Goal: Use online tool/utility: Use online tool/utility

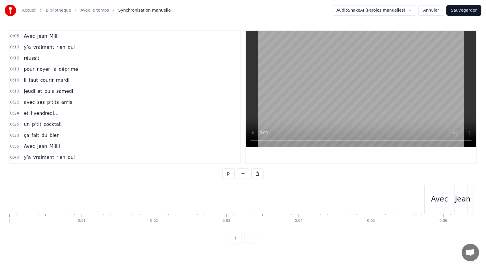
scroll to position [0, 16757]
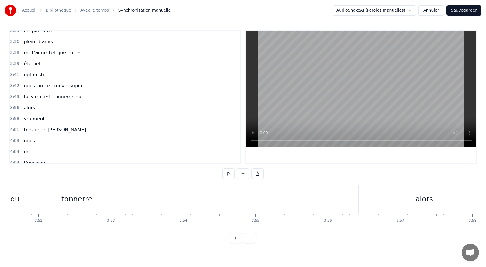
click at [166, 206] on div "tonnerre" at bounding box center [77, 199] width 190 height 29
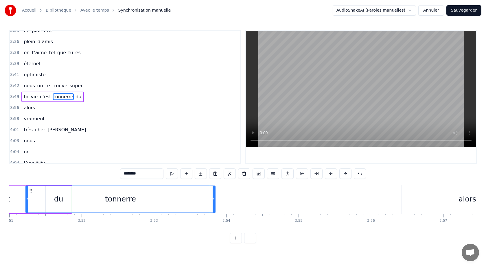
scroll to position [0, 16704]
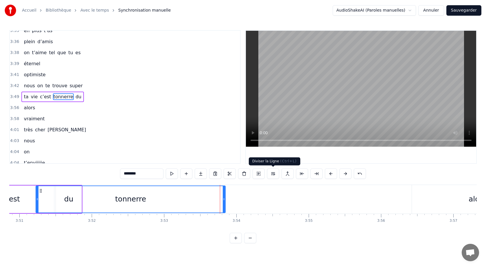
click at [275, 173] on button at bounding box center [273, 173] width 12 height 10
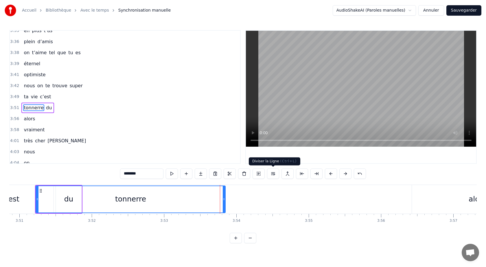
scroll to position [775, 0]
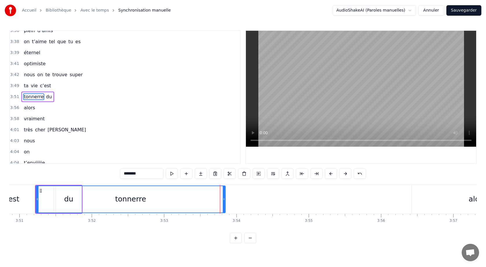
click at [75, 86] on div "3:49 ta vie c’est" at bounding box center [125, 85] width 230 height 11
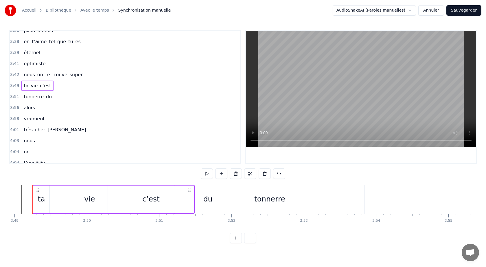
scroll to position [0, 16558]
click at [45, 96] on span "du" at bounding box center [48, 96] width 7 height 7
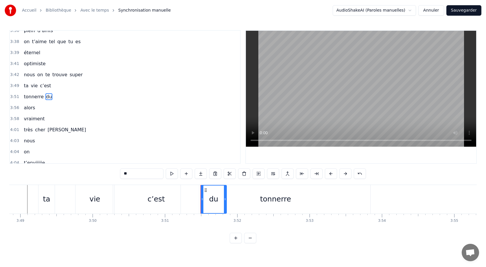
click at [64, 88] on div "3:49 ta vie c’est" at bounding box center [125, 85] width 230 height 11
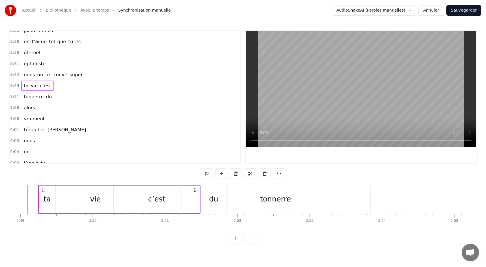
click at [42, 97] on div "tonnerre du" at bounding box center [37, 96] width 33 height 10
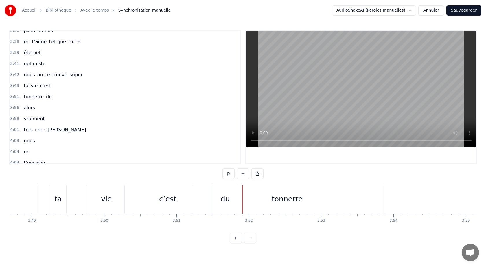
drag, startPoint x: 59, startPoint y: 199, endPoint x: 63, endPoint y: 199, distance: 4.1
click at [64, 199] on div "ta" at bounding box center [58, 199] width 16 height 29
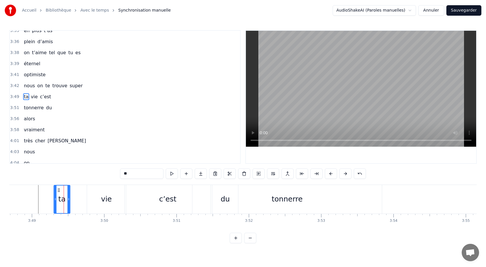
drag, startPoint x: 54, startPoint y: 190, endPoint x: 58, endPoint y: 190, distance: 4.1
click at [58, 190] on icon at bounding box center [58, 190] width 5 height 5
click at [93, 189] on div "vie" at bounding box center [106, 199] width 39 height 29
type input "***"
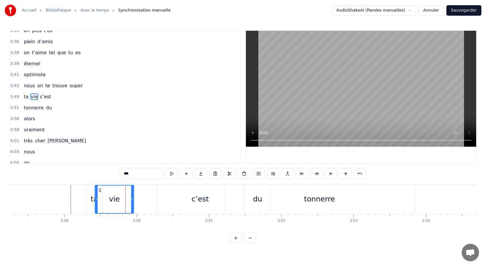
scroll to position [0, 16512]
drag, startPoint x: 92, startPoint y: 190, endPoint x: 109, endPoint y: 191, distance: 17.1
click at [110, 189] on icon at bounding box center [111, 190] width 5 height 5
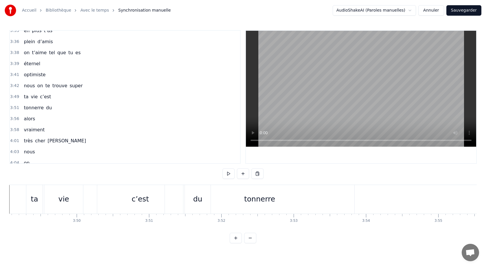
scroll to position [0, 16573]
click at [109, 200] on div "c’est" at bounding box center [141, 199] width 86 height 29
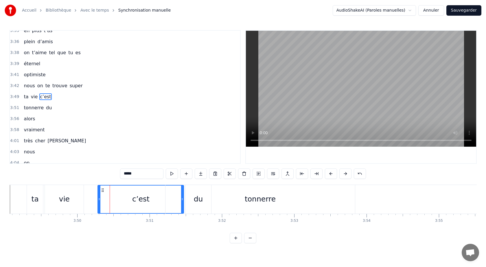
click at [103, 190] on icon at bounding box center [102, 190] width 5 height 5
click at [67, 192] on div "vie" at bounding box center [64, 199] width 39 height 29
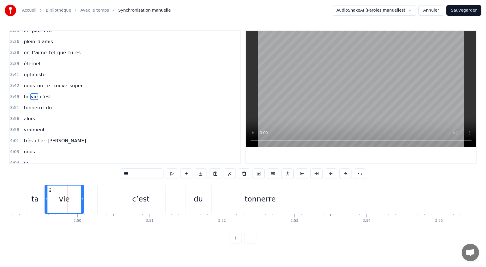
click at [102, 188] on div "c’est" at bounding box center [141, 199] width 86 height 29
type input "*****"
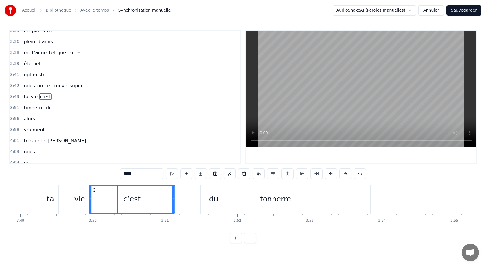
scroll to position [0, 16556]
drag, startPoint x: 103, startPoint y: 189, endPoint x: 107, endPoint y: 190, distance: 4.4
click at [107, 190] on circle at bounding box center [107, 190] width 0 height 0
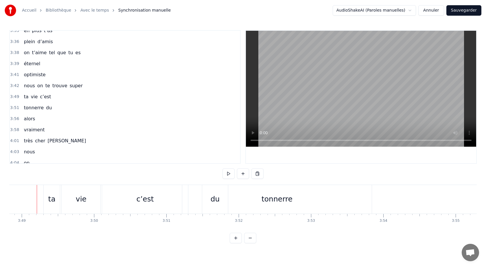
scroll to position [0, 16555]
click at [275, 200] on div "tonnerre" at bounding box center [278, 198] width 31 height 11
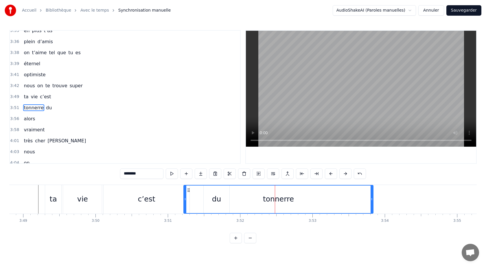
scroll to position [775, 0]
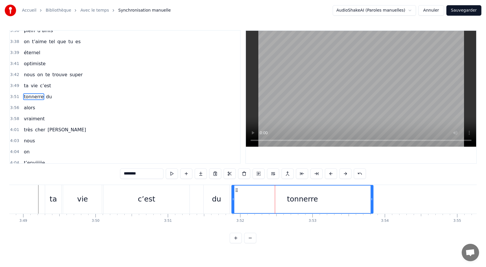
drag, startPoint x: 186, startPoint y: 198, endPoint x: 232, endPoint y: 201, distance: 46.1
click at [215, 200] on div "du" at bounding box center [216, 198] width 9 height 11
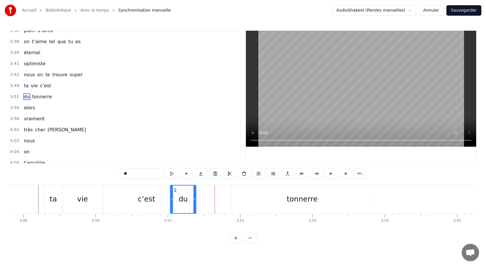
drag, startPoint x: 210, startPoint y: 191, endPoint x: 177, endPoint y: 193, distance: 33.1
click at [177, 192] on div "du" at bounding box center [183, 198] width 25 height 27
click at [258, 202] on div "tonnerre" at bounding box center [302, 199] width 142 height 29
type input "********"
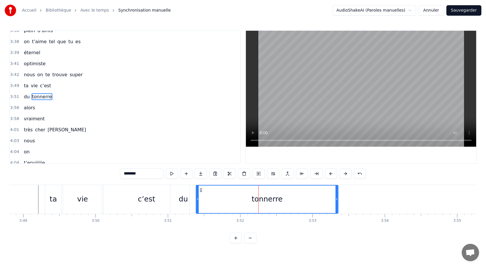
drag, startPoint x: 238, startPoint y: 190, endPoint x: 201, endPoint y: 192, distance: 36.3
click at [202, 192] on icon at bounding box center [201, 190] width 5 height 5
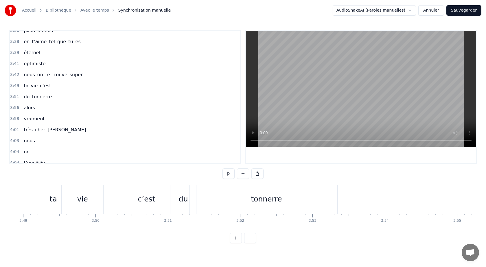
click at [152, 201] on div "c’est" at bounding box center [146, 198] width 17 height 11
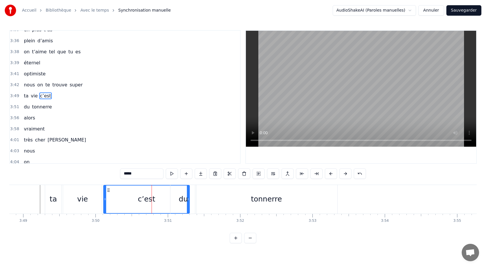
scroll to position [764, 0]
drag, startPoint x: 189, startPoint y: 200, endPoint x: 173, endPoint y: 201, distance: 15.7
click at [173, 201] on div "du" at bounding box center [183, 199] width 26 height 29
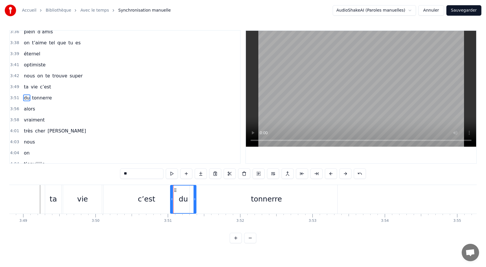
scroll to position [775, 0]
click at [148, 201] on div "c’est" at bounding box center [146, 198] width 17 height 11
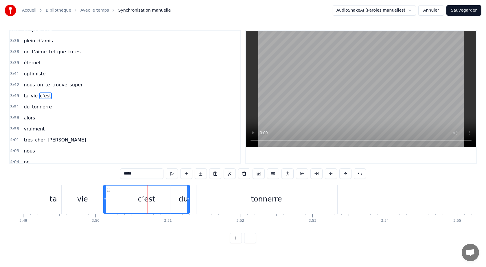
scroll to position [764, 0]
click at [179, 197] on div "du" at bounding box center [183, 199] width 26 height 29
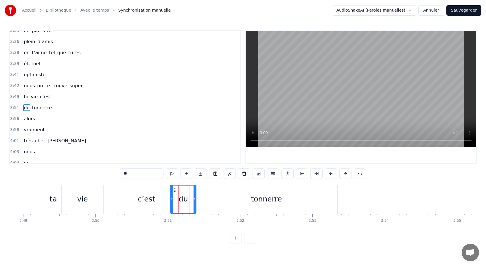
scroll to position [775, 0]
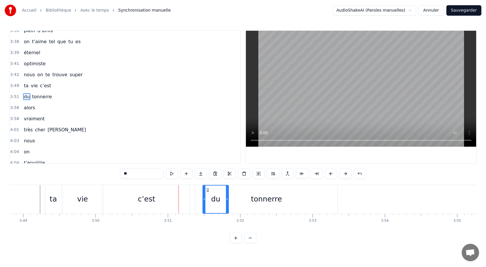
drag, startPoint x: 175, startPoint y: 189, endPoint x: 208, endPoint y: 191, distance: 32.5
click at [167, 199] on div "c’est" at bounding box center [147, 199] width 86 height 29
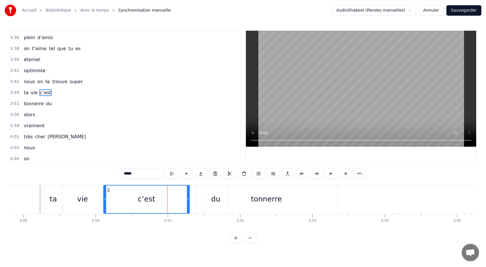
scroll to position [764, 0]
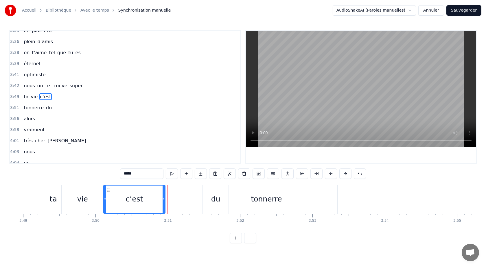
drag, startPoint x: 188, startPoint y: 200, endPoint x: 164, endPoint y: 201, distance: 24.3
click at [164, 201] on icon at bounding box center [164, 199] width 2 height 5
click at [211, 188] on div "du" at bounding box center [216, 199] width 26 height 29
type input "**"
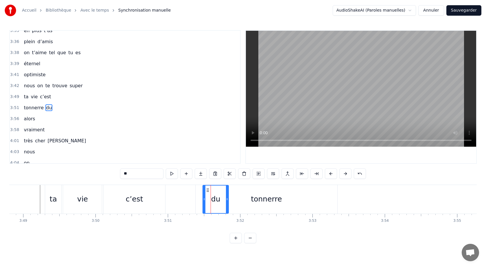
scroll to position [775, 0]
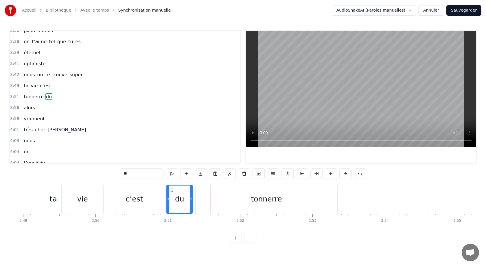
drag, startPoint x: 208, startPoint y: 189, endPoint x: 170, endPoint y: 192, distance: 37.5
click at [171, 190] on icon at bounding box center [171, 190] width 5 height 5
click at [156, 203] on div "c’est" at bounding box center [135, 199] width 62 height 29
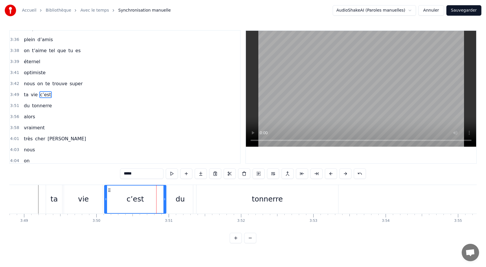
scroll to position [764, 0]
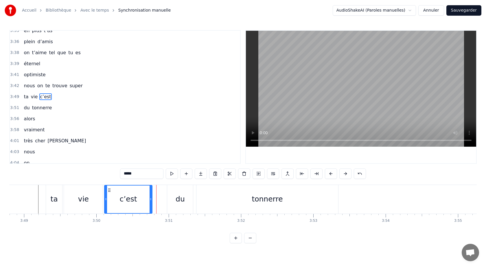
drag, startPoint x: 165, startPoint y: 200, endPoint x: 151, endPoint y: 200, distance: 13.9
click at [151, 200] on icon at bounding box center [151, 199] width 2 height 5
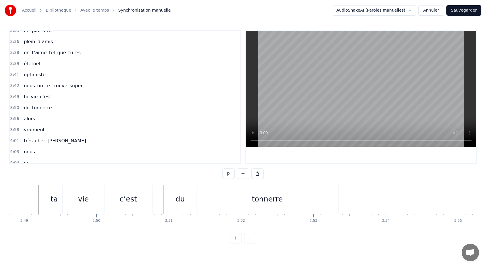
click at [175, 199] on div "du" at bounding box center [180, 199] width 26 height 29
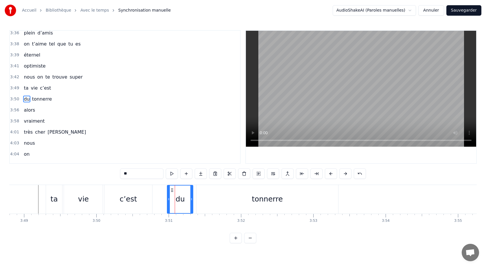
scroll to position [775, 0]
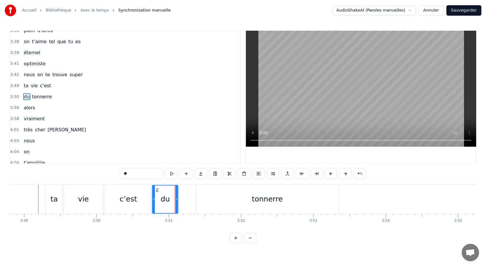
drag, startPoint x: 172, startPoint y: 191, endPoint x: 157, endPoint y: 194, distance: 15.8
click at [157, 193] on div "du" at bounding box center [165, 198] width 25 height 27
click at [138, 206] on div "c’est" at bounding box center [128, 199] width 48 height 29
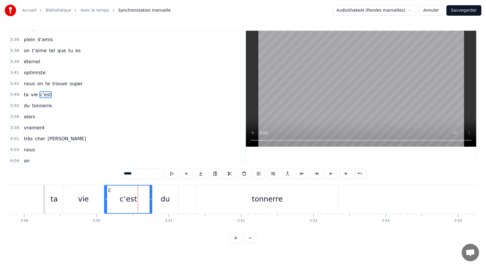
scroll to position [764, 0]
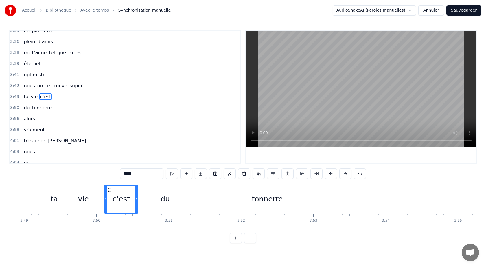
drag, startPoint x: 150, startPoint y: 200, endPoint x: 136, endPoint y: 201, distance: 14.2
click at [136, 201] on icon at bounding box center [136, 199] width 2 height 5
click at [159, 200] on div "du" at bounding box center [166, 199] width 26 height 29
type input "**"
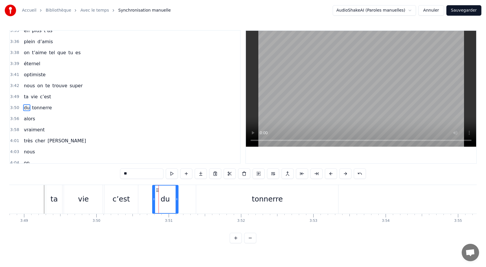
scroll to position [775, 0]
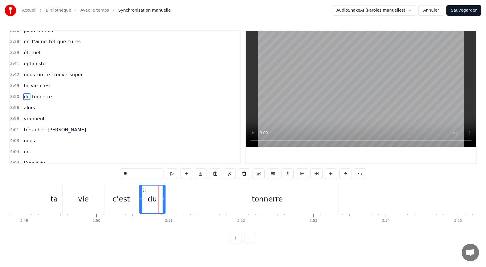
drag, startPoint x: 157, startPoint y: 190, endPoint x: 142, endPoint y: 194, distance: 15.2
click at [144, 192] on div "du" at bounding box center [152, 198] width 25 height 27
click at [35, 179] on div "0:05 Avec [PERSON_NAME] 0:10 y’a vraiment rien qui 0:12 réussit 0:13 pour noyer…" at bounding box center [243, 136] width 468 height 213
click at [45, 177] on div "0:05 Avec [PERSON_NAME] 0:10 y’a vraiment rien qui 0:12 réussit 0:13 pour noyer…" at bounding box center [243, 136] width 468 height 213
click at [127, 202] on div "c’est" at bounding box center [121, 198] width 17 height 11
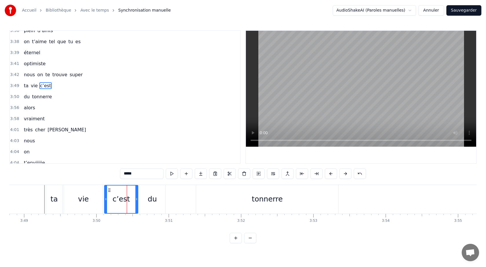
scroll to position [764, 0]
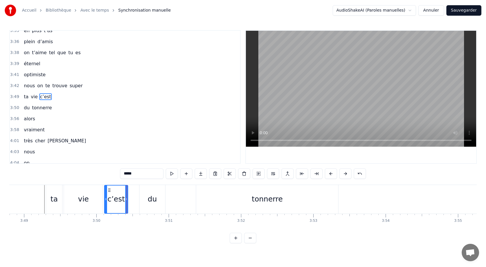
drag, startPoint x: 136, startPoint y: 200, endPoint x: 125, endPoint y: 202, distance: 11.1
click at [126, 201] on icon at bounding box center [126, 199] width 2 height 5
click at [148, 195] on div "du" at bounding box center [152, 199] width 26 height 29
type input "**"
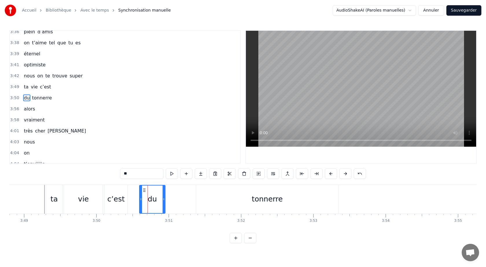
scroll to position [775, 0]
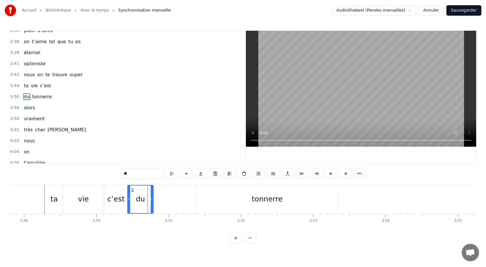
drag, startPoint x: 144, startPoint y: 189, endPoint x: 132, endPoint y: 190, distance: 11.9
click at [132, 190] on circle at bounding box center [132, 190] width 0 height 0
drag, startPoint x: 232, startPoint y: 196, endPoint x: 209, endPoint y: 200, distance: 23.2
click at [210, 199] on div "tonnerre" at bounding box center [267, 199] width 142 height 29
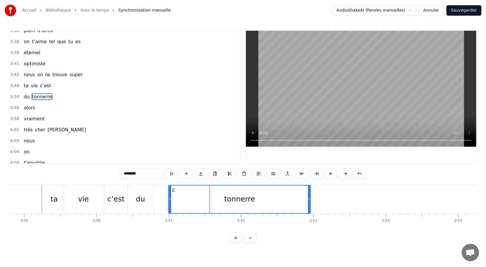
drag, startPoint x: 202, startPoint y: 190, endPoint x: 173, endPoint y: 196, distance: 29.6
click at [174, 194] on div "tonnerre" at bounding box center [240, 198] width 142 height 27
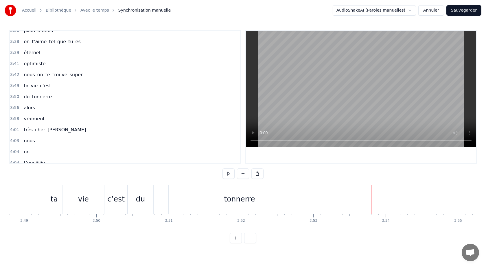
click at [277, 200] on div "tonnerre" at bounding box center [240, 199] width 142 height 29
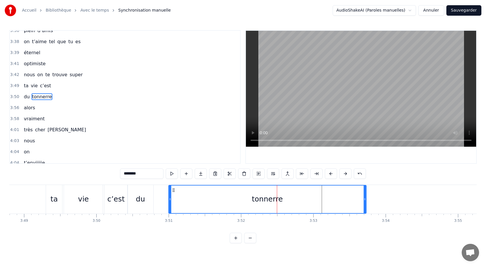
drag, startPoint x: 309, startPoint y: 200, endPoint x: 363, endPoint y: 201, distance: 53.3
click at [364, 201] on icon at bounding box center [365, 199] width 2 height 5
click at [46, 191] on div "ta" at bounding box center [54, 199] width 17 height 29
type input "**"
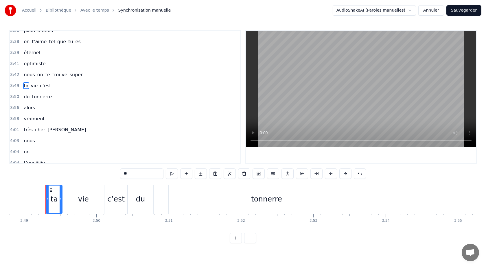
scroll to position [764, 0]
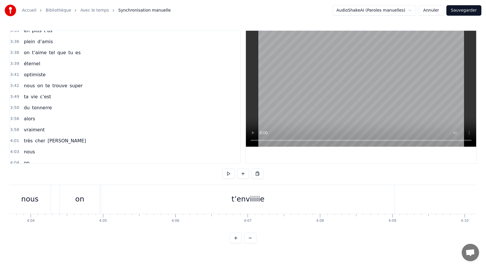
scroll to position [0, 17624]
click at [143, 200] on div "t’enviiiiie" at bounding box center [257, 199] width 293 height 29
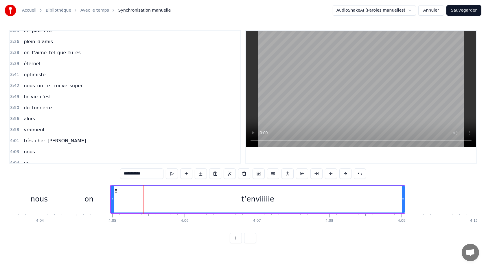
scroll to position [781, 0]
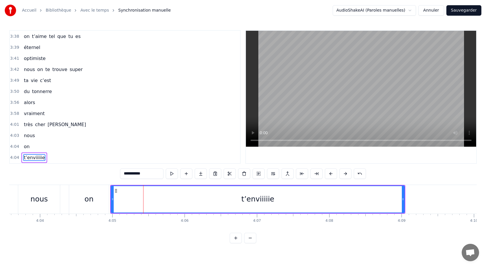
click at [72, 197] on div "on" at bounding box center [89, 199] width 40 height 29
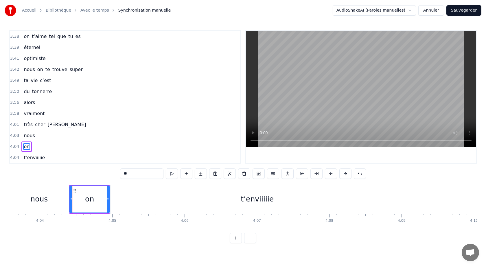
click at [147, 200] on div "t’enviiiiie" at bounding box center [257, 199] width 293 height 29
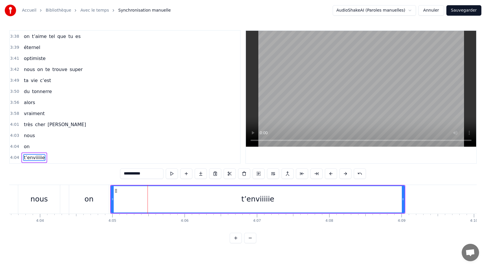
click at [39, 197] on div "nous" at bounding box center [38, 198] width 17 height 11
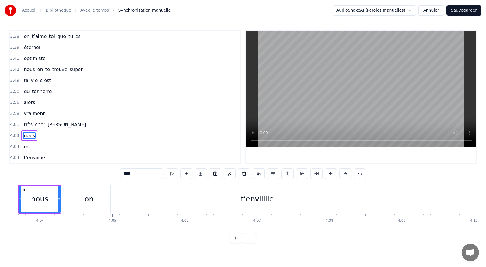
click at [161, 200] on div "t’enviiiiie" at bounding box center [257, 199] width 293 height 29
type input "**********"
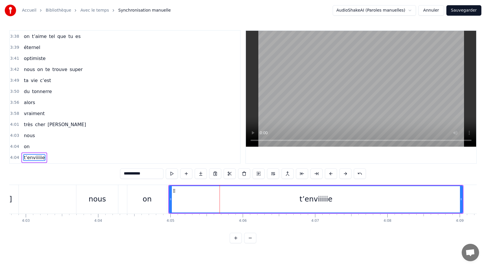
scroll to position [0, 17540]
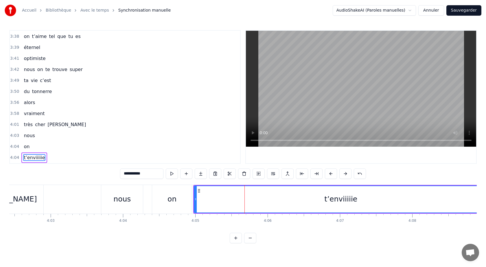
click at [36, 82] on div "ta vie c’est" at bounding box center [37, 80] width 32 height 10
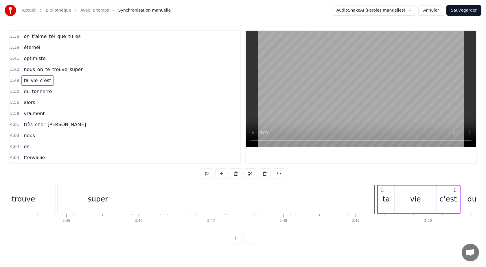
scroll to position [0, 16220]
click at [59, 189] on div "nous on te trouve super" at bounding box center [15, 199] width 253 height 29
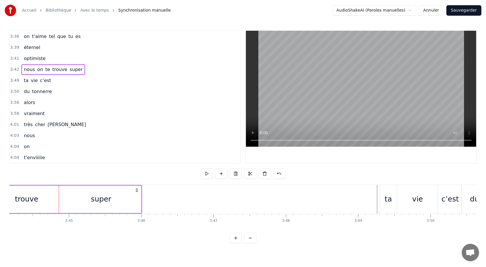
click at [59, 189] on div "nous on te trouve super" at bounding box center [15, 199] width 253 height 29
click at [76, 194] on div "super" at bounding box center [101, 198] width 80 height 27
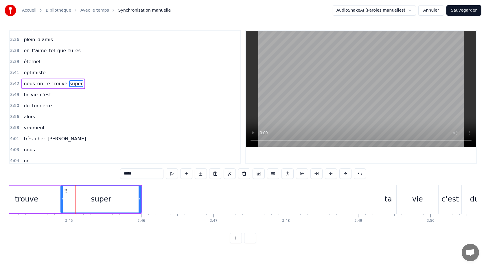
scroll to position [753, 0]
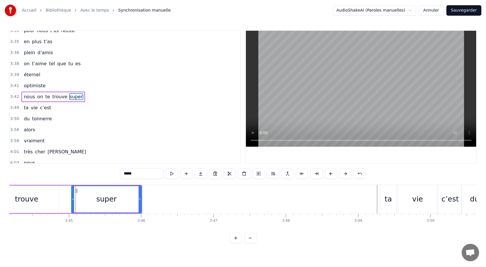
drag, startPoint x: 63, startPoint y: 198, endPoint x: 73, endPoint y: 197, distance: 10.5
click at [74, 197] on icon at bounding box center [73, 199] width 2 height 5
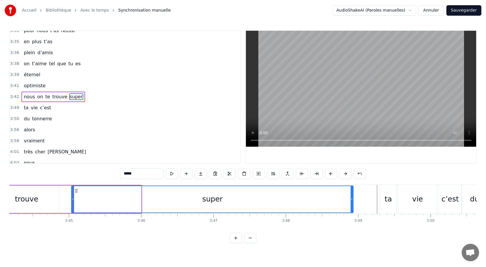
drag, startPoint x: 140, startPoint y: 196, endPoint x: 351, endPoint y: 201, distance: 211.0
click at [351, 200] on div at bounding box center [352, 199] width 2 height 26
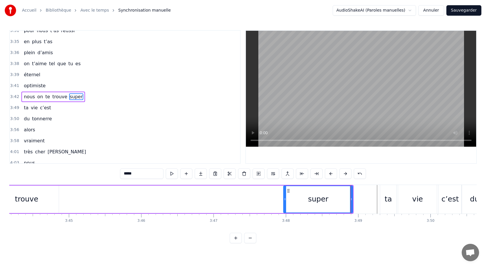
drag, startPoint x: 73, startPoint y: 199, endPoint x: 281, endPoint y: 200, distance: 208.7
click at [283, 199] on div "super" at bounding box center [318, 198] width 70 height 27
click at [34, 199] on div "trouve" at bounding box center [26, 198] width 23 height 11
type input "******"
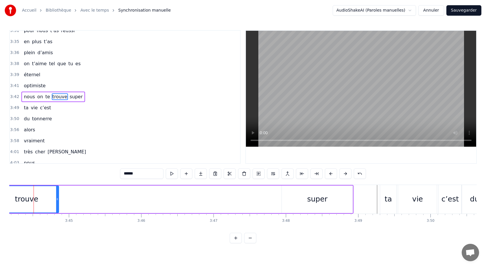
scroll to position [0, 16215]
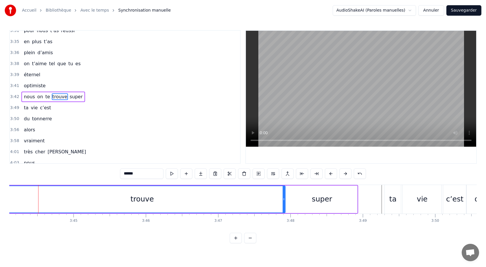
drag, startPoint x: 63, startPoint y: 196, endPoint x: 285, endPoint y: 200, distance: 222.3
click at [285, 200] on div at bounding box center [284, 199] width 2 height 26
click at [25, 195] on div "trouve" at bounding box center [142, 199] width 286 height 26
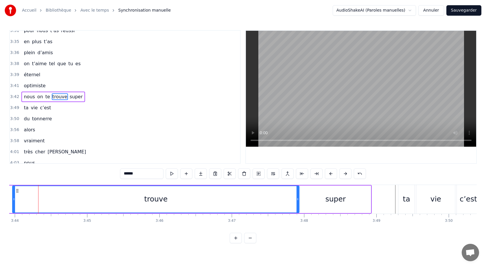
scroll to position [0, 16199]
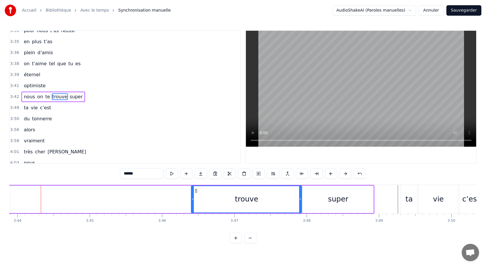
drag, startPoint x: 16, startPoint y: 199, endPoint x: 193, endPoint y: 201, distance: 176.3
click at [193, 201] on div at bounding box center [193, 199] width 2 height 26
click at [180, 188] on div "nous on te trouve super" at bounding box center [142, 199] width 465 height 29
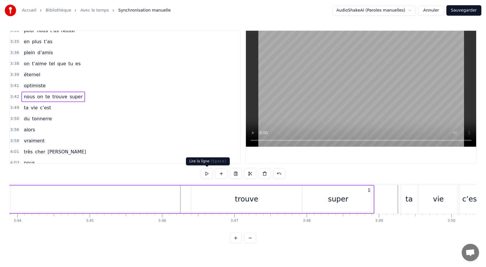
click at [206, 172] on button at bounding box center [207, 173] width 12 height 10
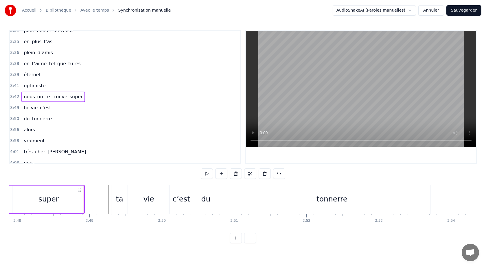
scroll to position [0, 16496]
click at [31, 96] on span "nous" at bounding box center [29, 96] width 12 height 7
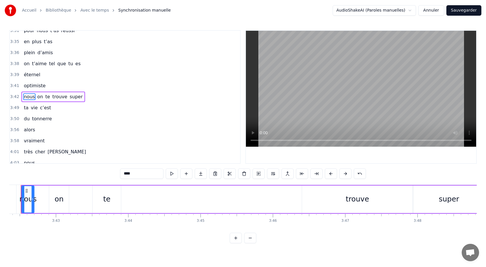
scroll to position [0, 16071]
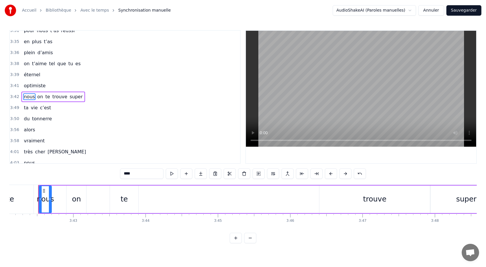
click at [32, 86] on span "optimiste" at bounding box center [34, 85] width 23 height 7
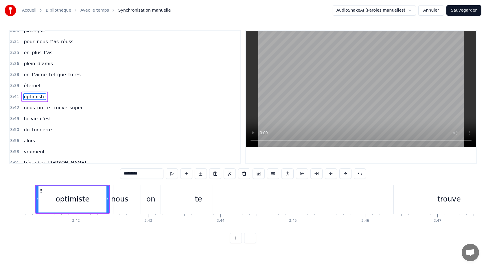
scroll to position [0, 15993]
click at [201, 198] on div "te" at bounding box center [201, 198] width 7 height 11
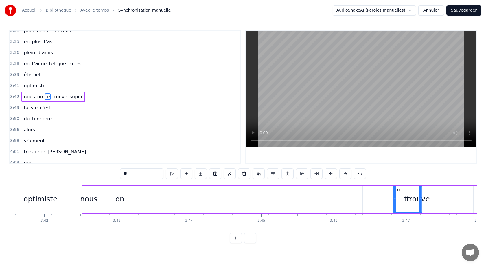
scroll to position [0, 16028]
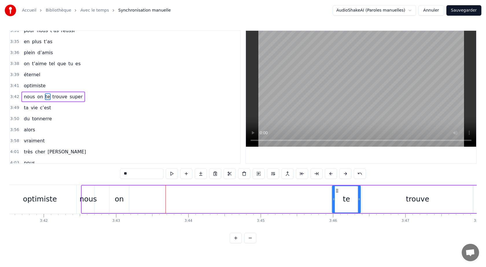
drag, startPoint x: 193, startPoint y: 190, endPoint x: 337, endPoint y: 197, distance: 144.3
click at [337, 197] on div "te" at bounding box center [347, 199] width 28 height 26
click at [368, 197] on div "trouve" at bounding box center [417, 198] width 111 height 27
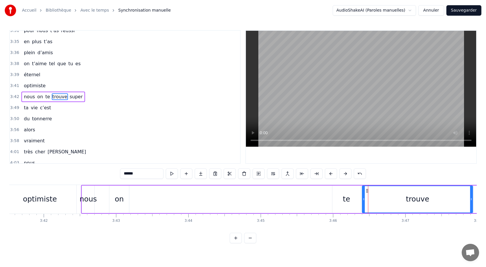
click at [340, 198] on div "te" at bounding box center [347, 198] width 28 height 27
type input "**"
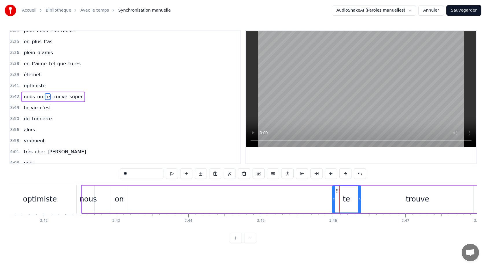
drag, startPoint x: 118, startPoint y: 199, endPoint x: 310, endPoint y: 191, distance: 192.3
click at [311, 191] on div "nous on te trouve super" at bounding box center [313, 199] width 465 height 29
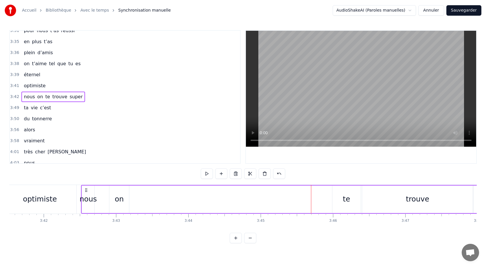
drag, startPoint x: 119, startPoint y: 200, endPoint x: 119, endPoint y: 204, distance: 4.6
click at [119, 204] on div "on" at bounding box center [119, 198] width 20 height 27
drag, startPoint x: 114, startPoint y: 191, endPoint x: 316, endPoint y: 194, distance: 202.0
click at [316, 194] on div "on" at bounding box center [321, 199] width 19 height 26
click at [84, 197] on div "nous" at bounding box center [88, 198] width 17 height 11
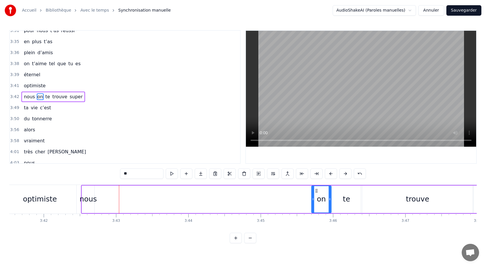
type input "****"
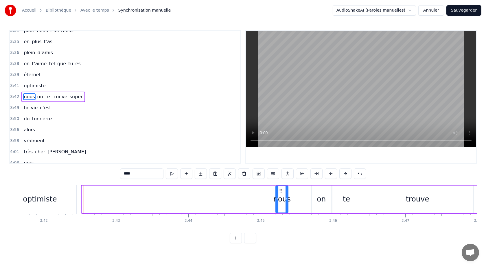
drag, startPoint x: 86, startPoint y: 190, endPoint x: 280, endPoint y: 201, distance: 193.7
click at [280, 201] on div "nous" at bounding box center [282, 199] width 12 height 26
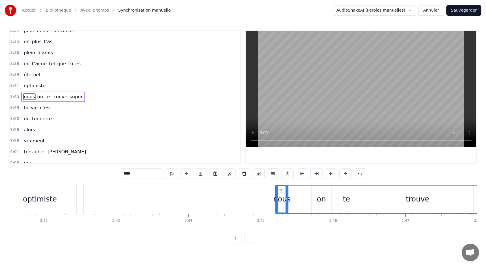
drag, startPoint x: 288, startPoint y: 200, endPoint x: 298, endPoint y: 201, distance: 10.8
click at [298, 201] on div "nous on te trouve super" at bounding box center [410, 199] width 271 height 29
click at [285, 199] on div "nous" at bounding box center [281, 198] width 17 height 11
drag, startPoint x: 287, startPoint y: 200, endPoint x: 302, endPoint y: 201, distance: 14.8
click at [302, 201] on icon at bounding box center [302, 199] width 2 height 5
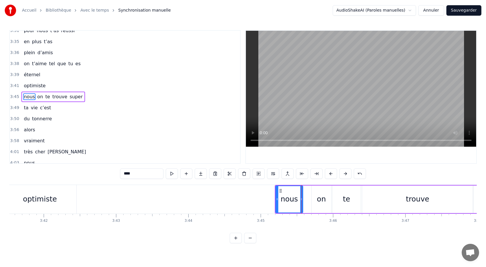
click at [321, 201] on div "on" at bounding box center [321, 198] width 9 height 11
type input "**"
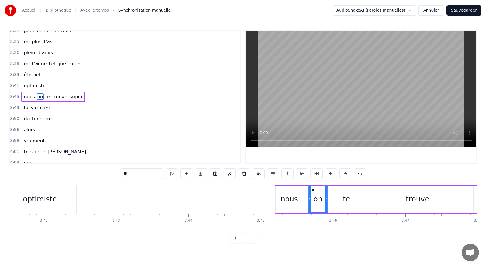
drag, startPoint x: 316, startPoint y: 190, endPoint x: 312, endPoint y: 191, distance: 4.1
click at [312, 190] on icon at bounding box center [313, 190] width 5 height 5
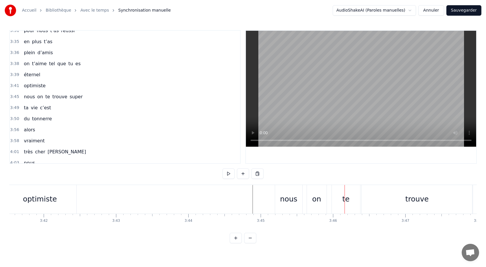
click at [370, 198] on div "trouve" at bounding box center [417, 199] width 111 height 29
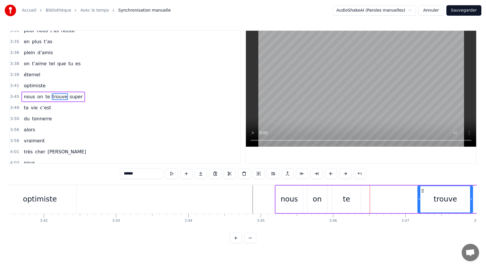
drag, startPoint x: 364, startPoint y: 199, endPoint x: 429, endPoint y: 202, distance: 64.9
click at [421, 202] on div at bounding box center [419, 199] width 2 height 26
click at [351, 203] on div "te" at bounding box center [347, 198] width 28 height 27
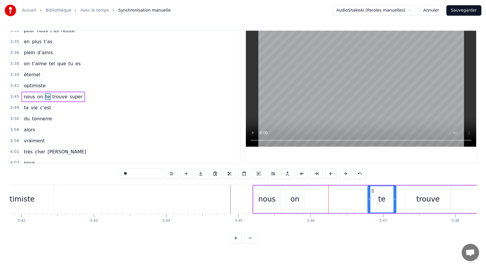
scroll to position [0, 16050]
drag, startPoint x: 337, startPoint y: 190, endPoint x: 381, endPoint y: 196, distance: 43.5
click at [381, 196] on div "te" at bounding box center [390, 199] width 28 height 26
click at [295, 199] on div "on" at bounding box center [295, 198] width 9 height 11
type input "**"
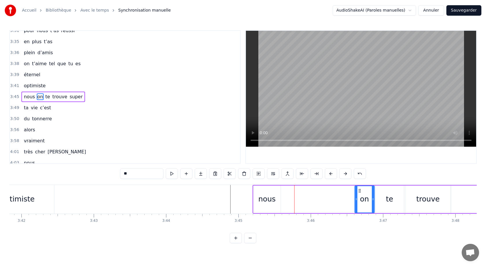
drag, startPoint x: 290, startPoint y: 190, endPoint x: 360, endPoint y: 194, distance: 70.4
click at [360, 194] on div "on" at bounding box center [364, 199] width 19 height 26
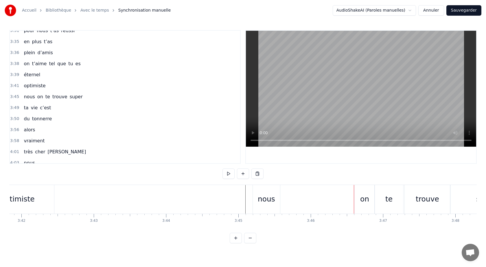
click at [257, 188] on div "nous" at bounding box center [266, 199] width 27 height 29
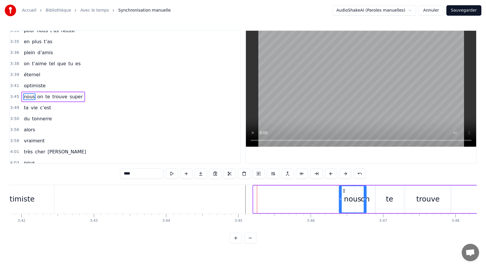
drag, startPoint x: 259, startPoint y: 190, endPoint x: 344, endPoint y: 193, distance: 85.7
click at [344, 193] on div "nous" at bounding box center [352, 199] width 27 height 26
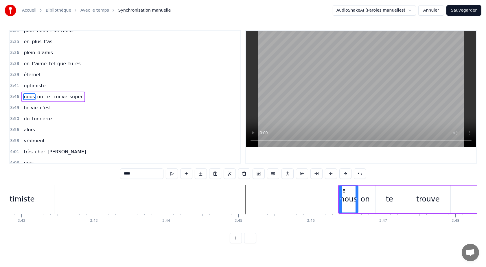
drag, startPoint x: 365, startPoint y: 200, endPoint x: 357, endPoint y: 201, distance: 8.1
click at [357, 201] on icon at bounding box center [357, 199] width 2 height 5
click at [370, 199] on div "on" at bounding box center [365, 198] width 20 height 27
drag, startPoint x: 357, startPoint y: 194, endPoint x: 360, endPoint y: 194, distance: 3.2
click at [360, 194] on div at bounding box center [360, 199] width 2 height 26
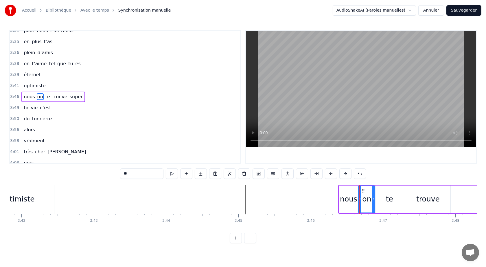
click at [376, 197] on div "te" at bounding box center [390, 198] width 28 height 27
drag, startPoint x: 378, startPoint y: 196, endPoint x: 383, endPoint y: 197, distance: 5.5
click at [383, 197] on icon at bounding box center [382, 199] width 2 height 5
click at [370, 197] on div "on" at bounding box center [366, 198] width 9 height 11
type input "**"
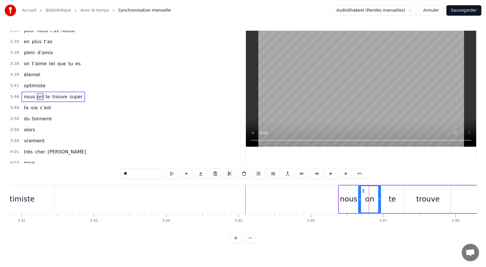
drag, startPoint x: 374, startPoint y: 198, endPoint x: 379, endPoint y: 199, distance: 5.2
click at [380, 199] on icon at bounding box center [379, 199] width 2 height 5
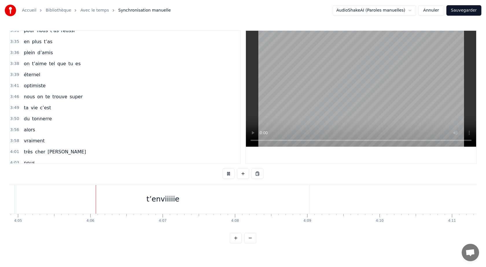
scroll to position [0, 17725]
click at [37, 87] on span "optimiste" at bounding box center [34, 85] width 23 height 7
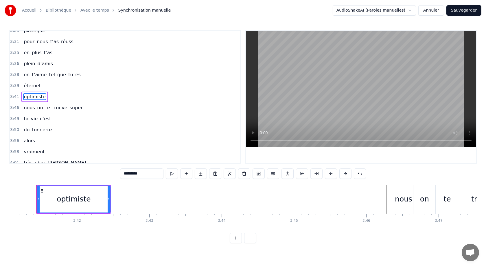
scroll to position [0, 15993]
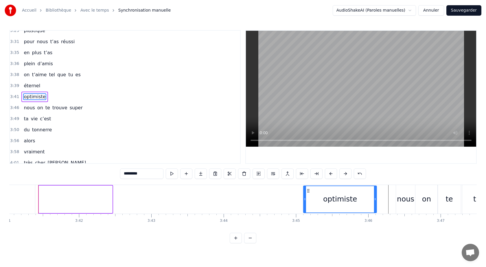
drag, startPoint x: 44, startPoint y: 189, endPoint x: 307, endPoint y: 197, distance: 263.2
click at [309, 197] on div "optimiste" at bounding box center [340, 199] width 73 height 26
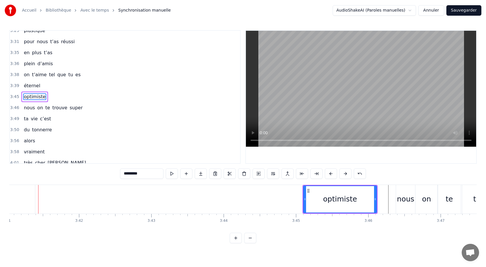
click at [32, 87] on span "éternel" at bounding box center [32, 85] width 18 height 7
type input "*******"
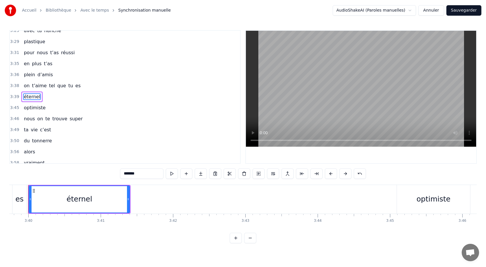
scroll to position [0, 15889]
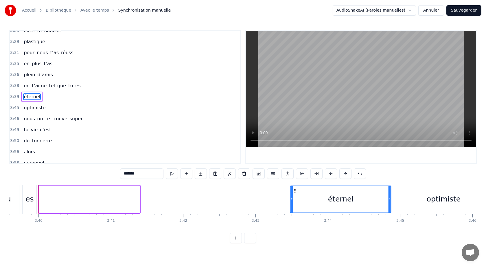
drag, startPoint x: 45, startPoint y: 191, endPoint x: 296, endPoint y: 201, distance: 251.4
click at [296, 201] on div "éternel" at bounding box center [341, 199] width 100 height 26
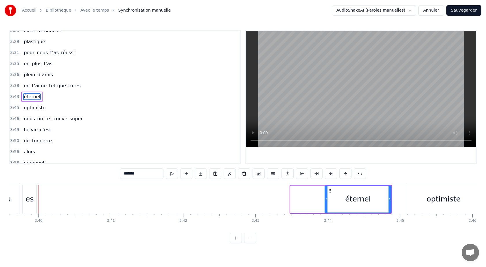
drag, startPoint x: 291, startPoint y: 199, endPoint x: 324, endPoint y: 199, distance: 33.0
click at [325, 199] on div "éternel" at bounding box center [358, 198] width 67 height 27
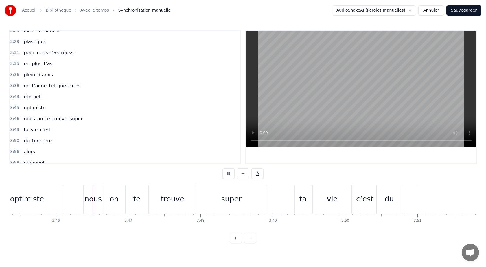
scroll to position [0, 16306]
click at [28, 100] on span "éternel" at bounding box center [32, 96] width 18 height 7
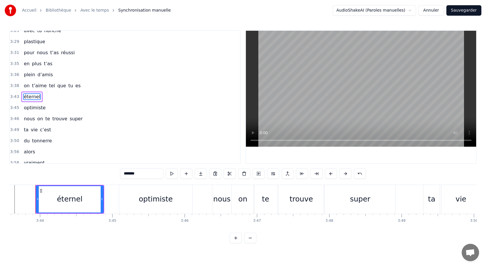
scroll to position [0, 16174]
click at [41, 200] on icon at bounding box center [41, 199] width 2 height 5
click at [50, 87] on span "tel" at bounding box center [51, 85] width 7 height 7
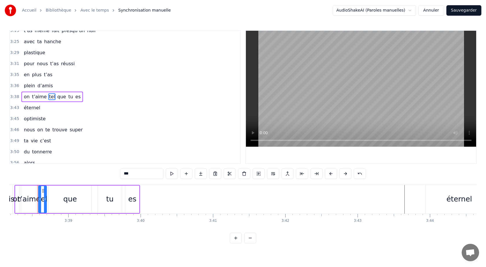
scroll to position [0, 15786]
click at [23, 94] on span "on" at bounding box center [26, 96] width 7 height 7
type input "**"
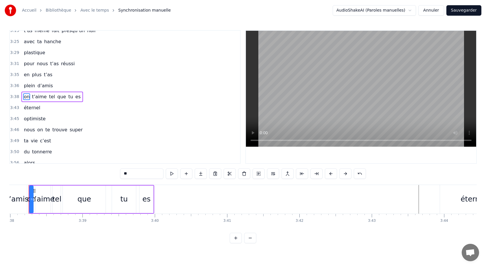
scroll to position [0, 15763]
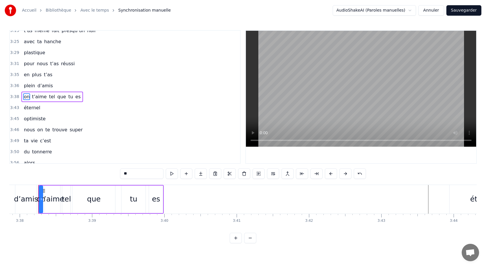
click at [22, 93] on div "on t’aime tel que tu es" at bounding box center [51, 96] width 61 height 10
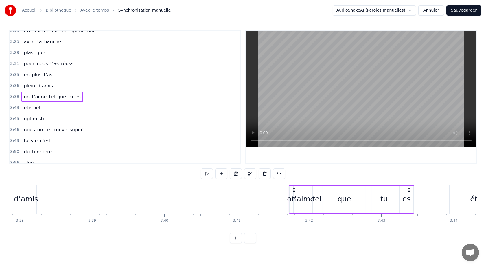
drag, startPoint x: 43, startPoint y: 190, endPoint x: 294, endPoint y: 197, distance: 250.7
click at [294, 197] on div "on t’aime tel que tu es" at bounding box center [352, 199] width 126 height 29
click at [457, 201] on div "éternel" at bounding box center [483, 199] width 67 height 29
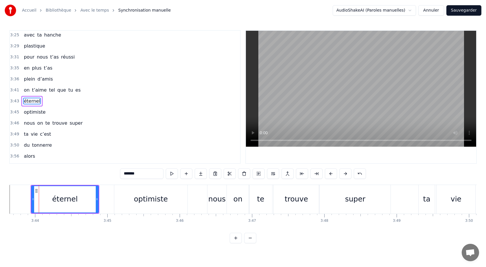
scroll to position [0, 16182]
drag, startPoint x: 32, startPoint y: 200, endPoint x: 40, endPoint y: 200, distance: 7.8
click at [41, 200] on icon at bounding box center [40, 199] width 2 height 5
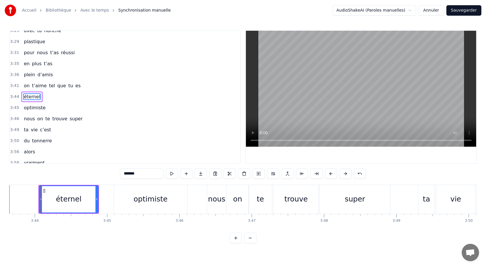
click at [21, 84] on div "on t’aime tel que tu es" at bounding box center [51, 85] width 61 height 10
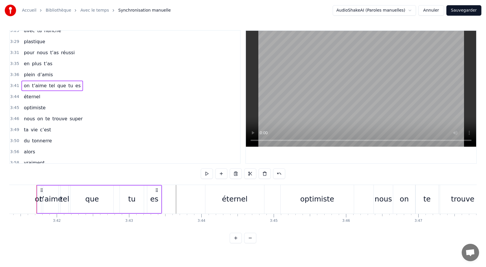
scroll to position [0, 16013]
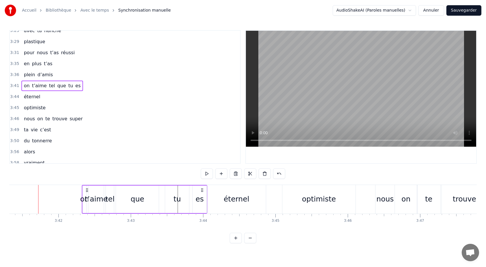
drag, startPoint x: 44, startPoint y: 190, endPoint x: 88, endPoint y: 189, distance: 43.7
click at [88, 189] on icon at bounding box center [87, 190] width 5 height 5
click at [67, 176] on div "0:05 Avec [PERSON_NAME] 0:10 y’a vraiment rien qui 0:12 réussit 0:13 pour noyer…" at bounding box center [243, 136] width 468 height 213
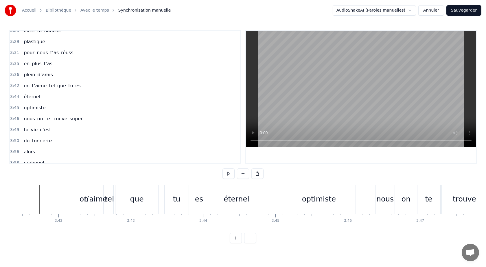
click at [23, 81] on div "on t’aime tel que tu es" at bounding box center [51, 85] width 61 height 10
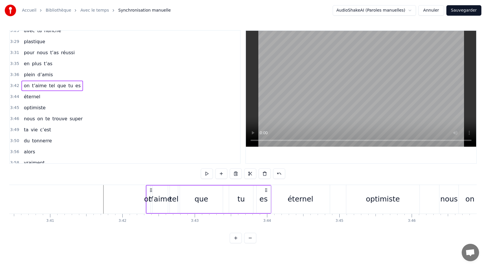
scroll to position [0, 15912]
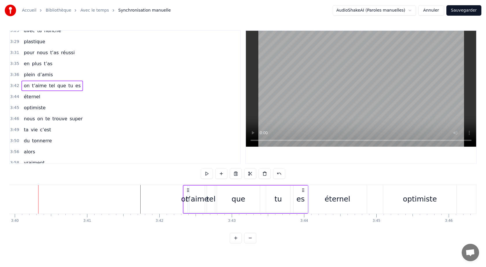
click at [185, 193] on div "on" at bounding box center [186, 198] width 4 height 27
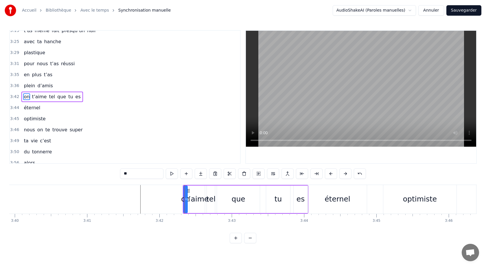
click at [219, 183] on div "0:05 Avec [PERSON_NAME] 0:10 y’a vraiment rien qui 0:12 réussit 0:13 pour noyer…" at bounding box center [243, 136] width 468 height 213
click at [76, 101] on div "on t’aime tel que tu es" at bounding box center [51, 96] width 61 height 10
click at [205, 185] on div "on t’aime tel que tu es" at bounding box center [246, 199] width 126 height 29
click at [207, 185] on div "on t’aime tel que tu es" at bounding box center [246, 199] width 126 height 29
click at [184, 210] on div "on" at bounding box center [186, 198] width 4 height 27
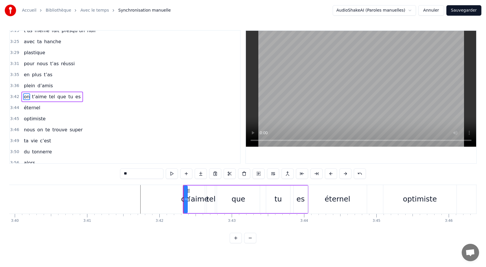
click at [331, 174] on button at bounding box center [331, 173] width 12 height 10
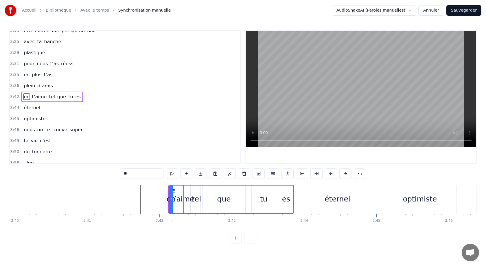
click at [331, 174] on button at bounding box center [331, 173] width 12 height 10
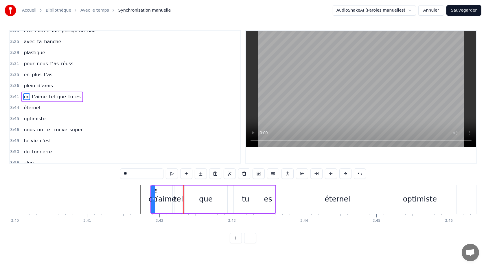
click at [331, 174] on button at bounding box center [331, 173] width 12 height 10
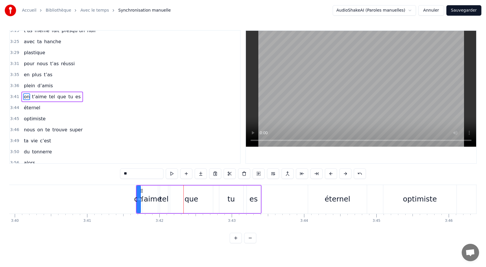
click at [331, 174] on button at bounding box center [331, 173] width 12 height 10
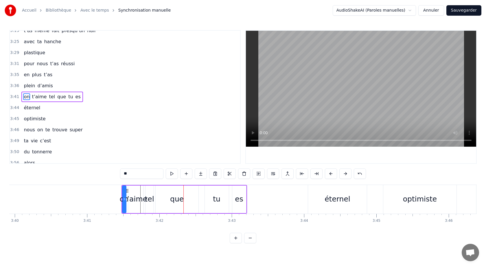
click at [331, 174] on button at bounding box center [331, 173] width 12 height 10
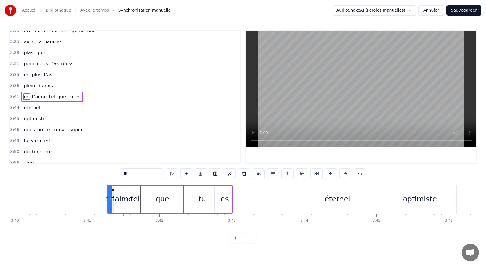
click at [331, 174] on button at bounding box center [331, 173] width 12 height 10
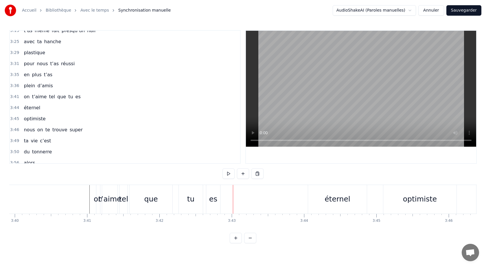
click at [98, 193] on div "on" at bounding box center [98, 198] width 9 height 11
click at [98, 192] on div "on" at bounding box center [98, 199] width 4 height 29
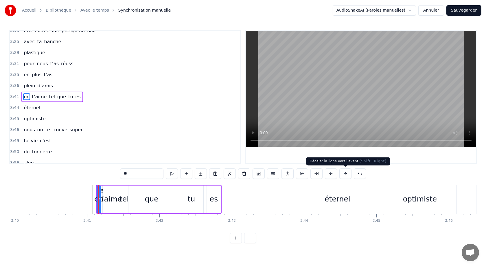
click at [345, 174] on button at bounding box center [345, 173] width 12 height 10
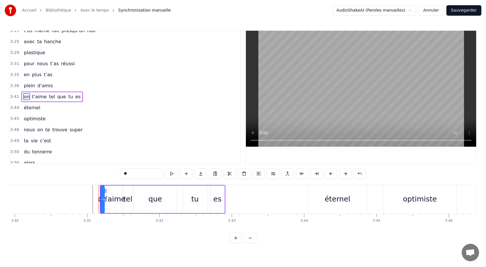
click at [90, 178] on div "0:05 Avec [PERSON_NAME] 0:10 y’a vraiment rien qui 0:12 réussit 0:13 pour noyer…" at bounding box center [243, 136] width 468 height 213
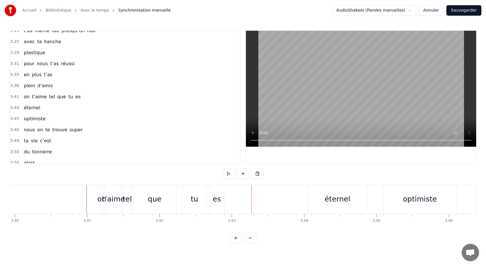
click at [318, 197] on div "éternel" at bounding box center [337, 199] width 59 height 29
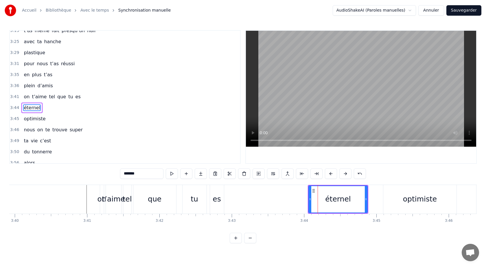
scroll to position [731, 0]
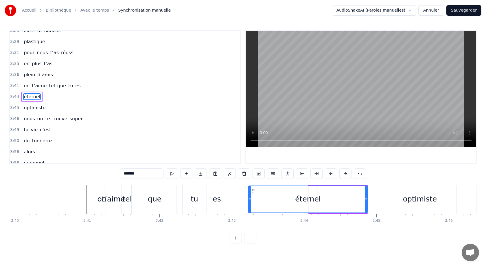
drag, startPoint x: 311, startPoint y: 199, endPoint x: 250, endPoint y: 203, distance: 60.4
click at [250, 203] on div at bounding box center [250, 199] width 2 height 26
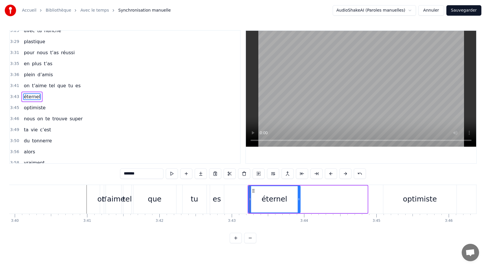
drag, startPoint x: 366, startPoint y: 199, endPoint x: 298, endPoint y: 207, distance: 68.8
click at [298, 206] on div at bounding box center [299, 199] width 2 height 26
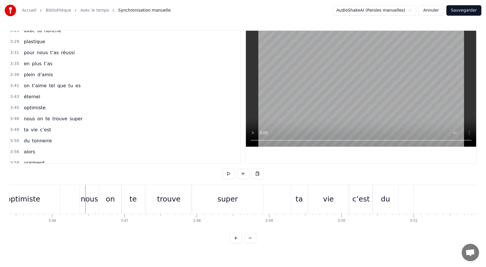
scroll to position [0, 16326]
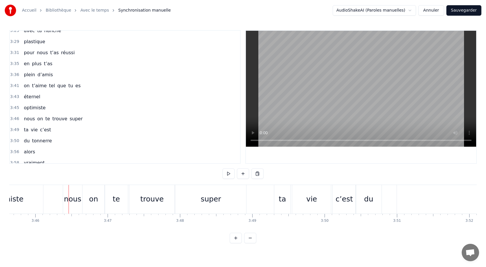
click at [35, 108] on span "optimiste" at bounding box center [34, 107] width 23 height 7
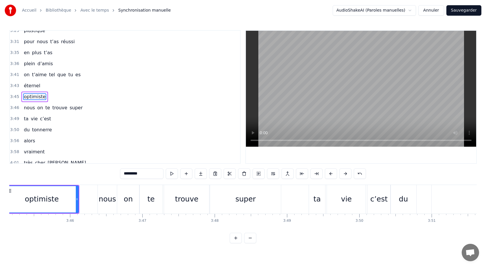
scroll to position [0, 16257]
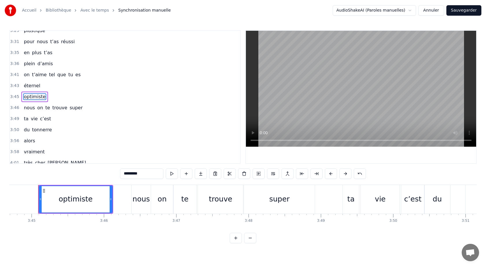
click at [34, 88] on span "éternel" at bounding box center [32, 85] width 18 height 7
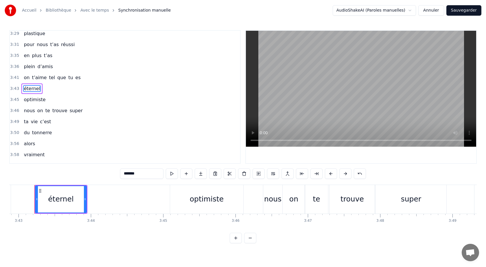
scroll to position [0, 16122]
click at [188, 194] on div "optimiste" at bounding box center [210, 199] width 73 height 29
type input "*********"
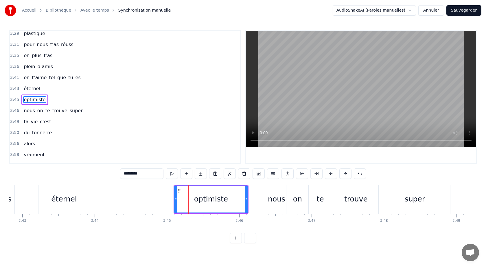
scroll to position [742, 0]
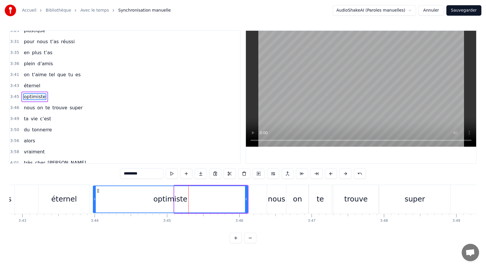
drag, startPoint x: 176, startPoint y: 199, endPoint x: 95, endPoint y: 203, distance: 81.7
click at [95, 203] on div at bounding box center [94, 199] width 2 height 26
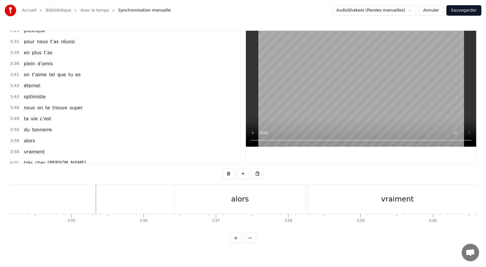
scroll to position [0, 16945]
click at [22, 70] on div "on t’aime tel que tu es" at bounding box center [51, 74] width 61 height 10
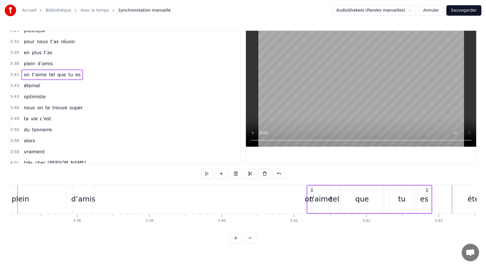
scroll to position [0, 15684]
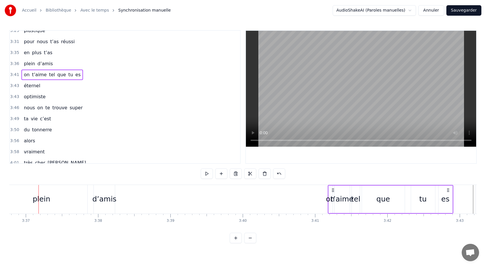
click at [331, 190] on icon at bounding box center [333, 190] width 5 height 5
click at [330, 198] on div "on" at bounding box center [330, 198] width 9 height 11
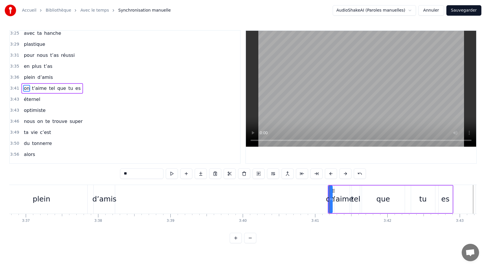
scroll to position [720, 0]
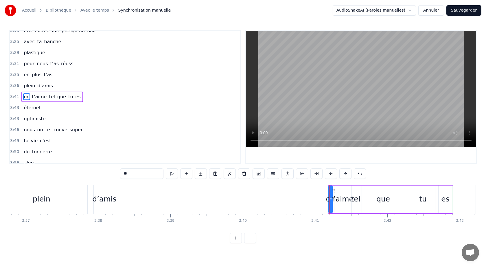
click at [340, 194] on div "t’aime" at bounding box center [342, 198] width 23 height 11
click at [328, 195] on div "on" at bounding box center [330, 198] width 9 height 11
click at [346, 198] on div "t’aime" at bounding box center [342, 198] width 23 height 11
click at [359, 198] on div "tel" at bounding box center [355, 198] width 9 height 11
click at [370, 200] on div "que" at bounding box center [383, 198] width 43 height 27
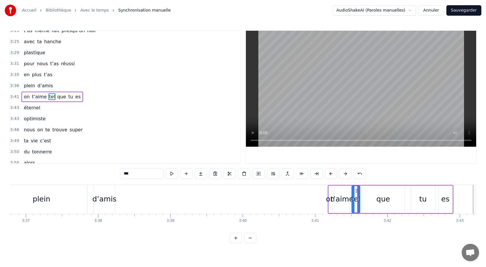
type input "***"
click at [322, 183] on div "0:05 Avec [PERSON_NAME] 0:10 y’a vraiment rien qui 0:12 réussit 0:13 pour noyer…" at bounding box center [243, 136] width 468 height 213
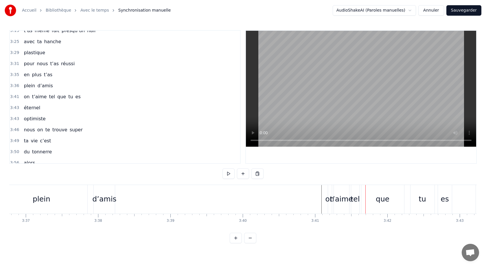
click at [376, 195] on div "que" at bounding box center [382, 199] width 43 height 29
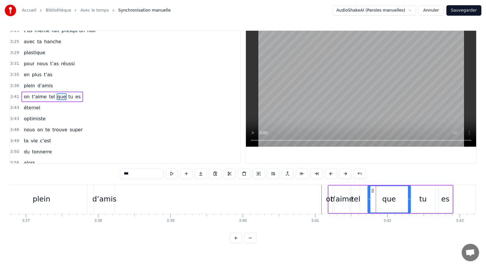
drag, startPoint x: 368, startPoint y: 190, endPoint x: 374, endPoint y: 191, distance: 5.8
click at [374, 191] on icon at bounding box center [372, 190] width 5 height 5
click at [355, 195] on div "tel" at bounding box center [355, 198] width 9 height 11
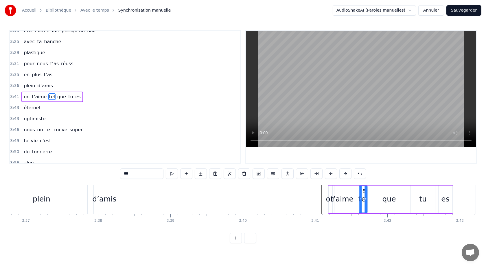
drag, startPoint x: 356, startPoint y: 190, endPoint x: 364, endPoint y: 190, distance: 7.2
click at [364, 190] on icon at bounding box center [364, 190] width 5 height 5
click at [341, 189] on div "t’aime" at bounding box center [342, 198] width 15 height 27
drag, startPoint x: 339, startPoint y: 190, endPoint x: 346, endPoint y: 190, distance: 7.0
click at [346, 190] on circle at bounding box center [346, 190] width 0 height 0
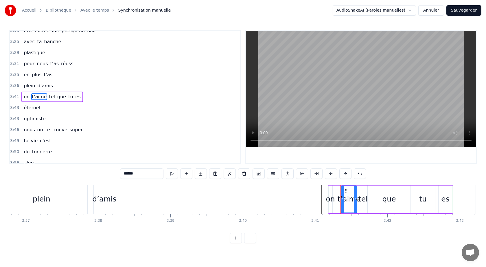
click at [329, 193] on div "on" at bounding box center [331, 198] width 4 height 27
type input "**"
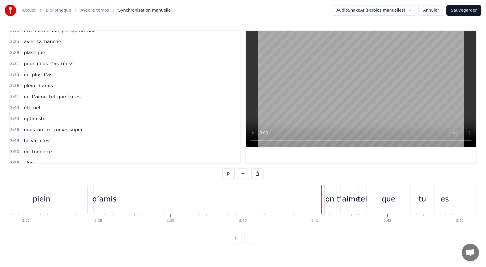
click at [285, 179] on div "0:05 Avec [PERSON_NAME] 0:10 y’a vraiment rien qui 0:12 réussit 0:13 pour noyer…" at bounding box center [243, 136] width 468 height 213
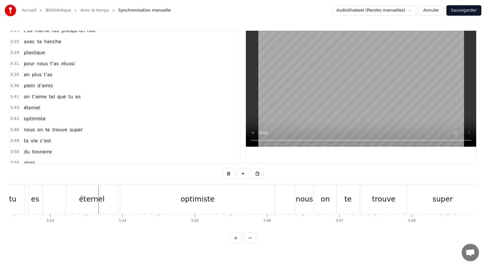
scroll to position [0, 16102]
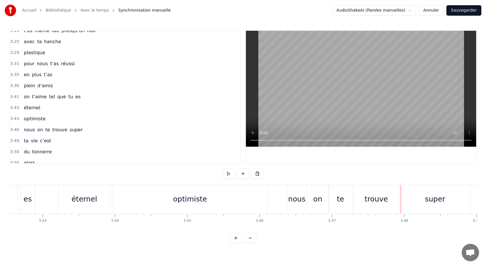
click at [35, 95] on span "t’aime" at bounding box center [39, 96] width 16 height 7
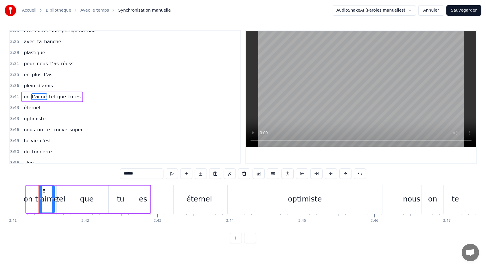
click at [25, 92] on div "on t’aime tel que tu es" at bounding box center [51, 96] width 61 height 10
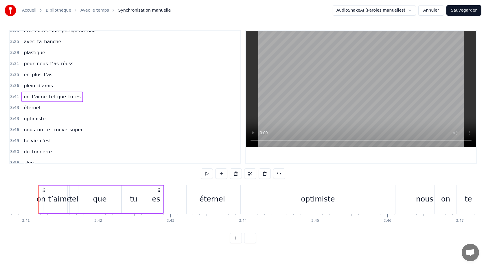
click at [29, 87] on span "plein" at bounding box center [29, 85] width 12 height 7
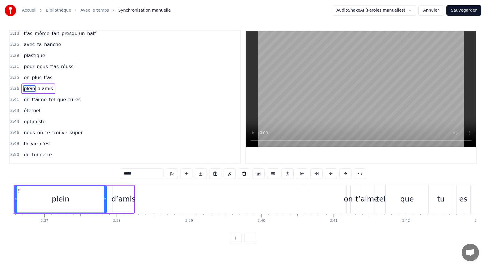
scroll to position [0, 15641]
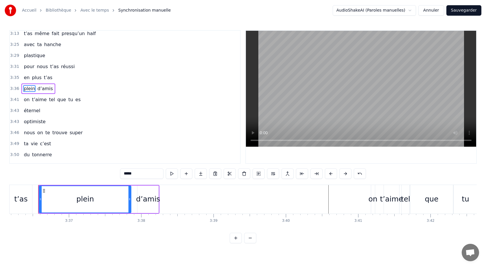
click at [142, 196] on div "d’amis" at bounding box center [148, 198] width 24 height 11
type input "******"
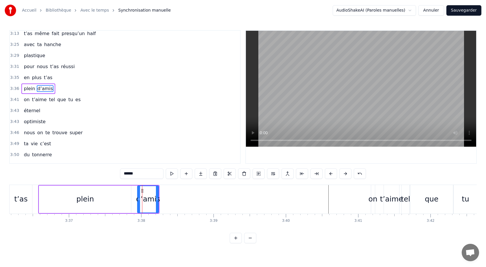
scroll to position [709, 0]
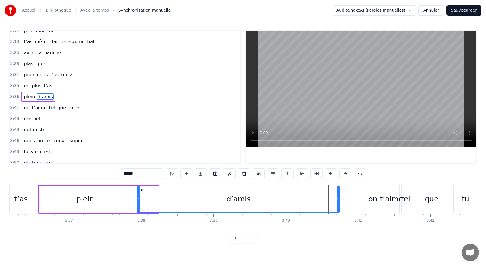
drag, startPoint x: 157, startPoint y: 197, endPoint x: 338, endPoint y: 190, distance: 181.0
click at [338, 190] on div at bounding box center [338, 199] width 2 height 26
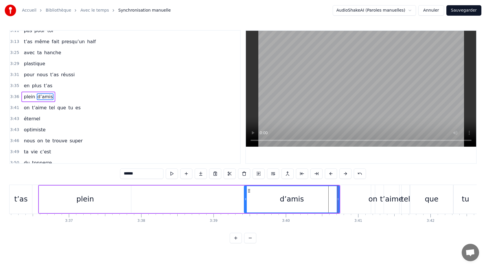
drag, startPoint x: 138, startPoint y: 199, endPoint x: 243, endPoint y: 193, distance: 104.4
click at [245, 193] on div at bounding box center [246, 199] width 2 height 26
click at [128, 181] on div "0:05 Avec [PERSON_NAME] 0:10 y’a vraiment rien qui 0:12 réussit 0:13 pour noyer…" at bounding box center [243, 136] width 468 height 213
click at [76, 176] on div "0:05 Avec [PERSON_NAME] 0:10 y’a vraiment rien qui 0:12 réussit 0:13 pour noyer…" at bounding box center [243, 136] width 468 height 213
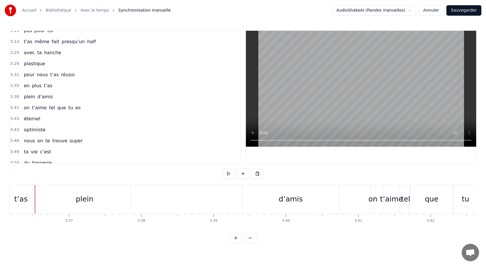
scroll to position [0, 15638]
click at [262, 196] on div "d’amis" at bounding box center [294, 199] width 96 height 29
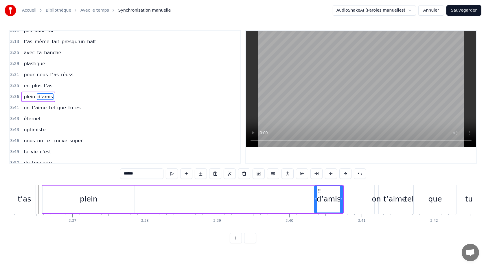
drag, startPoint x: 248, startPoint y: 199, endPoint x: 318, endPoint y: 196, distance: 70.1
click at [317, 196] on div at bounding box center [316, 199] width 2 height 26
click at [51, 197] on div "plein" at bounding box center [89, 198] width 92 height 27
type input "*****"
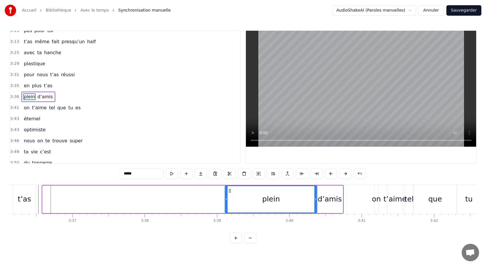
drag, startPoint x: 48, startPoint y: 190, endPoint x: 228, endPoint y: 205, distance: 180.9
click at [230, 205] on div "plein" at bounding box center [270, 199] width 91 height 26
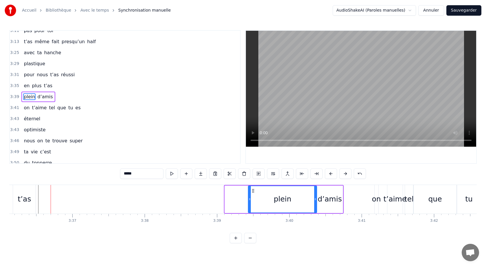
drag, startPoint x: 227, startPoint y: 200, endPoint x: 250, endPoint y: 202, distance: 23.6
click at [250, 202] on div at bounding box center [250, 199] width 2 height 26
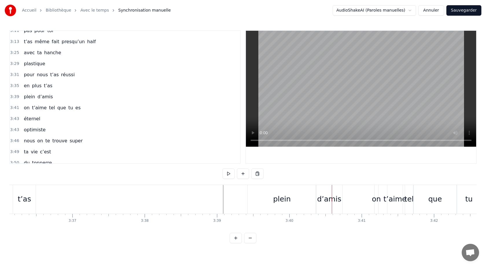
click at [265, 175] on div "0:05 Avec [PERSON_NAME] 0:10 y’a vraiment rien qui 0:12 réussit 0:13 pour noyer…" at bounding box center [243, 136] width 468 height 213
click at [262, 195] on div "plein" at bounding box center [282, 199] width 69 height 29
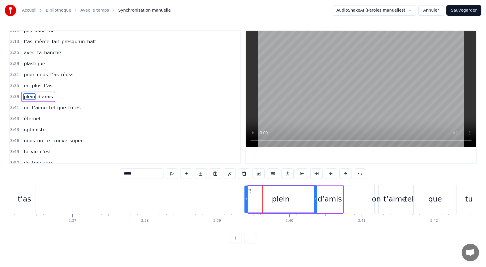
drag, startPoint x: 249, startPoint y: 199, endPoint x: 246, endPoint y: 199, distance: 3.5
click at [246, 199] on icon at bounding box center [246, 199] width 2 height 5
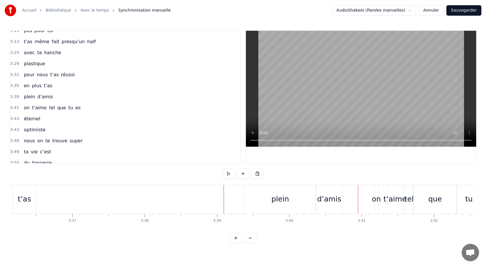
click at [290, 197] on div "plein" at bounding box center [280, 199] width 72 height 29
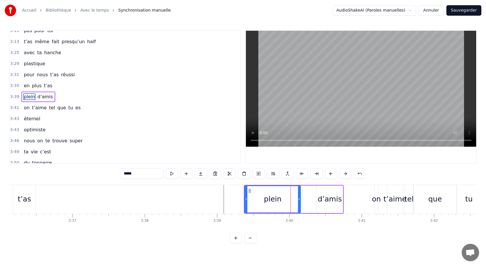
drag, startPoint x: 315, startPoint y: 200, endPoint x: 298, endPoint y: 202, distance: 16.9
click at [299, 201] on icon at bounding box center [299, 199] width 2 height 5
click at [324, 205] on div "d’amis" at bounding box center [330, 198] width 26 height 27
type input "******"
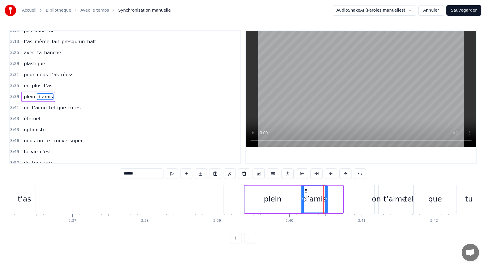
drag, startPoint x: 322, startPoint y: 190, endPoint x: 306, endPoint y: 192, distance: 15.8
click at [306, 191] on icon at bounding box center [306, 190] width 5 height 5
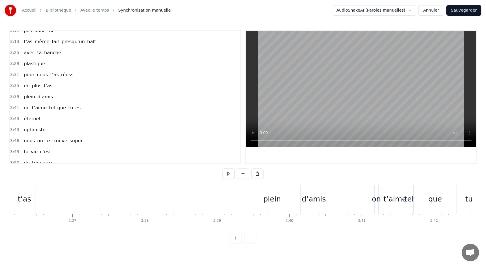
click at [270, 192] on div "plein" at bounding box center [272, 199] width 56 height 29
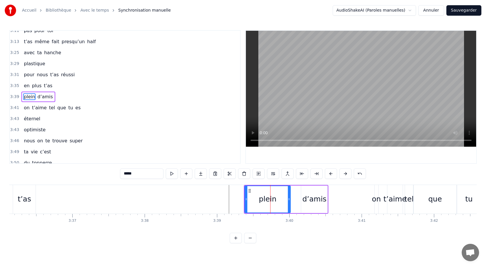
drag, startPoint x: 299, startPoint y: 200, endPoint x: 288, endPoint y: 201, distance: 10.5
click at [289, 201] on icon at bounding box center [289, 199] width 2 height 5
click at [307, 201] on div "d’amis" at bounding box center [314, 198] width 24 height 11
type input "******"
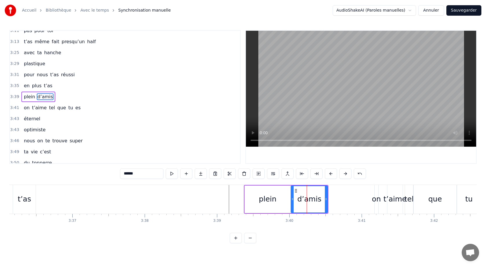
drag, startPoint x: 302, startPoint y: 200, endPoint x: 291, endPoint y: 201, distance: 11.4
click at [291, 201] on div at bounding box center [292, 199] width 2 height 26
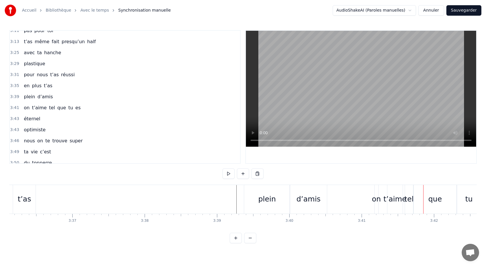
click at [29, 198] on div "t’as" at bounding box center [24, 198] width 13 height 11
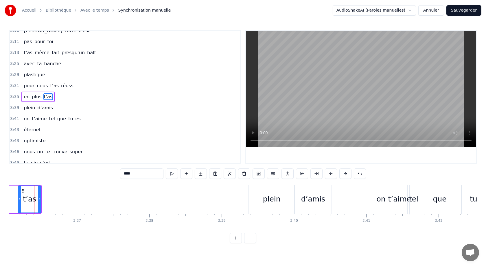
scroll to position [0, 15629]
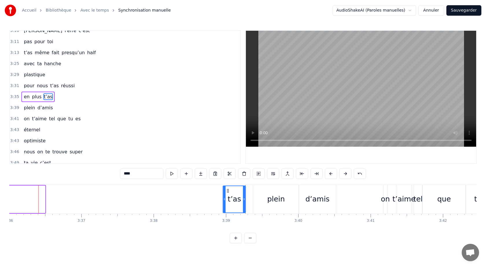
drag, startPoint x: 28, startPoint y: 190, endPoint x: 228, endPoint y: 205, distance: 201.1
click at [228, 205] on div "t’as" at bounding box center [234, 199] width 22 height 26
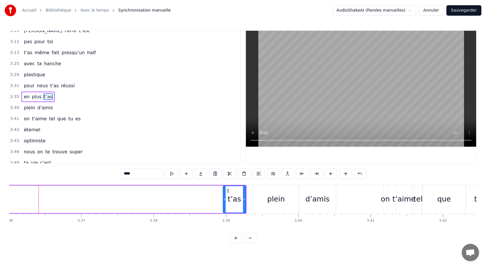
click at [22, 92] on div "en plus t’as" at bounding box center [37, 96] width 33 height 10
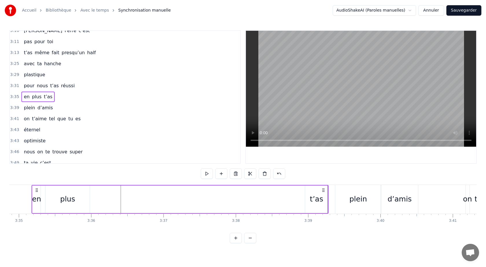
scroll to position [0, 15540]
drag, startPoint x: 75, startPoint y: 200, endPoint x: 276, endPoint y: 192, distance: 201.6
click at [277, 192] on div "en plus t’as" at bounding box center [186, 199] width 297 height 29
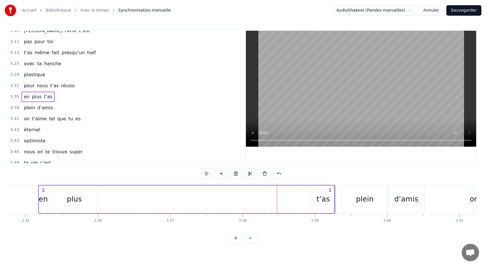
click at [58, 200] on div "plus" at bounding box center [74, 198] width 44 height 27
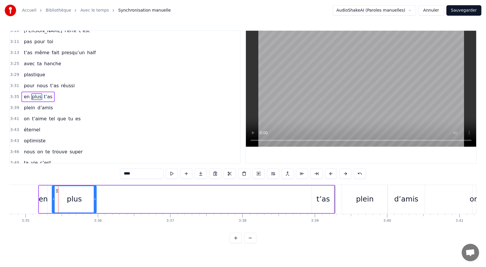
click at [39, 195] on div "en" at bounding box center [43, 198] width 9 height 27
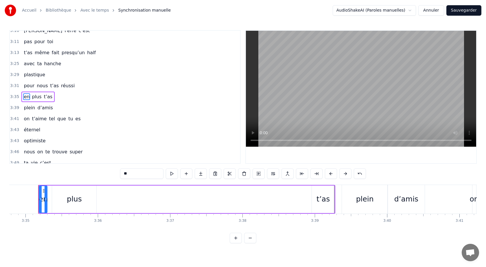
scroll to position [0, 15539]
click at [55, 196] on div "plus" at bounding box center [74, 198] width 44 height 27
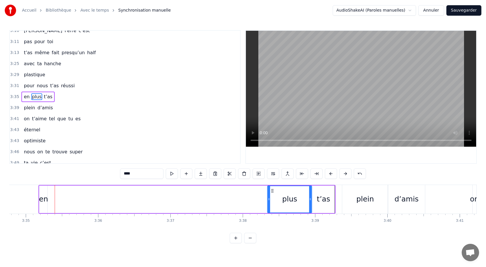
drag, startPoint x: 57, startPoint y: 191, endPoint x: 272, endPoint y: 190, distance: 215.3
click at [272, 190] on icon at bounding box center [272, 190] width 5 height 5
click at [44, 201] on div "en" at bounding box center [43, 198] width 9 height 11
type input "**"
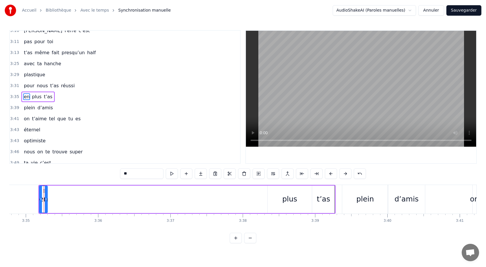
drag, startPoint x: 43, startPoint y: 190, endPoint x: 58, endPoint y: 191, distance: 14.5
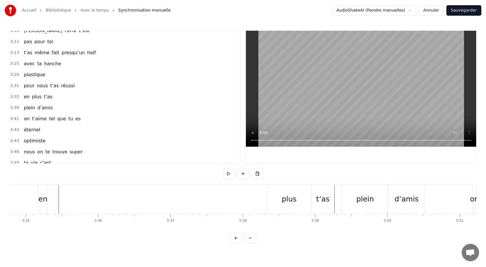
click at [48, 199] on div "en plus t’as" at bounding box center [186, 199] width 297 height 29
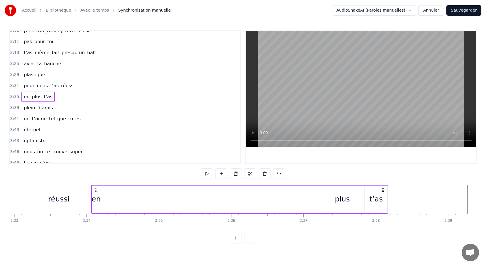
drag, startPoint x: 44, startPoint y: 190, endPoint x: 91, endPoint y: 202, distance: 48.1
click at [91, 202] on div "en plus t’as" at bounding box center [239, 199] width 297 height 29
click at [92, 199] on div "en" at bounding box center [90, 198] width 9 height 11
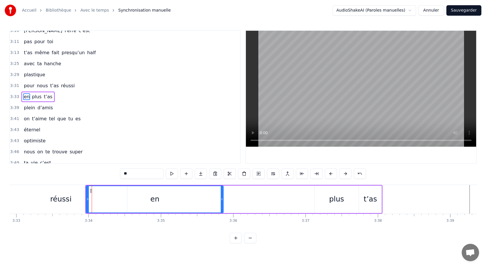
drag, startPoint x: 93, startPoint y: 194, endPoint x: 252, endPoint y: 197, distance: 158.4
click at [224, 198] on div "en" at bounding box center [155, 198] width 138 height 27
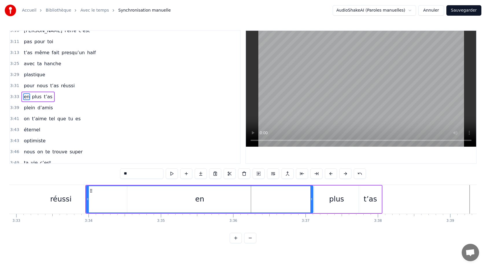
drag, startPoint x: 250, startPoint y: 198, endPoint x: 311, endPoint y: 200, distance: 60.8
click at [311, 200] on icon at bounding box center [312, 199] width 2 height 5
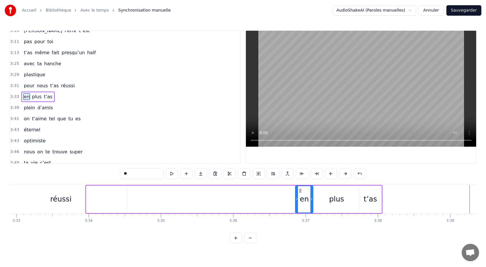
drag, startPoint x: 88, startPoint y: 199, endPoint x: 298, endPoint y: 208, distance: 209.4
click at [298, 208] on div at bounding box center [297, 199] width 2 height 26
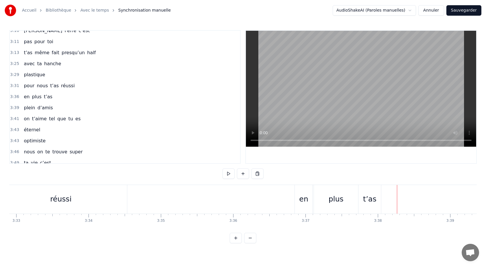
click at [371, 199] on div "t’as" at bounding box center [369, 198] width 13 height 11
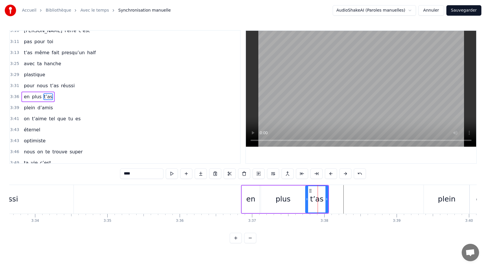
scroll to position [0, 15459]
click at [310, 192] on icon at bounding box center [310, 190] width 5 height 5
click at [243, 185] on div "en" at bounding box center [250, 198] width 18 height 27
type input "**"
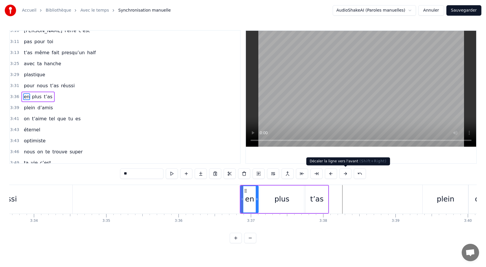
click at [344, 174] on button at bounding box center [345, 173] width 12 height 10
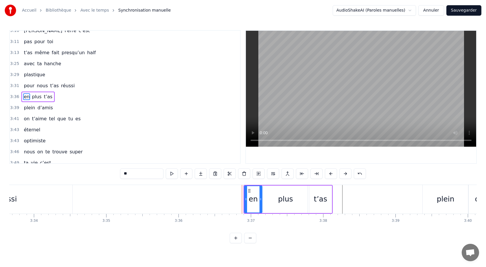
click at [344, 174] on button at bounding box center [345, 173] width 12 height 10
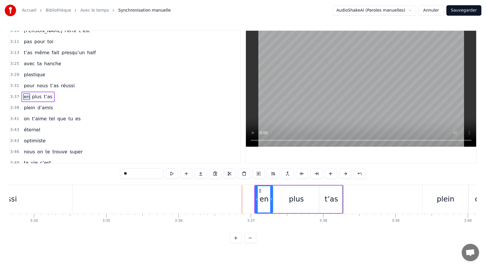
click at [344, 174] on button at bounding box center [345, 173] width 12 height 10
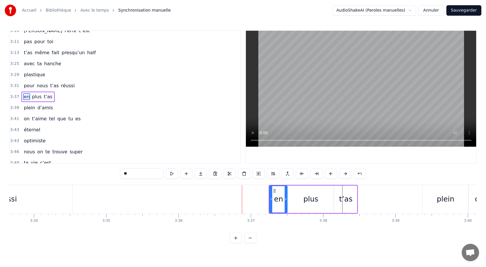
click at [344, 174] on button at bounding box center [345, 173] width 12 height 10
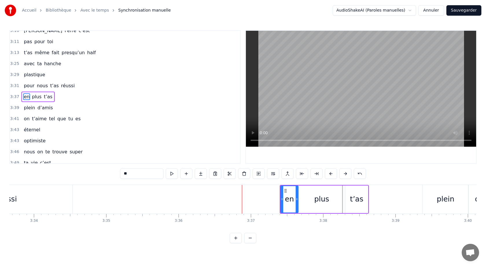
click at [344, 174] on button at bounding box center [345, 173] width 12 height 10
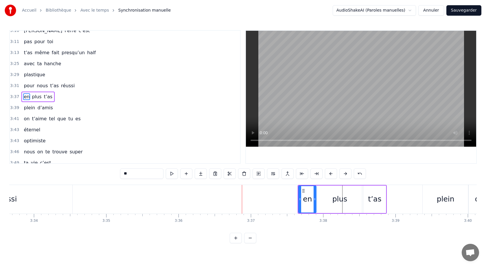
click at [344, 174] on button at bounding box center [345, 173] width 12 height 10
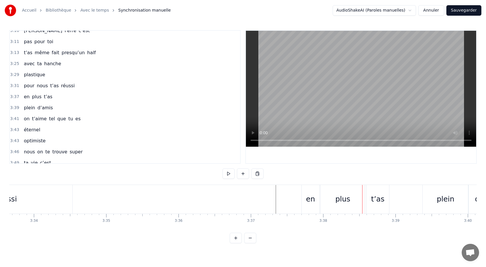
click at [313, 186] on div "en" at bounding box center [311, 199] width 18 height 29
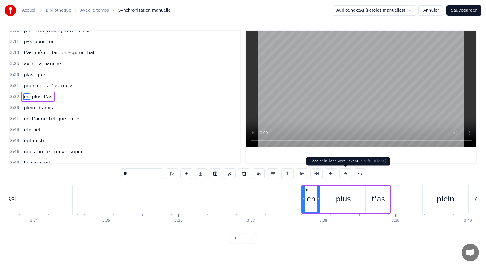
click at [344, 173] on button at bounding box center [345, 173] width 12 height 10
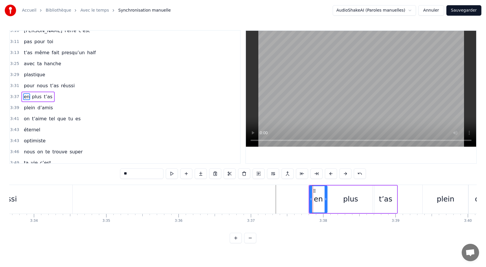
click at [344, 173] on button at bounding box center [345, 173] width 12 height 10
click at [263, 149] on div at bounding box center [361, 97] width 230 height 132
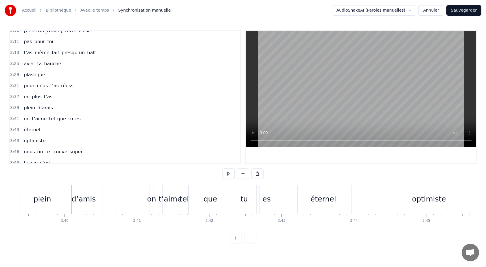
scroll to position [0, 15874]
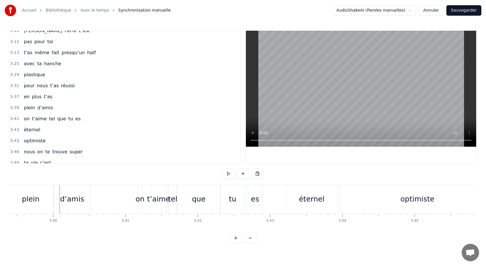
click at [27, 82] on div "pour nous t’as réussi" at bounding box center [49, 85] width 56 height 10
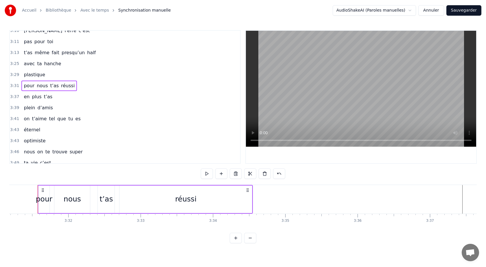
scroll to position [0, 15279]
click at [43, 189] on icon at bounding box center [43, 190] width 5 height 5
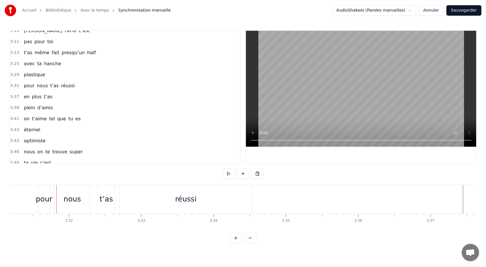
click at [41, 190] on div "pour" at bounding box center [43, 199] width 11 height 29
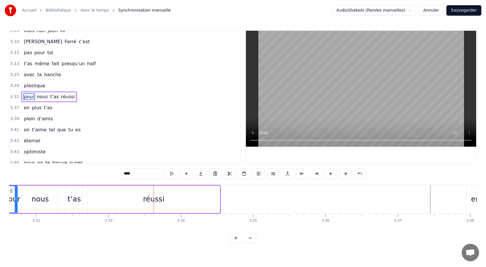
scroll to position [0, 15314]
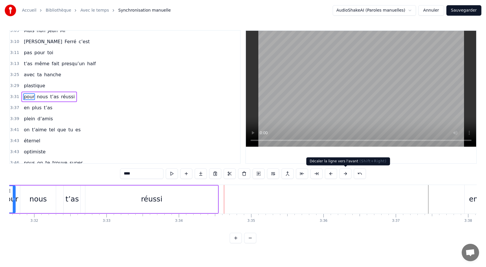
click at [345, 175] on button at bounding box center [345, 173] width 12 height 10
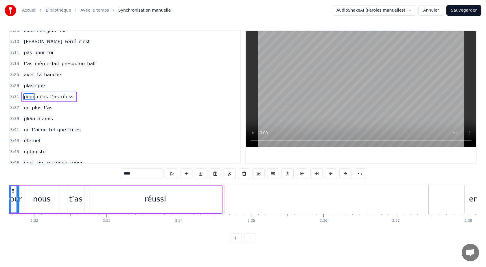
click at [345, 175] on button at bounding box center [345, 173] width 12 height 10
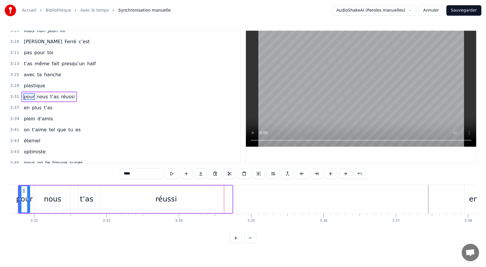
click at [345, 175] on button at bounding box center [345, 173] width 12 height 10
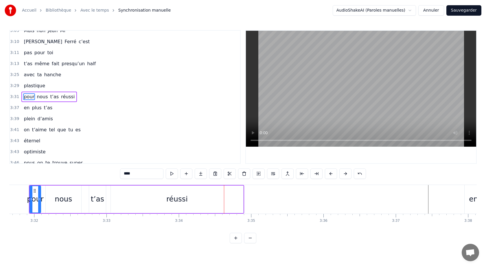
click at [345, 175] on button at bounding box center [345, 173] width 12 height 10
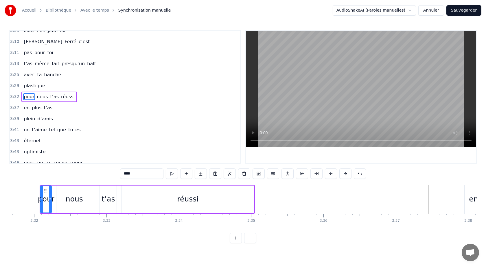
click at [345, 175] on button at bounding box center [345, 173] width 12 height 10
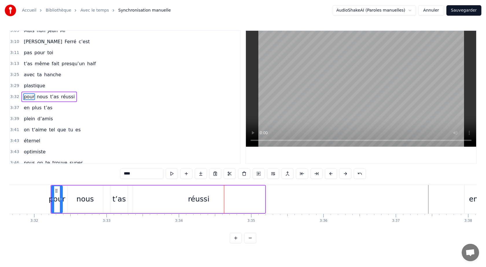
click at [345, 175] on button at bounding box center [345, 173] width 12 height 10
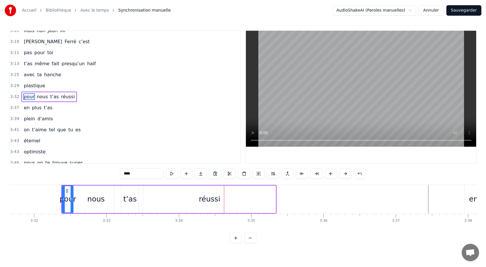
click at [345, 175] on button at bounding box center [345, 173] width 12 height 10
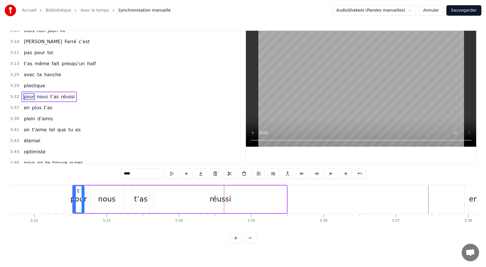
click at [345, 175] on button at bounding box center [345, 173] width 12 height 10
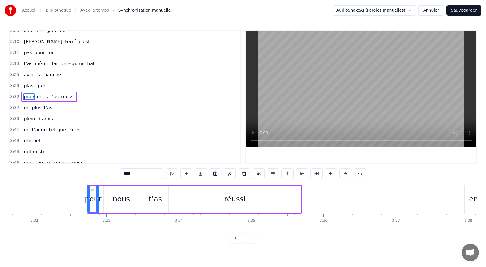
click at [345, 175] on button at bounding box center [345, 173] width 12 height 10
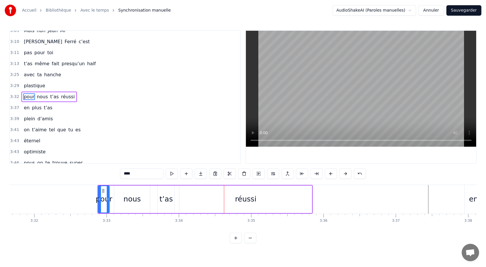
click at [345, 175] on button at bounding box center [345, 173] width 12 height 10
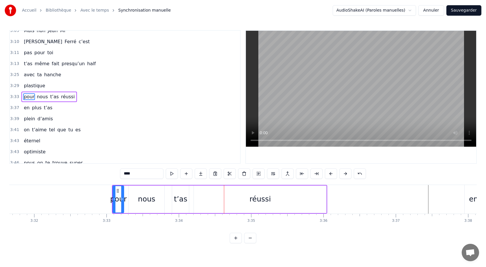
click at [345, 175] on button at bounding box center [345, 173] width 12 height 10
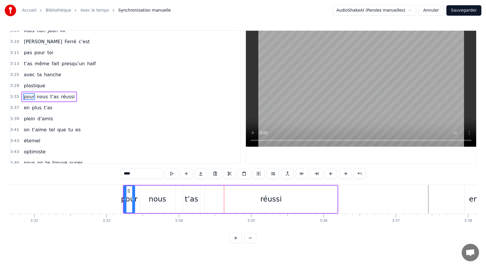
click at [345, 175] on button at bounding box center [345, 173] width 12 height 10
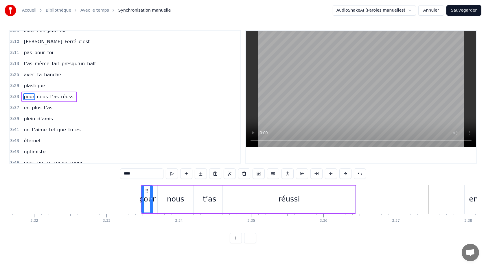
click at [345, 175] on button at bounding box center [345, 173] width 12 height 10
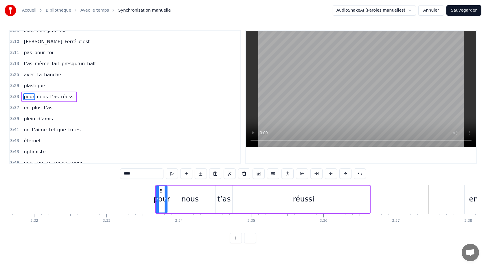
click at [345, 175] on button at bounding box center [345, 173] width 12 height 10
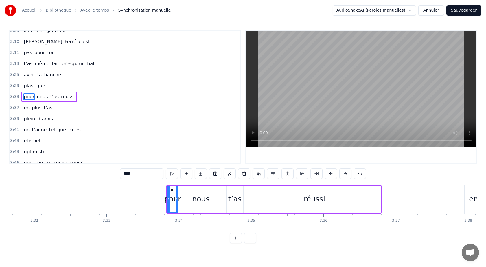
click at [345, 175] on button at bounding box center [345, 173] width 12 height 10
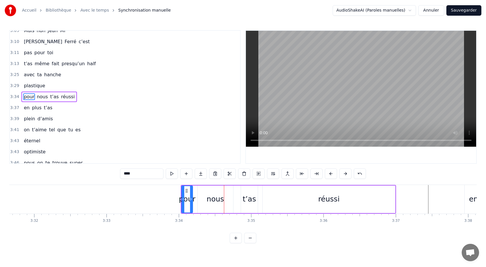
click at [345, 175] on button at bounding box center [345, 173] width 12 height 10
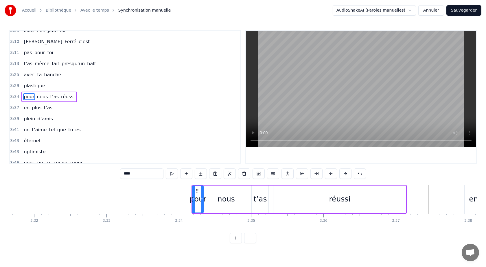
click at [345, 175] on button at bounding box center [345, 173] width 12 height 10
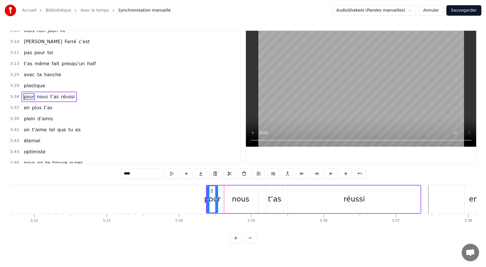
click at [345, 175] on button at bounding box center [345, 173] width 12 height 10
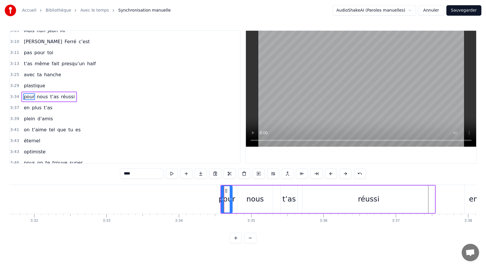
click at [345, 175] on button at bounding box center [345, 173] width 12 height 10
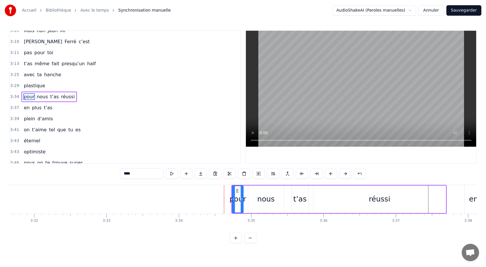
click at [345, 175] on button at bounding box center [345, 173] width 12 height 10
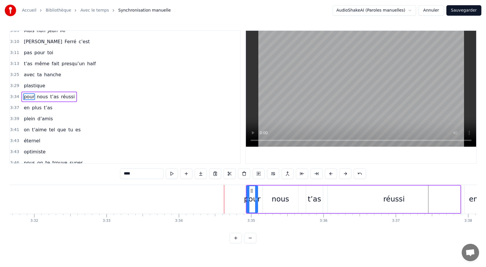
click at [345, 175] on button at bounding box center [345, 173] width 12 height 10
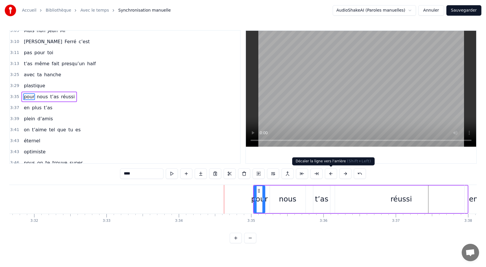
click at [329, 174] on button at bounding box center [331, 173] width 12 height 10
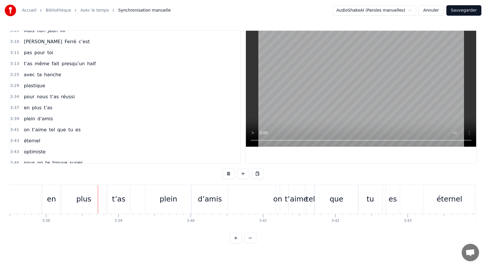
scroll to position [0, 15741]
click at [32, 102] on div "en plus t’as" at bounding box center [37, 107] width 33 height 10
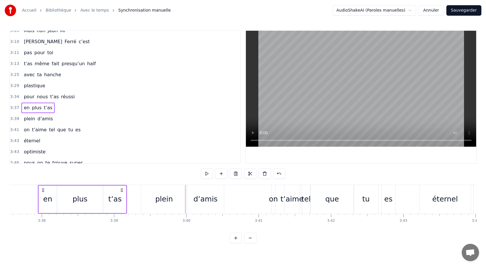
scroll to position [0, 15740]
click at [39, 199] on div "en" at bounding box center [48, 198] width 18 height 27
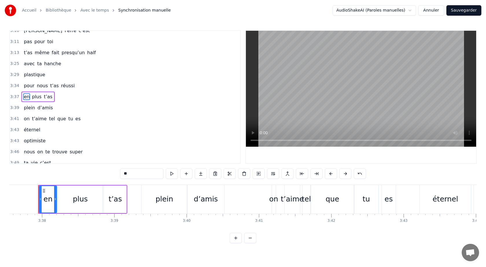
scroll to position [0, 15740]
drag, startPoint x: 41, startPoint y: 200, endPoint x: 32, endPoint y: 203, distance: 8.5
click at [33, 201] on div at bounding box center [33, 199] width 2 height 26
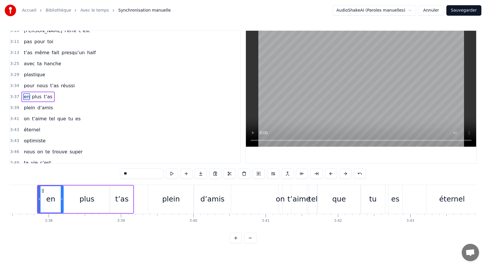
click at [25, 84] on span "pour" at bounding box center [29, 85] width 12 height 7
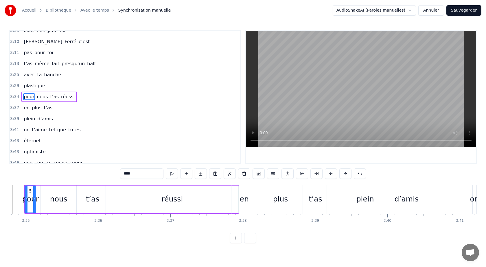
scroll to position [0, 15525]
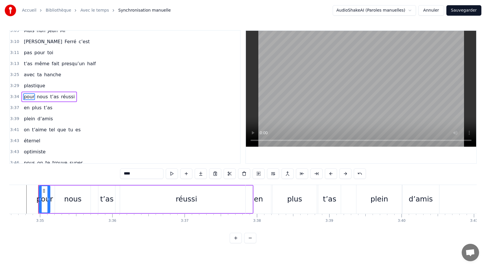
click at [260, 197] on div "en" at bounding box center [258, 198] width 9 height 11
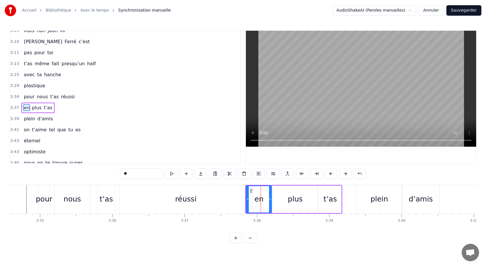
scroll to position [698, 0]
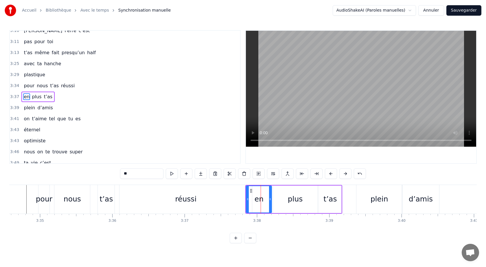
click at [237, 199] on div "réussi" at bounding box center [186, 199] width 133 height 29
type input "******"
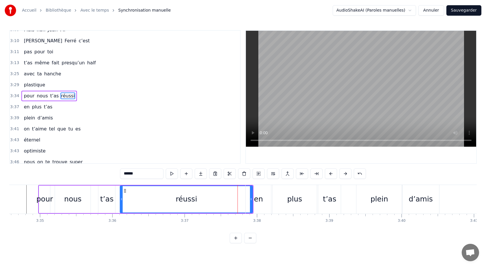
scroll to position [687, 0]
drag, startPoint x: 252, startPoint y: 199, endPoint x: 242, endPoint y: 199, distance: 10.1
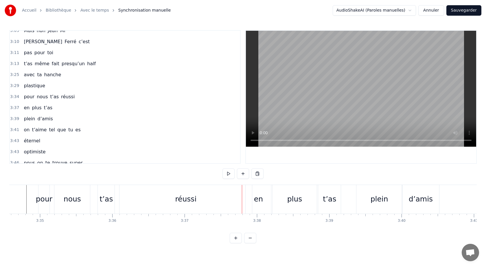
click at [230, 197] on div "réussi" at bounding box center [186, 199] width 133 height 29
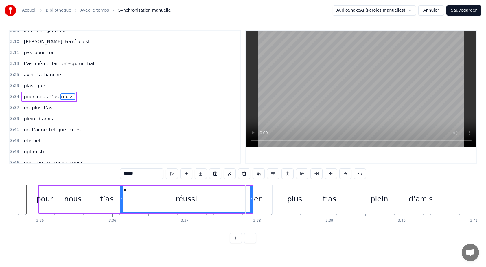
drag, startPoint x: 252, startPoint y: 200, endPoint x: 239, endPoint y: 200, distance: 12.7
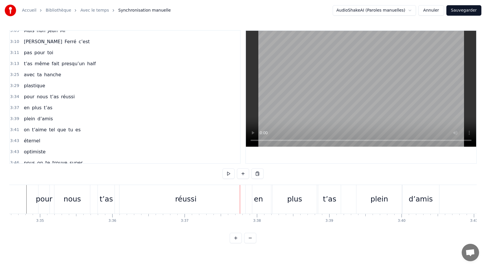
click at [154, 200] on div "réussi" at bounding box center [186, 199] width 133 height 29
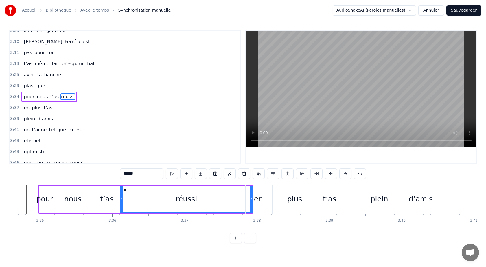
click at [260, 199] on div "en" at bounding box center [258, 198] width 9 height 11
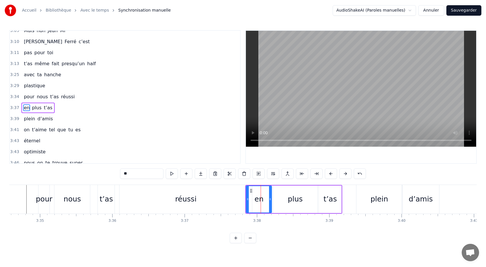
scroll to position [698, 0]
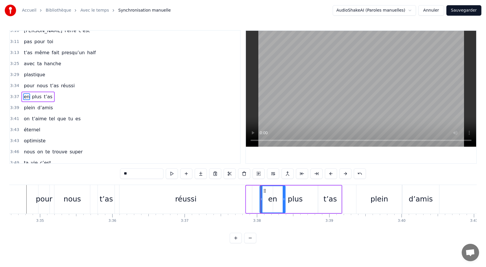
drag, startPoint x: 252, startPoint y: 191, endPoint x: 265, endPoint y: 191, distance: 13.6
click at [265, 192] on circle at bounding box center [265, 192] width 0 height 0
click at [228, 197] on div "réussi" at bounding box center [186, 199] width 133 height 29
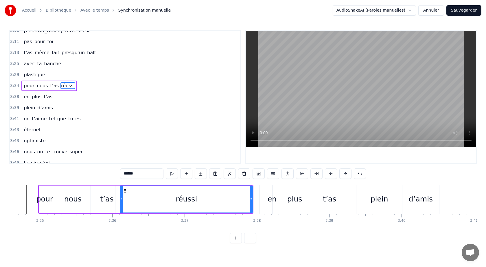
scroll to position [687, 0]
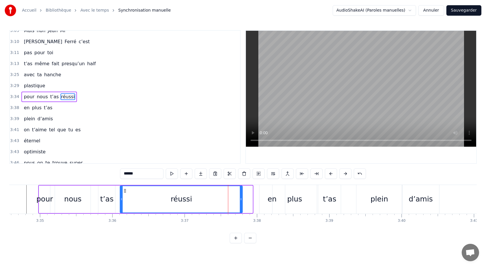
drag, startPoint x: 251, startPoint y: 199, endPoint x: 241, endPoint y: 199, distance: 10.1
click at [241, 199] on circle at bounding box center [241, 199] width 0 height 0
click at [262, 201] on div "en" at bounding box center [272, 199] width 25 height 29
type input "**"
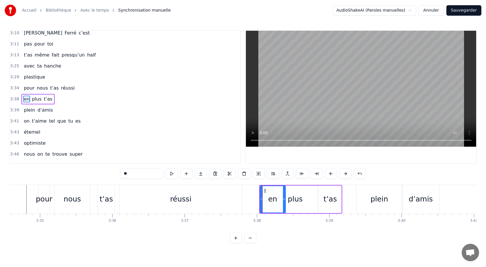
scroll to position [698, 0]
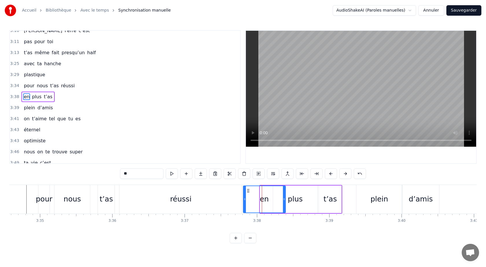
drag, startPoint x: 261, startPoint y: 199, endPoint x: 244, endPoint y: 200, distance: 16.8
click at [244, 200] on icon at bounding box center [245, 199] width 2 height 5
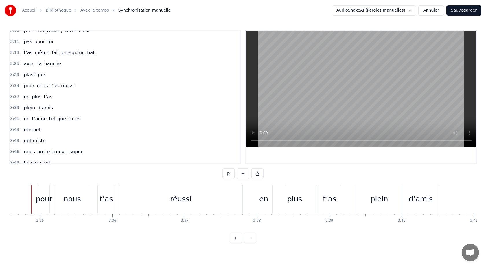
scroll to position [0, 15518]
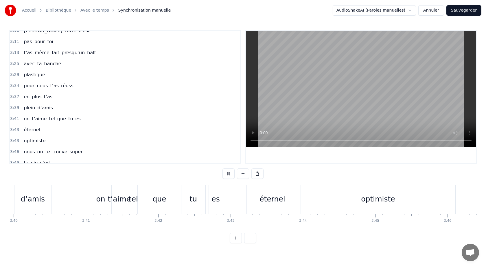
scroll to position [0, 15914]
click at [22, 71] on div "plastique" at bounding box center [34, 74] width 26 height 10
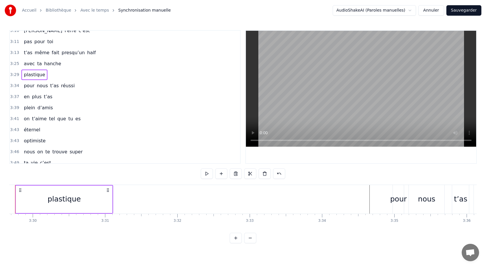
scroll to position [0, 15148]
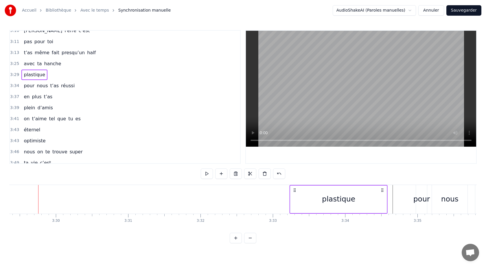
drag, startPoint x: 43, startPoint y: 189, endPoint x: 294, endPoint y: 188, distance: 250.6
click at [294, 188] on icon at bounding box center [295, 190] width 5 height 5
click at [33, 62] on span "avec" at bounding box center [29, 63] width 12 height 7
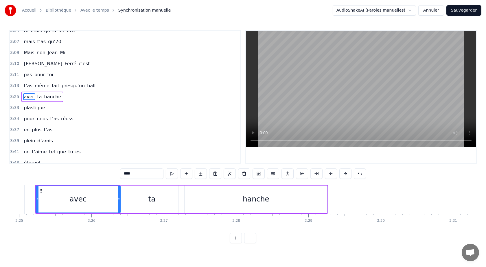
scroll to position [0, 14819]
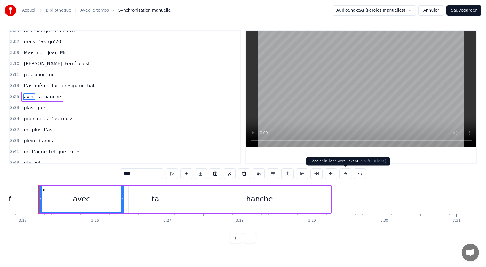
click at [344, 172] on button at bounding box center [345, 173] width 12 height 10
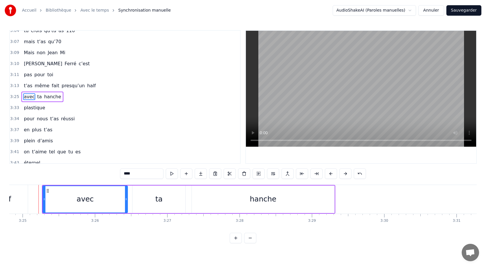
click at [344, 172] on button at bounding box center [345, 173] width 12 height 10
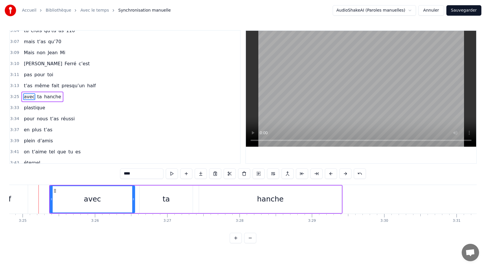
click at [344, 172] on button at bounding box center [345, 173] width 12 height 10
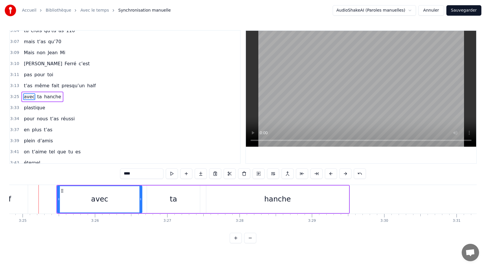
click at [344, 172] on button at bounding box center [345, 173] width 12 height 10
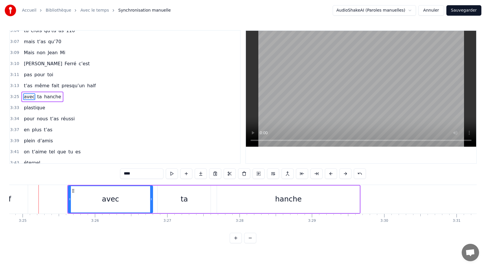
click at [344, 172] on button at bounding box center [345, 173] width 12 height 10
click at [343, 172] on button at bounding box center [345, 173] width 12 height 10
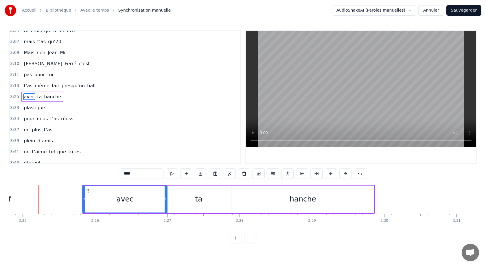
click at [343, 172] on button at bounding box center [345, 173] width 12 height 10
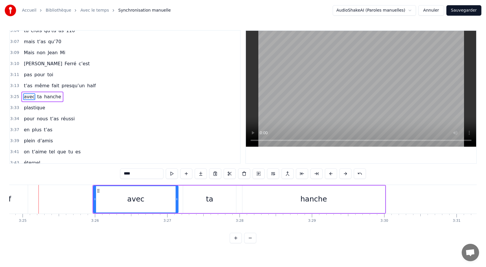
click at [343, 172] on button at bounding box center [345, 173] width 12 height 10
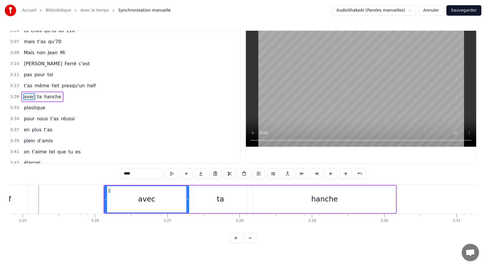
click at [343, 172] on button at bounding box center [345, 173] width 12 height 10
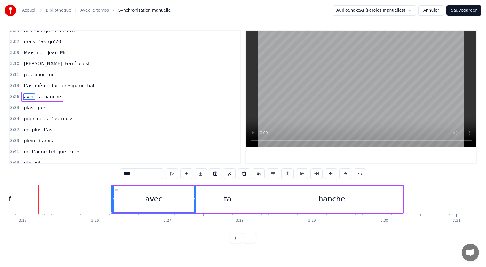
click at [343, 172] on button at bounding box center [345, 173] width 12 height 10
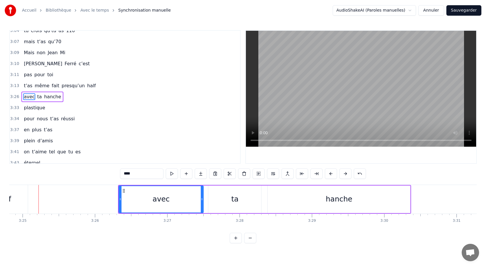
click at [343, 172] on button at bounding box center [345, 173] width 12 height 10
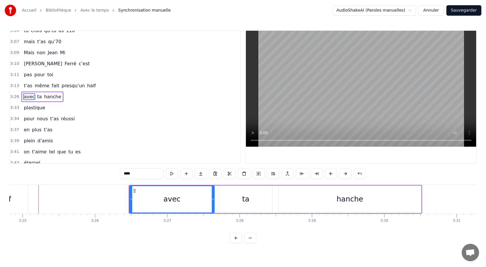
click at [343, 172] on button at bounding box center [345, 173] width 12 height 10
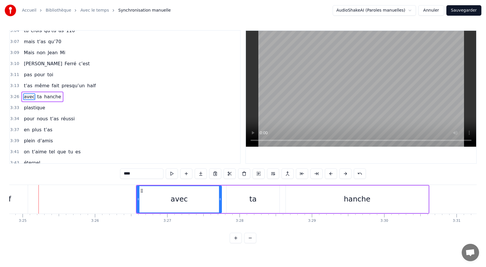
click at [343, 172] on button at bounding box center [345, 173] width 12 height 10
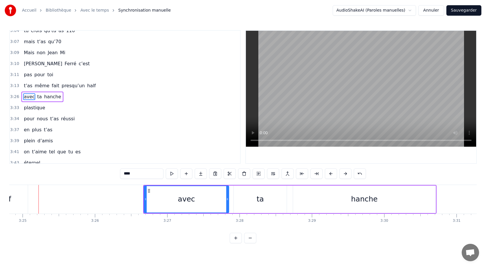
click at [343, 172] on button at bounding box center [345, 173] width 12 height 10
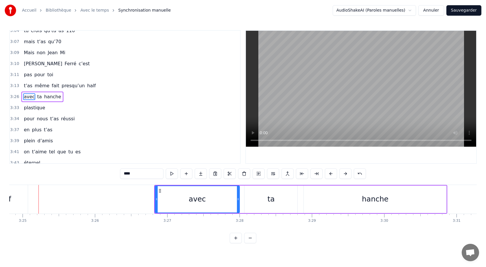
click at [343, 172] on button at bounding box center [345, 173] width 12 height 10
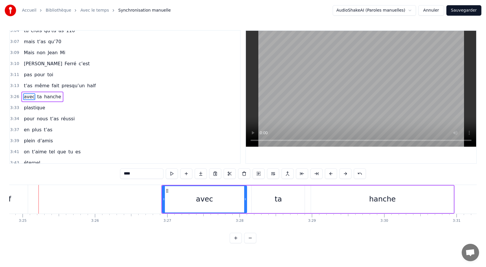
click at [343, 172] on button at bounding box center [345, 173] width 12 height 10
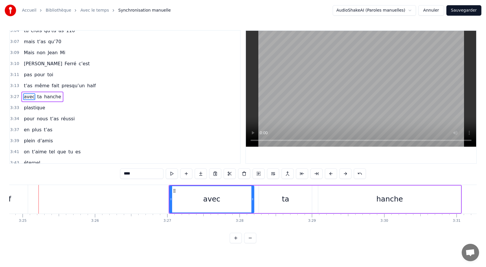
click at [343, 172] on button at bounding box center [345, 173] width 12 height 10
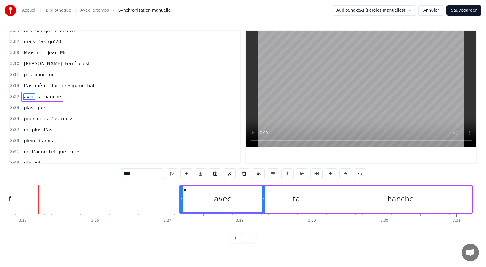
click at [343, 172] on button at bounding box center [345, 173] width 12 height 10
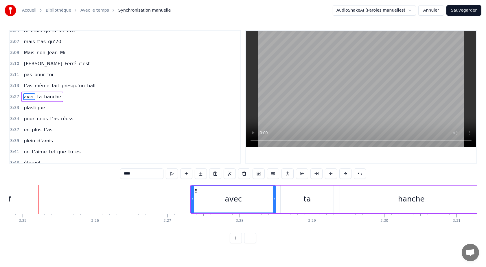
click at [343, 172] on button at bounding box center [345, 173] width 12 height 10
click at [372, 232] on div "0:05 Avec [PERSON_NAME] 0:10 y’a vraiment rien qui 0:12 réussit 0:13 pour noyer…" at bounding box center [243, 136] width 468 height 213
click at [29, 109] on span "plastique" at bounding box center [34, 107] width 23 height 7
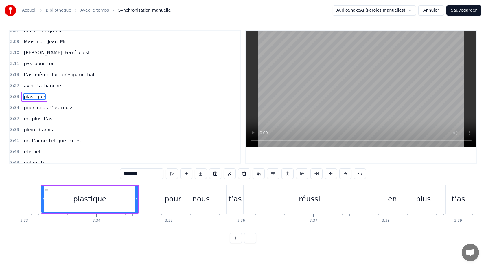
scroll to position [0, 15399]
click at [376, 241] on div "0:05 Avec [PERSON_NAME] 0:10 y’a vraiment rien qui 0:12 réussit 0:13 pour noyer…" at bounding box center [243, 136] width 468 height 213
click at [380, 173] on div "0:05 Avec [PERSON_NAME] 0:10 y’a vraiment rien qui 0:12 réussit 0:13 pour noyer…" at bounding box center [243, 136] width 468 height 213
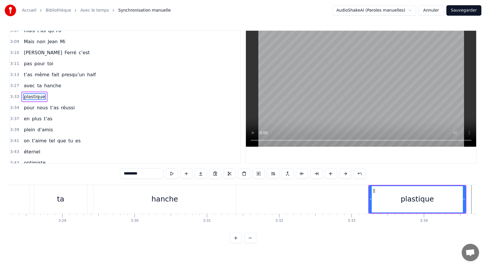
scroll to position [0, 15037]
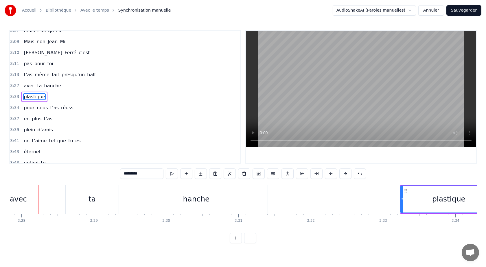
click at [132, 205] on div "hanche" at bounding box center [196, 199] width 143 height 29
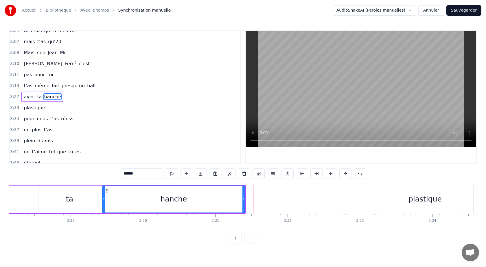
scroll to position [0, 15072]
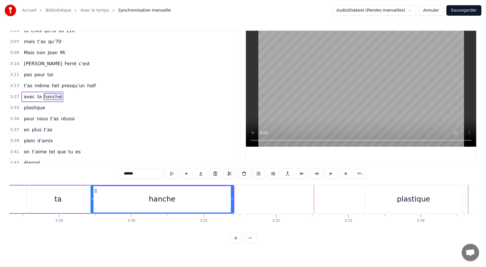
click at [211, 214] on div at bounding box center [211, 214] width 0 height 1
click at [343, 174] on button at bounding box center [345, 173] width 12 height 10
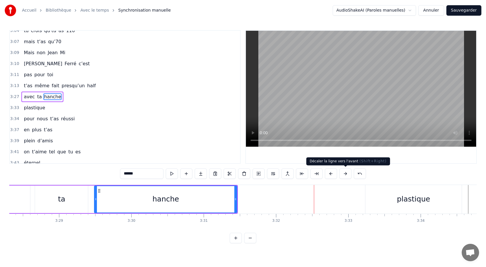
click at [343, 174] on button at bounding box center [345, 173] width 12 height 10
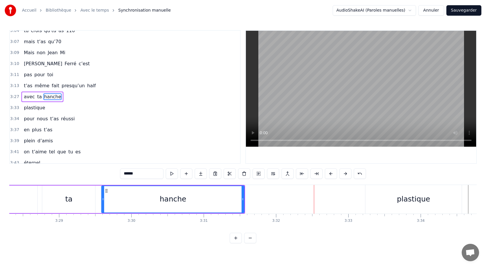
click at [343, 174] on button at bounding box center [345, 173] width 12 height 10
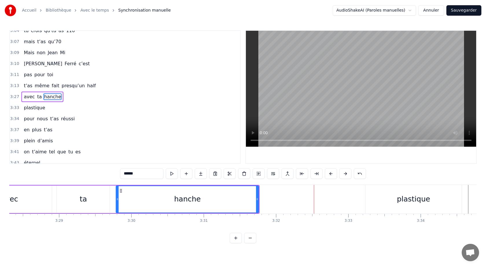
click at [343, 174] on button at bounding box center [345, 173] width 12 height 10
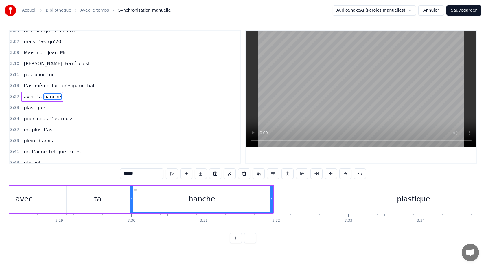
click at [343, 174] on button at bounding box center [345, 173] width 12 height 10
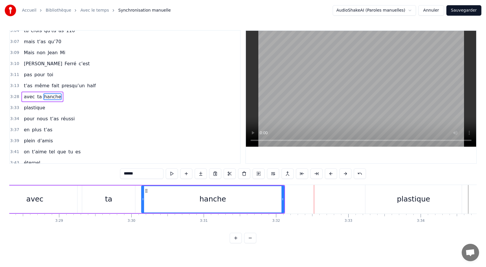
click at [343, 174] on button at bounding box center [345, 173] width 12 height 10
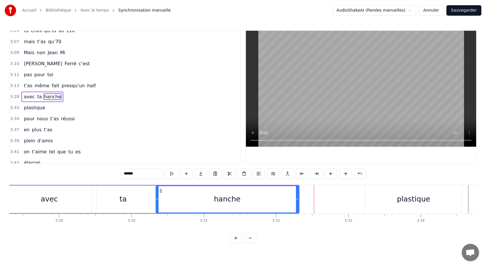
click at [343, 174] on button at bounding box center [345, 173] width 12 height 10
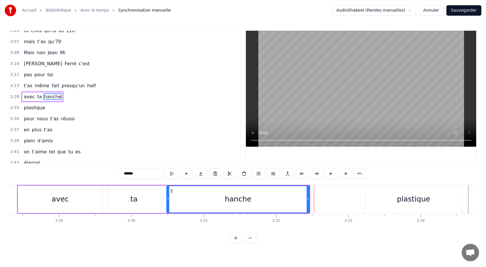
click at [343, 174] on button at bounding box center [345, 173] width 12 height 10
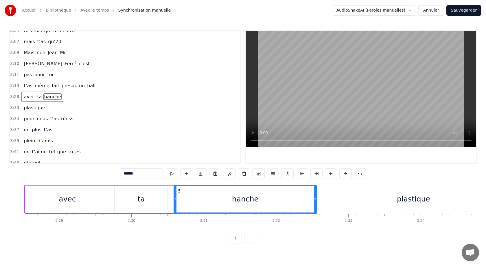
click at [343, 174] on button at bounding box center [345, 173] width 12 height 10
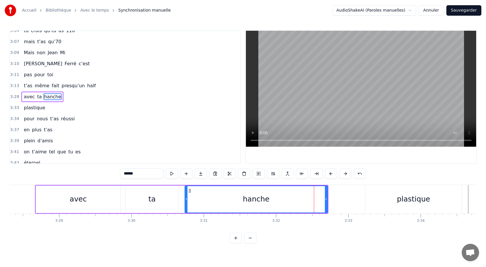
click at [343, 174] on button at bounding box center [345, 173] width 12 height 10
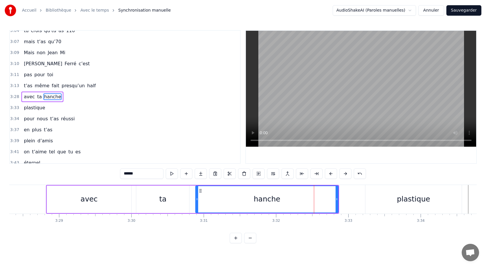
click at [343, 174] on button at bounding box center [345, 173] width 12 height 10
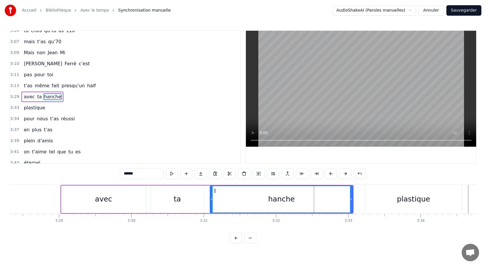
click at [343, 174] on button at bounding box center [345, 173] width 12 height 10
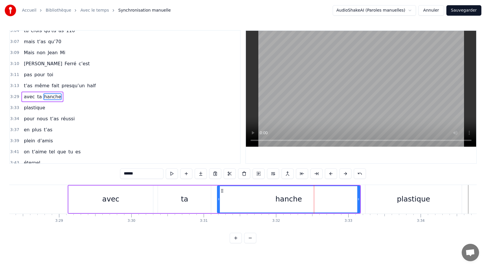
click at [343, 174] on button at bounding box center [345, 173] width 12 height 10
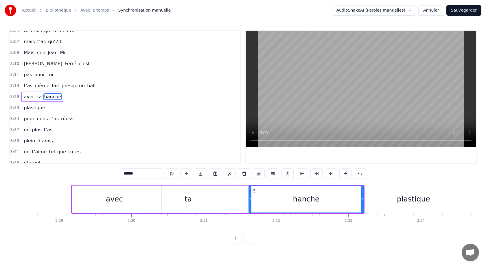
drag, startPoint x: 222, startPoint y: 200, endPoint x: 248, endPoint y: 201, distance: 26.1
click at [249, 201] on div at bounding box center [250, 199] width 2 height 26
click at [192, 197] on div "ta" at bounding box center [188, 198] width 53 height 27
type input "**"
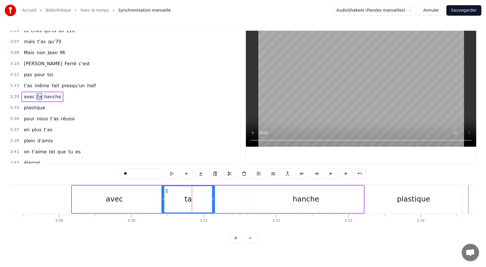
click at [144, 183] on div "0:05 Avec [PERSON_NAME] 0:10 y’a vraiment rien qui 0:12 réussit 0:13 pour noyer…" at bounding box center [243, 136] width 468 height 213
click at [172, 175] on button at bounding box center [172, 173] width 12 height 10
click at [242, 199] on div "avec ta hanche" at bounding box center [217, 199] width 293 height 29
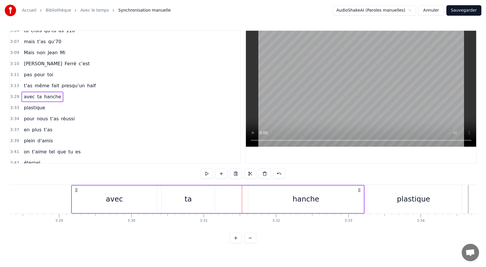
click at [264, 200] on div "hanche" at bounding box center [305, 198] width 115 height 27
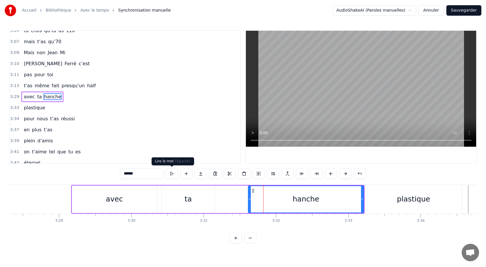
click at [171, 174] on button at bounding box center [172, 173] width 12 height 10
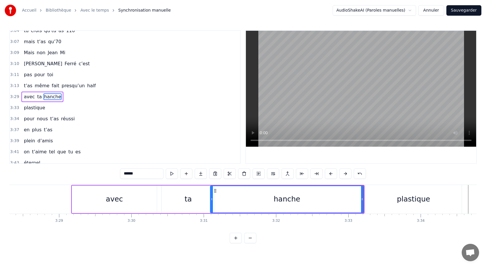
drag, startPoint x: 249, startPoint y: 199, endPoint x: 211, endPoint y: 200, distance: 37.9
click at [211, 200] on icon at bounding box center [212, 199] width 2 height 5
click at [159, 181] on div "0:05 Avec [PERSON_NAME] 0:10 y’a vraiment rien qui 0:12 réussit 0:13 pour noyer…" at bounding box center [243, 136] width 468 height 213
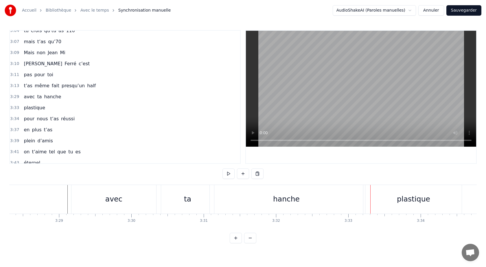
click at [244, 196] on div "hanche" at bounding box center [286, 199] width 153 height 29
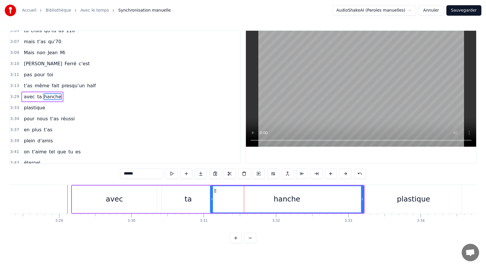
click at [172, 197] on div "ta" at bounding box center [188, 198] width 53 height 27
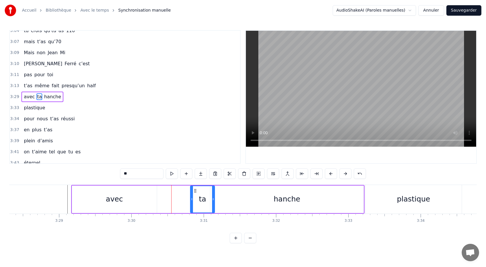
drag, startPoint x: 163, startPoint y: 198, endPoint x: 162, endPoint y: 205, distance: 7.6
click at [191, 203] on div at bounding box center [192, 199] width 2 height 26
click at [129, 200] on div "avec" at bounding box center [114, 198] width 85 height 27
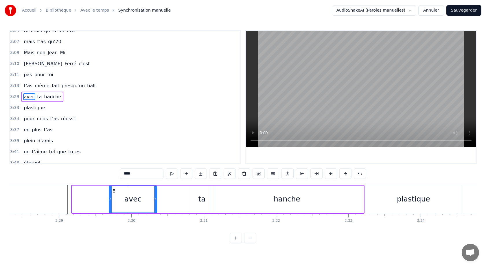
drag, startPoint x: 73, startPoint y: 199, endPoint x: 113, endPoint y: 203, distance: 40.4
click at [112, 203] on div at bounding box center [110, 199] width 2 height 26
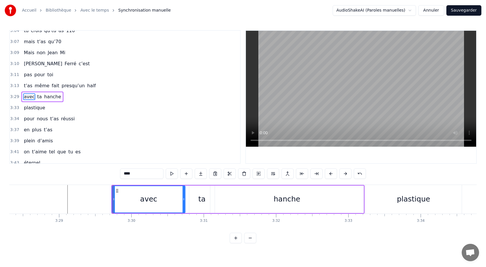
drag, startPoint x: 155, startPoint y: 199, endPoint x: 184, endPoint y: 200, distance: 29.3
click at [184, 200] on icon at bounding box center [184, 199] width 2 height 5
drag, startPoint x: 113, startPoint y: 198, endPoint x: 143, endPoint y: 202, distance: 30.4
click at [144, 201] on div "avec" at bounding box center [165, 198] width 42 height 27
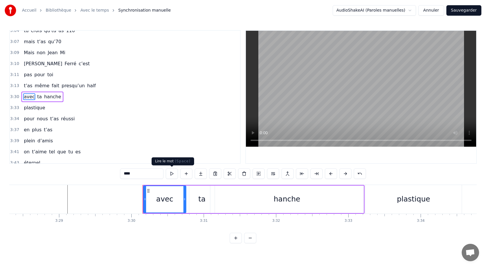
click at [172, 174] on button at bounding box center [172, 173] width 12 height 10
click at [278, 191] on div "hanche" at bounding box center [286, 198] width 153 height 27
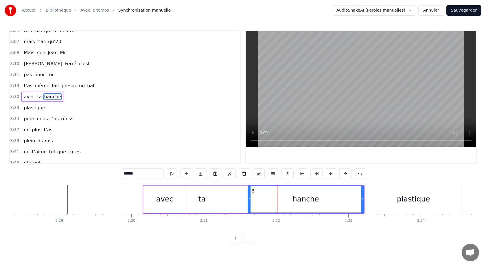
drag, startPoint x: 211, startPoint y: 199, endPoint x: 248, endPoint y: 199, distance: 36.8
click at [249, 199] on icon at bounding box center [249, 199] width 2 height 5
click at [201, 197] on div "ta" at bounding box center [201, 198] width 7 height 11
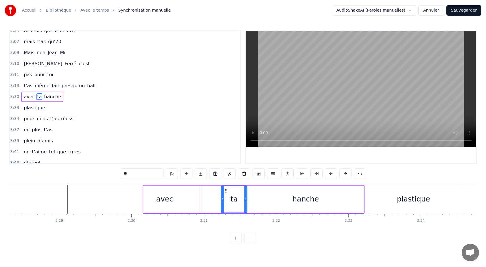
drag, startPoint x: 193, startPoint y: 189, endPoint x: 225, endPoint y: 190, distance: 32.1
click at [225, 190] on icon at bounding box center [226, 190] width 5 height 5
click at [147, 190] on div "avec" at bounding box center [165, 198] width 43 height 27
type input "****"
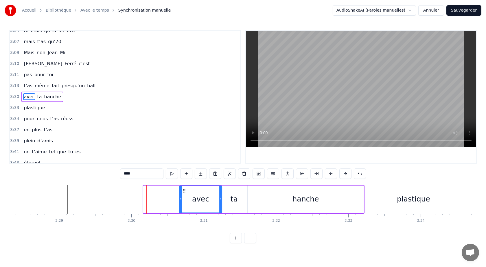
drag, startPoint x: 148, startPoint y: 190, endPoint x: 185, endPoint y: 191, distance: 36.2
click at [185, 191] on icon at bounding box center [184, 190] width 5 height 5
click at [159, 182] on div "0:05 Avec [PERSON_NAME] 0:10 y’a vraiment rien qui 0:12 réussit 0:13 pour noyer…" at bounding box center [243, 136] width 468 height 213
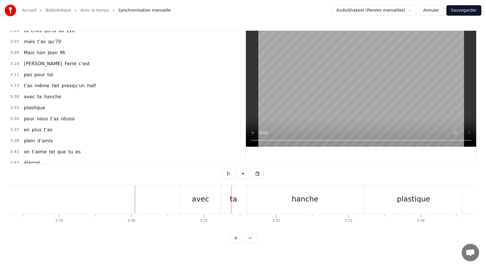
click at [304, 197] on div "hanche" at bounding box center [305, 198] width 27 height 11
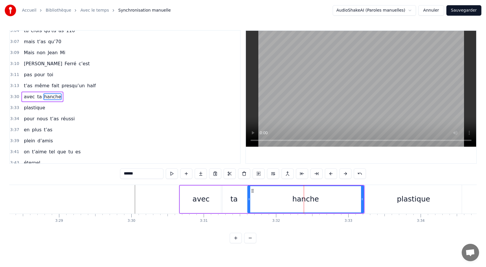
click at [200, 188] on div "avec" at bounding box center [201, 198] width 43 height 27
type input "****"
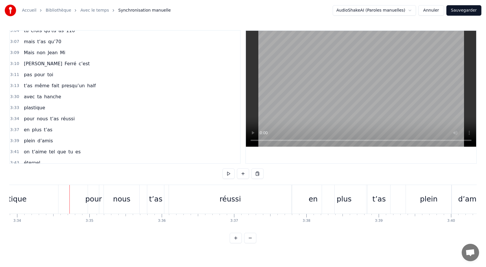
scroll to position [0, 15493]
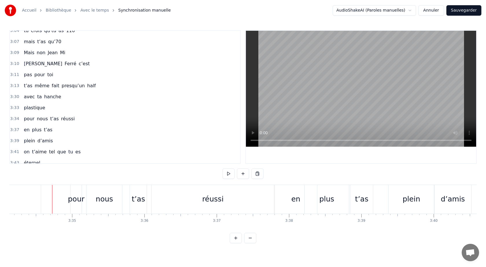
click at [32, 108] on span "plastique" at bounding box center [34, 107] width 23 height 7
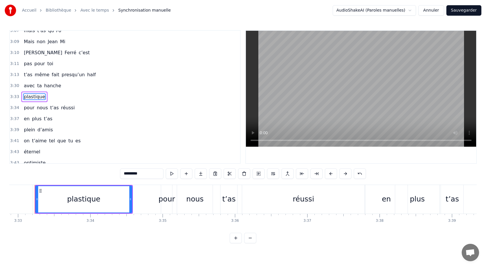
scroll to position [0, 15399]
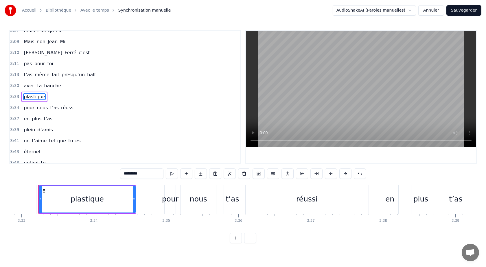
click at [45, 85] on span "hanche" at bounding box center [52, 85] width 18 height 7
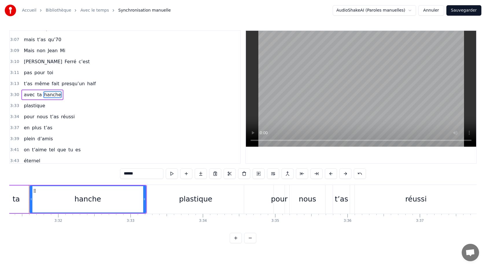
scroll to position [0, 15281]
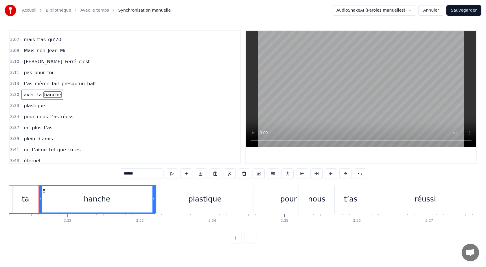
click at [154, 197] on icon at bounding box center [154, 199] width 2 height 5
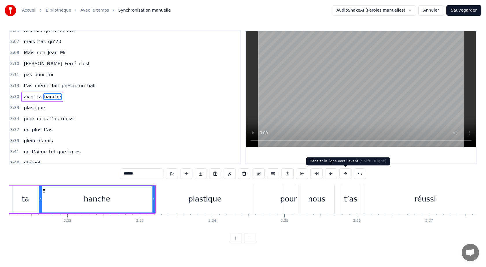
click at [346, 175] on button at bounding box center [345, 173] width 12 height 10
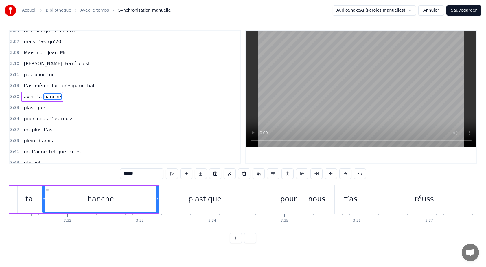
click at [346, 175] on button at bounding box center [345, 173] width 12 height 10
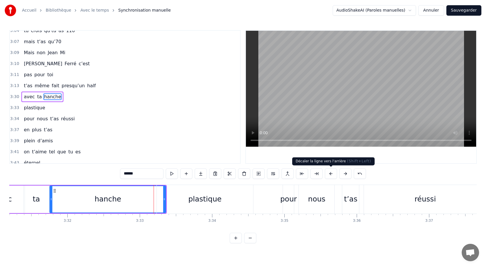
click at [329, 174] on button at bounding box center [331, 173] width 12 height 10
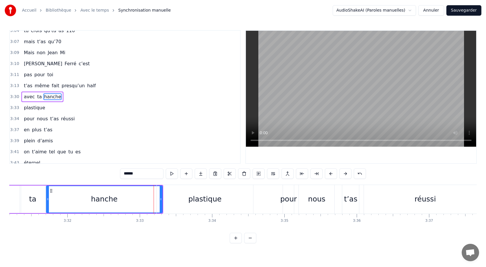
click at [329, 174] on button at bounding box center [331, 173] width 12 height 10
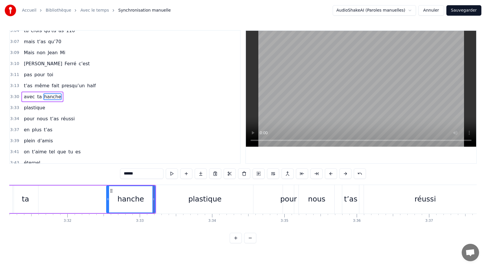
drag, startPoint x: 40, startPoint y: 199, endPoint x: 108, endPoint y: 205, distance: 67.7
click at [108, 205] on div at bounding box center [108, 199] width 2 height 26
click at [32, 196] on div "ta" at bounding box center [25, 198] width 25 height 27
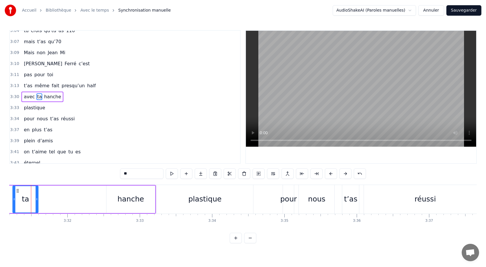
scroll to position [0, 15274]
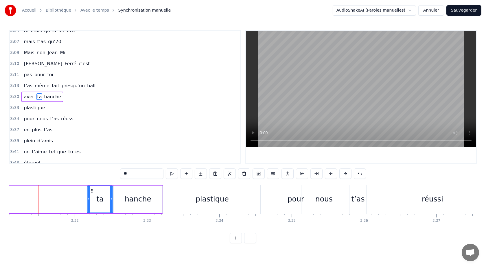
drag, startPoint x: 26, startPoint y: 190, endPoint x: 93, endPoint y: 193, distance: 67.2
click at [93, 193] on div "ta" at bounding box center [100, 199] width 25 height 26
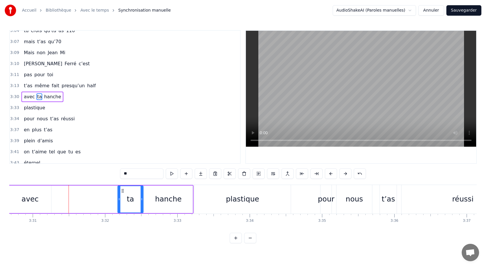
click at [29, 198] on div "avec" at bounding box center [29, 198] width 17 height 11
type input "****"
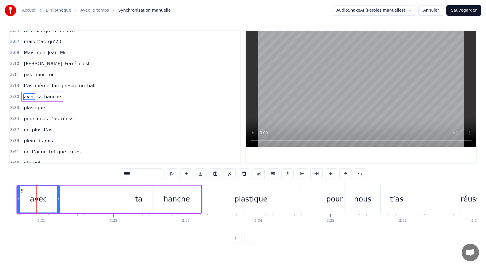
scroll to position [0, 15233]
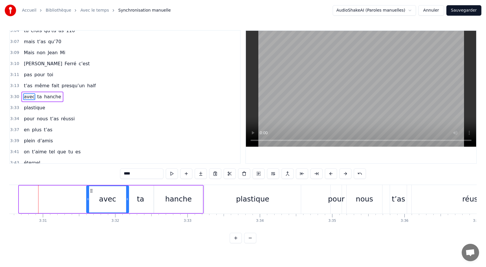
drag, startPoint x: 25, startPoint y: 191, endPoint x: 92, endPoint y: 189, distance: 67.8
click at [92, 189] on icon at bounding box center [91, 190] width 5 height 5
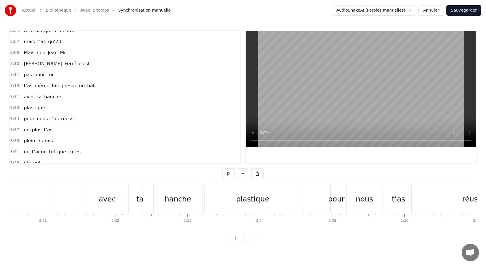
click at [90, 201] on div "avec" at bounding box center [107, 199] width 43 height 29
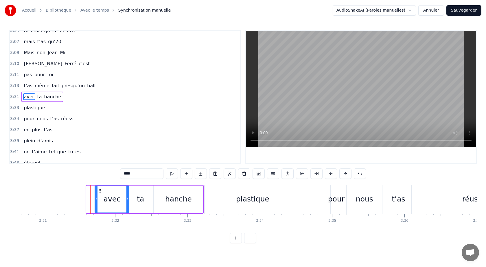
drag, startPoint x: 88, startPoint y: 199, endPoint x: 96, endPoint y: 199, distance: 8.1
click at [96, 199] on circle at bounding box center [96, 199] width 0 height 0
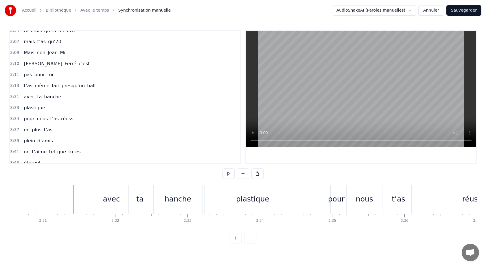
click at [190, 201] on div "hanche" at bounding box center [178, 199] width 49 height 29
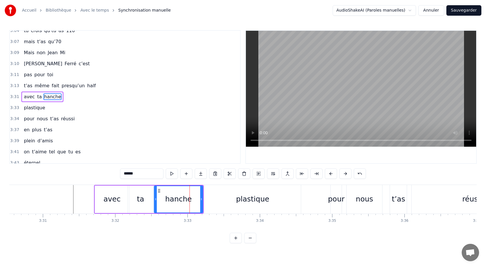
click at [213, 196] on div "plastique" at bounding box center [253, 199] width 96 height 29
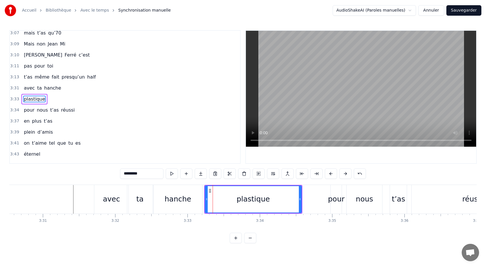
scroll to position [676, 0]
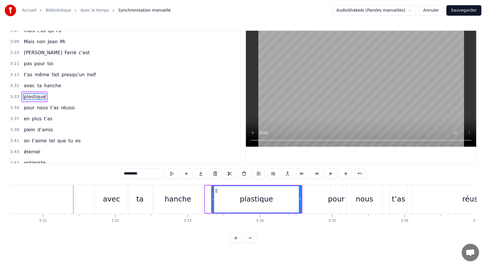
drag, startPoint x: 205, startPoint y: 199, endPoint x: 212, endPoint y: 199, distance: 6.4
click at [212, 199] on icon at bounding box center [213, 199] width 2 height 5
click at [194, 197] on div "hanche" at bounding box center [178, 199] width 49 height 29
type input "******"
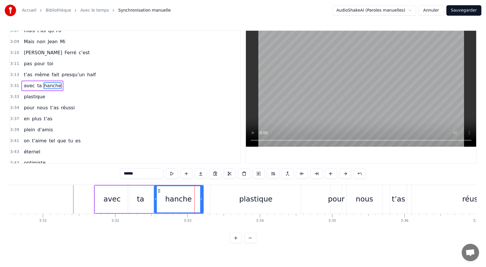
scroll to position [665, 0]
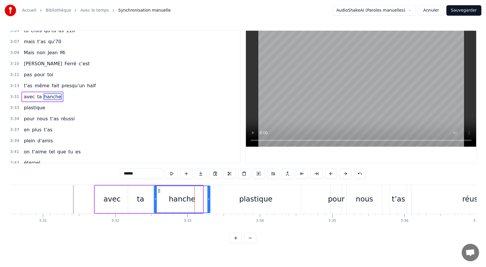
drag, startPoint x: 202, startPoint y: 199, endPoint x: 208, endPoint y: 199, distance: 5.8
click at [209, 199] on icon at bounding box center [209, 199] width 2 height 5
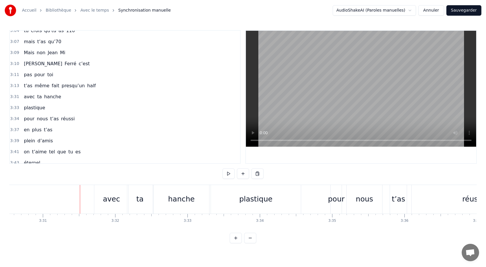
click at [100, 202] on div "avec" at bounding box center [111, 199] width 34 height 29
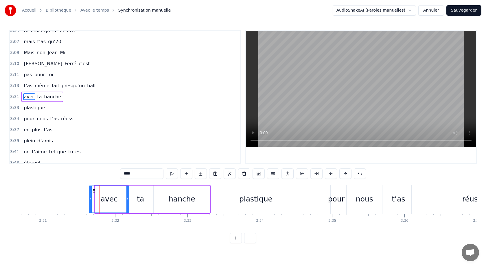
drag, startPoint x: 96, startPoint y: 200, endPoint x: 89, endPoint y: 201, distance: 7.3
click at [89, 200] on icon at bounding box center [90, 199] width 2 height 5
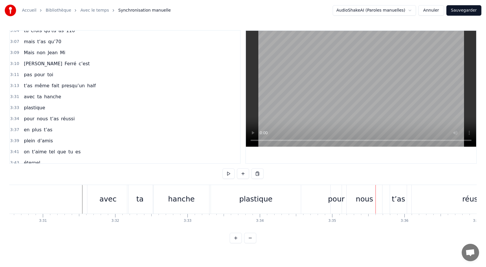
click at [129, 243] on html "Accueil Bibliothèque Avec le temps Synchronisation manuelle AudioShakeAI (Parol…" at bounding box center [243, 126] width 486 height 252
click at [34, 87] on span "même" at bounding box center [42, 85] width 16 height 7
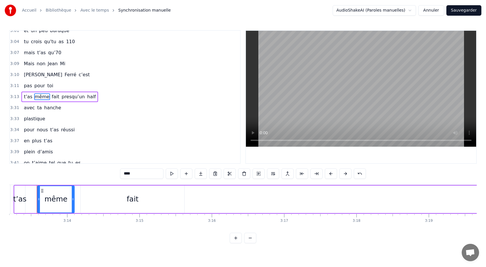
scroll to position [0, 13965]
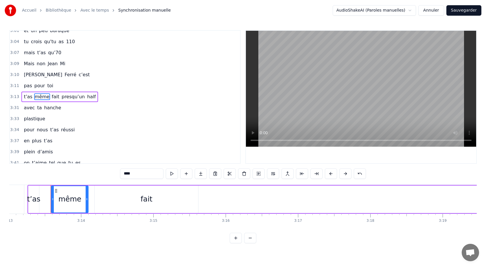
click at [345, 177] on button at bounding box center [345, 173] width 12 height 10
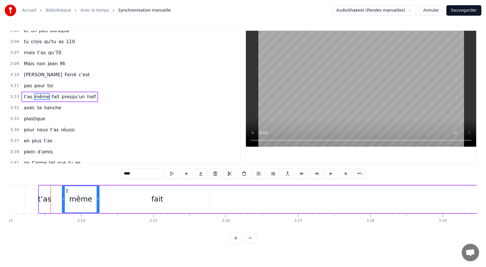
click at [345, 177] on button at bounding box center [345, 173] width 12 height 10
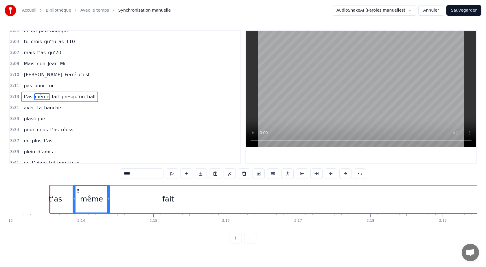
click at [345, 177] on button at bounding box center [345, 173] width 12 height 10
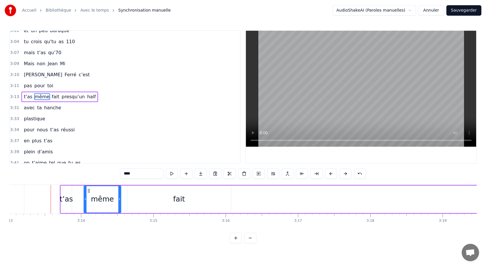
click at [345, 177] on button at bounding box center [345, 173] width 12 height 10
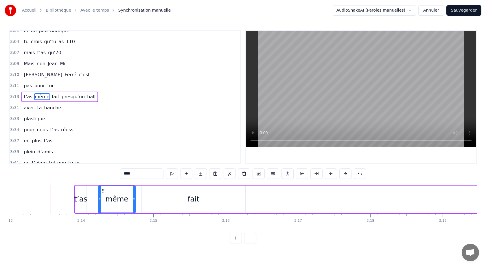
click at [345, 177] on button at bounding box center [345, 173] width 12 height 10
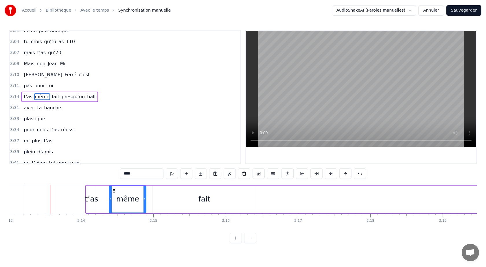
click at [345, 177] on button at bounding box center [345, 173] width 12 height 10
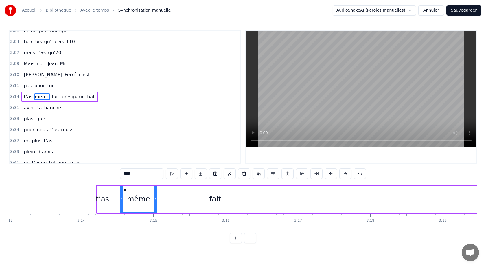
click at [345, 177] on button at bounding box center [345, 173] width 12 height 10
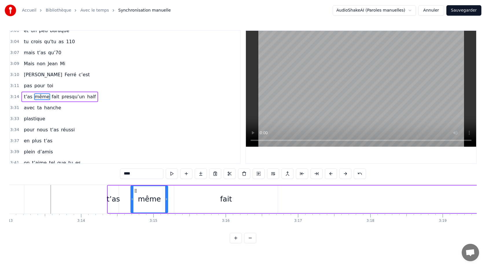
click at [345, 177] on button at bounding box center [345, 173] width 12 height 10
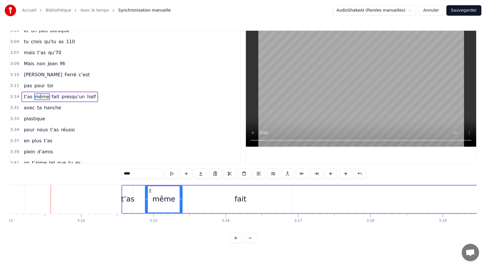
click at [345, 177] on button at bounding box center [345, 173] width 12 height 10
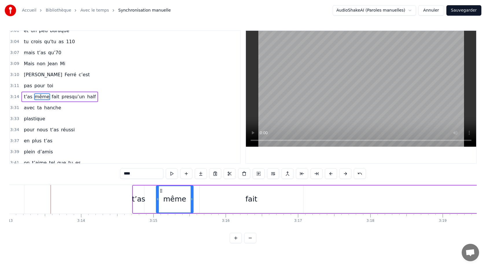
click at [345, 177] on button at bounding box center [345, 173] width 12 height 10
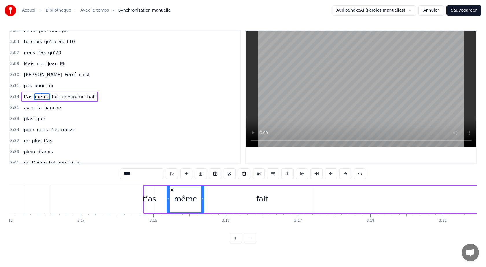
click at [345, 177] on button at bounding box center [345, 173] width 12 height 10
click at [345, 176] on button at bounding box center [345, 173] width 12 height 10
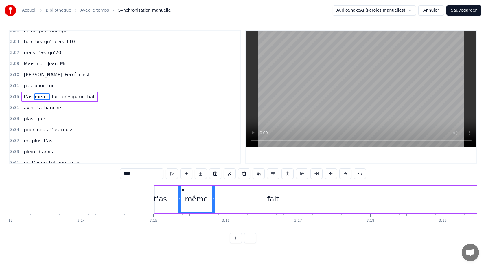
click at [345, 176] on button at bounding box center [345, 173] width 12 height 10
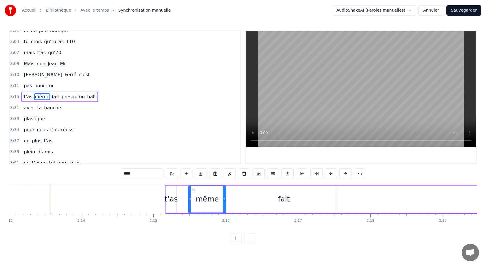
click at [345, 176] on button at bounding box center [345, 173] width 12 height 10
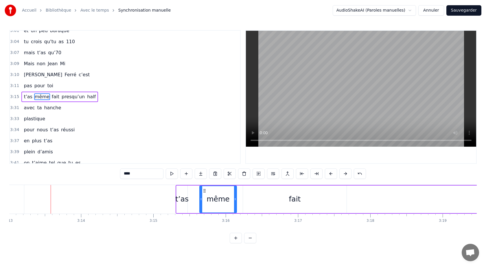
click at [345, 176] on button at bounding box center [345, 173] width 12 height 10
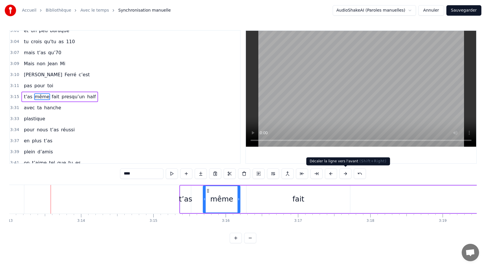
click at [347, 175] on button at bounding box center [345, 173] width 12 height 10
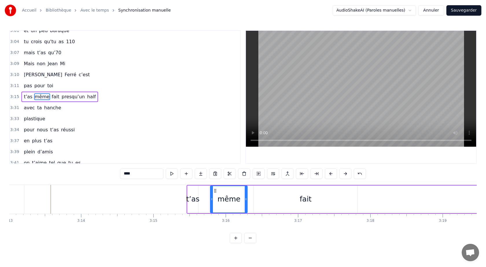
click at [347, 175] on button at bounding box center [345, 173] width 12 height 10
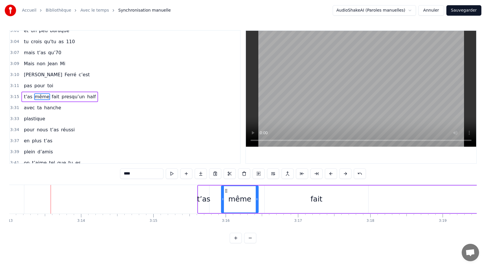
click at [347, 175] on button at bounding box center [345, 173] width 12 height 10
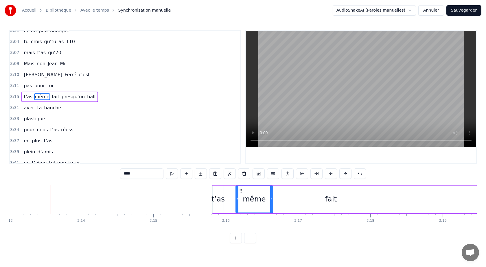
click at [347, 175] on button at bounding box center [345, 173] width 12 height 10
click at [346, 175] on button at bounding box center [345, 173] width 12 height 10
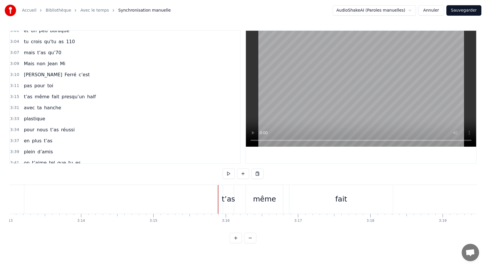
click at [407, 229] on div "0:05 Avec [PERSON_NAME] 0:10 y’a vraiment rien qui 0:12 réussit 0:13 pour noyer…" at bounding box center [243, 136] width 468 height 213
click at [309, 196] on div "presqu’un" at bounding box center [300, 198] width 36 height 11
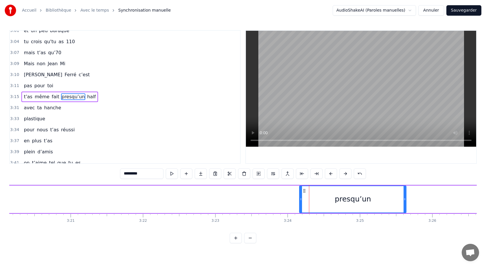
drag, startPoint x: 195, startPoint y: 200, endPoint x: 300, endPoint y: 200, distance: 105.3
click at [300, 200] on icon at bounding box center [301, 199] width 2 height 5
click at [285, 180] on div "0:05 Avec [PERSON_NAME] 0:10 y’a vraiment rien qui 0:12 réussit 0:13 pour noyer…" at bounding box center [243, 136] width 468 height 213
click at [263, 180] on div "0:05 Avec [PERSON_NAME] 0:10 y’a vraiment rien qui 0:12 réussit 0:13 pour noyer…" at bounding box center [243, 136] width 468 height 213
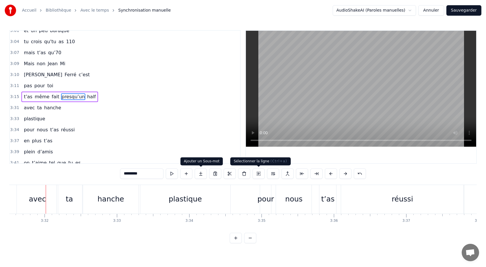
scroll to position [0, 15311]
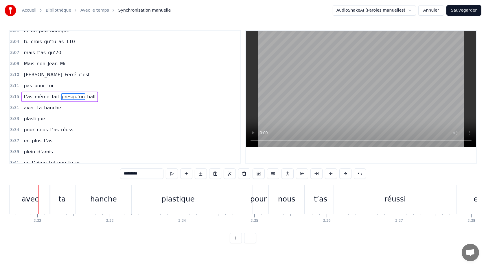
click at [23, 94] on span "t’as" at bounding box center [28, 96] width 10 height 7
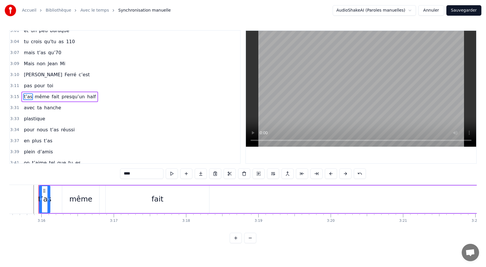
click at [87, 97] on span "half" at bounding box center [92, 96] width 10 height 7
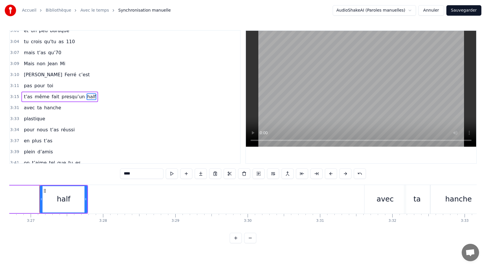
scroll to position [0, 14957]
click at [346, 176] on button at bounding box center [345, 173] width 12 height 10
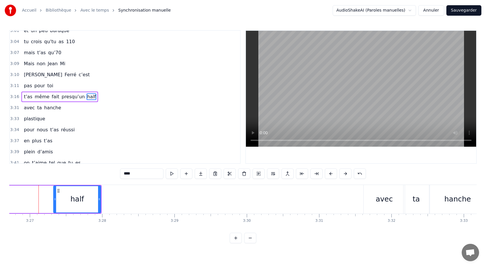
click at [346, 176] on button at bounding box center [345, 173] width 12 height 10
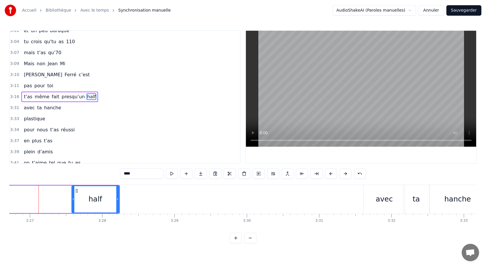
click at [346, 176] on button at bounding box center [345, 173] width 12 height 10
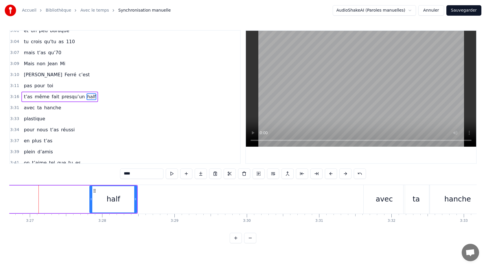
click at [346, 176] on button at bounding box center [345, 173] width 12 height 10
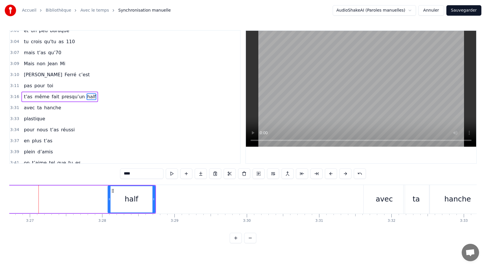
click at [346, 176] on button at bounding box center [345, 173] width 12 height 10
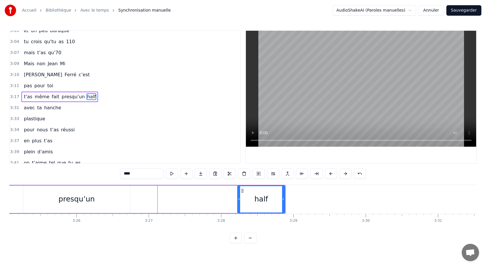
scroll to position [0, 14839]
click at [41, 192] on div "presqu’un" at bounding box center [75, 198] width 107 height 27
type input "*********"
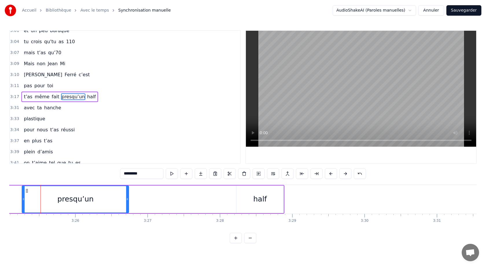
click at [23, 93] on div "t’as même fait presqu’un half" at bounding box center [59, 96] width 77 height 10
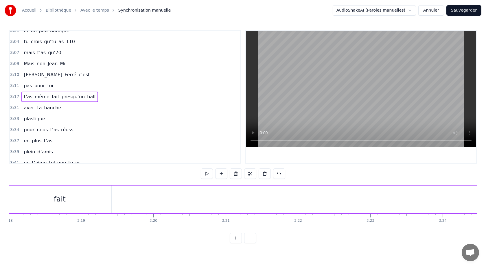
click at [23, 93] on div "t’as même fait presqu’un half" at bounding box center [59, 96] width 77 height 10
drag, startPoint x: 161, startPoint y: 198, endPoint x: 341, endPoint y: 196, distance: 180.0
click at [341, 196] on div "t’as même fait presqu’un half" at bounding box center [466, 199] width 856 height 29
click at [122, 203] on div "fait" at bounding box center [158, 198] width 104 height 27
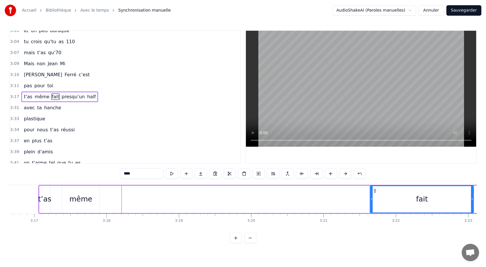
drag, startPoint x: 111, startPoint y: 190, endPoint x: 388, endPoint y: 196, distance: 277.6
click at [388, 196] on div "fait" at bounding box center [422, 199] width 103 height 26
click at [65, 193] on div "même" at bounding box center [78, 198] width 37 height 27
type input "****"
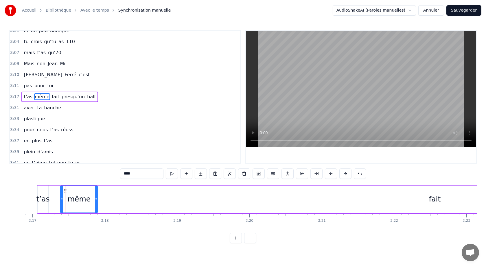
drag, startPoint x: 65, startPoint y: 190, endPoint x: 102, endPoint y: 191, distance: 37.6
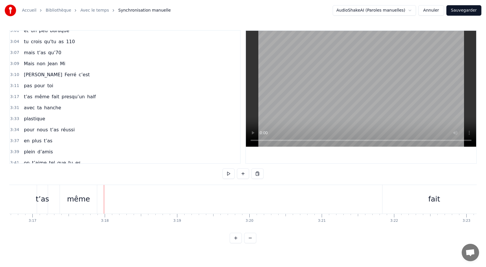
click at [66, 191] on div "même" at bounding box center [78, 199] width 37 height 29
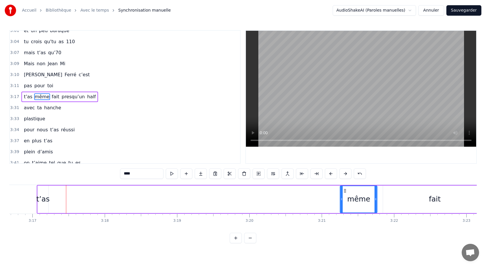
drag, startPoint x: 64, startPoint y: 190, endPoint x: 344, endPoint y: 185, distance: 279.9
click at [344, 185] on div "t’as même fait presqu’un half" at bounding box center [465, 199] width 856 height 29
drag, startPoint x: 344, startPoint y: 189, endPoint x: 358, endPoint y: 189, distance: 13.3
click at [358, 189] on icon at bounding box center [359, 190] width 5 height 5
drag, startPoint x: 359, startPoint y: 190, endPoint x: 348, endPoint y: 190, distance: 10.1
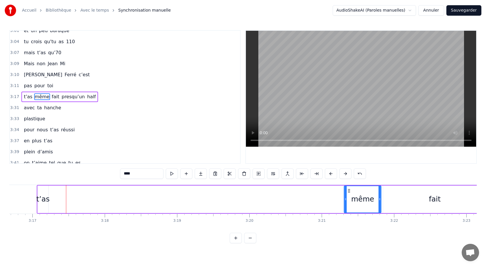
click at [348, 190] on icon at bounding box center [349, 190] width 5 height 5
click at [39, 203] on div "t’as" at bounding box center [42, 198] width 13 height 11
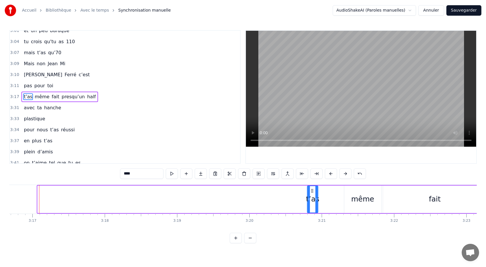
drag, startPoint x: 42, startPoint y: 190, endPoint x: 312, endPoint y: 193, distance: 269.7
click at [312, 193] on div "t’as" at bounding box center [313, 199] width 10 height 26
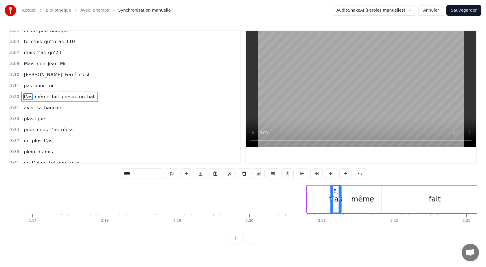
drag, startPoint x: 312, startPoint y: 190, endPoint x: 336, endPoint y: 191, distance: 23.8
click at [336, 191] on icon at bounding box center [335, 190] width 5 height 5
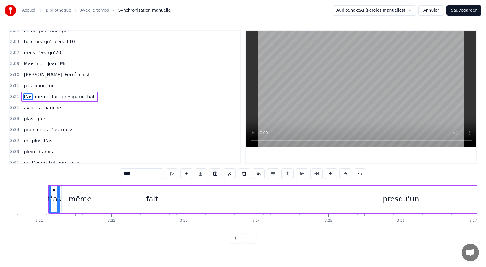
scroll to position [0, 14512]
click at [168, 197] on div "fait" at bounding box center [153, 198] width 104 height 27
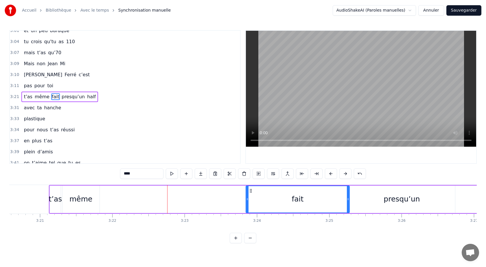
drag, startPoint x: 107, startPoint y: 190, endPoint x: 252, endPoint y: 198, distance: 144.6
click at [252, 198] on div "fait" at bounding box center [297, 199] width 103 height 26
drag, startPoint x: 348, startPoint y: 199, endPoint x: 333, endPoint y: 202, distance: 15.4
click at [333, 202] on div at bounding box center [333, 199] width 2 height 26
click at [368, 194] on div "presqu’un" at bounding box center [401, 198] width 107 height 27
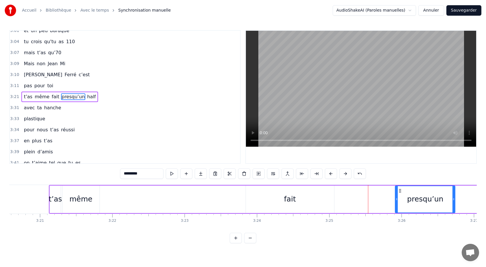
drag, startPoint x: 349, startPoint y: 199, endPoint x: 399, endPoint y: 196, distance: 49.5
click at [398, 197] on icon at bounding box center [397, 199] width 2 height 5
click at [330, 195] on div "fait" at bounding box center [290, 198] width 88 height 27
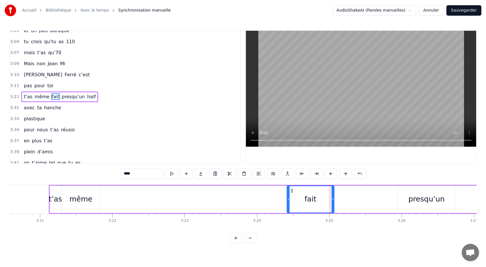
drag, startPoint x: 247, startPoint y: 198, endPoint x: 289, endPoint y: 199, distance: 42.3
click at [289, 199] on icon at bounding box center [288, 199] width 2 height 5
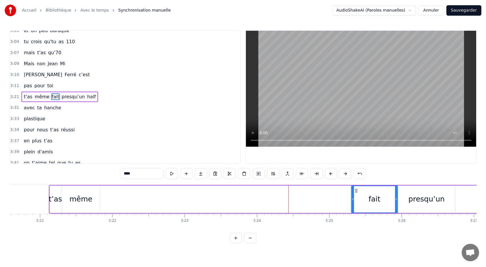
drag, startPoint x: 293, startPoint y: 190, endPoint x: 356, endPoint y: 190, distance: 63.7
click at [356, 190] on icon at bounding box center [356, 190] width 5 height 5
click at [52, 199] on div "t’as" at bounding box center [55, 198] width 13 height 11
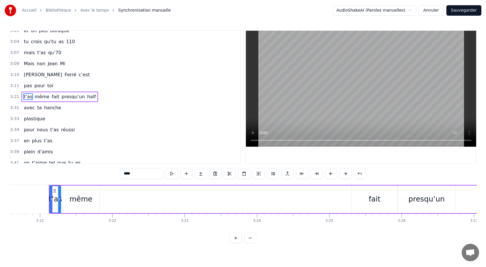
click at [71, 190] on div "même" at bounding box center [81, 198] width 37 height 27
click at [58, 190] on div "t’as" at bounding box center [55, 198] width 11 height 27
type input "****"
click at [78, 192] on div "même" at bounding box center [81, 198] width 37 height 27
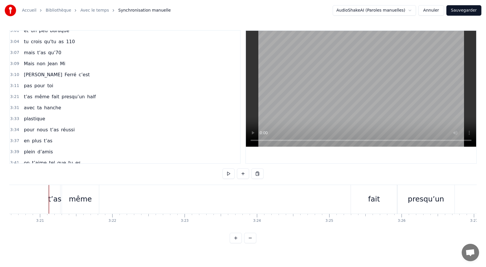
click at [52, 195] on div "t’as" at bounding box center [54, 198] width 13 height 11
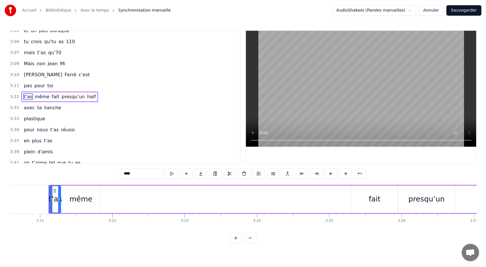
click at [74, 194] on div "même" at bounding box center [80, 198] width 23 height 11
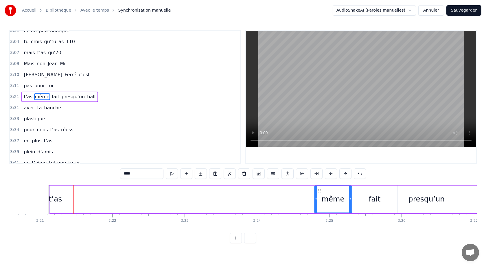
drag, startPoint x: 67, startPoint y: 189, endPoint x: 320, endPoint y: 197, distance: 252.2
click at [320, 197] on div "même" at bounding box center [333, 199] width 36 height 26
click at [59, 189] on div "t’as" at bounding box center [55, 198] width 11 height 27
type input "****"
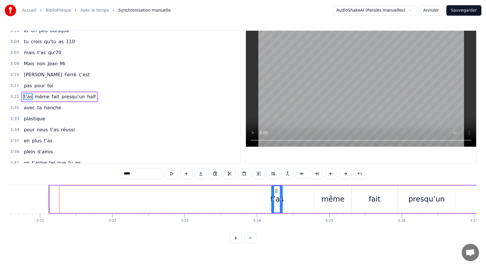
drag, startPoint x: 56, startPoint y: 190, endPoint x: 277, endPoint y: 192, distance: 221.7
click at [277, 192] on icon at bounding box center [276, 190] width 5 height 5
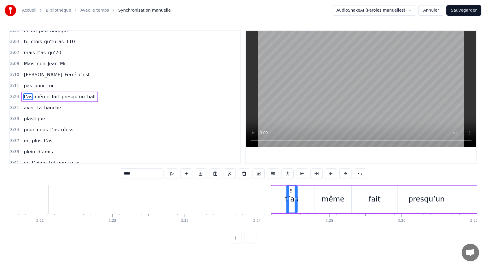
drag, startPoint x: 276, startPoint y: 189, endPoint x: 290, endPoint y: 189, distance: 14.2
click at [290, 189] on icon at bounding box center [291, 190] width 5 height 5
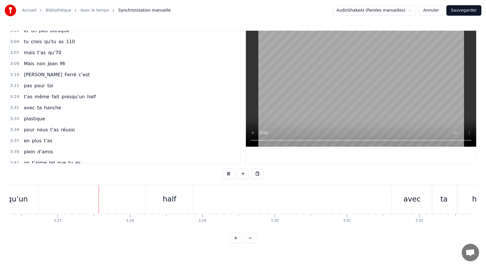
scroll to position [0, 14929]
click at [52, 177] on div "0:05 Avec [PERSON_NAME] 0:10 y’a vraiment rien qui 0:12 réussit 0:13 pour noyer…" at bounding box center [243, 136] width 468 height 213
click at [102, 198] on div "half" at bounding box center [98, 198] width 14 height 11
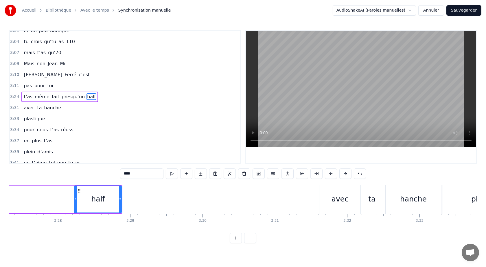
click at [346, 173] on button at bounding box center [345, 173] width 12 height 10
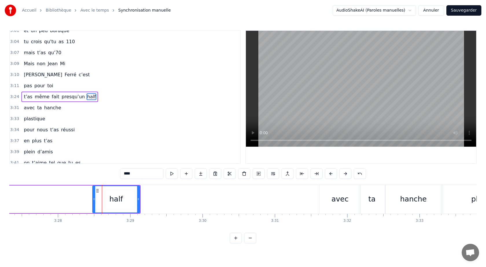
click at [346, 173] on button at bounding box center [345, 173] width 12 height 10
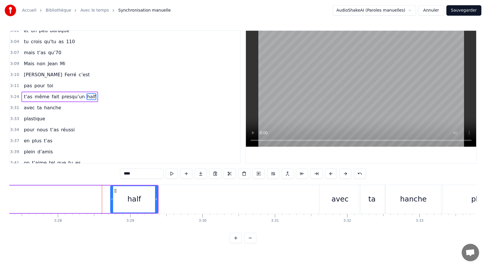
click at [346, 173] on button at bounding box center [345, 173] width 12 height 10
click at [72, 204] on div "t’as même fait presqu’un half" at bounding box center [3, 199] width 326 height 29
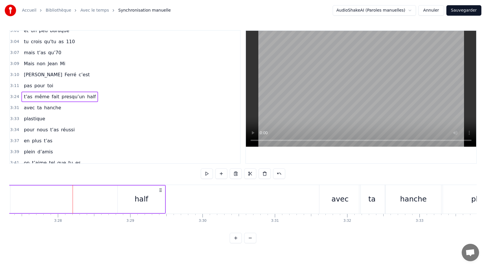
click at [123, 195] on div "half" at bounding box center [141, 198] width 47 height 27
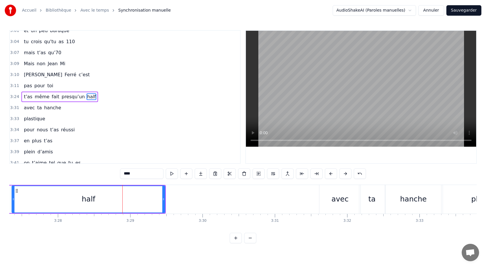
drag, startPoint x: 120, startPoint y: 199, endPoint x: 16, endPoint y: 203, distance: 103.7
click at [14, 203] on div at bounding box center [13, 199] width 2 height 26
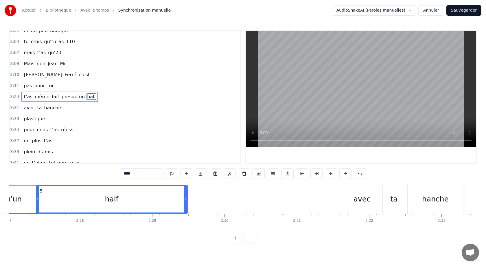
scroll to position [0, 14978]
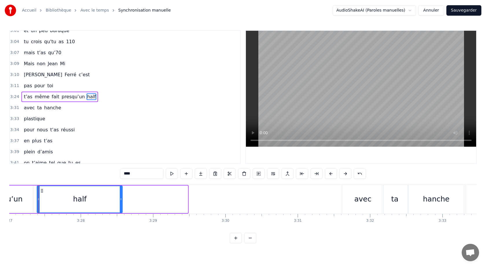
drag, startPoint x: 186, startPoint y: 199, endPoint x: 120, endPoint y: 201, distance: 66.0
click at [121, 201] on icon at bounding box center [121, 199] width 2 height 5
drag, startPoint x: 66, startPoint y: 161, endPoint x: 39, endPoint y: 121, distance: 48.5
click at [42, 124] on div "0:05 Avec [PERSON_NAME] 0:10 y’a vraiment rien qui 0:12 réussit 0:13 pour noyer…" at bounding box center [125, 96] width 232 height 133
click at [22, 92] on div "t’as même fait presqu’un half" at bounding box center [59, 96] width 77 height 10
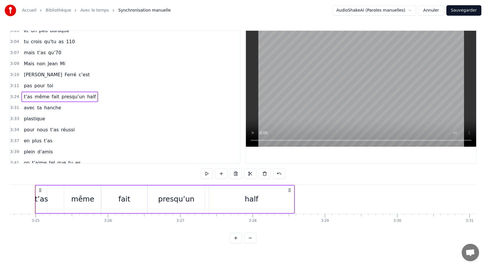
scroll to position [0, 14803]
click at [298, 211] on div "t’as même fait presqu’un half" at bounding box center [168, 199] width 260 height 29
click at [43, 198] on div "t’as" at bounding box center [44, 198] width 13 height 11
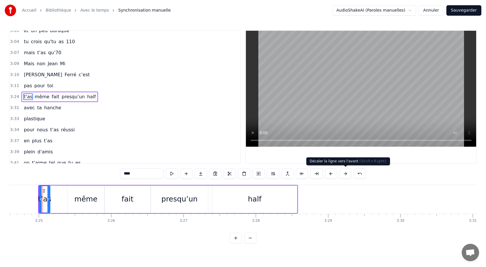
click at [348, 173] on button at bounding box center [345, 173] width 12 height 10
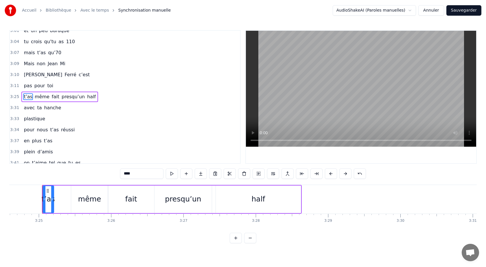
click at [348, 173] on button at bounding box center [345, 173] width 12 height 10
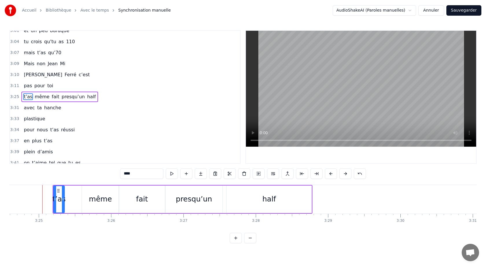
click at [348, 173] on button at bounding box center [345, 173] width 12 height 10
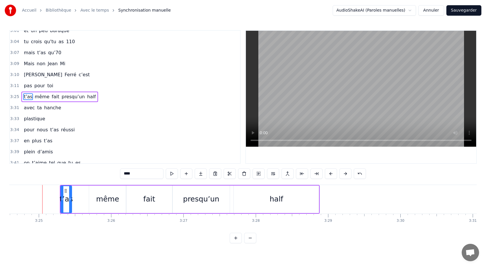
click at [348, 173] on button at bounding box center [345, 173] width 12 height 10
click at [347, 172] on button at bounding box center [345, 173] width 12 height 10
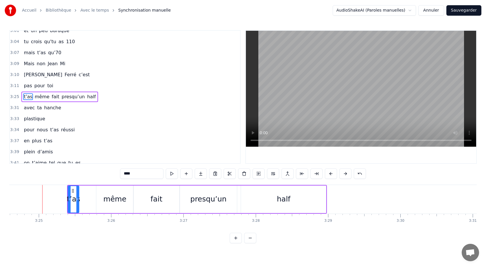
click at [347, 171] on button at bounding box center [345, 173] width 12 height 10
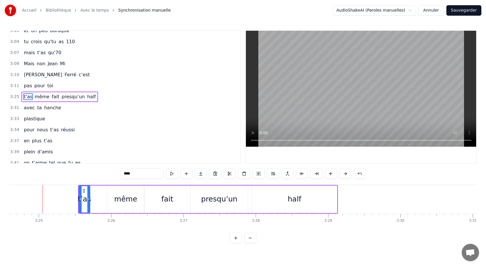
click at [347, 170] on button at bounding box center [345, 173] width 12 height 10
click at [347, 169] on button at bounding box center [345, 173] width 12 height 10
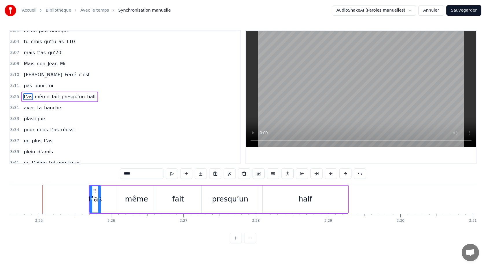
click at [347, 169] on button at bounding box center [345, 173] width 12 height 10
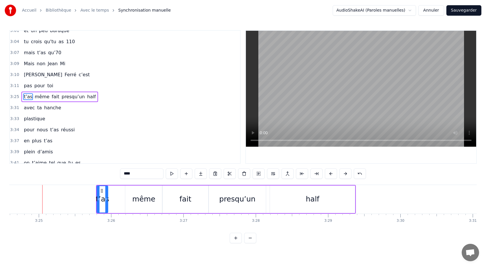
click at [347, 169] on button at bounding box center [345, 173] width 12 height 10
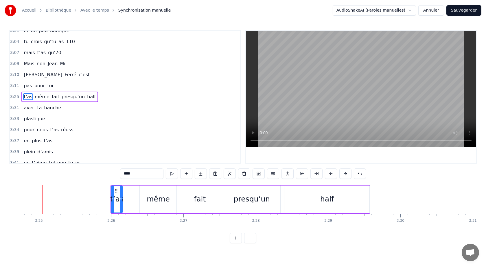
click at [347, 169] on button at bounding box center [345, 173] width 12 height 10
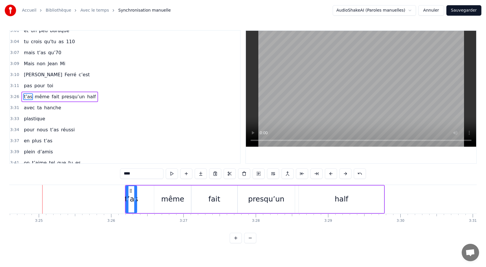
click at [347, 169] on button at bounding box center [345, 173] width 12 height 10
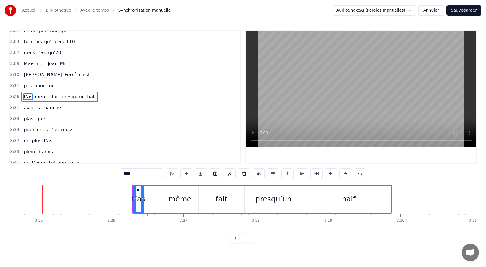
click at [347, 169] on button at bounding box center [345, 173] width 12 height 10
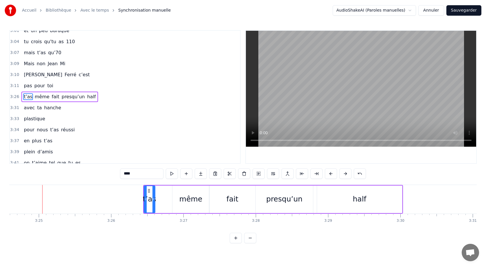
click at [347, 169] on button at bounding box center [345, 173] width 12 height 10
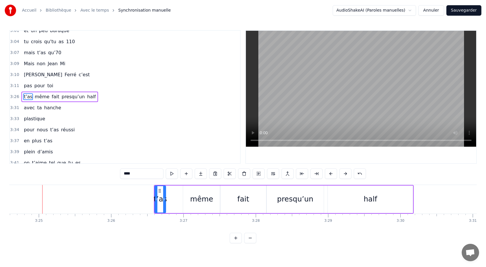
click at [347, 169] on button at bounding box center [345, 173] width 12 height 10
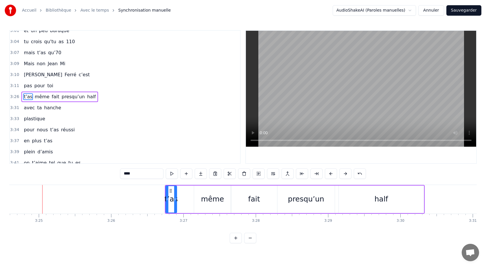
click at [347, 169] on button at bounding box center [345, 173] width 12 height 10
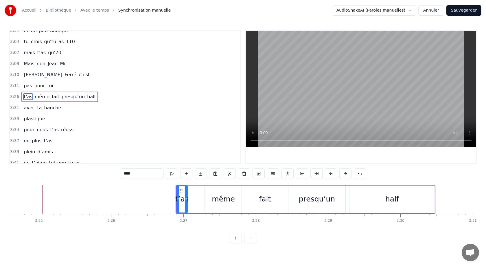
click at [347, 169] on button at bounding box center [345, 173] width 12 height 10
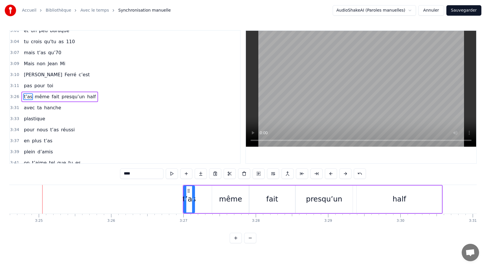
click at [347, 169] on button at bounding box center [345, 173] width 12 height 10
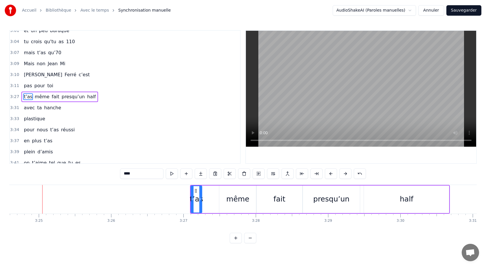
click at [347, 169] on button at bounding box center [345, 173] width 12 height 10
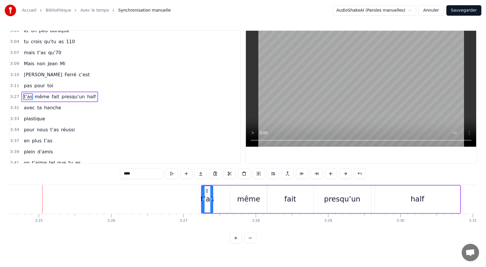
click at [347, 169] on button at bounding box center [345, 173] width 12 height 10
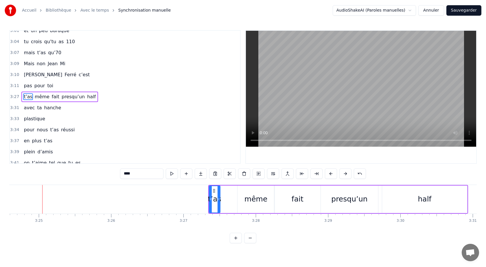
click at [347, 169] on button at bounding box center [345, 173] width 12 height 10
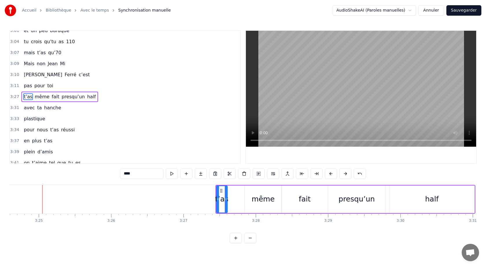
click at [347, 169] on button at bounding box center [345, 173] width 12 height 10
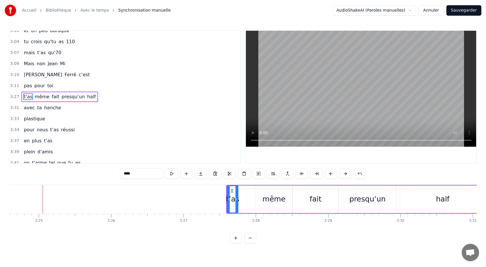
click at [347, 169] on button at bounding box center [345, 173] width 12 height 10
click at [372, 243] on html "Accueil Bibliothèque Avec le temps Synchronisation manuelle AudioShakeAI (Parol…" at bounding box center [243, 126] width 486 height 252
click at [31, 112] on div "avec ta hanche" at bounding box center [42, 107] width 42 height 10
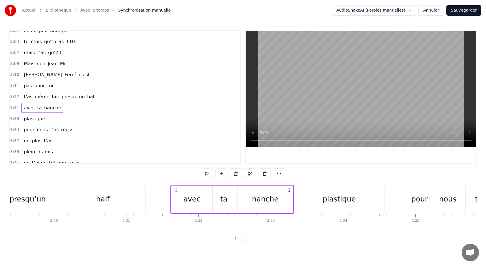
scroll to position [0, 15137]
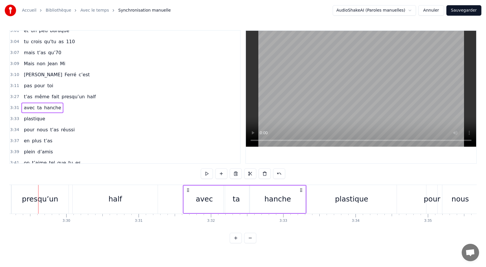
click at [123, 194] on div "half" at bounding box center [115, 199] width 85 height 29
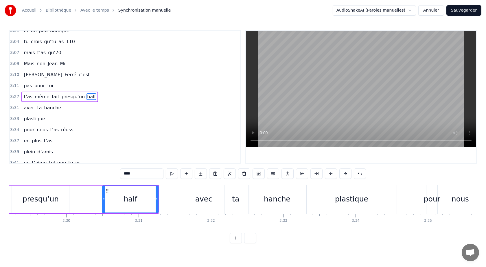
drag, startPoint x: 75, startPoint y: 198, endPoint x: 104, endPoint y: 203, distance: 30.0
click at [104, 203] on div at bounding box center [104, 199] width 2 height 26
click at [108, 181] on div "0:05 Avec [PERSON_NAME] 0:10 y’a vraiment rien qui 0:12 réussit 0:13 pour noyer…" at bounding box center [243, 136] width 468 height 213
click at [50, 195] on div "presqu’un" at bounding box center [41, 198] width 36 height 11
type input "*********"
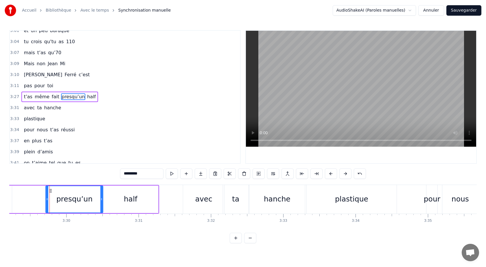
drag, startPoint x: 17, startPoint y: 191, endPoint x: 51, endPoint y: 198, distance: 34.5
click at [51, 198] on div "presqu’un" at bounding box center [74, 199] width 57 height 26
click at [47, 199] on circle at bounding box center [47, 199] width 0 height 0
drag, startPoint x: 47, startPoint y: 199, endPoint x: 70, endPoint y: 201, distance: 22.4
click at [69, 201] on icon at bounding box center [68, 199] width 2 height 5
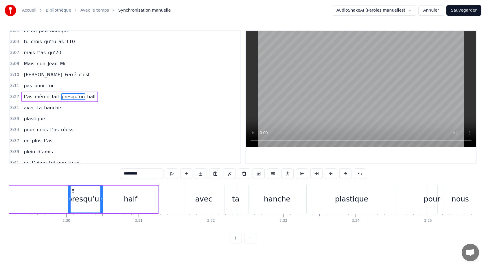
click at [50, 202] on div "t’as même fait presqu’un half" at bounding box center [29, 199] width 260 height 29
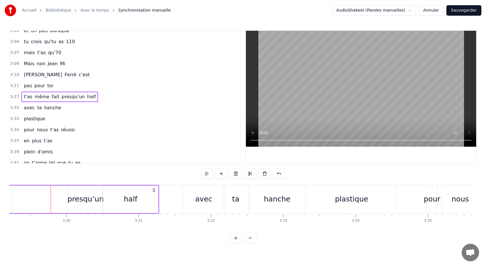
click at [15, 87] on span "3:11" at bounding box center [14, 86] width 9 height 6
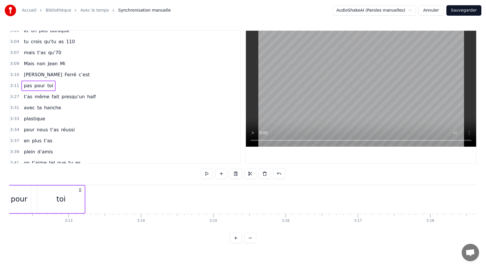
scroll to position [0, 13834]
click at [16, 97] on span "3:27" at bounding box center [14, 97] width 9 height 6
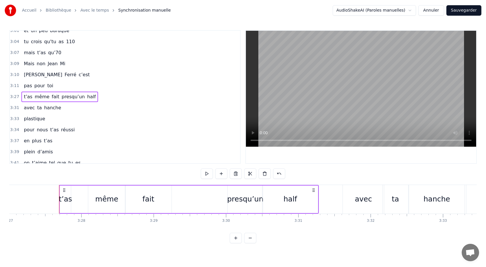
scroll to position [0, 14998]
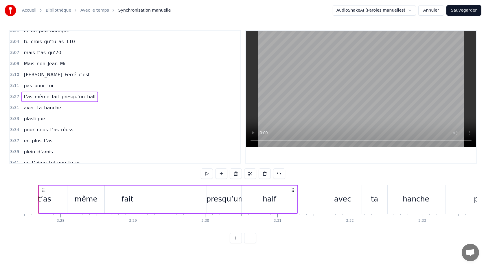
click at [109, 190] on div "fait" at bounding box center [127, 198] width 46 height 27
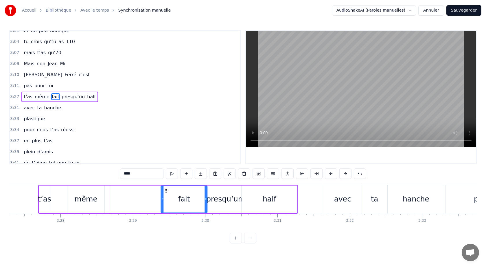
drag, startPoint x: 109, startPoint y: 190, endPoint x: 166, endPoint y: 190, distance: 56.4
click at [166, 190] on icon at bounding box center [166, 190] width 5 height 5
click at [71, 190] on div "même" at bounding box center [85, 198] width 37 height 27
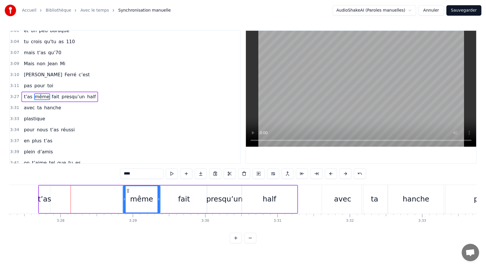
drag, startPoint x: 72, startPoint y: 191, endPoint x: 127, endPoint y: 193, distance: 55.1
click at [128, 193] on div "même" at bounding box center [141, 199] width 36 height 26
click at [47, 197] on div "t’as" at bounding box center [44, 198] width 13 height 11
type input "****"
drag, startPoint x: 45, startPoint y: 189, endPoint x: 119, endPoint y: 188, distance: 73.8
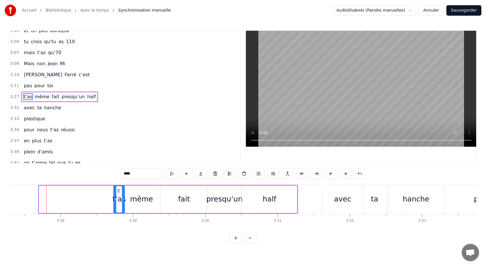
click at [119, 188] on icon at bounding box center [118, 190] width 5 height 5
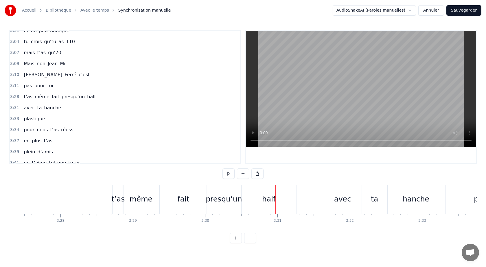
click at [203, 200] on div "fait" at bounding box center [183, 199] width 46 height 29
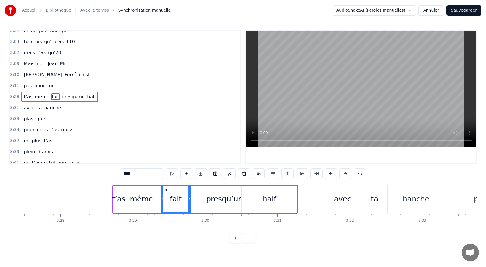
drag, startPoint x: 206, startPoint y: 200, endPoint x: 189, endPoint y: 204, distance: 17.4
click at [190, 202] on div at bounding box center [189, 199] width 2 height 26
click at [210, 201] on div "presqu’un" at bounding box center [224, 198] width 36 height 11
type input "*********"
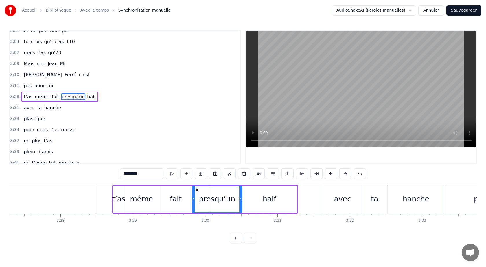
drag, startPoint x: 208, startPoint y: 200, endPoint x: 193, endPoint y: 203, distance: 14.9
click at [193, 203] on div at bounding box center [193, 199] width 2 height 26
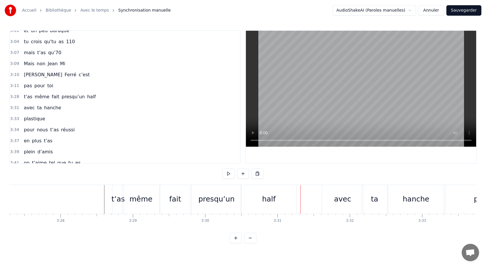
click at [92, 177] on div "0:05 Avec [PERSON_NAME] 0:10 y’a vraiment rien qui 0:12 réussit 0:13 pour noyer…" at bounding box center [243, 136] width 468 height 213
click at [165, 197] on div "fait" at bounding box center [175, 199] width 30 height 29
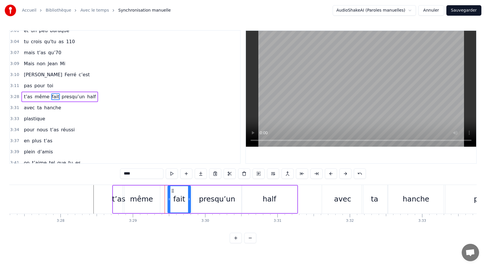
drag, startPoint x: 162, startPoint y: 199, endPoint x: 168, endPoint y: 200, distance: 6.4
click at [169, 200] on icon at bounding box center [169, 199] width 2 height 5
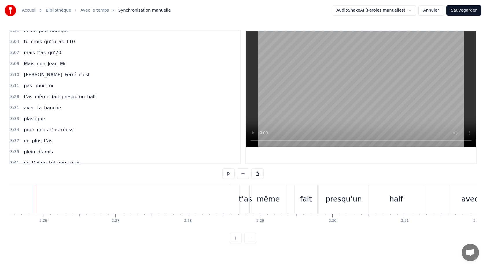
scroll to position [0, 14869]
click at [21, 83] on div "pas pour toi" at bounding box center [38, 85] width 34 height 10
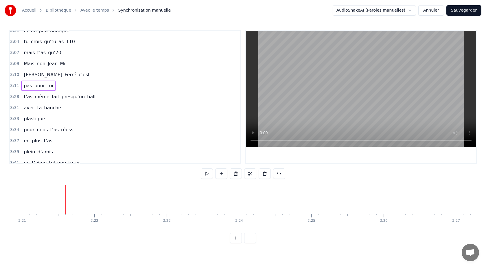
scroll to position [0, 14557]
click at [25, 80] on div "pas pour toi" at bounding box center [38, 85] width 34 height 10
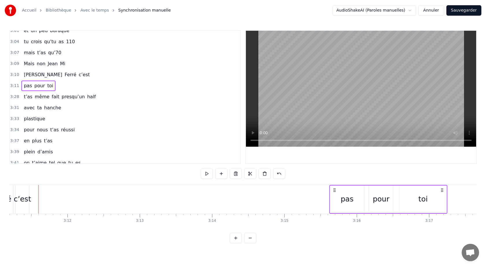
drag, startPoint x: 44, startPoint y: 189, endPoint x: 338, endPoint y: 179, distance: 294.2
click at [338, 179] on div "0:05 Avec [PERSON_NAME] 0:10 y’a vraiment rien qui 0:12 réussit 0:13 pour noyer…" at bounding box center [243, 136] width 468 height 213
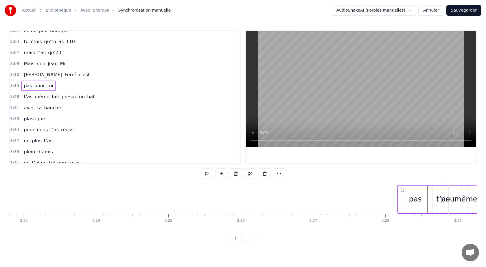
scroll to position [0, 14677]
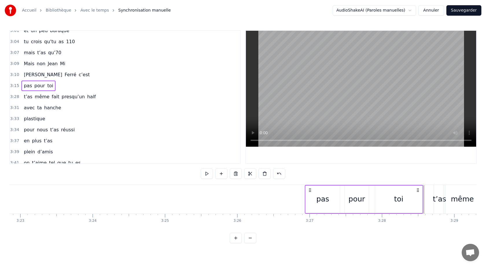
drag, startPoint x: 338, startPoint y: 191, endPoint x: 310, endPoint y: 204, distance: 30.9
click at [310, 204] on div "pas pour toi" at bounding box center [364, 199] width 118 height 29
click at [182, 180] on div "0:05 Avec [PERSON_NAME] 0:10 y’a vraiment rien qui 0:12 réussit 0:13 pour noyer…" at bounding box center [243, 136] width 468 height 213
click at [181, 182] on div "0:05 Avec [PERSON_NAME] 0:10 y’a vraiment rien qui 0:12 réussit 0:13 pour noyer…" at bounding box center [243, 136] width 468 height 213
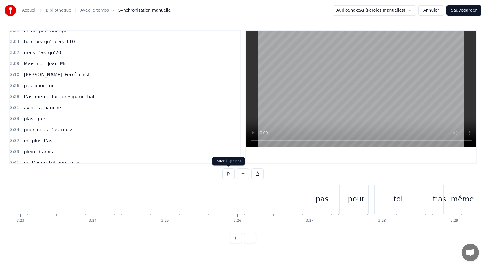
click at [230, 173] on button at bounding box center [229, 173] width 12 height 10
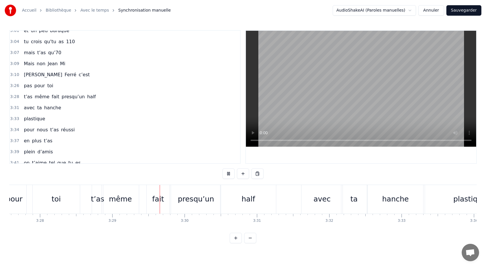
scroll to position [0, 15104]
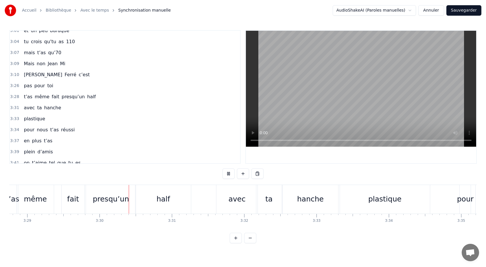
click at [230, 173] on button at bounding box center [229, 173] width 12 height 10
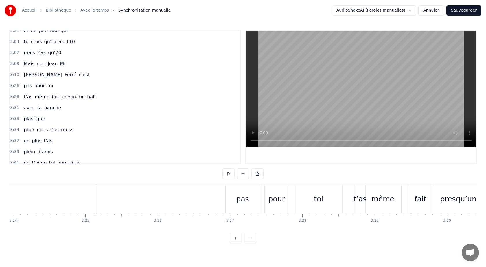
scroll to position [0, 14755]
click at [197, 178] on div "0:05 Avec [PERSON_NAME] 0:10 y’a vraiment rien qui 0:12 réussit 0:13 pour noyer…" at bounding box center [243, 136] width 468 height 213
click at [229, 175] on button at bounding box center [229, 173] width 12 height 10
click at [237, 199] on div "pas" at bounding box center [244, 199] width 34 height 29
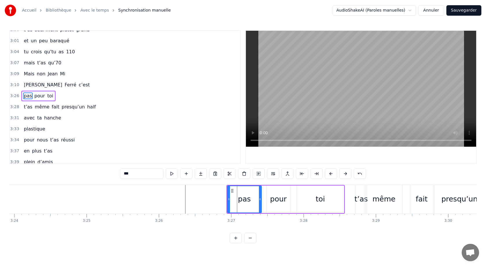
scroll to position [643, 0]
drag, startPoint x: 228, startPoint y: 199, endPoint x: 192, endPoint y: 200, distance: 36.5
click at [192, 200] on icon at bounding box center [192, 199] width 2 height 5
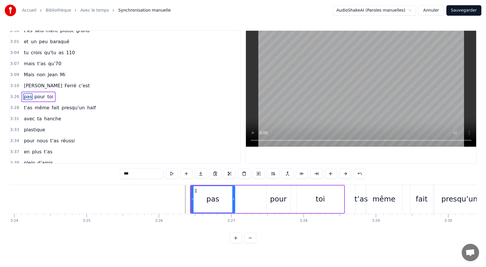
drag, startPoint x: 260, startPoint y: 199, endPoint x: 233, endPoint y: 200, distance: 26.6
click at [233, 200] on icon at bounding box center [233, 199] width 2 height 5
click at [270, 199] on div "pour" at bounding box center [279, 198] width 24 height 27
type input "****"
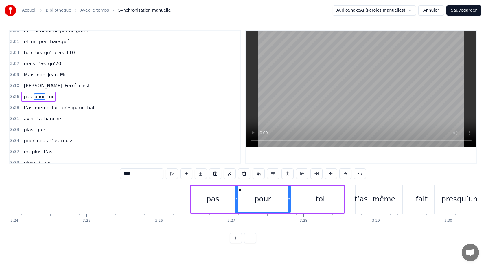
drag, startPoint x: 267, startPoint y: 199, endPoint x: 243, endPoint y: 201, distance: 24.1
click at [236, 200] on icon at bounding box center [237, 199] width 2 height 5
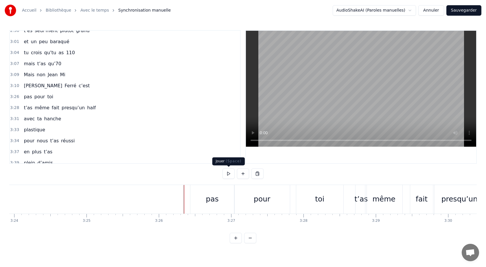
click at [227, 174] on button at bounding box center [229, 173] width 12 height 10
click at [248, 207] on div "pour" at bounding box center [262, 199] width 56 height 29
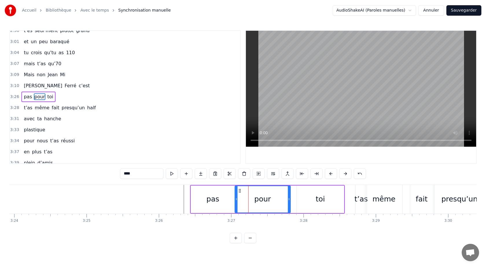
click at [226, 203] on div "pas" at bounding box center [213, 198] width 44 height 27
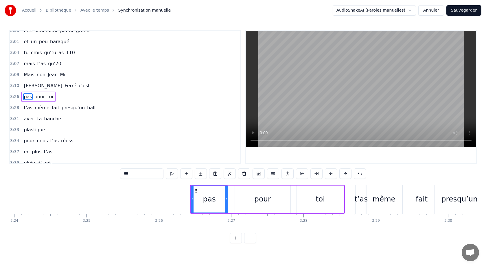
drag, startPoint x: 233, startPoint y: 199, endPoint x: 226, endPoint y: 199, distance: 7.0
click at [226, 199] on icon at bounding box center [226, 199] width 2 height 5
click at [252, 198] on div "pour" at bounding box center [263, 198] width 56 height 27
type input "****"
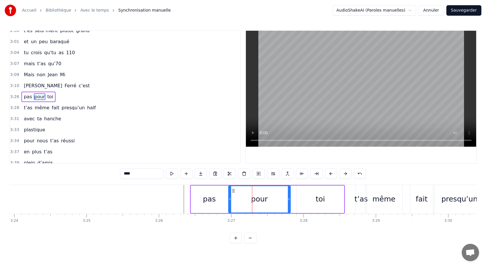
drag, startPoint x: 236, startPoint y: 200, endPoint x: 229, endPoint y: 200, distance: 7.0
click at [229, 200] on icon at bounding box center [230, 199] width 2 height 5
drag, startPoint x: 290, startPoint y: 199, endPoint x: 270, endPoint y: 200, distance: 19.7
click at [270, 200] on icon at bounding box center [269, 199] width 2 height 5
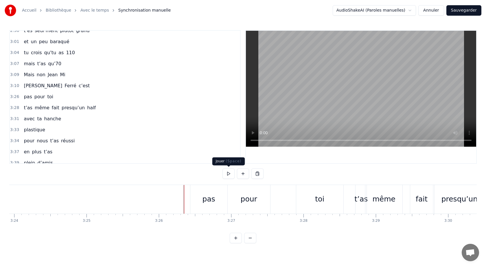
click at [228, 173] on button at bounding box center [229, 173] width 12 height 10
click at [196, 208] on div "pas" at bounding box center [208, 199] width 37 height 29
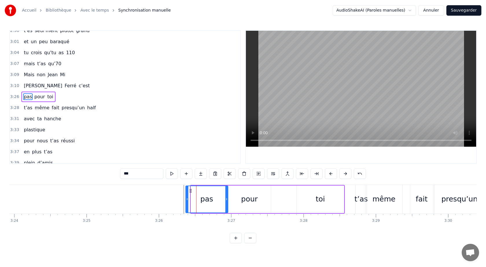
drag, startPoint x: 192, startPoint y: 200, endPoint x: 187, endPoint y: 200, distance: 5.5
click at [187, 200] on icon at bounding box center [187, 199] width 2 height 5
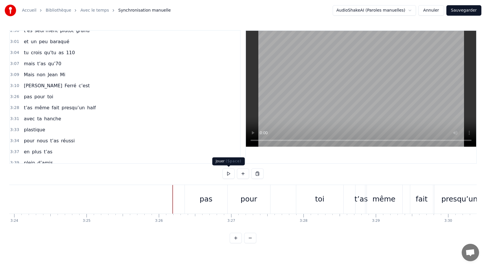
click at [230, 172] on button at bounding box center [229, 173] width 12 height 10
click at [249, 200] on div "pour" at bounding box center [249, 198] width 16 height 11
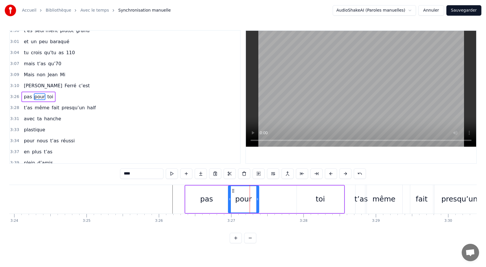
drag, startPoint x: 269, startPoint y: 200, endPoint x: 257, endPoint y: 200, distance: 11.9
click at [257, 200] on icon at bounding box center [257, 199] width 2 height 5
click at [309, 200] on div "toi" at bounding box center [320, 198] width 47 height 27
type input "***"
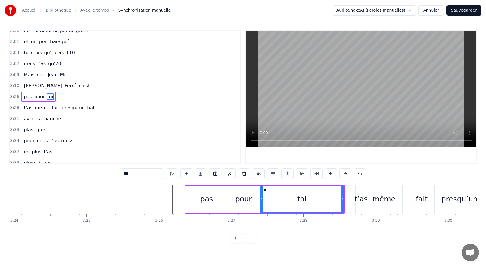
drag, startPoint x: 298, startPoint y: 199, endPoint x: 261, endPoint y: 202, distance: 36.9
click at [261, 202] on div at bounding box center [261, 199] width 2 height 26
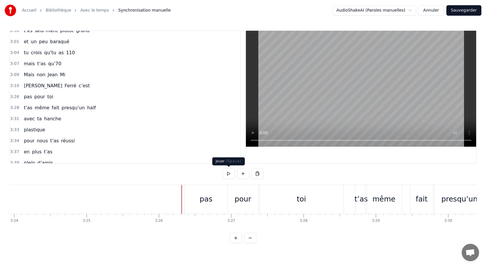
click at [229, 173] on button at bounding box center [229, 173] width 12 height 10
click
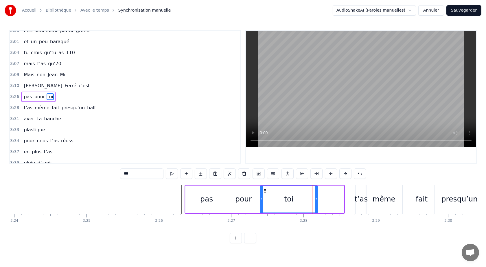
drag, startPoint x: 343, startPoint y: 199, endPoint x: 316, endPoint y: 203, distance: 27.3
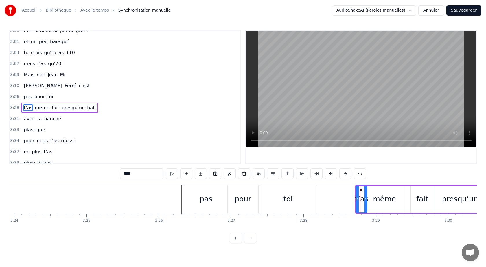
scroll to position [654, 0]
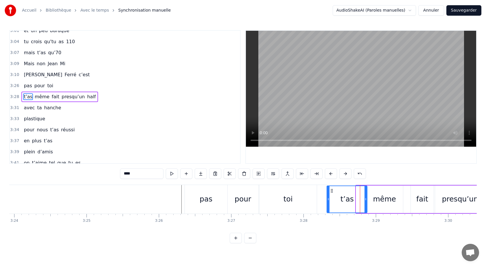
drag, startPoint x: 358, startPoint y: 200, endPoint x: 329, endPoint y: 201, distance: 29.0
drag, startPoint x: 365, startPoint y: 199, endPoint x: 357, endPoint y: 200, distance: 8.1
type input "****"
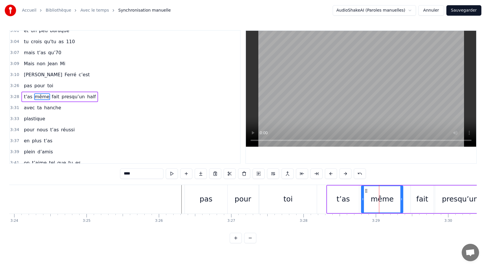
drag, startPoint x: 368, startPoint y: 199, endPoint x: 362, endPoint y: 199, distance: 5.5
drag, startPoint x: 402, startPoint y: 199, endPoint x: 385, endPoint y: 202, distance: 16.7
type input "****"
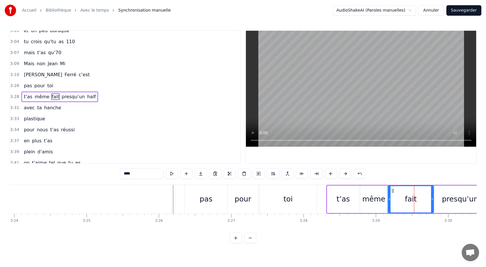
drag, startPoint x: 412, startPoint y: 199, endPoint x: 389, endPoint y: 202, distance: 23.1
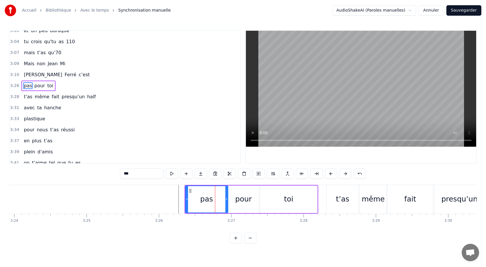
scroll to position [643, 0]
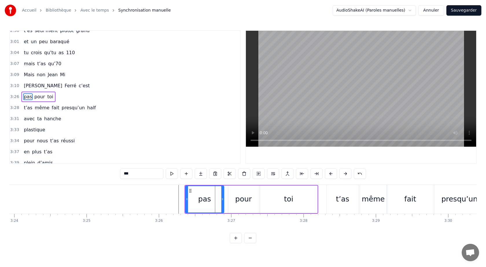
drag, startPoint x: 227, startPoint y: 199, endPoint x: 222, endPoint y: 199, distance: 4.6
type input "****"
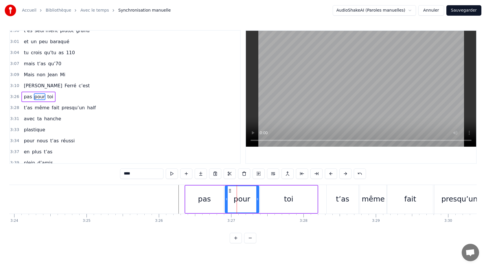
drag, startPoint x: 229, startPoint y: 199, endPoint x: 226, endPoint y: 200, distance: 3.2
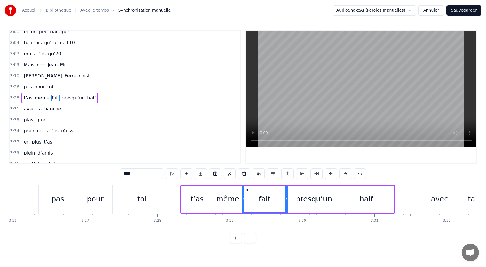
scroll to position [654, 0]
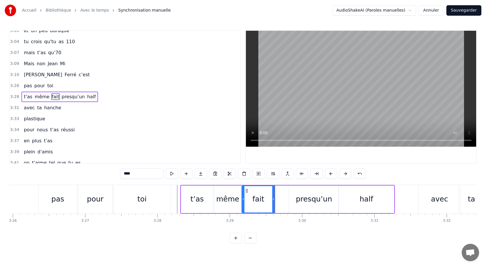
drag, startPoint x: 285, startPoint y: 199, endPoint x: 272, endPoint y: 201, distance: 13.1
type input "*********"
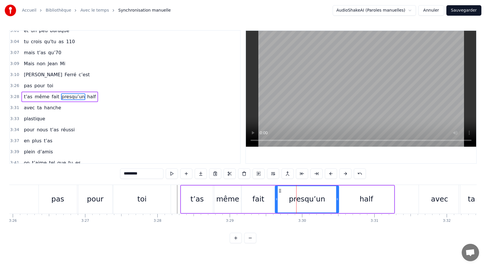
drag, startPoint x: 291, startPoint y: 200, endPoint x: 277, endPoint y: 200, distance: 13.9
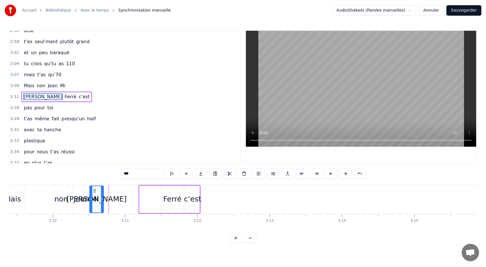
scroll to position [0, 13702]
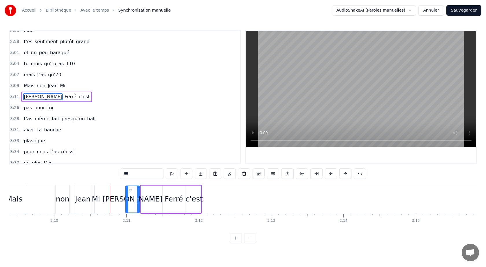
drag, startPoint x: 84, startPoint y: 189, endPoint x: 130, endPoint y: 197, distance: 47.2
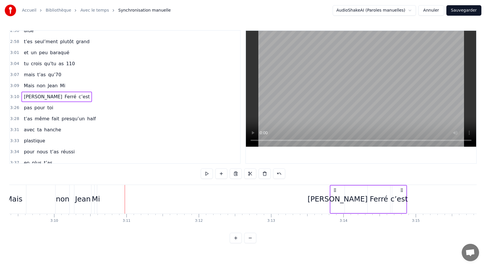
drag, startPoint x: 130, startPoint y: 189, endPoint x: 378, endPoint y: 181, distance: 247.9
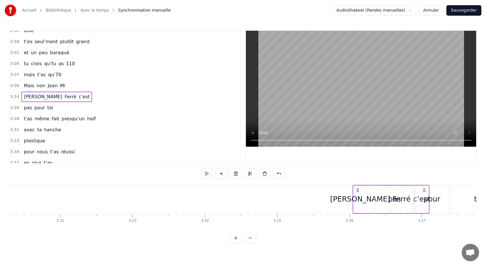
scroll to position [0, 14565]
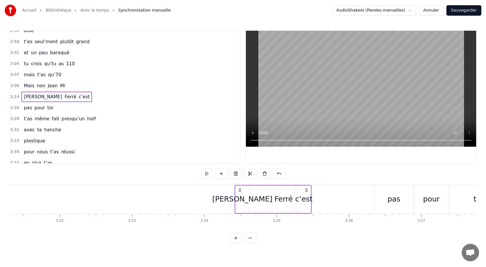
drag, startPoint x: 377, startPoint y: 190, endPoint x: 239, endPoint y: 213, distance: 140.3
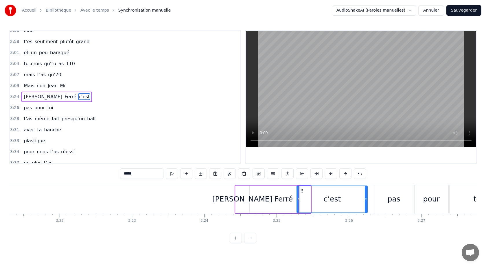
drag, startPoint x: 310, startPoint y: 199, endPoint x: 366, endPoint y: 202, distance: 56.8
drag, startPoint x: 298, startPoint y: 199, endPoint x: 290, endPoint y: 202, distance: 9.2
type input "*****"
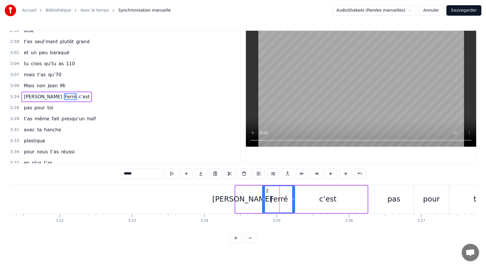
drag, startPoint x: 274, startPoint y: 199, endPoint x: 264, endPoint y: 200, distance: 10.1
drag, startPoint x: 294, startPoint y: 200, endPoint x: 282, endPoint y: 201, distance: 11.6
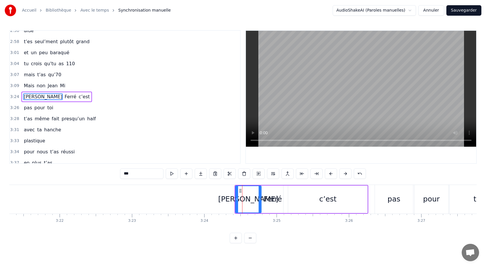
drag, startPoint x: 249, startPoint y: 199, endPoint x: 260, endPoint y: 199, distance: 11.3
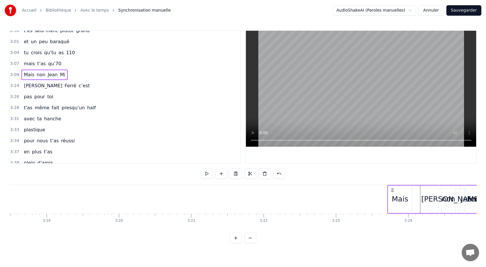
scroll to position [0, 14363]
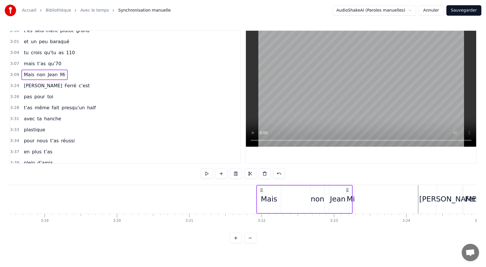
drag, startPoint x: 44, startPoint y: 190, endPoint x: 261, endPoint y: 193, distance: 217.4
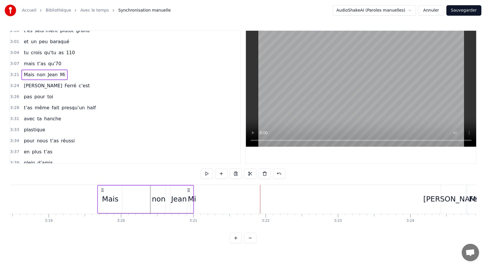
scroll to position [0, 14357]
drag, startPoint x: 250, startPoint y: 190, endPoint x: 113, endPoint y: 198, distance: 137.1
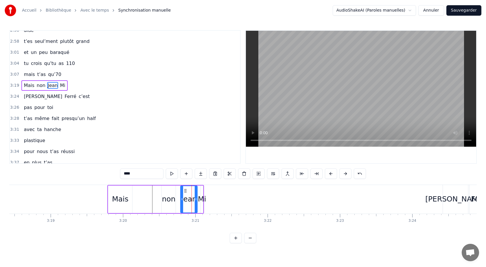
scroll to position [621, 0]
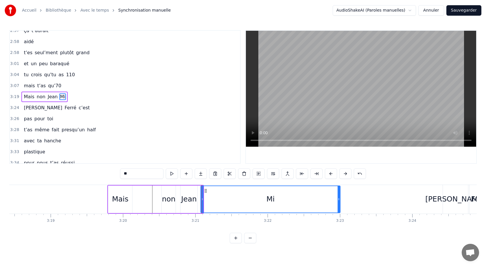
drag, startPoint x: 203, startPoint y: 194, endPoint x: 340, endPoint y: 193, distance: 137.2
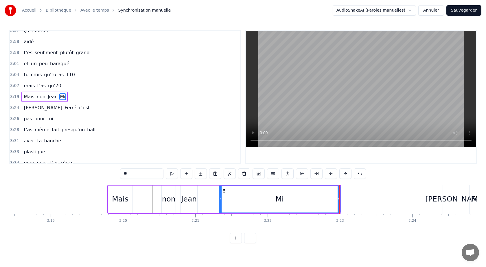
drag, startPoint x: 202, startPoint y: 199, endPoint x: 223, endPoint y: 201, distance: 20.6
type input "***"
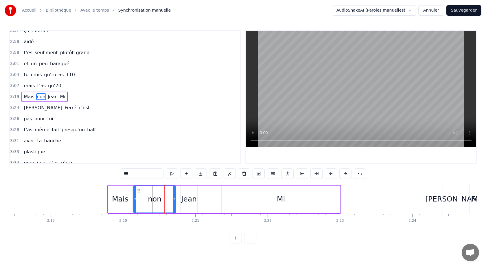
drag, startPoint x: 163, startPoint y: 199, endPoint x: 135, endPoint y: 199, distance: 28.1
drag, startPoint x: 174, startPoint y: 200, endPoint x: 152, endPoint y: 200, distance: 22.0
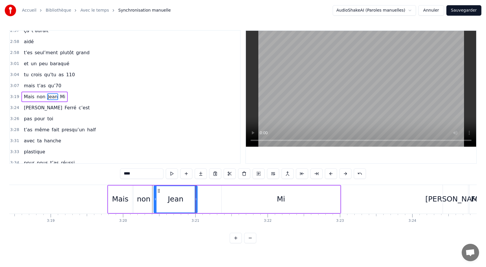
drag, startPoint x: 182, startPoint y: 198, endPoint x: 155, endPoint y: 201, distance: 26.8
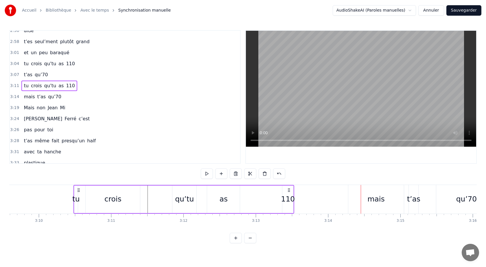
scroll to position [0, 13708]
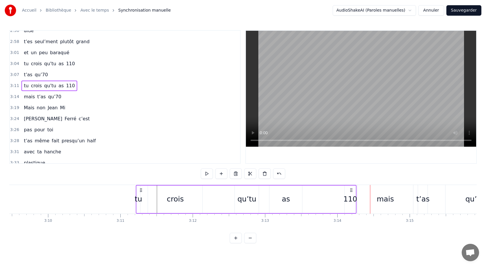
drag, startPoint x: 111, startPoint y: 191, endPoint x: 139, endPoint y: 199, distance: 29.6
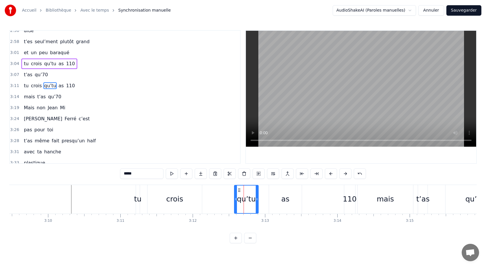
scroll to position [621, 0]
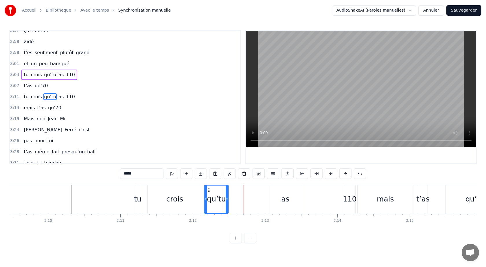
drag, startPoint x: 240, startPoint y: 190, endPoint x: 209, endPoint y: 199, distance: 31.7
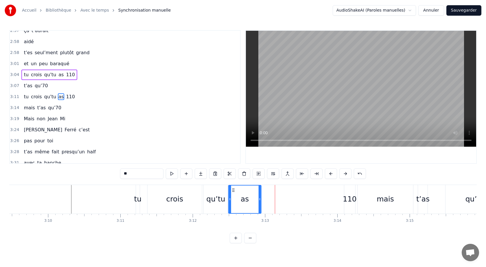
drag, startPoint x: 274, startPoint y: 191, endPoint x: 233, endPoint y: 196, distance: 41.1
drag, startPoint x: 348, startPoint y: 190, endPoint x: 269, endPoint y: 194, distance: 79.7
type input "****"
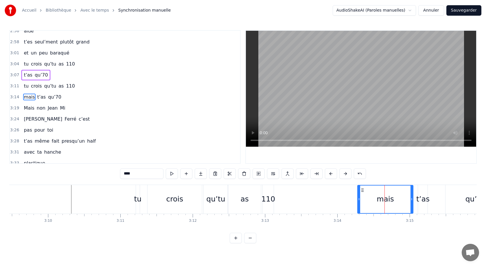
scroll to position [632, 0]
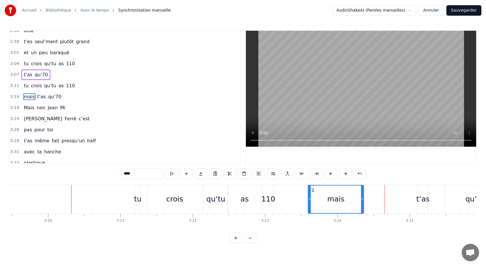
drag, startPoint x: 363, startPoint y: 189, endPoint x: 315, endPoint y: 201, distance: 49.4
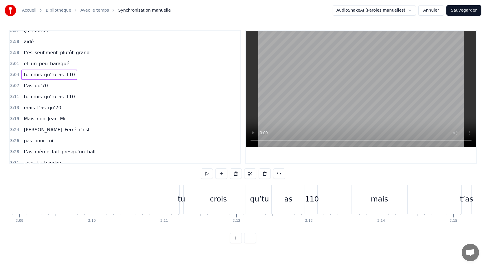
scroll to position [0, 13664]
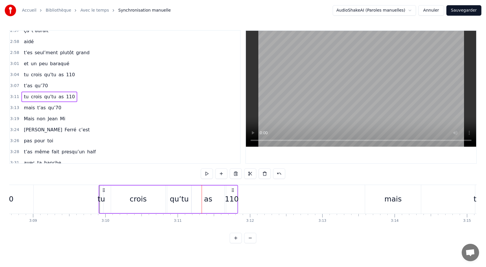
drag, startPoint x: 185, startPoint y: 190, endPoint x: 102, endPoint y: 195, distance: 82.9
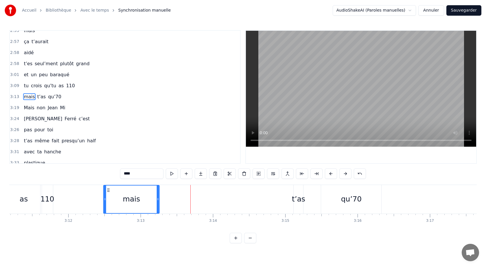
scroll to position [0, 13832]
drag, startPoint x: 117, startPoint y: 190, endPoint x: 113, endPoint y: 193, distance: 5.4
type input "****"
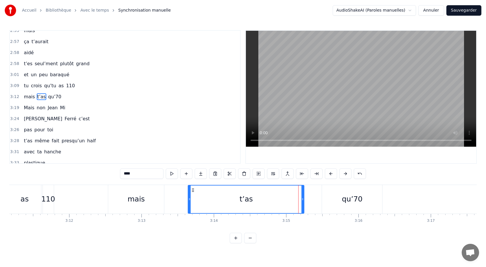
drag, startPoint x: 297, startPoint y: 200, endPoint x: 191, endPoint y: 208, distance: 106.5
drag, startPoint x: 303, startPoint y: 201, endPoint x: 224, endPoint y: 204, distance: 78.8
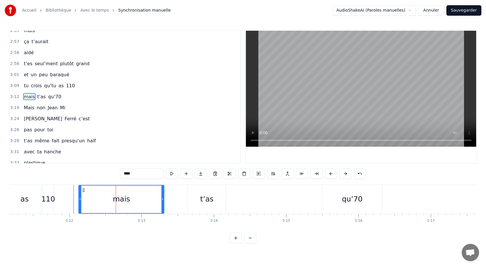
drag, startPoint x: 110, startPoint y: 200, endPoint x: 80, endPoint y: 201, distance: 30.4
drag, startPoint x: 163, startPoint y: 199, endPoint x: 141, endPoint y: 199, distance: 21.7
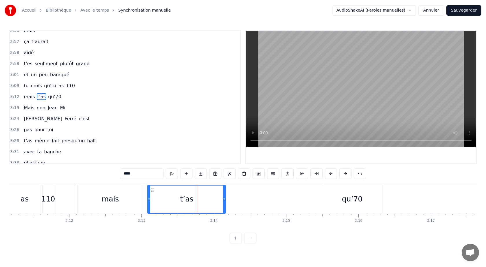
drag, startPoint x: 190, startPoint y: 199, endPoint x: 161, endPoint y: 204, distance: 29.1
drag, startPoint x: 224, startPoint y: 198, endPoint x: 171, endPoint y: 201, distance: 52.8
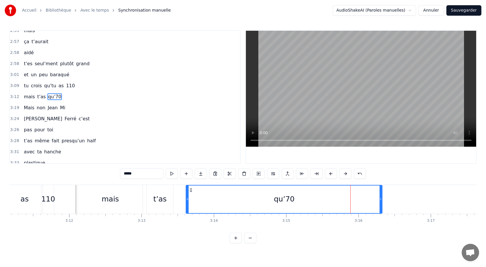
drag, startPoint x: 323, startPoint y: 199, endPoint x: 187, endPoint y: 204, distance: 136.4
type input "******"
drag, startPoint x: 187, startPoint y: 199, endPoint x: 175, endPoint y: 199, distance: 11.6
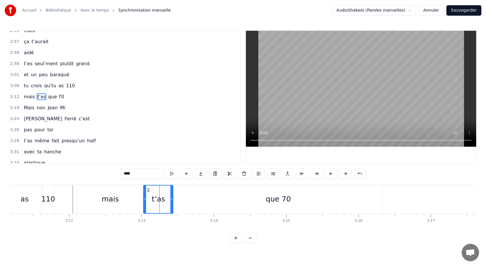
drag, startPoint x: 148, startPoint y: 199, endPoint x: 144, endPoint y: 199, distance: 3.2
drag, startPoint x: 171, startPoint y: 199, endPoint x: 168, endPoint y: 200, distance: 3.9
type input "******"
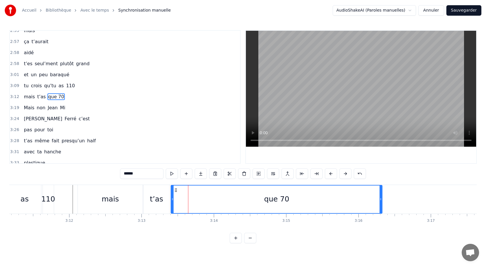
drag, startPoint x: 176, startPoint y: 199, endPoint x: 172, endPoint y: 199, distance: 3.2
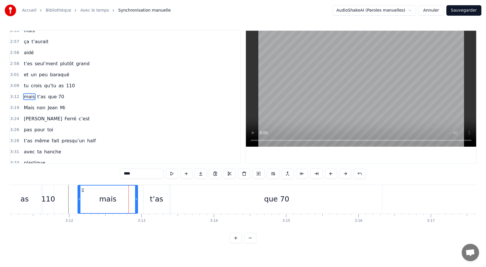
drag, startPoint x: 142, startPoint y: 200, endPoint x: 137, endPoint y: 200, distance: 4.9
type input "****"
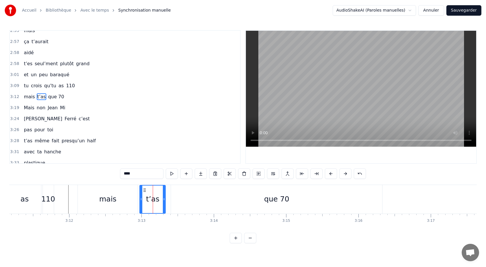
drag, startPoint x: 149, startPoint y: 190, endPoint x: 145, endPoint y: 190, distance: 4.1
type input "******"
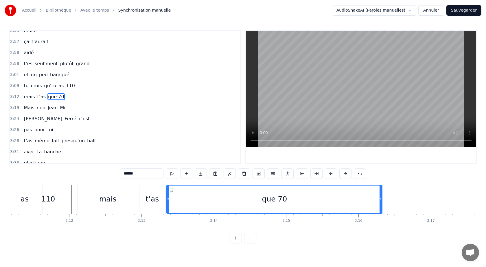
drag, startPoint x: 173, startPoint y: 199, endPoint x: 168, endPoint y: 199, distance: 4.4
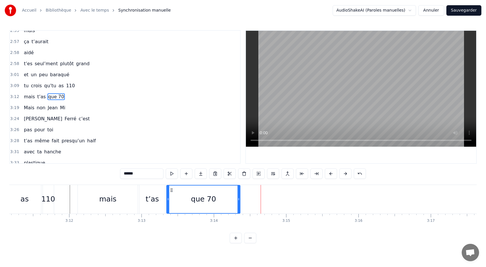
drag, startPoint x: 381, startPoint y: 200, endPoint x: 237, endPoint y: 209, distance: 144.1
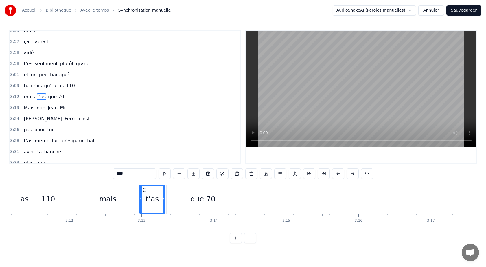
type input "******"
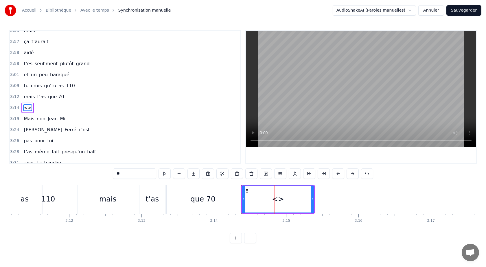
scroll to position [621, 0]
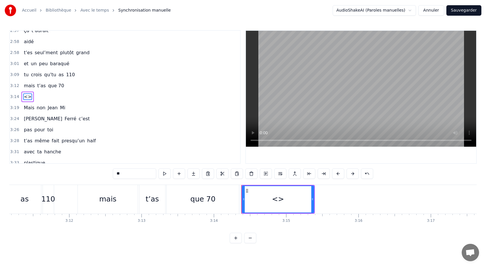
type input "*"
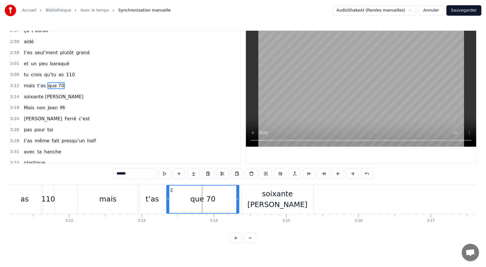
scroll to position [610, 0]
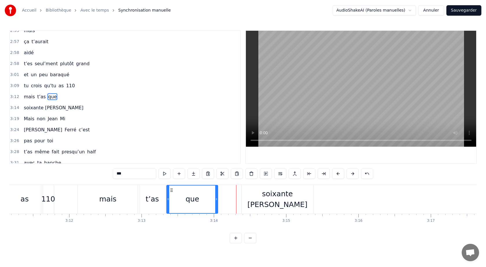
drag, startPoint x: 238, startPoint y: 200, endPoint x: 216, endPoint y: 204, distance: 23.2
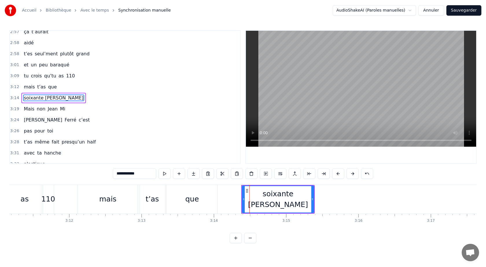
scroll to position [621, 0]
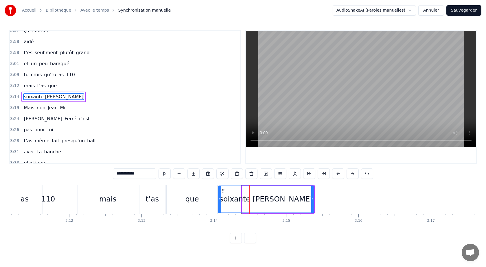
drag, startPoint x: 243, startPoint y: 200, endPoint x: 219, endPoint y: 200, distance: 23.7
type input "****"
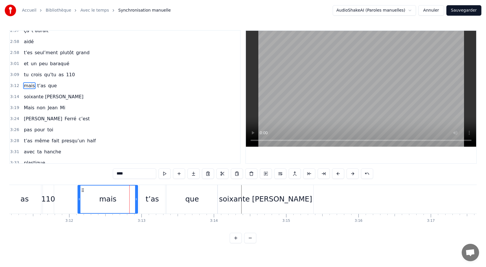
scroll to position [610, 0]
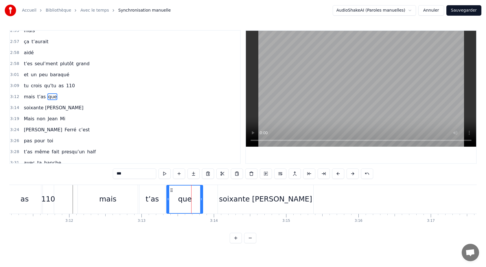
drag, startPoint x: 216, startPoint y: 199, endPoint x: 201, endPoint y: 200, distance: 14.5
type input "**********"
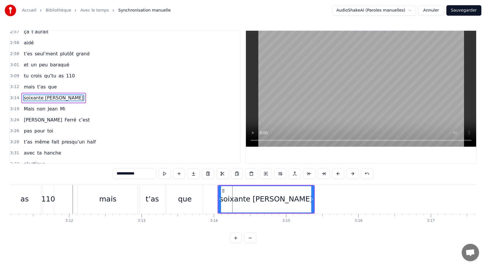
scroll to position [621, 0]
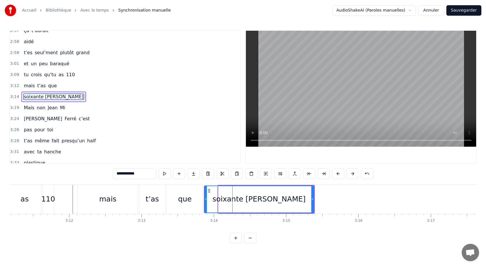
drag, startPoint x: 219, startPoint y: 199, endPoint x: 205, endPoint y: 201, distance: 14.3
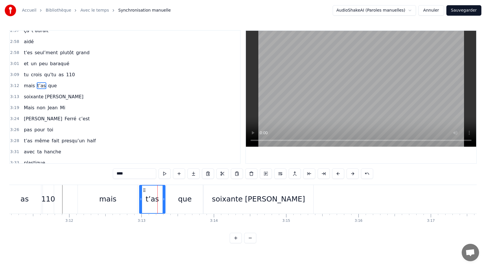
scroll to position [610, 0]
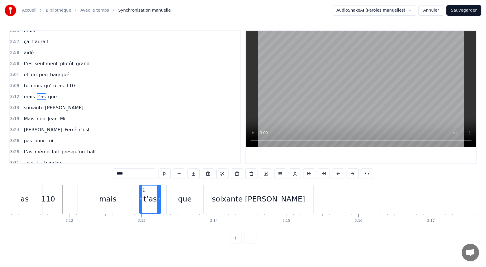
drag, startPoint x: 164, startPoint y: 199, endPoint x: 160, endPoint y: 199, distance: 4.3
type input "***"
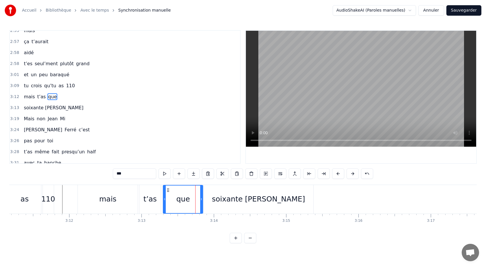
drag, startPoint x: 169, startPoint y: 200, endPoint x: 165, endPoint y: 200, distance: 3.5
drag, startPoint x: 202, startPoint y: 199, endPoint x: 194, endPoint y: 199, distance: 7.8
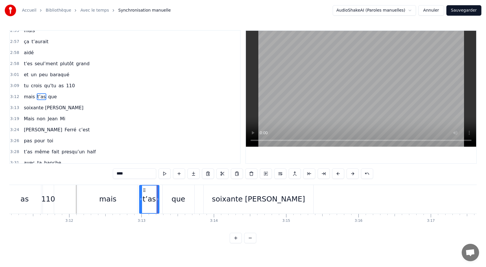
type input "***"
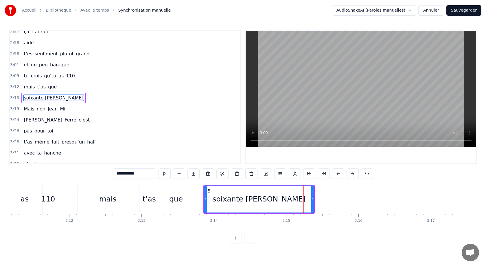
scroll to position [621, 0]
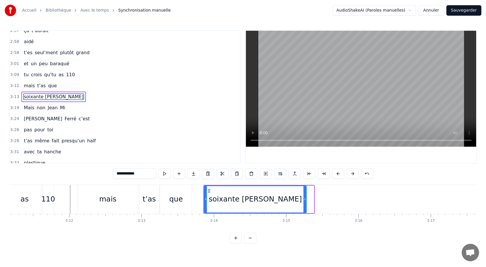
drag, startPoint x: 313, startPoint y: 199, endPoint x: 306, endPoint y: 201, distance: 7.7
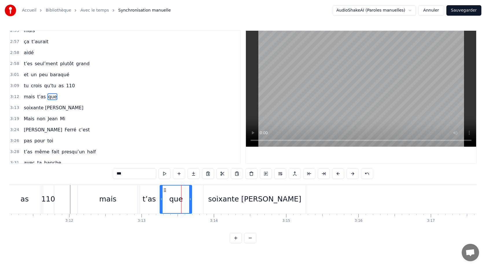
type input "**********"
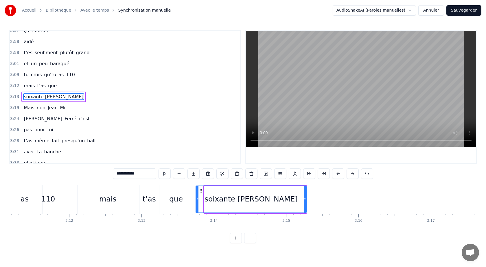
drag, startPoint x: 205, startPoint y: 199, endPoint x: 197, endPoint y: 200, distance: 9.1
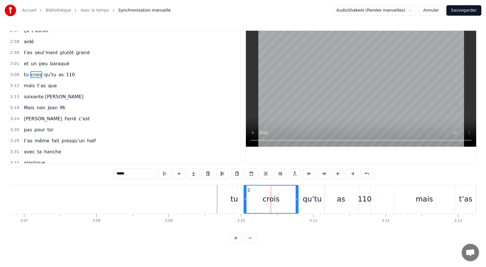
scroll to position [599, 0]
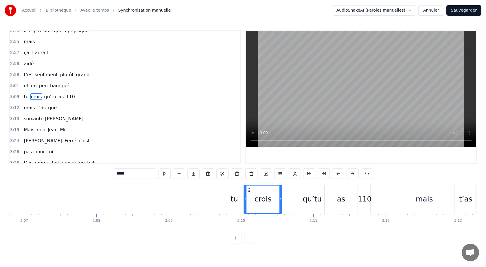
drag, startPoint x: 297, startPoint y: 200, endPoint x: 280, endPoint y: 201, distance: 17.1
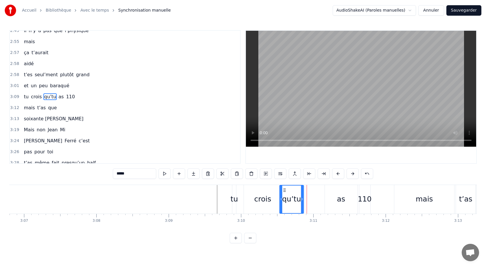
drag, startPoint x: 305, startPoint y: 190, endPoint x: 284, endPoint y: 195, distance: 21.0
type input "**"
drag, startPoint x: 329, startPoint y: 189, endPoint x: 310, endPoint y: 192, distance: 19.5
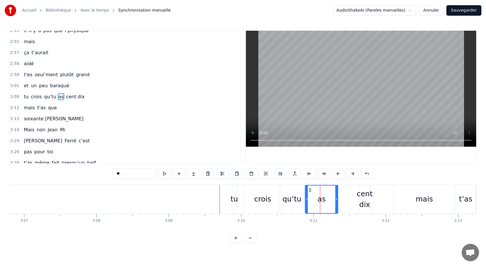
type input "********"
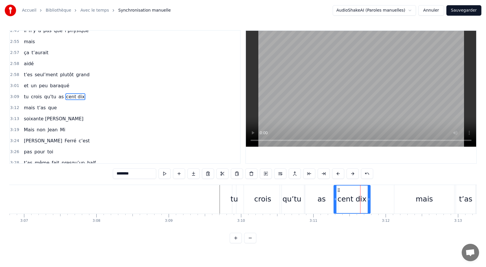
drag, startPoint x: 360, startPoint y: 200, endPoint x: 333, endPoint y: 205, distance: 27.6
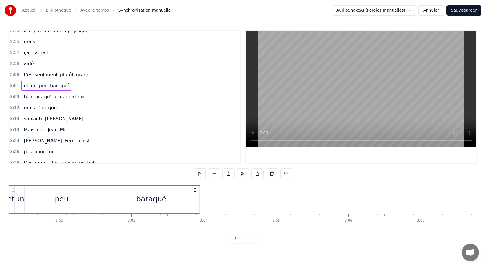
scroll to position [0, 13088]
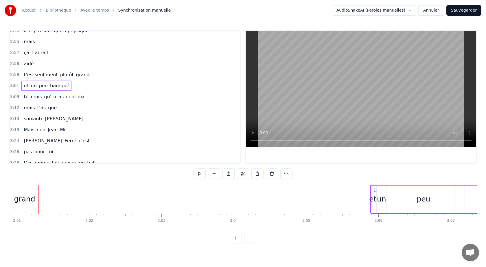
drag, startPoint x: 43, startPoint y: 191, endPoint x: 375, endPoint y: 186, distance: 332.0
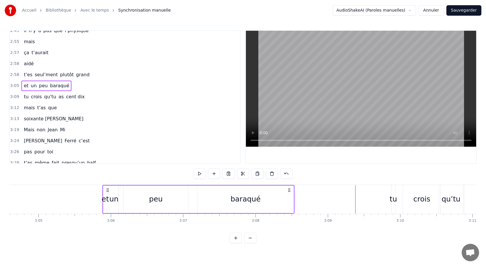
scroll to position [0, 13358]
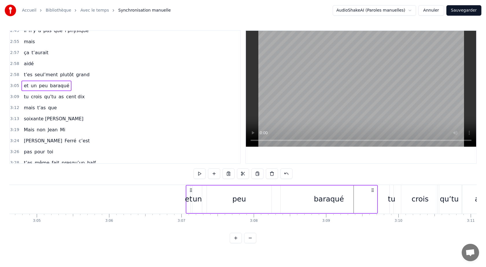
drag, startPoint x: 106, startPoint y: 191, endPoint x: 190, endPoint y: 193, distance: 84.5
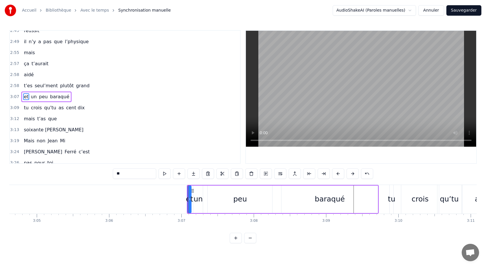
type input "**"
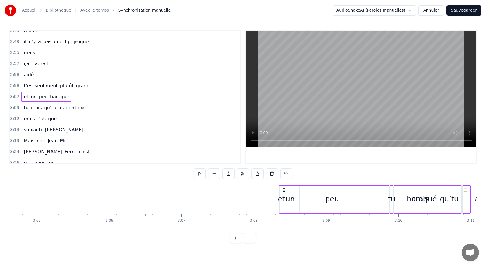
drag, startPoint x: 192, startPoint y: 190, endPoint x: 284, endPoint y: 197, distance: 92.3
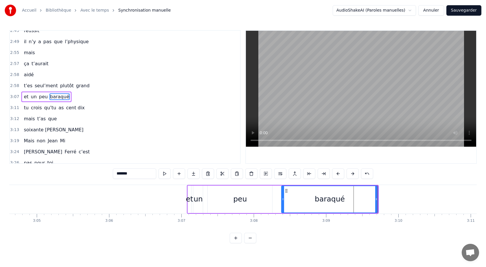
drag, startPoint x: 377, startPoint y: 198, endPoint x: 355, endPoint y: 201, distance: 22.4
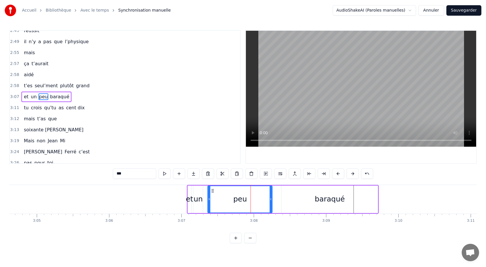
type input "**"
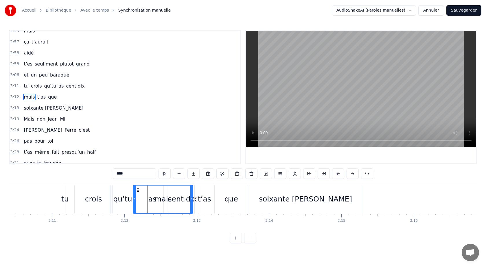
scroll to position [610, 0]
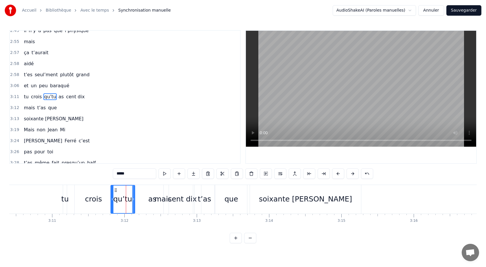
type input "****"
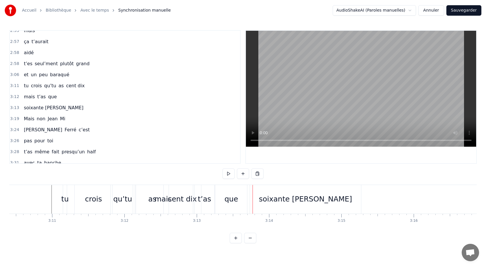
click at [65, 202] on div "tu" at bounding box center [65, 198] width 8 height 11
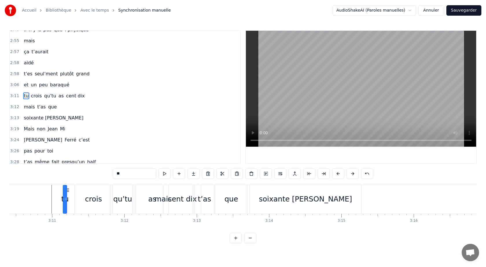
scroll to position [599, 0]
click at [115, 198] on div "qu’tu" at bounding box center [122, 198] width 19 height 11
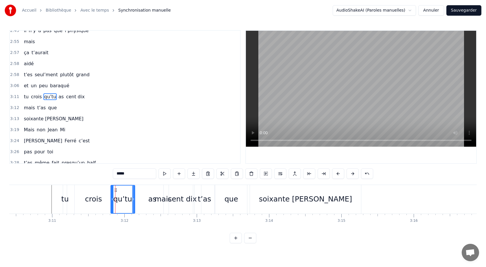
click at [167, 202] on div "mais" at bounding box center [163, 198] width 17 height 11
type input "****"
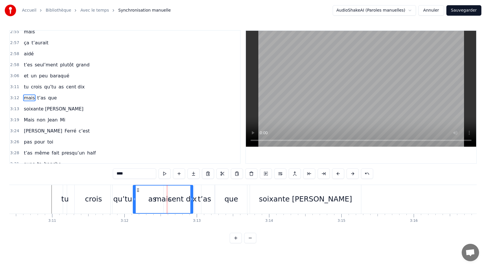
scroll to position [610, 0]
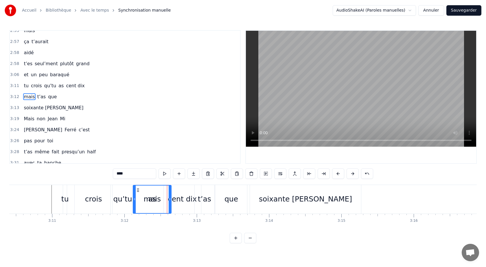
drag, startPoint x: 192, startPoint y: 201, endPoint x: 171, endPoint y: 204, distance: 21.4
click at [171, 204] on div at bounding box center [170, 198] width 2 height 27
click at [186, 203] on div "mais t’as que" at bounding box center [191, 199] width 116 height 29
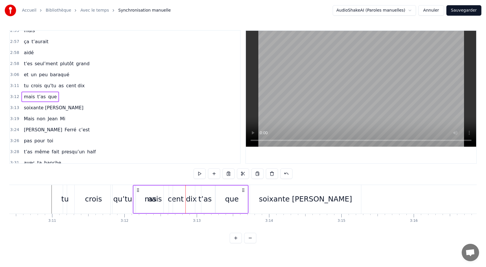
click at [23, 83] on span "tu" at bounding box center [26, 85] width 6 height 7
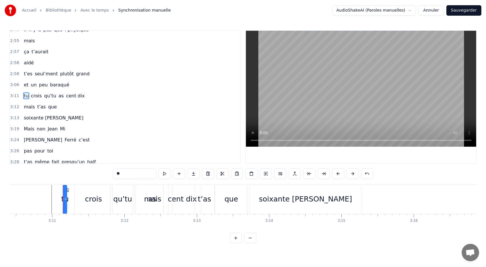
scroll to position [599, 0]
click at [30, 93] on span "crois" at bounding box center [36, 96] width 12 height 7
type input "*****"
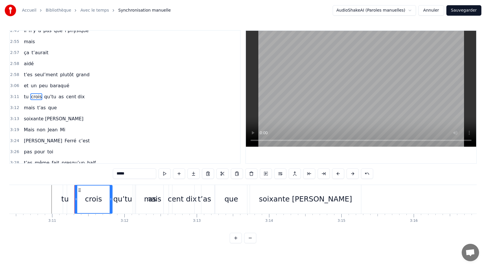
click at [21, 93] on div "tu crois qu’tu as cent [PERSON_NAME]" at bounding box center [53, 96] width 65 height 10
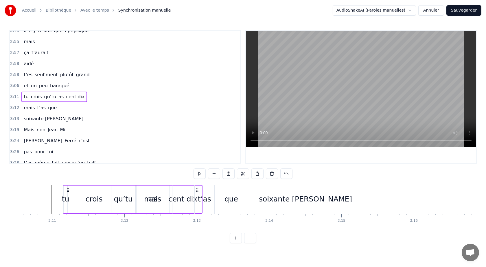
click at [67, 200] on div "tu" at bounding box center [66, 198] width 8 height 11
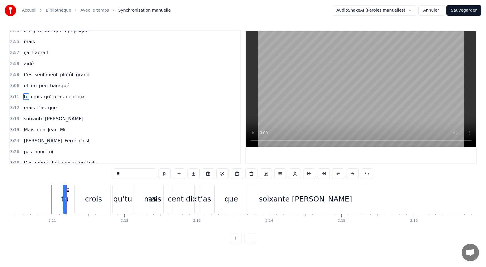
click at [337, 174] on button at bounding box center [338, 173] width 12 height 10
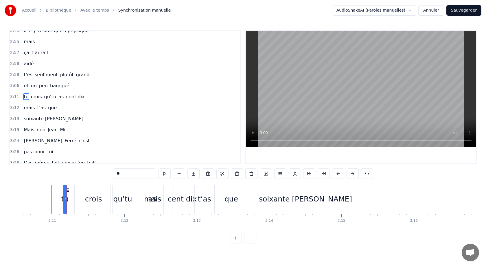
click at [337, 174] on button at bounding box center [338, 173] width 12 height 10
click at [351, 173] on button at bounding box center [353, 173] width 12 height 10
click at [90, 194] on div "crois" at bounding box center [93, 198] width 17 height 11
click at [80, 190] on icon at bounding box center [79, 190] width 5 height 5
click at [64, 193] on div "tu" at bounding box center [65, 198] width 8 height 11
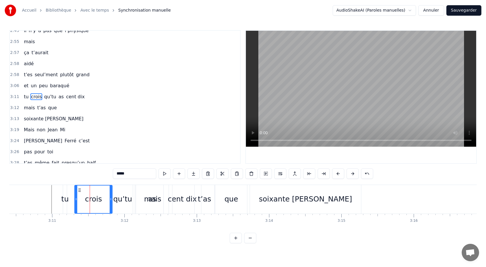
type input "**"
click at [30, 91] on div "tu crois qu’tu as cent [PERSON_NAME]" at bounding box center [53, 96] width 65 height 10
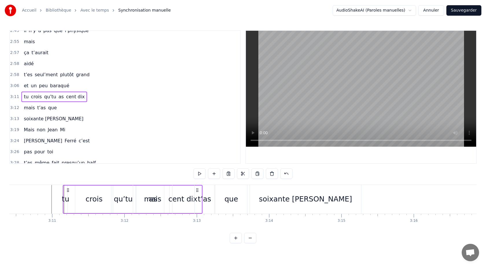
click at [210, 193] on div "t’as" at bounding box center [205, 199] width 20 height 29
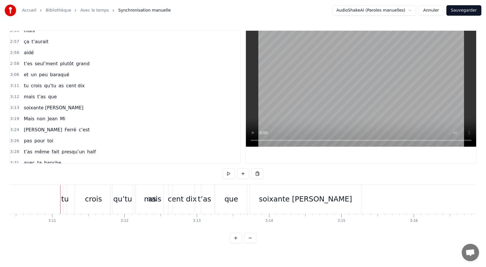
click at [76, 196] on div "crois" at bounding box center [94, 199] width 38 height 29
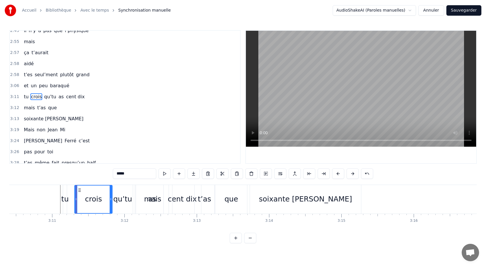
click at [63, 195] on div "tu" at bounding box center [65, 198] width 8 height 11
type input "**"
click at [24, 93] on span "tu" at bounding box center [26, 96] width 6 height 7
click at [27, 94] on div "tu crois qu’tu as cent [PERSON_NAME]" at bounding box center [53, 96] width 65 height 10
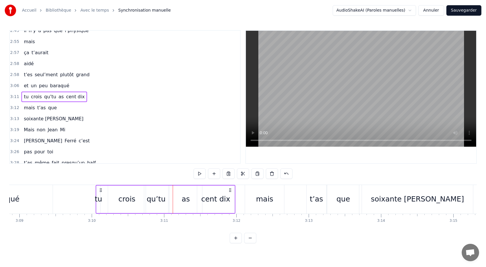
scroll to position [0, 13665]
drag, startPoint x: 68, startPoint y: 190, endPoint x: 110, endPoint y: 185, distance: 41.6
click at [110, 185] on div "tu crois qu’tu as cent [PERSON_NAME]" at bounding box center [174, 199] width 139 height 29
click at [95, 178] on div "0:05 Avec [PERSON_NAME] 0:10 y’a vraiment rien qui 0:12 réussit 0:13 pour noyer…" at bounding box center [243, 136] width 468 height 213
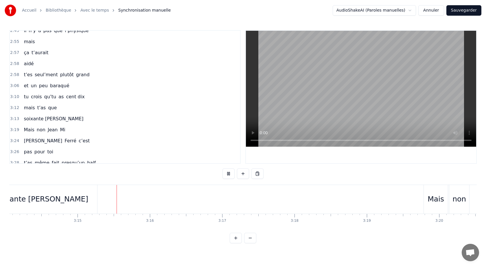
scroll to position [0, 14080]
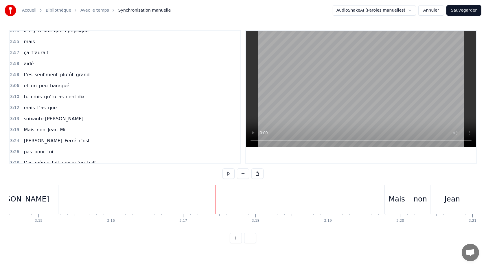
click at [25, 104] on div "mais t’as que" at bounding box center [40, 107] width 38 height 10
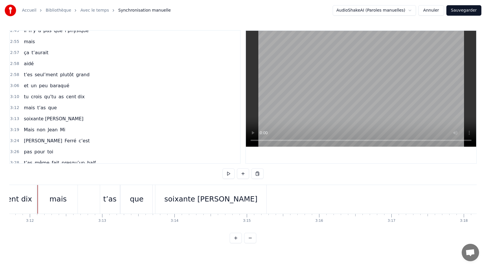
scroll to position [0, 13870]
click at [24, 82] on div "et un peu baraqué" at bounding box center [46, 85] width 50 height 10
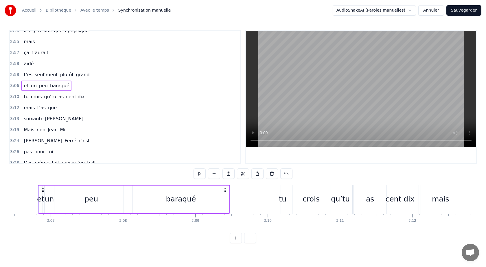
scroll to position [0, 13488]
click at [27, 176] on div "0:05 Avec [PERSON_NAME] 0:10 y’a vraiment rien qui 0:12 réussit 0:13 pour noyer…" at bounding box center [243, 136] width 468 height 213
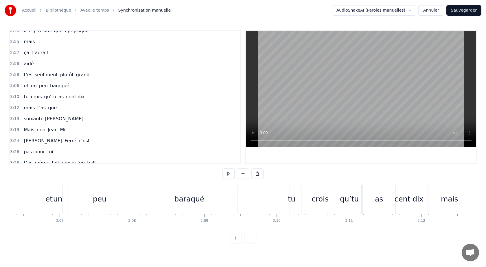
scroll to position [0, 13479]
click at [119, 202] on div "peu" at bounding box center [103, 199] width 65 height 29
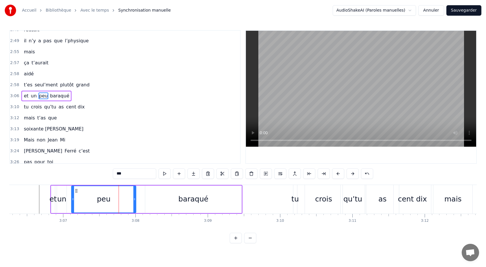
scroll to position [588, 0]
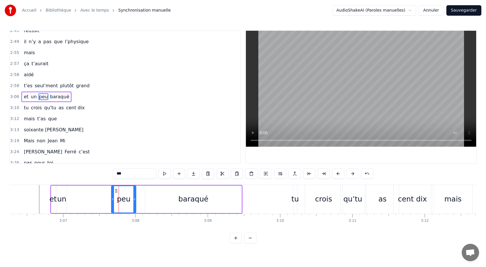
drag, startPoint x: 72, startPoint y: 199, endPoint x: 112, endPoint y: 202, distance: 40.1
click at [112, 202] on div at bounding box center [113, 199] width 2 height 26
drag, startPoint x: 135, startPoint y: 199, endPoint x: 144, endPoint y: 200, distance: 8.4
click at [144, 200] on icon at bounding box center [143, 199] width 2 height 5
drag, startPoint x: 112, startPoint y: 199, endPoint x: 120, endPoint y: 200, distance: 8.1
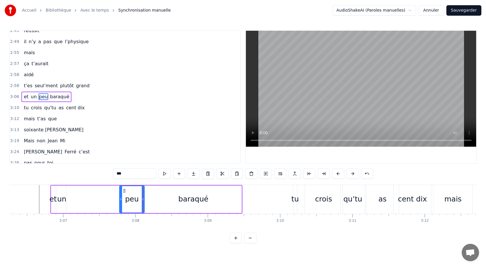
click at [120, 200] on icon at bounding box center [121, 199] width 2 height 5
click at [61, 199] on div "un" at bounding box center [61, 198] width 9 height 11
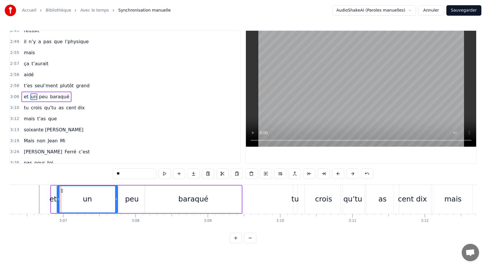
drag, startPoint x: 65, startPoint y: 199, endPoint x: 116, endPoint y: 200, distance: 51.2
click at [116, 200] on icon at bounding box center [116, 199] width 2 height 5
drag, startPoint x: 58, startPoint y: 199, endPoint x: 65, endPoint y: 199, distance: 7.0
click at [65, 199] on icon at bounding box center [65, 199] width 2 height 5
click at [52, 197] on div "et" at bounding box center [52, 198] width 7 height 11
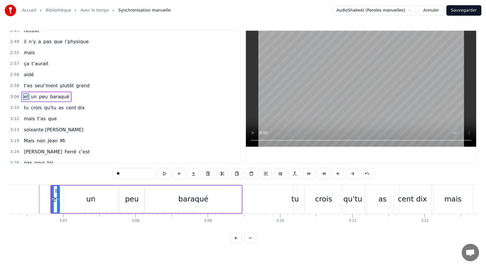
drag, startPoint x: 54, startPoint y: 200, endPoint x: 60, endPoint y: 200, distance: 6.7
click at [59, 200] on icon at bounding box center [58, 199] width 2 height 5
click at [70, 199] on div "un" at bounding box center [91, 198] width 54 height 27
type input "**"
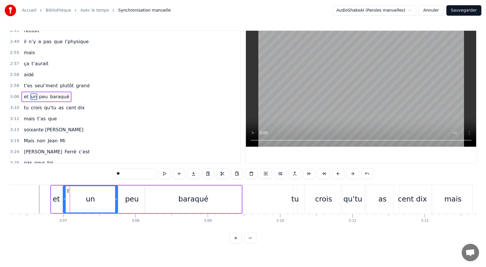
click at [65, 200] on icon at bounding box center [64, 199] width 2 height 5
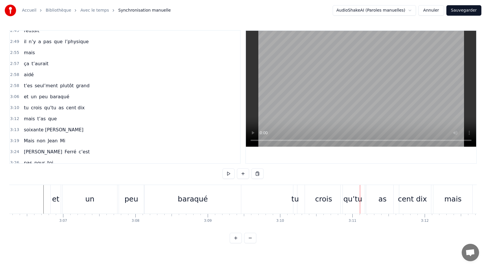
click at [295, 203] on div "tu" at bounding box center [295, 198] width 8 height 11
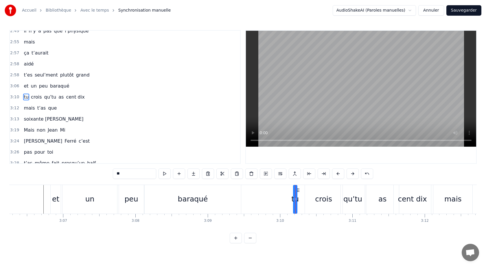
scroll to position [599, 0]
drag, startPoint x: 294, startPoint y: 201, endPoint x: 285, endPoint y: 201, distance: 9.0
click at [285, 201] on icon at bounding box center [286, 199] width 2 height 5
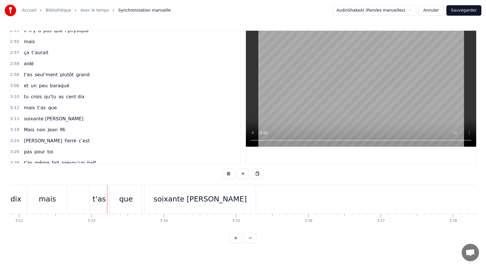
scroll to position [0, 13894]
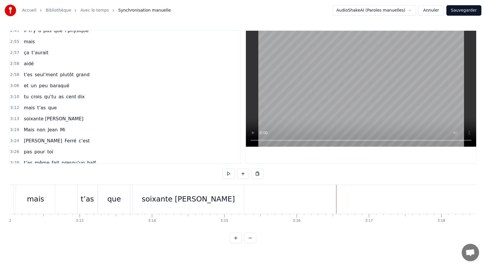
click at [32, 71] on div "t’es seul’ment plutôt grand" at bounding box center [56, 74] width 70 height 10
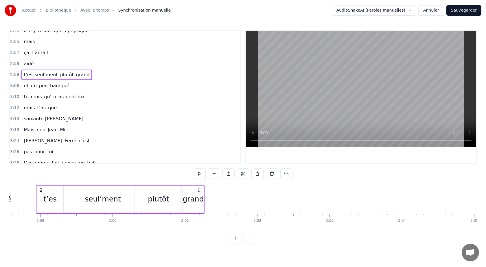
scroll to position [0, 12918]
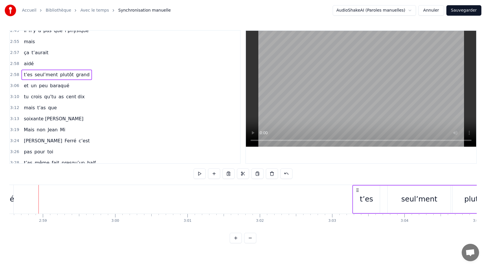
drag, startPoint x: 42, startPoint y: 190, endPoint x: 356, endPoint y: 192, distance: 314.0
click at [356, 192] on icon at bounding box center [357, 190] width 5 height 5
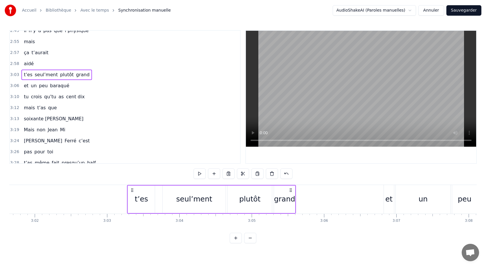
scroll to position [0, 13147]
click at [386, 199] on div "et" at bounding box center [384, 198] width 7 height 11
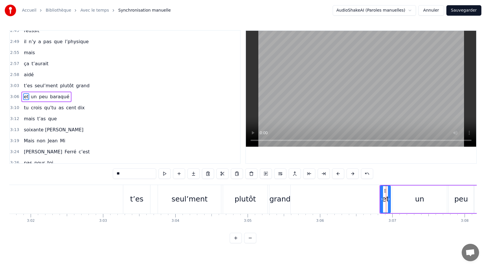
scroll to position [588, 0]
click at [137, 188] on div "t’es" at bounding box center [136, 199] width 27 height 29
type input "****"
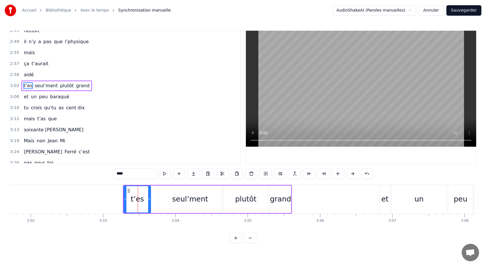
scroll to position [577, 0]
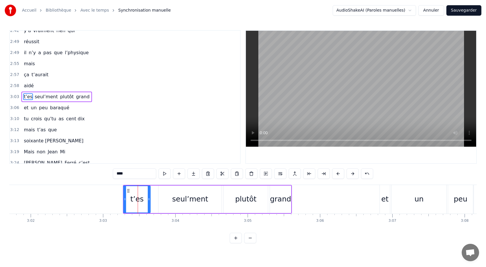
click at [128, 191] on icon at bounding box center [128, 190] width 5 height 5
click at [124, 187] on div at bounding box center [125, 199] width 2 height 26
click at [155, 185] on div "t’es seul’ment plutôt grand" at bounding box center [207, 199] width 169 height 29
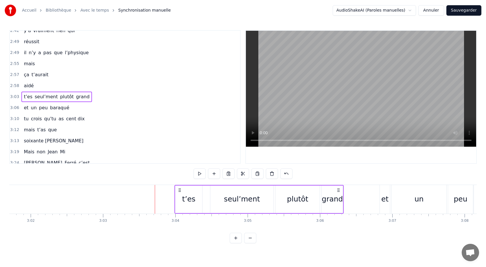
drag, startPoint x: 128, startPoint y: 189, endPoint x: 179, endPoint y: 190, distance: 51.2
click at [179, 190] on icon at bounding box center [179, 190] width 5 height 5
drag, startPoint x: 175, startPoint y: 198, endPoint x: 157, endPoint y: 199, distance: 18.0
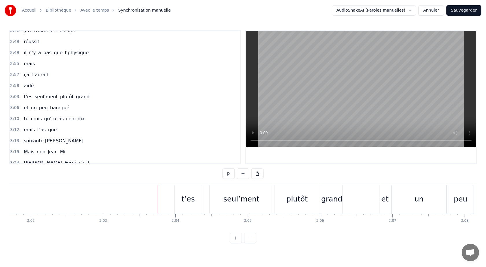
click at [183, 199] on div "t’es" at bounding box center [187, 198] width 13 height 11
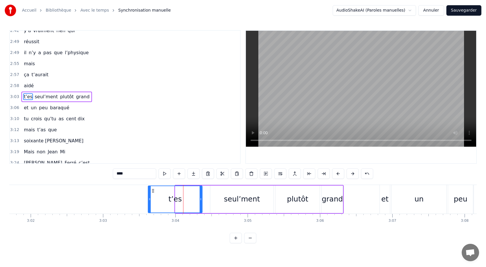
drag, startPoint x: 176, startPoint y: 194, endPoint x: 148, endPoint y: 195, distance: 27.2
click at [148, 195] on div at bounding box center [149, 199] width 2 height 26
drag, startPoint x: 200, startPoint y: 198, endPoint x: 178, endPoint y: 201, distance: 22.4
click at [180, 200] on icon at bounding box center [181, 199] width 2 height 5
drag, startPoint x: 216, startPoint y: 199, endPoint x: 220, endPoint y: 193, distance: 7.1
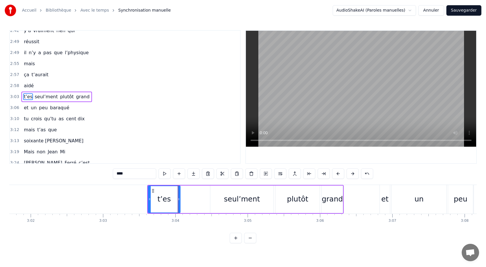
click at [220, 193] on div "seul’ment" at bounding box center [241, 198] width 63 height 27
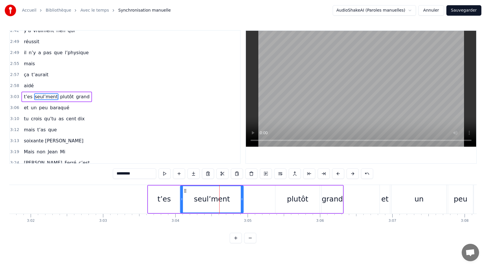
drag, startPoint x: 215, startPoint y: 190, endPoint x: 184, endPoint y: 193, distance: 30.6
click at [185, 191] on icon at bounding box center [185, 190] width 5 height 5
click at [287, 191] on div "plutôt" at bounding box center [298, 198] width 44 height 27
type input "******"
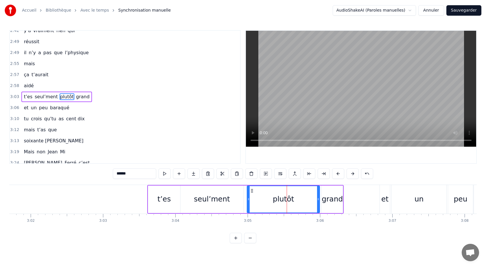
drag, startPoint x: 276, startPoint y: 198, endPoint x: 245, endPoint y: 199, distance: 31.0
click at [248, 199] on icon at bounding box center [248, 199] width 2 height 5
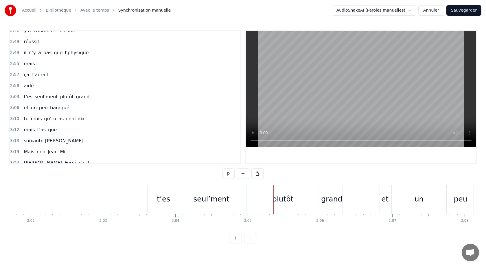
click at [210, 196] on div "seul’ment" at bounding box center [211, 198] width 36 height 11
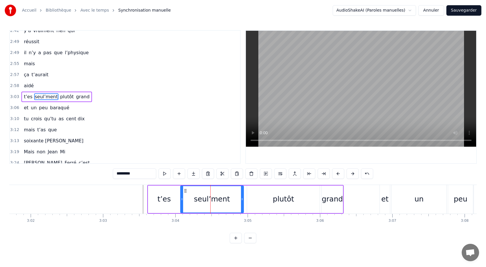
click at [282, 200] on div "plutôt" at bounding box center [283, 198] width 21 height 11
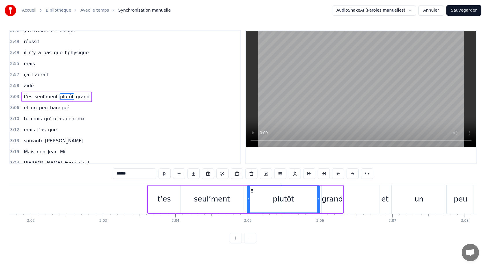
click at [238, 200] on div "seul’ment" at bounding box center [212, 198] width 63 height 27
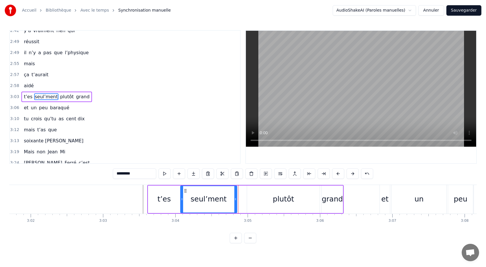
drag, startPoint x: 242, startPoint y: 200, endPoint x: 236, endPoint y: 200, distance: 6.7
click at [236, 200] on icon at bounding box center [235, 199] width 2 height 5
click at [265, 203] on div "plutôt" at bounding box center [283, 198] width 73 height 27
type input "******"
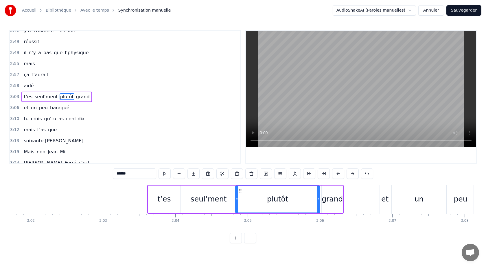
drag, startPoint x: 249, startPoint y: 199, endPoint x: 236, endPoint y: 201, distance: 12.3
click at [236, 201] on icon at bounding box center [237, 199] width 2 height 5
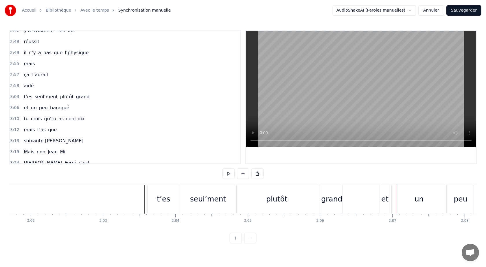
click at [257, 197] on div "plutôt" at bounding box center [276, 199] width 85 height 29
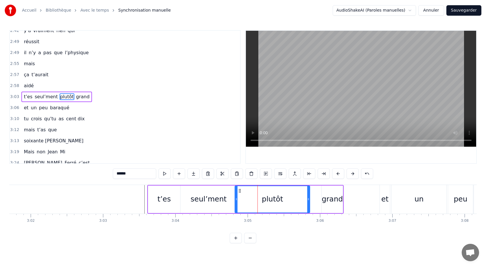
drag, startPoint x: 319, startPoint y: 200, endPoint x: 308, endPoint y: 201, distance: 10.8
click at [308, 201] on icon at bounding box center [308, 199] width 2 height 5
click at [328, 201] on div "grand" at bounding box center [332, 198] width 21 height 11
type input "*****"
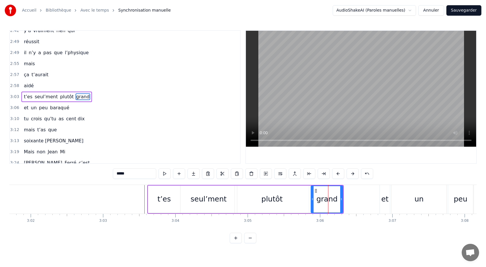
drag, startPoint x: 324, startPoint y: 199, endPoint x: 313, endPoint y: 201, distance: 10.8
click at [313, 200] on icon at bounding box center [312, 199] width 2 height 5
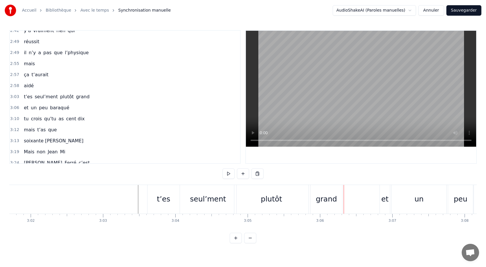
click at [177, 180] on div "0:05 Avec [PERSON_NAME] 0:10 y’a vraiment rien qui 0:12 réussit 0:13 pour noyer…" at bounding box center [243, 136] width 468 height 213
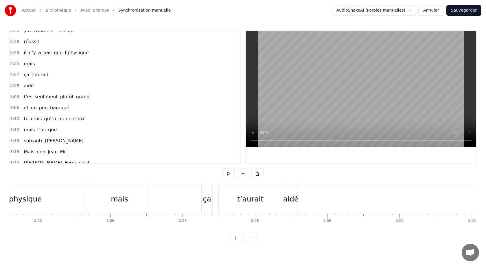
scroll to position [0, 12626]
click at [22, 60] on div "mais" at bounding box center [29, 63] width 16 height 10
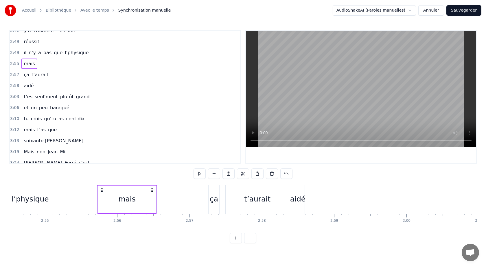
click at [24, 70] on div "ça t’aurait" at bounding box center [35, 74] width 29 height 10
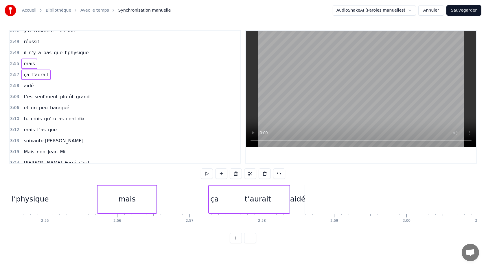
click at [24, 82] on span "aidé" at bounding box center [28, 85] width 11 height 7
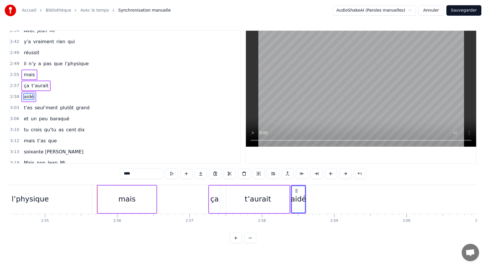
click at [22, 93] on div "aidé" at bounding box center [28, 96] width 14 height 10
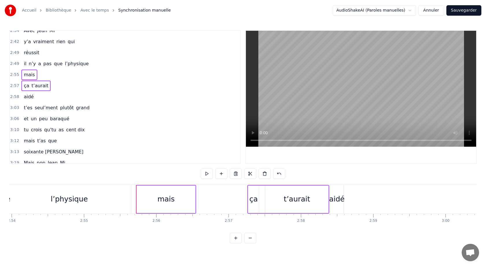
scroll to position [0, 12585]
drag, startPoint x: 139, startPoint y: 187, endPoint x: 168, endPoint y: 186, distance: 28.4
click at [168, 186] on div "mais" at bounding box center [168, 198] width 59 height 27
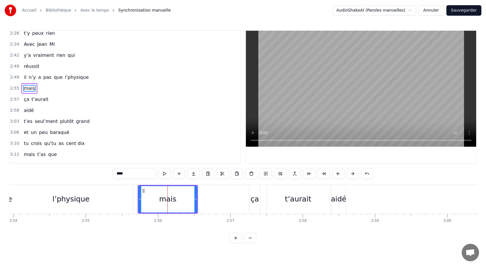
scroll to position [544, 0]
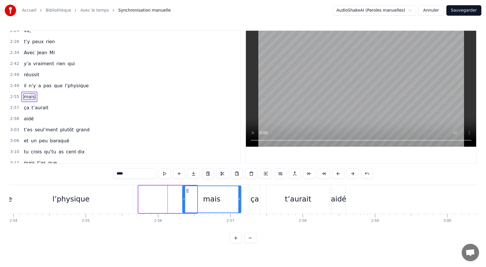
drag, startPoint x: 142, startPoint y: 191, endPoint x: 185, endPoint y: 192, distance: 42.8
click at [185, 192] on icon at bounding box center [187, 190] width 5 height 5
click at [333, 192] on div "aidé" at bounding box center [339, 199] width 14 height 29
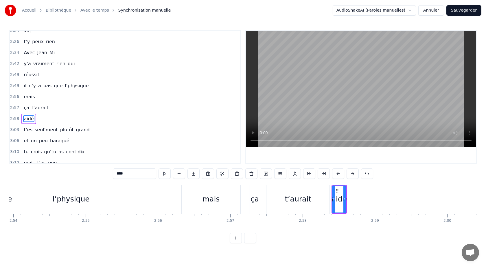
scroll to position [566, 0]
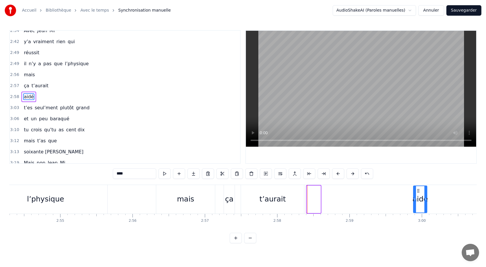
drag, startPoint x: 336, startPoint y: 191, endPoint x: 428, endPoint y: 189, distance: 92.1
click at [421, 189] on icon at bounding box center [418, 190] width 5 height 5
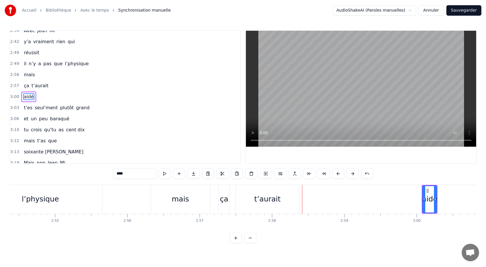
click at [279, 184] on div "0:05 Avec [PERSON_NAME] 0:10 y’a vraiment rien qui 0:12 réussit 0:13 pour noyer…" at bounding box center [243, 136] width 468 height 213
click at [265, 191] on div "t’aurait" at bounding box center [267, 199] width 63 height 29
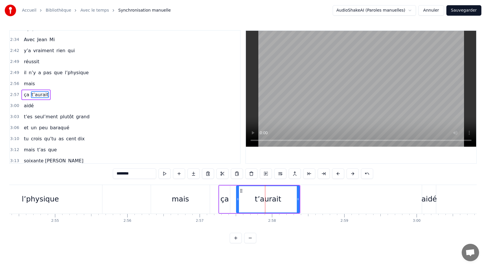
scroll to position [555, 0]
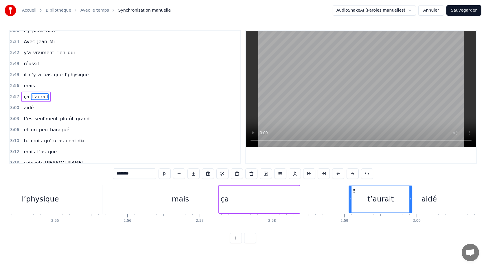
drag, startPoint x: 242, startPoint y: 190, endPoint x: 359, endPoint y: 194, distance: 117.0
click at [359, 194] on div "t’aurait" at bounding box center [381, 199] width 63 height 26
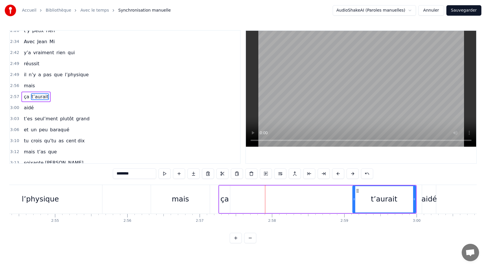
click at [223, 192] on div "ça" at bounding box center [224, 198] width 11 height 27
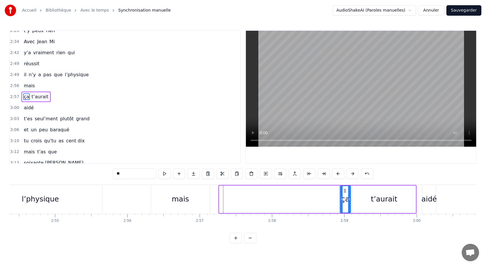
drag, startPoint x: 224, startPoint y: 190, endPoint x: 344, endPoint y: 195, distance: 120.8
click at [344, 195] on div "ça" at bounding box center [345, 199] width 10 height 26
click at [181, 200] on div "mais" at bounding box center [180, 198] width 17 height 11
type input "****"
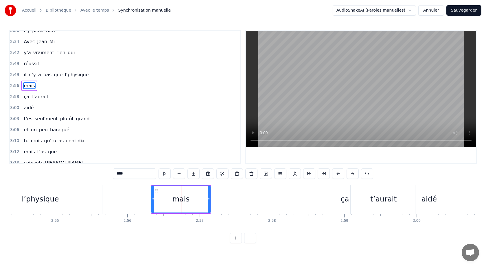
scroll to position [544, 0]
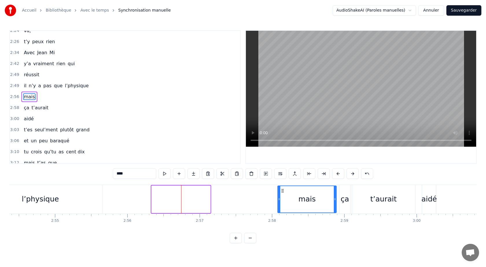
drag, startPoint x: 155, startPoint y: 190, endPoint x: 278, endPoint y: 197, distance: 123.2
click at [281, 197] on div "mais" at bounding box center [307, 199] width 58 height 26
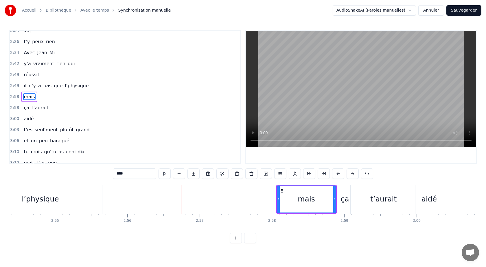
click at [26, 115] on div "aidé" at bounding box center [28, 118] width 14 height 10
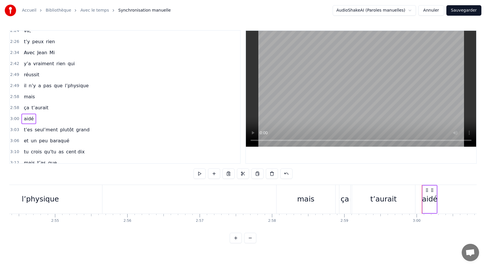
click at [36, 126] on div "t’es seul’ment plutôt grand" at bounding box center [56, 129] width 70 height 10
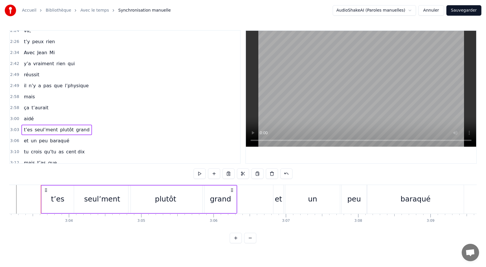
scroll to position [0, 13256]
click at [32, 122] on span "aidé" at bounding box center [28, 118] width 11 height 7
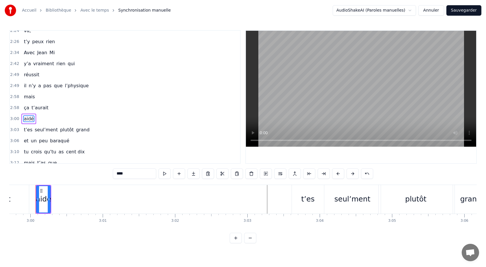
scroll to position [0, 13000]
click at [52, 209] on div at bounding box center [51, 199] width 2 height 26
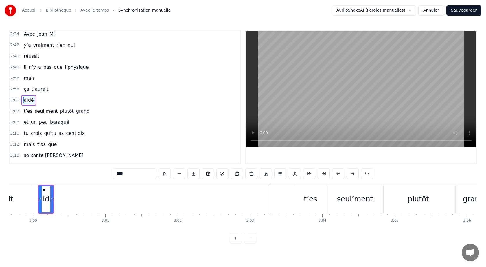
scroll to position [566, 0]
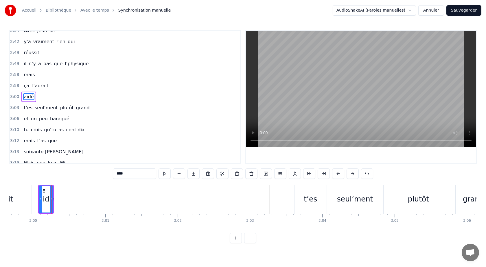
click at [44, 191] on icon at bounding box center [44, 190] width 5 height 5
drag, startPoint x: 43, startPoint y: 190, endPoint x: 251, endPoint y: 199, distance: 208.3
click at [251, 199] on div "aidé" at bounding box center [254, 199] width 13 height 26
click at [103, 182] on div "0:05 Avec [PERSON_NAME] 0:10 y’a vraiment rien qui 0:12 réussit 0:13 pour noyer…" at bounding box center [243, 136] width 468 height 213
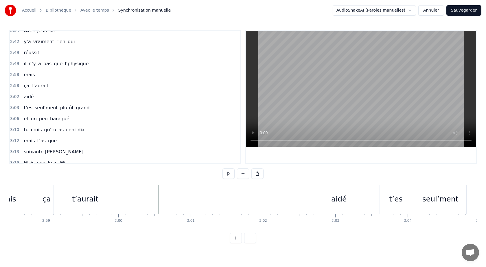
scroll to position [0, 12913]
click at [80, 194] on div "t’aurait" at bounding box center [87, 198] width 26 height 11
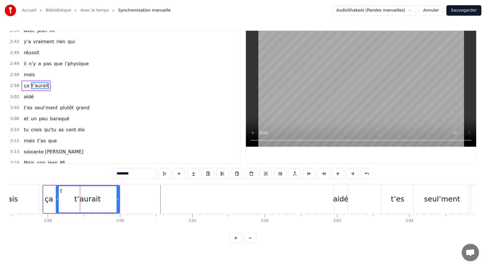
scroll to position [555, 0]
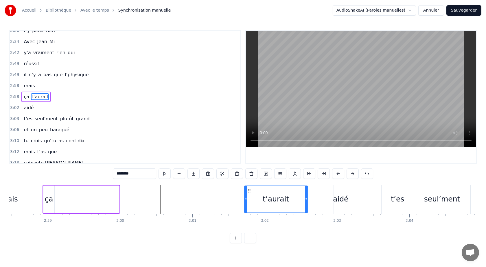
drag, startPoint x: 60, startPoint y: 190, endPoint x: 249, endPoint y: 199, distance: 188.6
click at [249, 199] on div "t’aurait" at bounding box center [276, 199] width 63 height 26
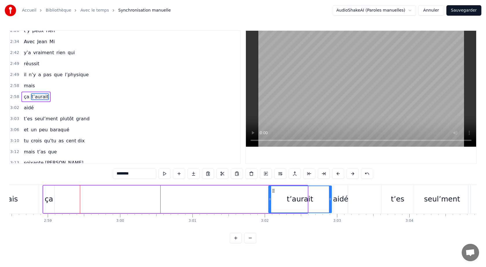
drag, startPoint x: 249, startPoint y: 190, endPoint x: 274, endPoint y: 195, distance: 25.0
click at [274, 195] on div "t’aurait" at bounding box center [300, 199] width 63 height 26
click at [50, 195] on div "ça" at bounding box center [49, 198] width 8 height 11
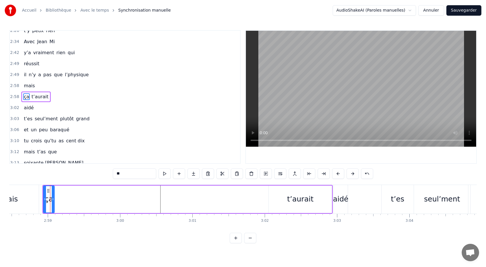
type input "**"
drag, startPoint x: 48, startPoint y: 190, endPoint x: 278, endPoint y: 209, distance: 230.9
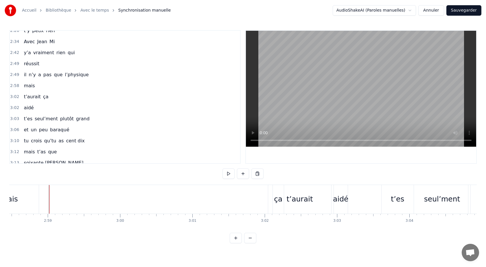
click at [14, 194] on div "mais" at bounding box center [9, 198] width 17 height 11
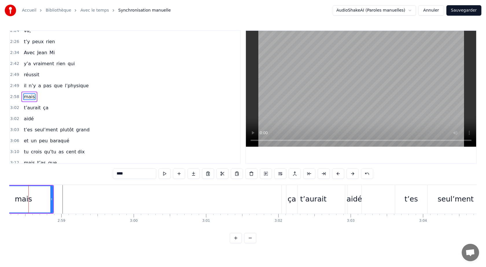
scroll to position [0, 12889]
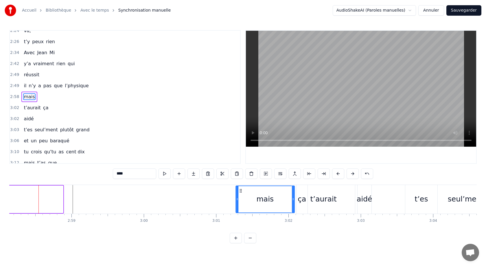
drag, startPoint x: 9, startPoint y: 190, endPoint x: 241, endPoint y: 205, distance: 232.0
click at [241, 205] on div "mais" at bounding box center [265, 199] width 58 height 26
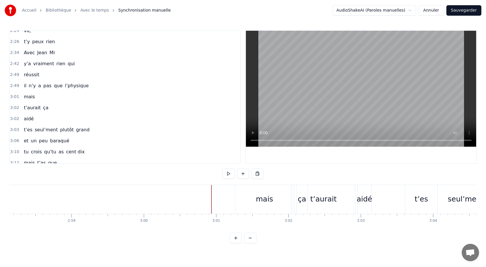
click at [227, 172] on button at bounding box center [229, 173] width 12 height 10
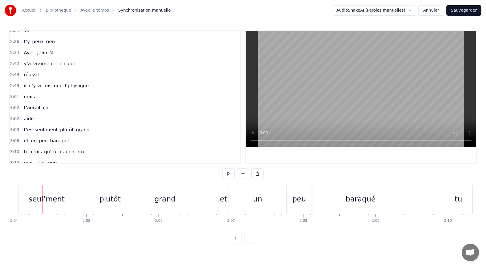
scroll to position [0, 13313]
click at [22, 91] on div "mais" at bounding box center [29, 96] width 16 height 10
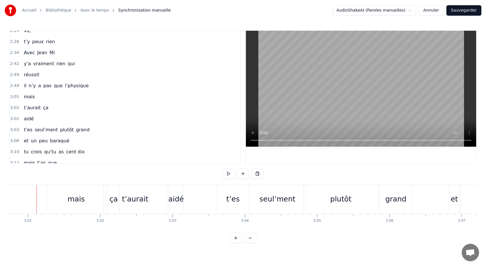
scroll to position [0, 13076]
click at [64, 181] on div "0:05 Avec [PERSON_NAME] 0:10 y’a vraiment rien qui 0:12 réussit 0:13 pour noyer…" at bounding box center [243, 136] width 468 height 213
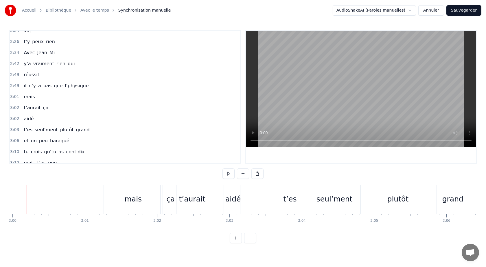
scroll to position [0, 13009]
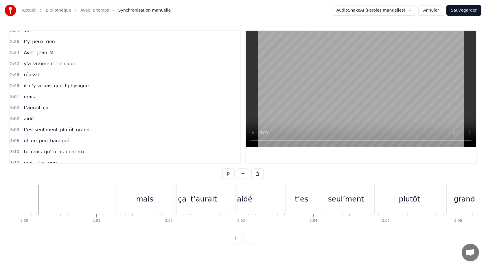
click at [125, 199] on div "mais" at bounding box center [144, 199] width 59 height 29
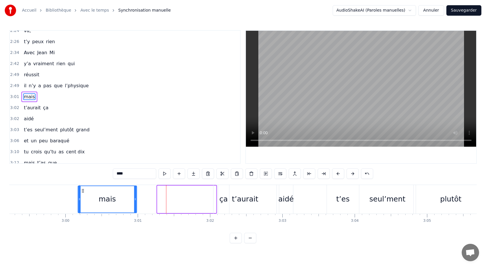
scroll to position [0, 12965]
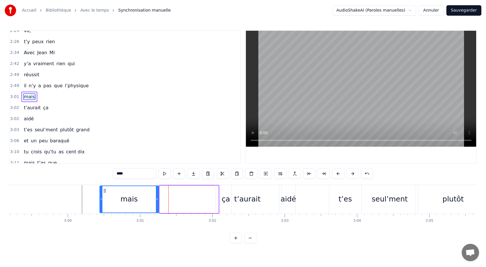
drag, startPoint x: 121, startPoint y: 190, endPoint x: 104, endPoint y: 193, distance: 17.0
click at [104, 193] on div "mais" at bounding box center [129, 199] width 58 height 26
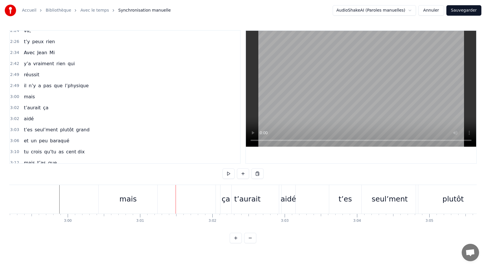
click at [122, 206] on div "mais" at bounding box center [128, 199] width 59 height 29
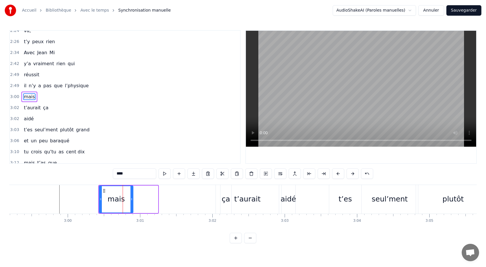
drag, startPoint x: 157, startPoint y: 199, endPoint x: 132, endPoint y: 200, distance: 25.2
click at [132, 200] on icon at bounding box center [132, 199] width 2 height 5
click at [221, 197] on div "ça" at bounding box center [226, 199] width 11 height 29
type input "**"
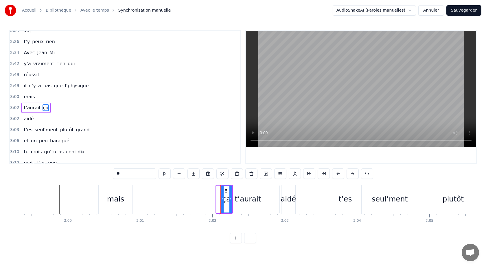
scroll to position [555, 0]
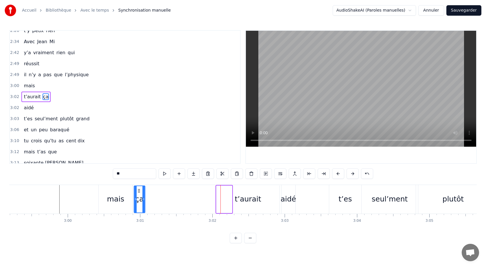
drag, startPoint x: 226, startPoint y: 190, endPoint x: 140, endPoint y: 195, distance: 86.4
click at [139, 195] on div "ça" at bounding box center [139, 199] width 10 height 26
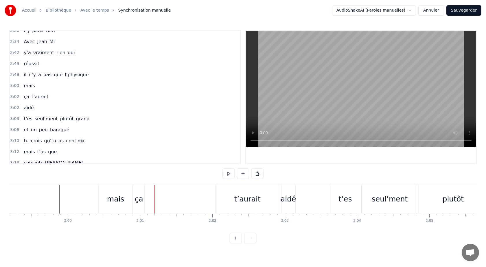
click at [143, 199] on div "ça" at bounding box center [138, 199] width 11 height 29
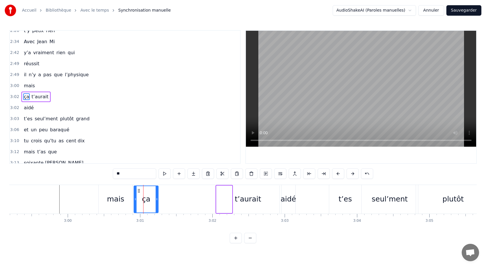
drag, startPoint x: 144, startPoint y: 199, endPoint x: 157, endPoint y: 200, distance: 13.1
click at [157, 200] on icon at bounding box center [157, 199] width 2 height 5
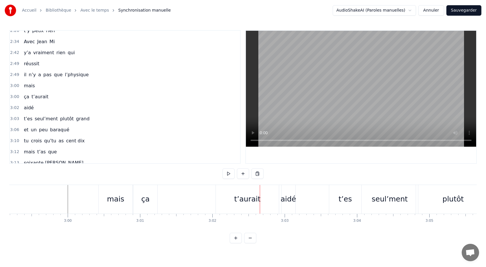
click at [231, 192] on div "t’aurait" at bounding box center [247, 199] width 63 height 29
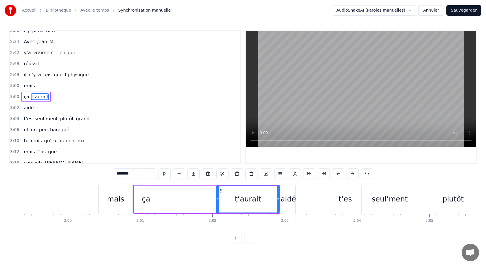
click at [203, 197] on div "ça t’aurait" at bounding box center [206, 199] width 147 height 29
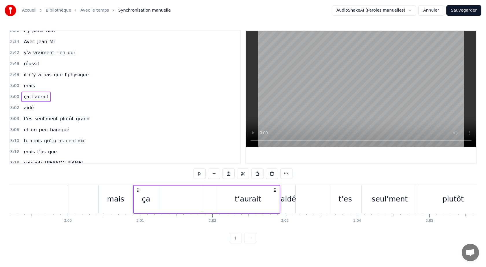
click at [142, 198] on div "ça" at bounding box center [146, 198] width 8 height 11
click at [234, 200] on div "t’aurait" at bounding box center [247, 198] width 63 height 27
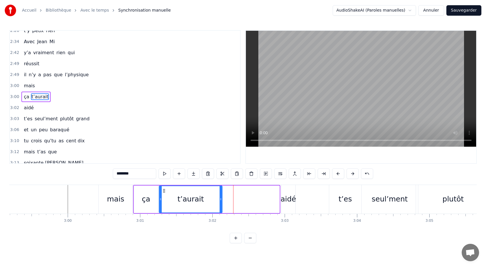
drag, startPoint x: 221, startPoint y: 191, endPoint x: 166, endPoint y: 196, distance: 56.1
click at [165, 195] on div "t’aurait" at bounding box center [190, 199] width 63 height 26
click at [288, 199] on div "aidé" at bounding box center [289, 198] width 16 height 11
type input "****"
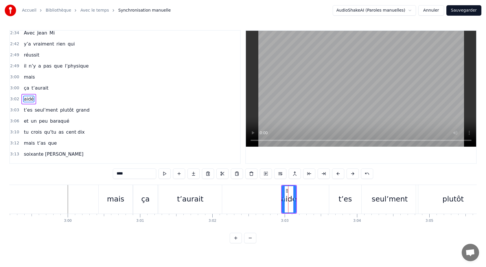
scroll to position [566, 0]
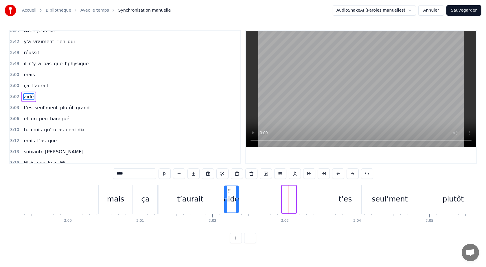
drag, startPoint x: 287, startPoint y: 190, endPoint x: 229, endPoint y: 197, distance: 58.0
click at [229, 197] on div "aidé" at bounding box center [231, 199] width 13 height 26
drag, startPoint x: 236, startPoint y: 200, endPoint x: 263, endPoint y: 201, distance: 27.5
click at [264, 201] on div "aidé" at bounding box center [245, 199] width 40 height 26
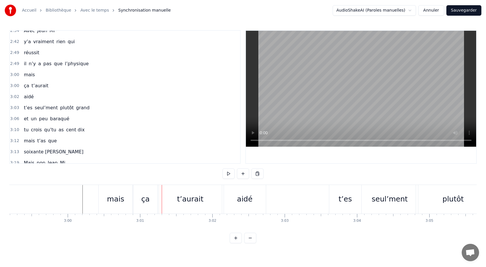
click at [126, 191] on div "mais" at bounding box center [116, 199] width 34 height 29
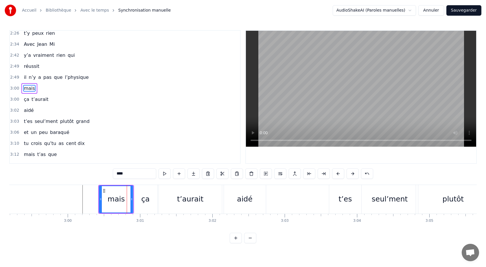
scroll to position [544, 0]
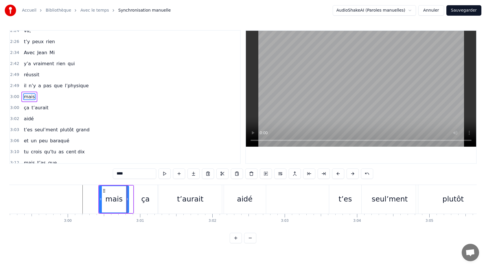
drag, startPoint x: 131, startPoint y: 200, endPoint x: 126, endPoint y: 200, distance: 4.4
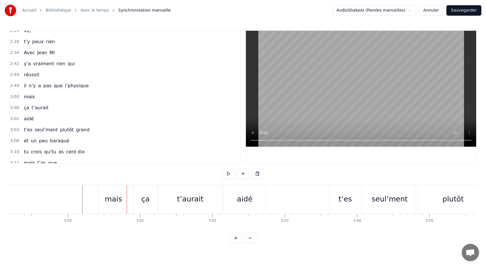
click at [142, 198] on div "ça" at bounding box center [145, 198] width 8 height 11
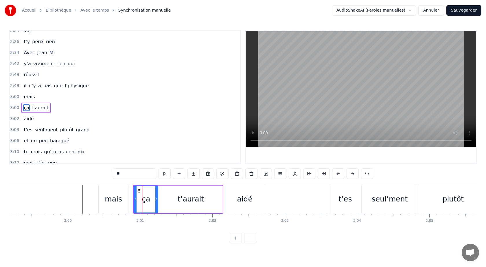
scroll to position [555, 0]
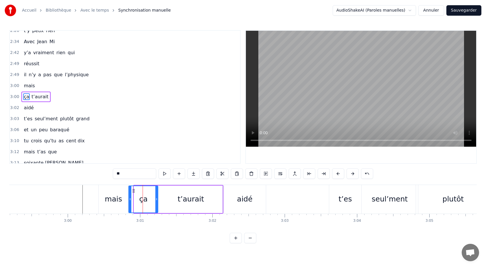
drag, startPoint x: 135, startPoint y: 200, endPoint x: 130, endPoint y: 200, distance: 5.0
click at [130, 200] on icon at bounding box center [130, 199] width 2 height 5
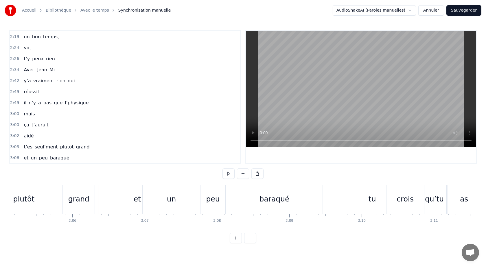
scroll to position [526, 0]
click at [32, 100] on span "n’y" at bounding box center [32, 103] width 8 height 7
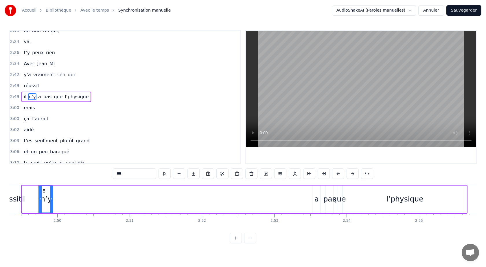
click at [23, 93] on div "il n’y a pas que l’physique" at bounding box center [55, 96] width 69 height 10
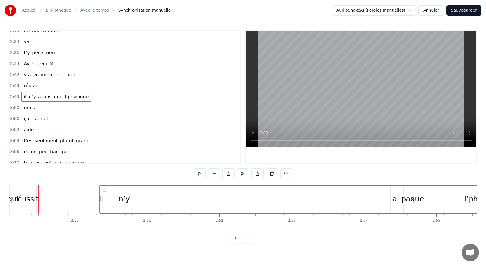
drag, startPoint x: 43, startPoint y: 189, endPoint x: 103, endPoint y: 192, distance: 60.0
click at [104, 192] on icon at bounding box center [104, 190] width 5 height 5
click at [124, 198] on div "n’y" at bounding box center [124, 198] width 11 height 11
drag, startPoint x: 122, startPoint y: 190, endPoint x: 345, endPoint y: 188, distance: 223.4
click at [345, 188] on icon at bounding box center [345, 190] width 5 height 5
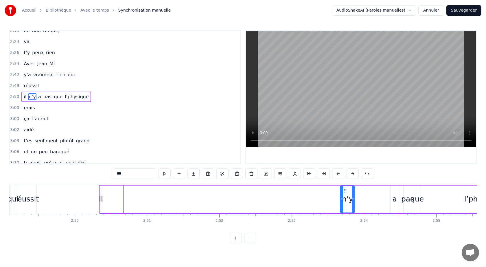
click at [101, 199] on div "il" at bounding box center [101, 198] width 4 height 11
drag, startPoint x: 105, startPoint y: 191, endPoint x: 290, endPoint y: 196, distance: 184.7
click at [289, 196] on div "il n’y a pas que l’physique" at bounding box center [322, 199] width 447 height 29
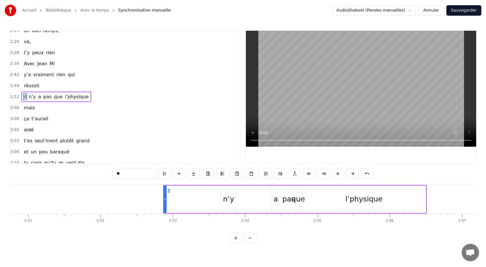
scroll to position [0, 12358]
click at [271, 198] on div "a" at bounding box center [271, 198] width 4 height 11
type input "*"
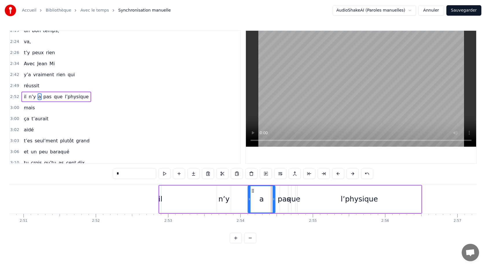
drag, startPoint x: 268, startPoint y: 197, endPoint x: 249, endPoint y: 199, distance: 19.2
click at [249, 199] on icon at bounding box center [249, 199] width 2 height 5
drag, startPoint x: 274, startPoint y: 199, endPoint x: 267, endPoint y: 199, distance: 7.8
click at [267, 199] on icon at bounding box center [266, 199] width 2 height 5
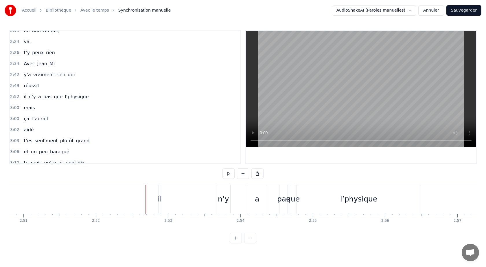
click at [226, 229] on div "0:05 Avec [PERSON_NAME] 0:10 y’a vraiment rien qui 0:12 réussit 0:13 pour noyer…" at bounding box center [243, 136] width 468 height 213
click at [144, 188] on div "l’physique" at bounding box center [142, 199] width 124 height 29
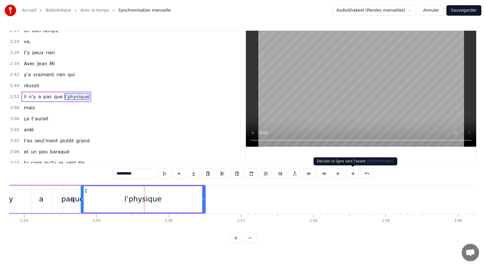
click at [352, 175] on button at bounding box center [353, 173] width 12 height 10
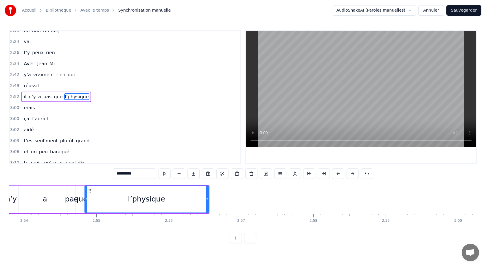
click at [352, 175] on button at bounding box center [353, 173] width 12 height 10
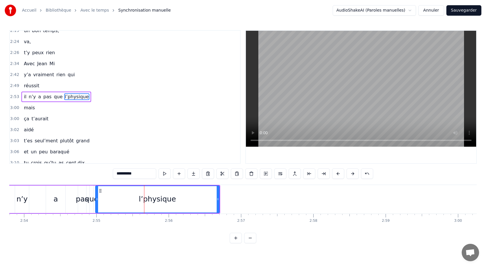
click at [352, 175] on button at bounding box center [353, 173] width 12 height 10
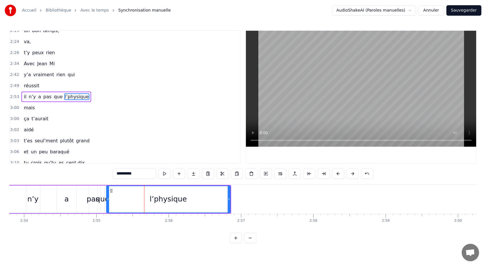
click at [352, 175] on button at bounding box center [353, 173] width 12 height 10
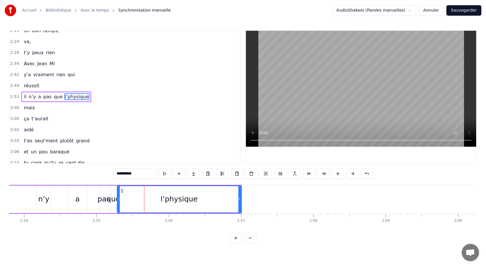
click at [352, 175] on button at bounding box center [353, 173] width 12 height 10
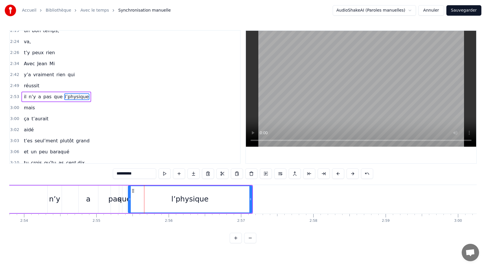
click at [352, 175] on button at bounding box center [353, 173] width 12 height 10
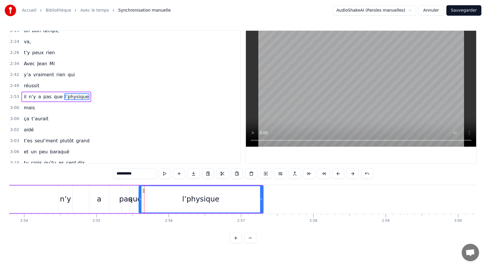
click at [352, 175] on button at bounding box center [353, 173] width 12 height 10
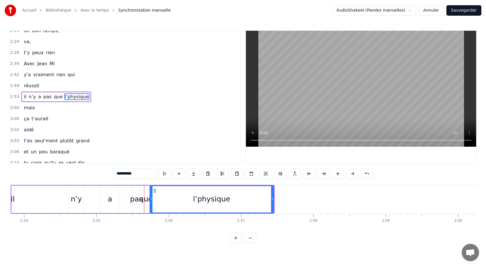
click at [352, 175] on button at bounding box center [353, 173] width 12 height 10
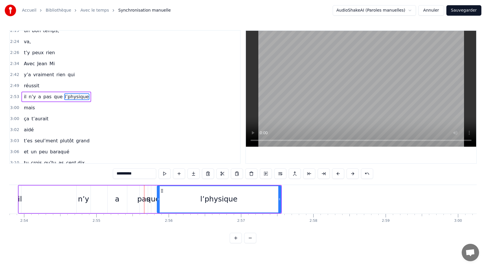
click at [352, 175] on button at bounding box center [353, 173] width 12 height 10
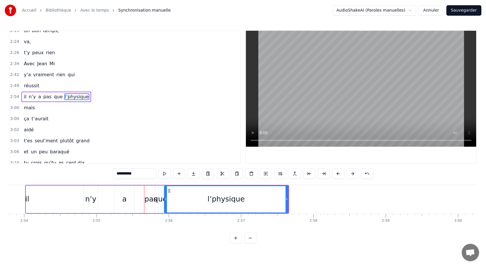
click at [352, 175] on button at bounding box center [353, 173] width 12 height 10
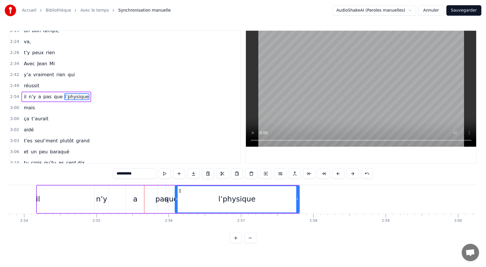
click at [352, 175] on button at bounding box center [353, 173] width 12 height 10
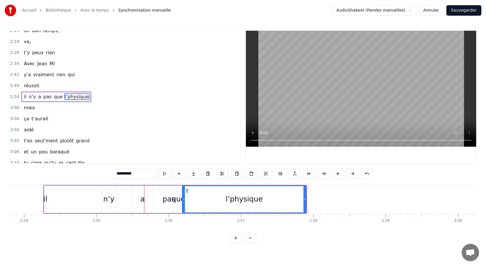
click at [352, 175] on button at bounding box center [353, 173] width 12 height 10
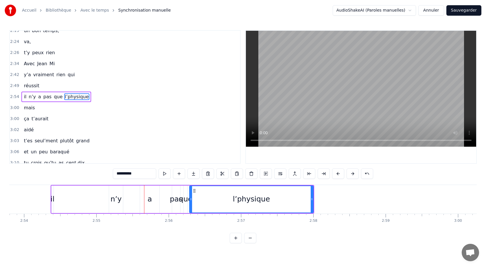
click at [352, 175] on button at bounding box center [353, 173] width 12 height 10
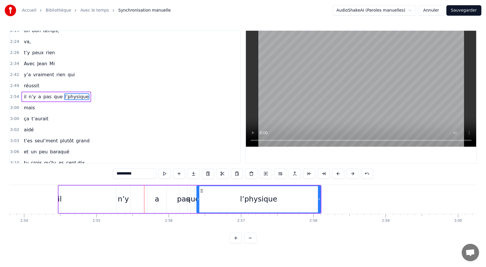
click at [352, 175] on button at bounding box center [353, 173] width 12 height 10
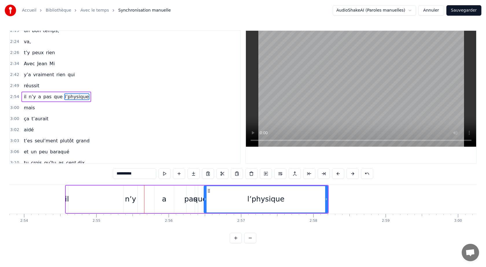
click at [352, 175] on button at bounding box center [353, 173] width 12 height 10
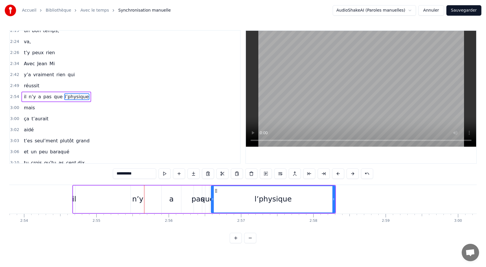
click at [352, 175] on button at bounding box center [353, 173] width 12 height 10
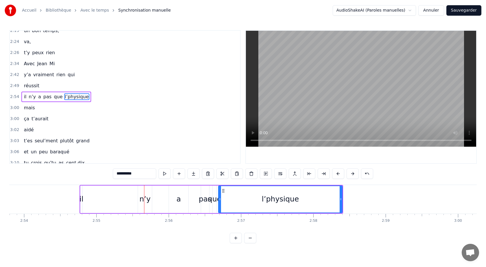
click at [352, 175] on button at bounding box center [353, 173] width 12 height 10
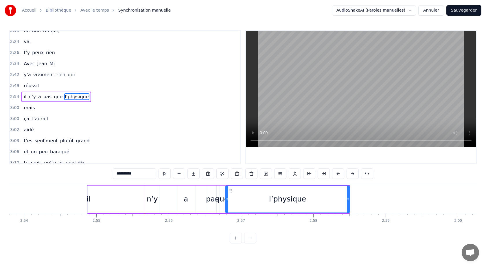
click at [352, 175] on button at bounding box center [353, 173] width 12 height 10
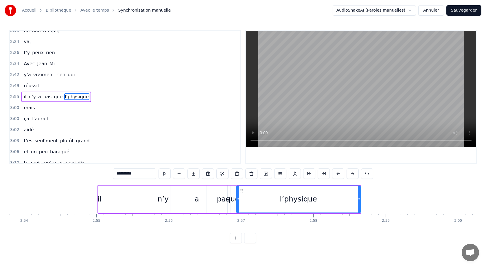
click at [352, 175] on button at bounding box center [353, 173] width 12 height 10
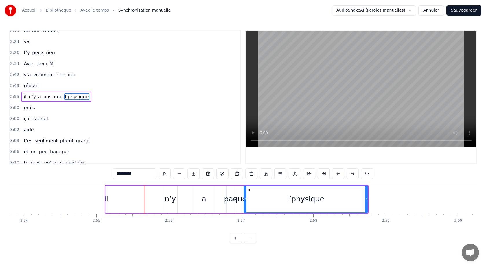
click at [352, 175] on button at bounding box center [353, 173] width 12 height 10
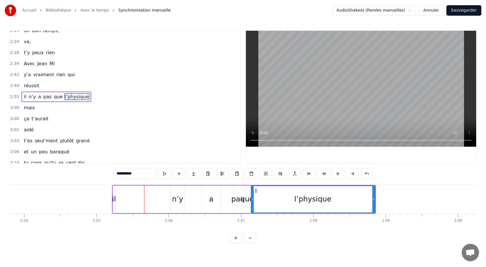
click at [352, 175] on button at bounding box center [353, 173] width 12 height 10
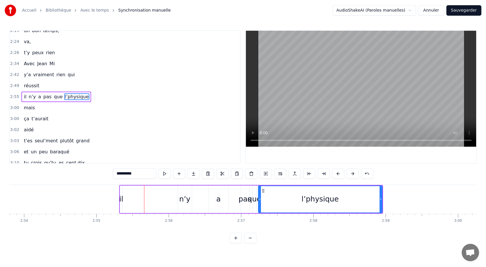
click at [352, 175] on button at bounding box center [353, 173] width 12 height 10
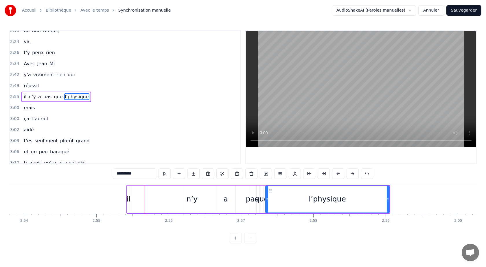
click at [352, 175] on button at bounding box center [353, 173] width 12 height 10
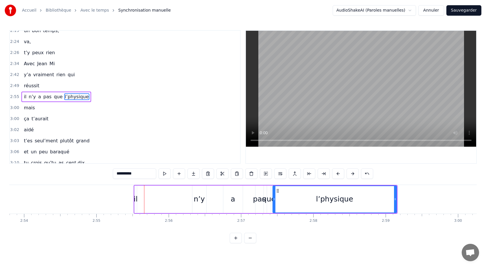
click at [352, 175] on button at bounding box center [353, 173] width 12 height 10
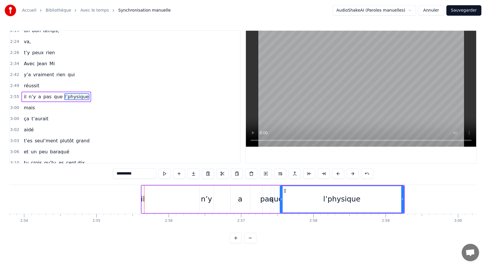
click at [352, 175] on button at bounding box center [353, 173] width 12 height 10
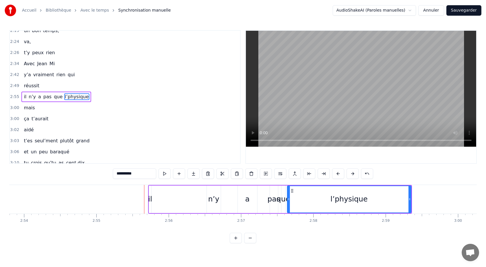
click at [352, 175] on button at bounding box center [353, 173] width 12 height 10
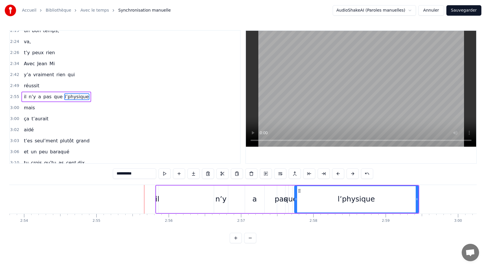
click at [352, 175] on button at bounding box center [353, 173] width 12 height 10
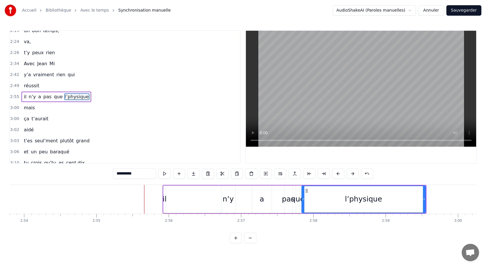
click at [352, 175] on button at bounding box center [353, 173] width 12 height 10
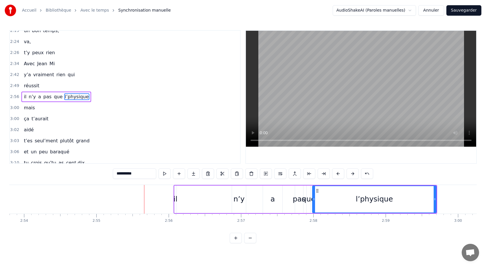
click at [352, 175] on button at bounding box center [353, 173] width 12 height 10
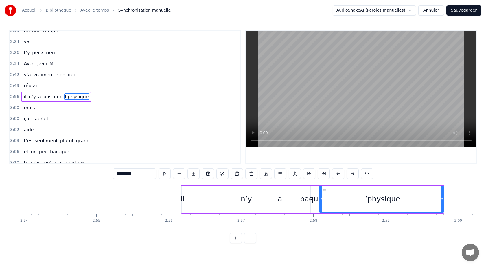
click at [352, 175] on button at bounding box center [353, 173] width 12 height 10
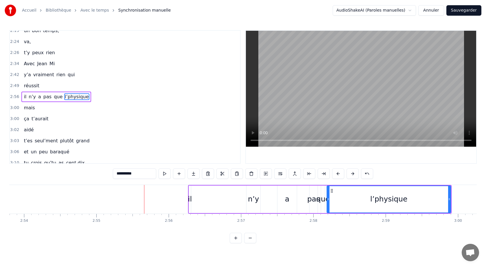
click at [352, 175] on button at bounding box center [353, 173] width 12 height 10
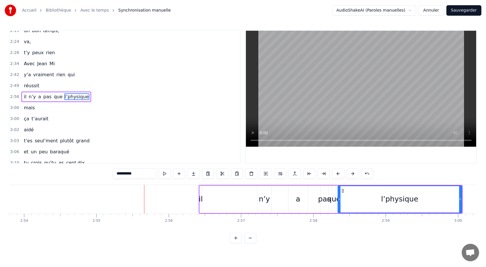
click at [352, 175] on button at bounding box center [353, 173] width 12 height 10
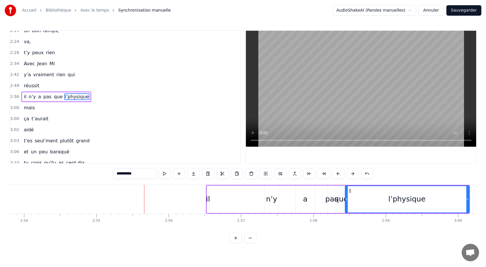
click at [352, 175] on button at bounding box center [353, 173] width 12 height 10
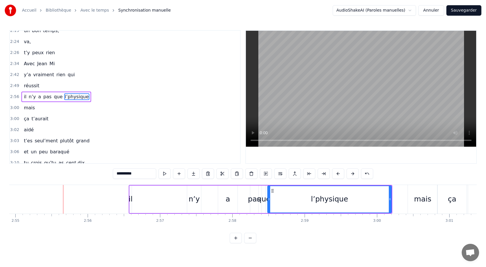
scroll to position [0, 12657]
click at [423, 195] on div "mais" at bounding box center [421, 198] width 17 height 11
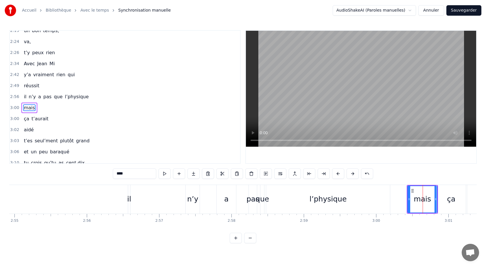
scroll to position [544, 0]
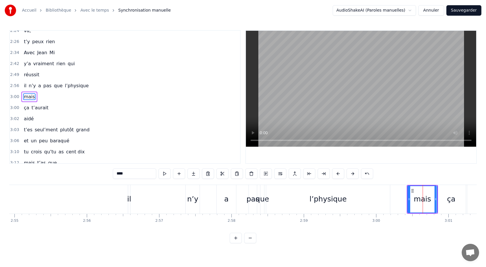
click at [343, 202] on div "l’physique" at bounding box center [328, 198] width 37 height 11
type input "**********"
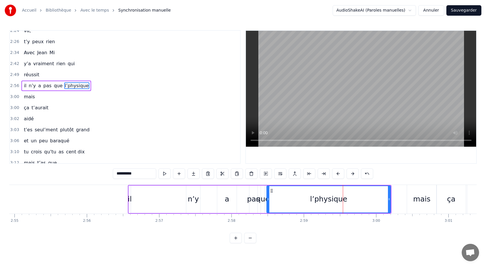
scroll to position [533, 0]
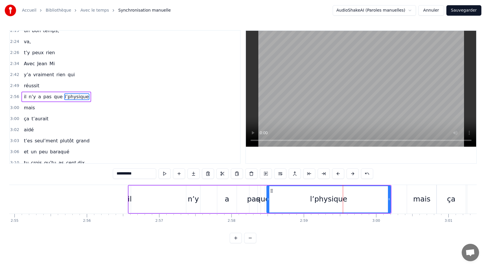
click at [150, 205] on div "il n’y a pas que l’physique" at bounding box center [260, 199] width 264 height 29
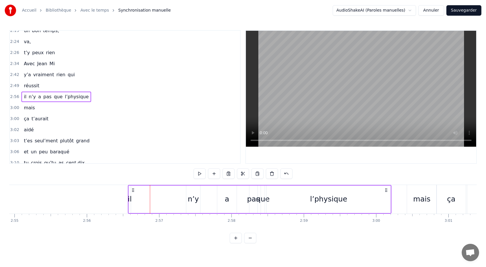
click at [132, 202] on div "il n’y a pas que l’physique" at bounding box center [260, 199] width 264 height 29
click at [150, 202] on div at bounding box center [150, 199] width 0 height 29
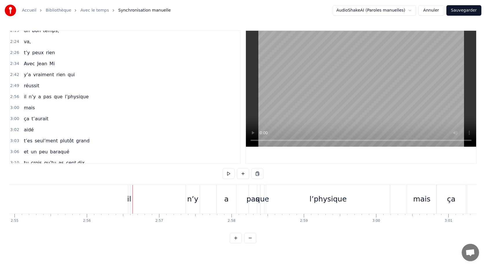
click at [129, 201] on div "il" at bounding box center [129, 198] width 4 height 11
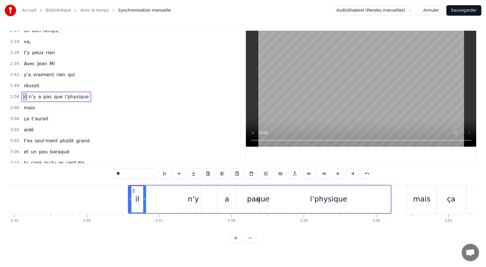
drag, startPoint x: 130, startPoint y: 201, endPoint x: 144, endPoint y: 201, distance: 13.6
click at [145, 201] on icon at bounding box center [144, 199] width 2 height 5
click at [189, 201] on div "n’y" at bounding box center [193, 198] width 11 height 11
click at [326, 188] on div "l’physique" at bounding box center [329, 198] width 124 height 27
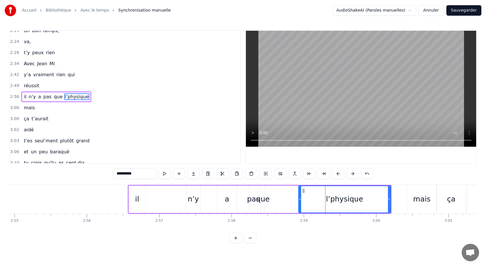
drag, startPoint x: 268, startPoint y: 200, endPoint x: 297, endPoint y: 200, distance: 28.7
click at [299, 200] on icon at bounding box center [300, 199] width 2 height 5
click at [256, 204] on div "pas" at bounding box center [253, 198] width 13 height 11
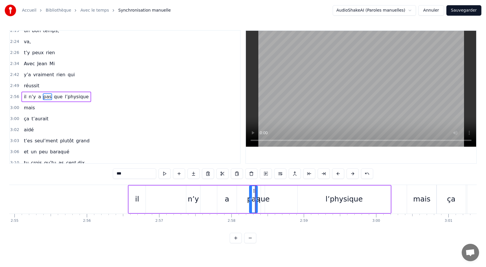
click at [262, 201] on div "que" at bounding box center [263, 198] width 14 height 11
drag, startPoint x: 264, startPoint y: 200, endPoint x: 295, endPoint y: 201, distance: 31.0
click at [295, 202] on div at bounding box center [295, 199] width 2 height 26
drag, startPoint x: 261, startPoint y: 199, endPoint x: 273, endPoint y: 199, distance: 11.9
click at [274, 199] on icon at bounding box center [275, 199] width 2 height 5
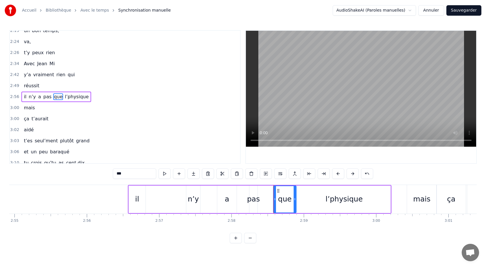
click at [257, 202] on div "pas" at bounding box center [253, 198] width 13 height 11
click at [253, 199] on div "pas" at bounding box center [253, 198] width 13 height 11
drag, startPoint x: 256, startPoint y: 200, endPoint x: 272, endPoint y: 201, distance: 15.9
click at [272, 201] on icon at bounding box center [272, 199] width 2 height 5
click at [225, 197] on div "a" at bounding box center [227, 198] width 4 height 11
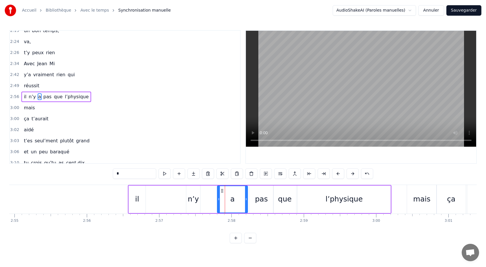
drag, startPoint x: 235, startPoint y: 199, endPoint x: 246, endPoint y: 199, distance: 11.0
click at [246, 199] on icon at bounding box center [246, 199] width 2 height 5
drag, startPoint x: 219, startPoint y: 200, endPoint x: 225, endPoint y: 201, distance: 7.0
click at [225, 201] on icon at bounding box center [226, 199] width 2 height 5
click at [200, 199] on div "n’y" at bounding box center [193, 198] width 14 height 27
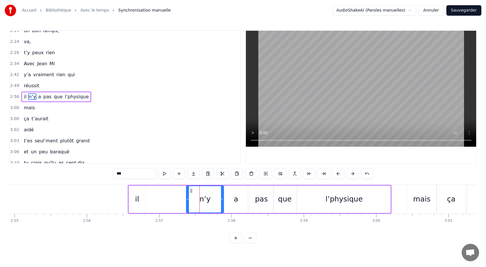
drag, startPoint x: 200, startPoint y: 200, endPoint x: 223, endPoint y: 200, distance: 23.7
click at [223, 200] on icon at bounding box center [222, 199] width 2 height 5
drag, startPoint x: 188, startPoint y: 199, endPoint x: 203, endPoint y: 201, distance: 15.1
click at [203, 200] on icon at bounding box center [201, 199] width 2 height 5
click at [138, 199] on div "il" at bounding box center [137, 198] width 4 height 11
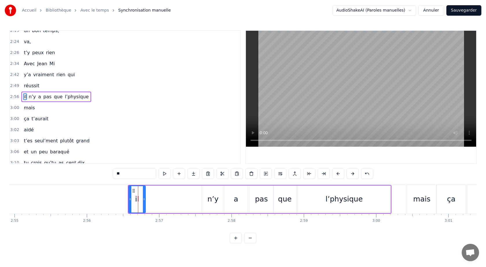
click at [144, 199] on icon at bounding box center [144, 199] width 2 height 5
drag, startPoint x: 133, startPoint y: 191, endPoint x: 187, endPoint y: 192, distance: 53.9
click at [187, 192] on icon at bounding box center [187, 190] width 5 height 5
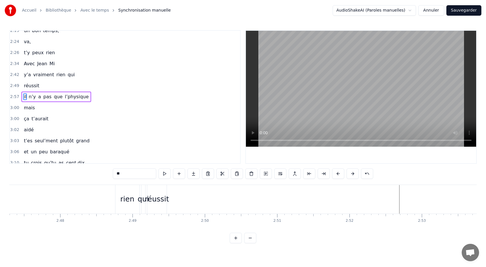
scroll to position [0, 12107]
click at [119, 193] on div "rien" at bounding box center [125, 199] width 24 height 29
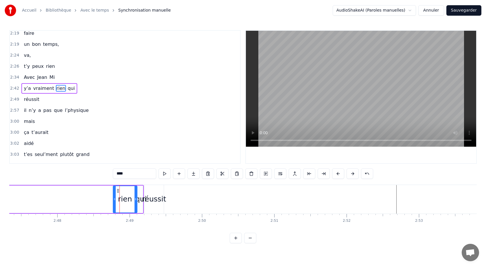
scroll to position [511, 0]
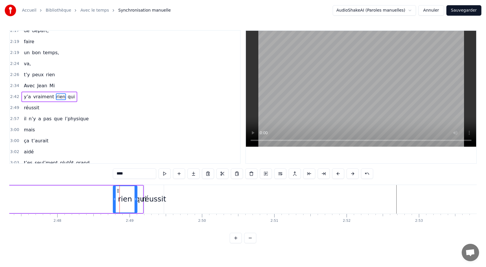
click at [156, 190] on div "réussit" at bounding box center [154, 199] width 20 height 29
type input "*******"
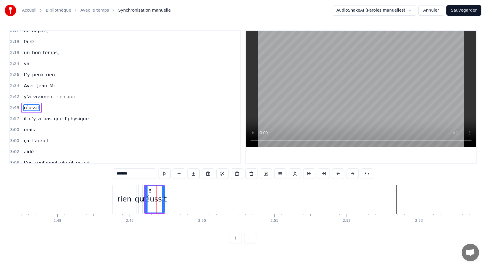
scroll to position [522, 0]
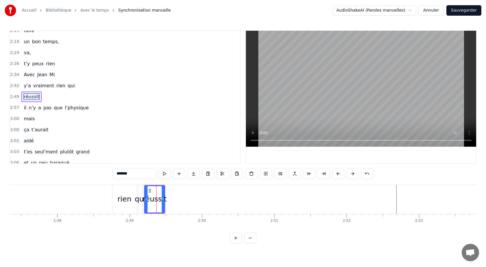
click at [20, 83] on div "2:42 y’a vraiment rien qui" at bounding box center [125, 85] width 230 height 11
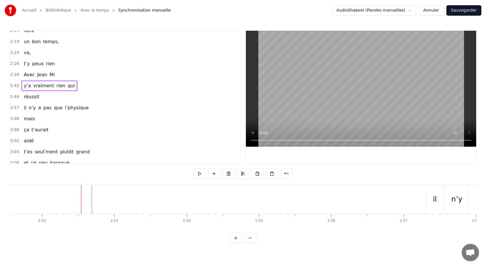
scroll to position [0, 12455]
click at [34, 81] on div "y’a vraiment rien qui" at bounding box center [49, 85] width 56 height 10
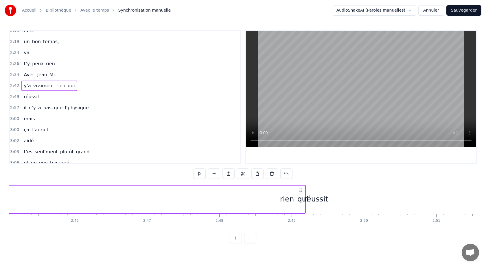
scroll to position [0, 11949]
click at [23, 94] on span "réussit" at bounding box center [31, 96] width 17 height 7
click at [23, 92] on div "réussit" at bounding box center [31, 96] width 20 height 10
click at [317, 197] on div "réussit" at bounding box center [312, 198] width 24 height 11
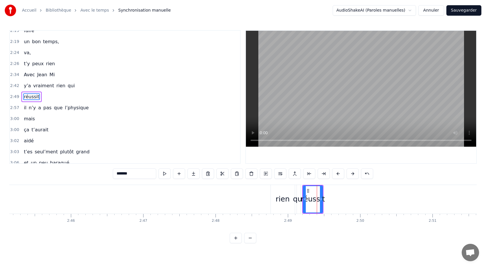
click at [277, 195] on div "rien" at bounding box center [283, 198] width 14 height 11
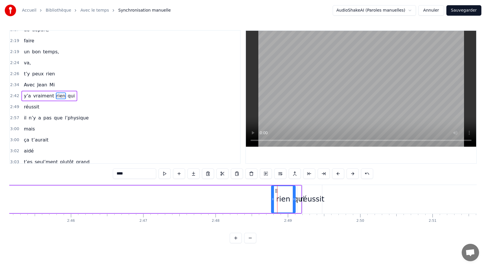
scroll to position [511, 0]
click at [276, 190] on circle at bounding box center [276, 190] width 0 height 0
click at [308, 192] on div "réussit" at bounding box center [313, 199] width 20 height 29
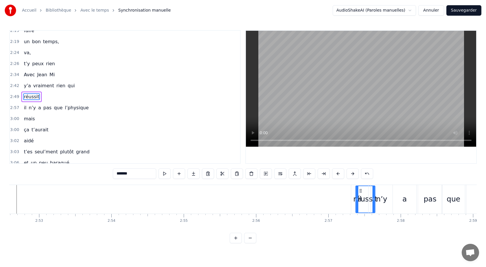
scroll to position [0, 12487]
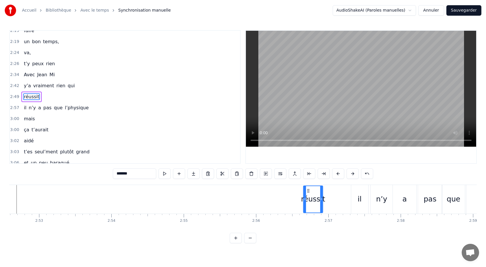
drag, startPoint x: 307, startPoint y: 190, endPoint x: 308, endPoint y: 206, distance: 16.8
click at [308, 206] on div "réussit" at bounding box center [313, 199] width 19 height 26
drag, startPoint x: 304, startPoint y: 201, endPoint x: 295, endPoint y: 201, distance: 8.7
click at [295, 201] on div at bounding box center [296, 199] width 2 height 26
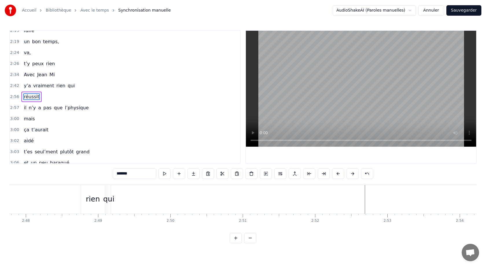
scroll to position [0, 12136]
click at [85, 187] on div "rien" at bounding box center [96, 199] width 24 height 29
type input "****"
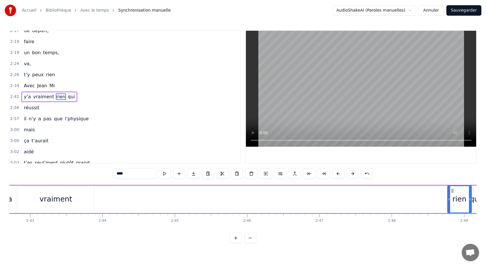
scroll to position [0, 11765]
drag, startPoint x: 40, startPoint y: 197, endPoint x: 122, endPoint y: 197, distance: 82.2
click at [124, 197] on div "y’a vraiment rien qui" at bounding box center [245, 199] width 482 height 29
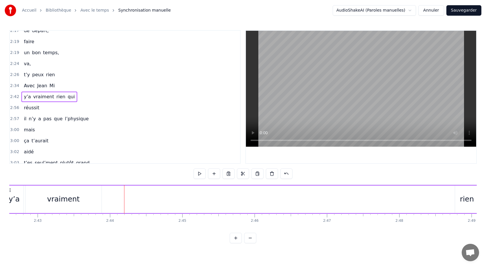
click at [56, 195] on div "vraiment" at bounding box center [63, 198] width 33 height 11
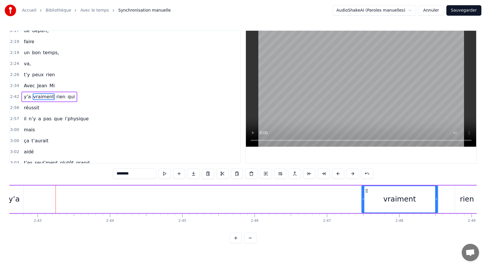
drag, startPoint x: 30, startPoint y: 190, endPoint x: 367, endPoint y: 183, distance: 336.4
click at [367, 183] on div "0:05 Avec [PERSON_NAME] 0:10 y’a vraiment rien qui 0:12 réussit 0:13 pour noyer…" at bounding box center [243, 136] width 468 height 213
click at [12, 196] on div "y’a" at bounding box center [14, 198] width 11 height 11
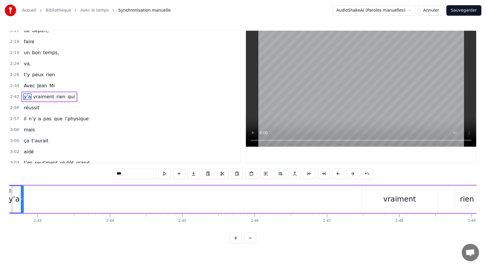
scroll to position [0, 11739]
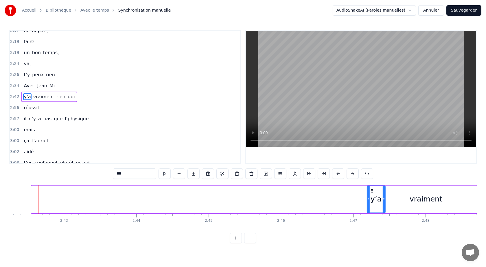
drag, startPoint x: 36, startPoint y: 191, endPoint x: 371, endPoint y: 199, distance: 335.5
click at [371, 199] on div "y’a" at bounding box center [376, 199] width 18 height 26
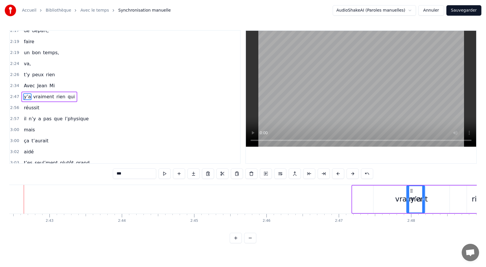
scroll to position [0, 11760]
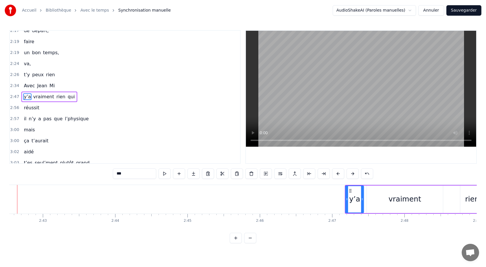
drag, startPoint x: 373, startPoint y: 190, endPoint x: 352, endPoint y: 193, distance: 21.5
click at [352, 193] on div "y’a" at bounding box center [355, 199] width 18 height 26
click at [373, 190] on div "vraiment" at bounding box center [405, 198] width 76 height 27
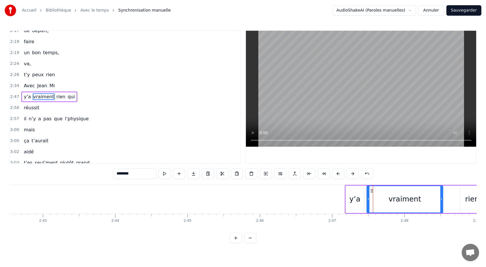
click at [348, 187] on div "y’a" at bounding box center [355, 198] width 18 height 27
type input "***"
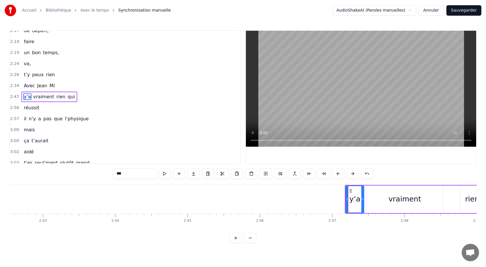
click at [31, 93] on div "y’a vraiment rien qui" at bounding box center [49, 96] width 56 height 10
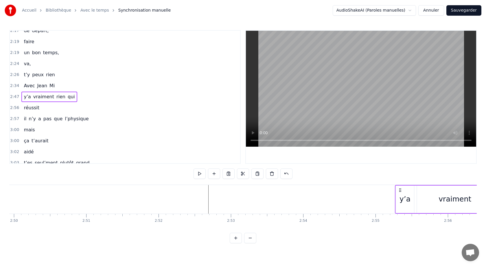
drag, startPoint x: 349, startPoint y: 189, endPoint x: 405, endPoint y: 192, distance: 55.9
click at [405, 192] on div "y’a vraiment rien qui" at bounding box center [468, 199] width 146 height 29
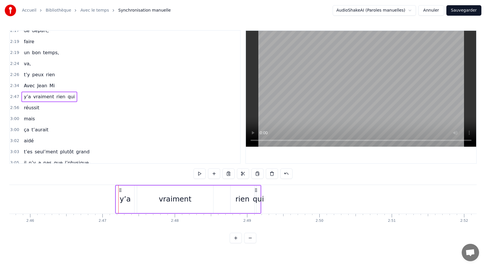
scroll to position [0, 11987]
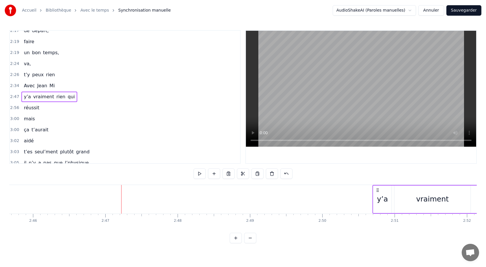
drag, startPoint x: 123, startPoint y: 188, endPoint x: 378, endPoint y: 191, distance: 254.4
click at [378, 191] on icon at bounding box center [378, 190] width 5 height 5
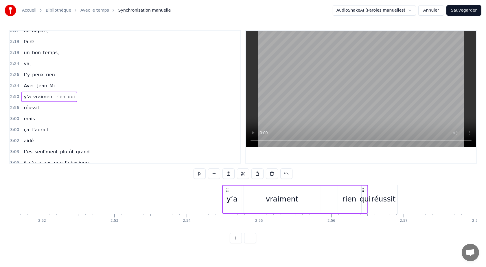
drag, startPoint x: 378, startPoint y: 191, endPoint x: 227, endPoint y: 213, distance: 152.8
click at [227, 213] on div "Avec [PERSON_NAME] y’a vraiment rien qui réussit pour noyer la déprime il faut …" at bounding box center [243, 205] width 468 height 43
click at [227, 190] on icon at bounding box center [227, 190] width 5 height 5
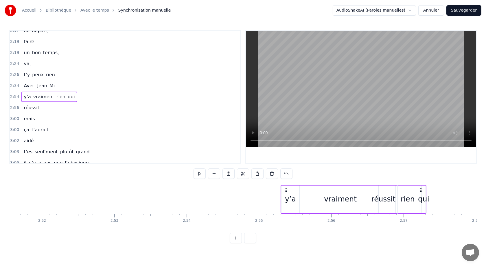
drag, startPoint x: 227, startPoint y: 190, endPoint x: 285, endPoint y: 193, distance: 58.5
click at [285, 193] on div "y’a vraiment rien qui" at bounding box center [353, 199] width 146 height 29
click at [426, 194] on div "qui" at bounding box center [423, 198] width 11 height 11
click at [301, 185] on div "y’a vraiment rien qui" at bounding box center [353, 199] width 146 height 29
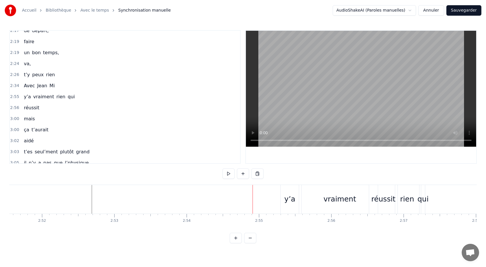
click at [290, 190] on div "y’a" at bounding box center [290, 199] width 18 height 29
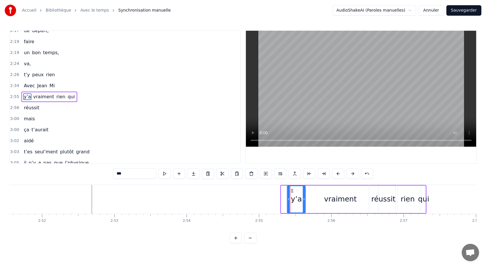
drag, startPoint x: 287, startPoint y: 190, endPoint x: 290, endPoint y: 195, distance: 5.4
click at [291, 195] on div "y’a" at bounding box center [297, 199] width 18 height 26
drag, startPoint x: 128, startPoint y: 124, endPoint x: 84, endPoint y: 102, distance: 48.7
click at [89, 104] on div "0:05 Avec [PERSON_NAME] 0:10 y’a vraiment rien qui 0:12 réussit 0:13 pour noyer…" at bounding box center [125, 96] width 232 height 133
click at [34, 93] on span "vraiment" at bounding box center [44, 96] width 22 height 7
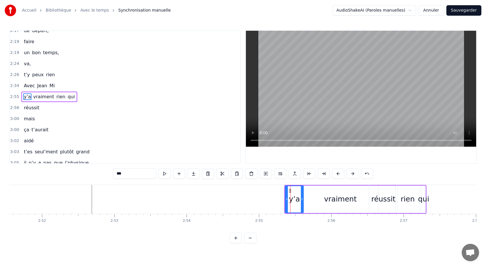
type input "********"
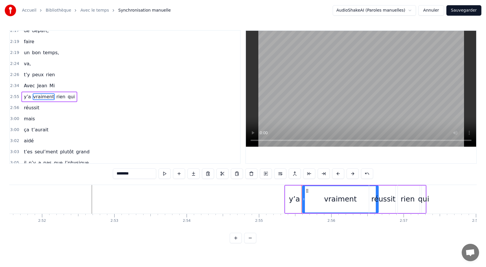
click at [31, 92] on div "y’a vraiment rien qui" at bounding box center [49, 96] width 56 height 10
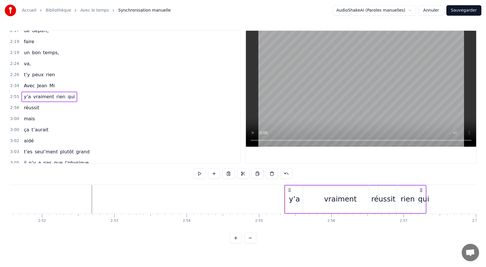
click at [23, 92] on div "y’a vraiment rien qui" at bounding box center [49, 96] width 56 height 10
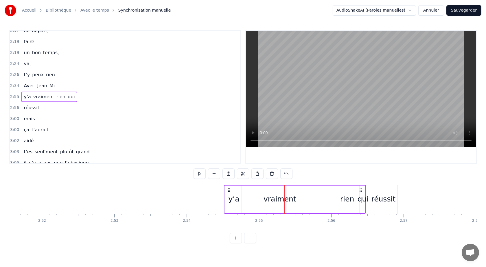
drag, startPoint x: 291, startPoint y: 189, endPoint x: 230, endPoint y: 198, distance: 61.8
click at [230, 198] on div "y’a vraiment rien qui" at bounding box center [295, 199] width 142 height 29
click at [282, 200] on div "vraiment" at bounding box center [280, 198] width 33 height 11
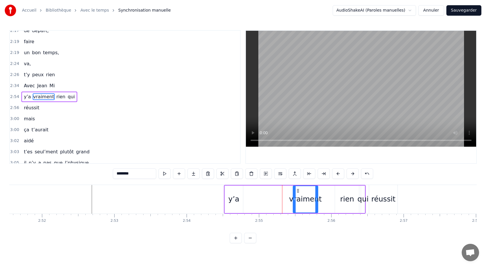
drag, startPoint x: 242, startPoint y: 200, endPoint x: 293, endPoint y: 201, distance: 51.2
click at [293, 201] on icon at bounding box center [294, 199] width 2 height 5
drag, startPoint x: 317, startPoint y: 194, endPoint x: 333, endPoint y: 195, distance: 16.2
click at [333, 195] on div at bounding box center [332, 199] width 2 height 26
drag, startPoint x: 295, startPoint y: 199, endPoint x: 301, endPoint y: 201, distance: 6.0
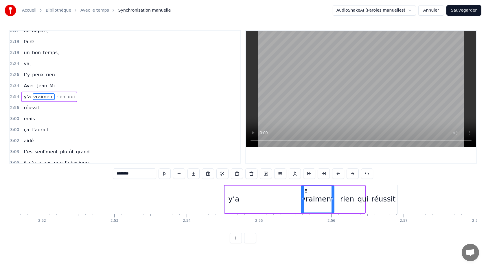
click at [302, 201] on icon at bounding box center [303, 199] width 2 height 5
click at [228, 195] on div "y’a" at bounding box center [234, 198] width 18 height 27
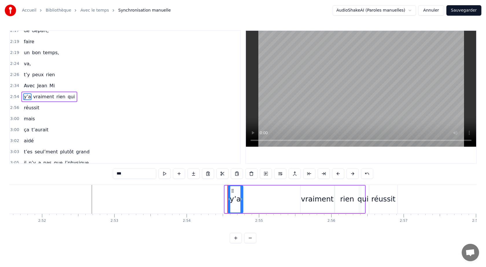
drag, startPoint x: 226, startPoint y: 199, endPoint x: 229, endPoint y: 203, distance: 4.6
click at [229, 203] on div at bounding box center [229, 199] width 2 height 26
drag, startPoint x: 232, startPoint y: 190, endPoint x: 289, endPoint y: 192, distance: 56.8
click at [289, 192] on div "y’a" at bounding box center [291, 199] width 15 height 26
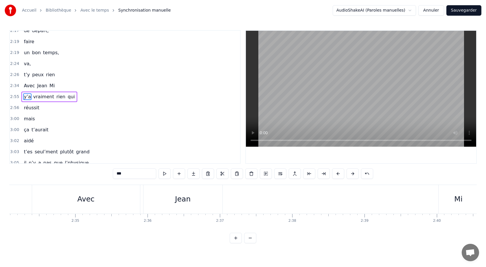
scroll to position [0, 11144]
click at [41, 188] on div "Avec" at bounding box center [91, 199] width 108 height 29
type input "****"
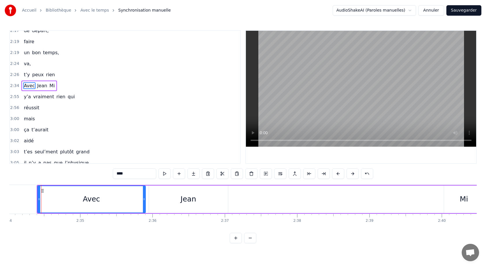
scroll to position [500, 0]
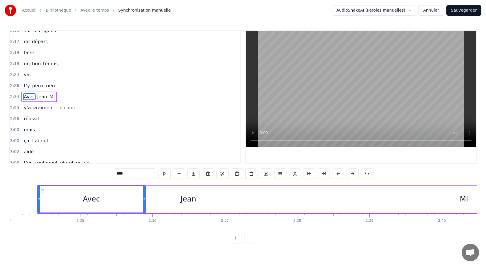
click at [34, 93] on div "Avec [PERSON_NAME]" at bounding box center [39, 96] width 36 height 10
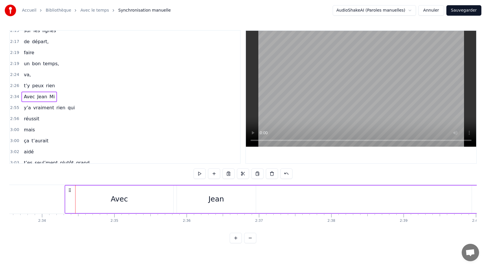
scroll to position [0, 11105]
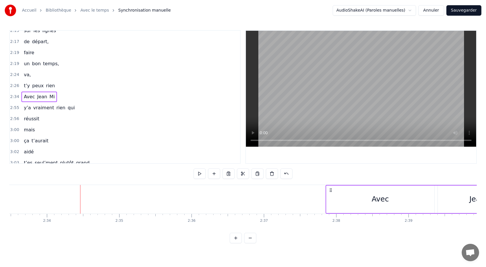
drag, startPoint x: 43, startPoint y: 189, endPoint x: 331, endPoint y: 181, distance: 287.5
click at [331, 181] on div "0:05 Avec [PERSON_NAME] 0:10 y’a vraiment rien qui 0:12 réussit 0:13 pour noyer…" at bounding box center [243, 136] width 468 height 213
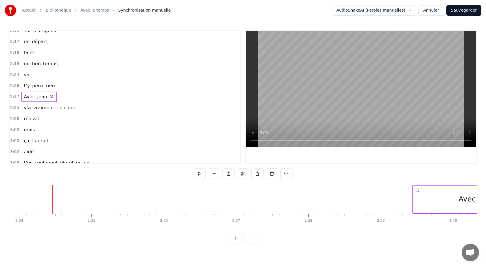
drag, startPoint x: 330, startPoint y: 189, endPoint x: 417, endPoint y: 190, distance: 87.1
click at [417, 190] on icon at bounding box center [417, 190] width 5 height 5
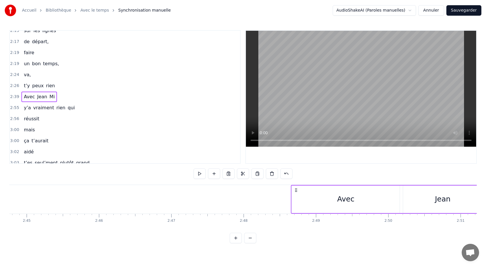
drag, startPoint x: 416, startPoint y: 190, endPoint x: 295, endPoint y: 210, distance: 122.7
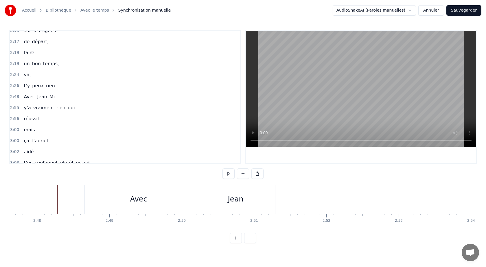
scroll to position [0, 12127]
click at [227, 203] on div "Jean" at bounding box center [236, 199] width 79 height 29
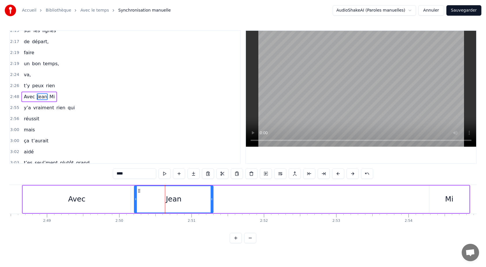
scroll to position [0, 12192]
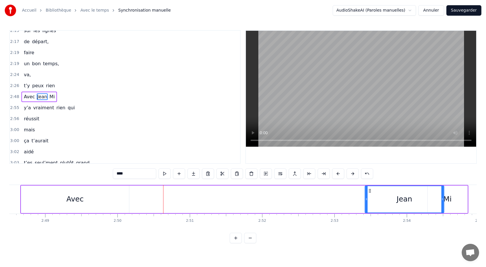
drag, startPoint x: 137, startPoint y: 191, endPoint x: 371, endPoint y: 206, distance: 233.7
click at [371, 206] on div "Jean" at bounding box center [405, 199] width 78 height 26
drag, startPoint x: 367, startPoint y: 199, endPoint x: 396, endPoint y: 199, distance: 28.9
click at [394, 199] on icon at bounding box center [393, 199] width 2 height 5
click at [78, 201] on div "Avec" at bounding box center [75, 198] width 17 height 11
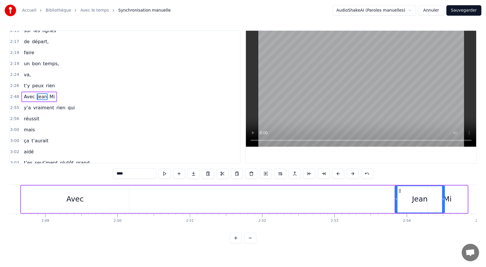
type input "****"
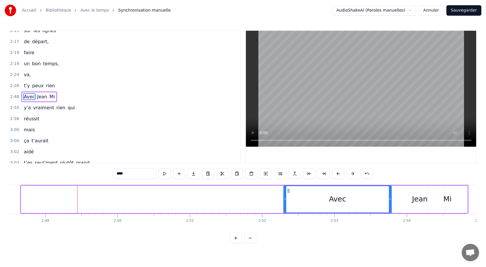
drag, startPoint x: 26, startPoint y: 190, endPoint x: 288, endPoint y: 195, distance: 262.6
click at [288, 195] on div "Avec" at bounding box center [337, 199] width 107 height 26
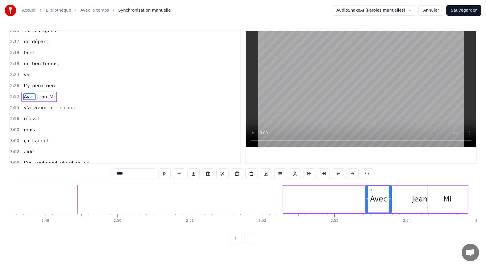
drag, startPoint x: 284, startPoint y: 197, endPoint x: 366, endPoint y: 198, distance: 82.2
click at [366, 198] on icon at bounding box center [367, 199] width 2 height 5
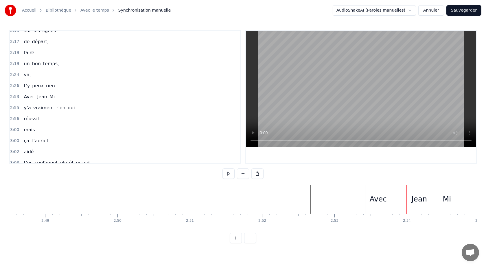
click at [325, 182] on div "0:05 Avec [PERSON_NAME] 0:10 y’a vraiment rien qui 0:12 réussit 0:13 pour noyer…" at bounding box center [243, 136] width 468 height 213
click at [320, 173] on div "0:05 Avec [PERSON_NAME] 0:10 y’a vraiment rien qui 0:12 réussit 0:13 pour noyer…" at bounding box center [243, 136] width 468 height 213
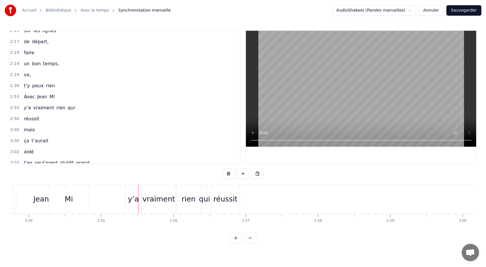
scroll to position [0, 12620]
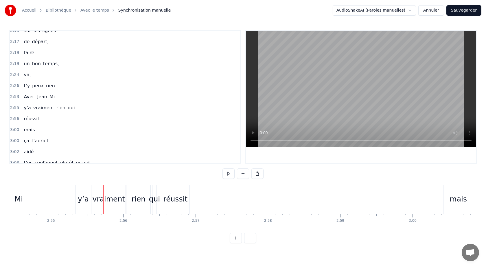
click at [136, 250] on html "Accueil Bibliothèque Avec le temps Synchronisation manuelle AudioShakeAI (Parol…" at bounding box center [243, 126] width 486 height 252
click at [71, 182] on div "0:05 Avec [PERSON_NAME] 0:10 y’a vraiment rien qui 0:12 réussit 0:13 pour noyer…" at bounding box center [243, 136] width 468 height 213
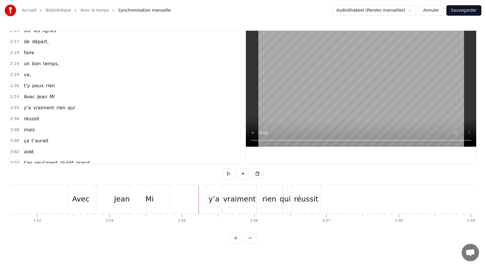
scroll to position [0, 12477]
click at [149, 198] on div "Mi" at bounding box center [162, 199] width 40 height 29
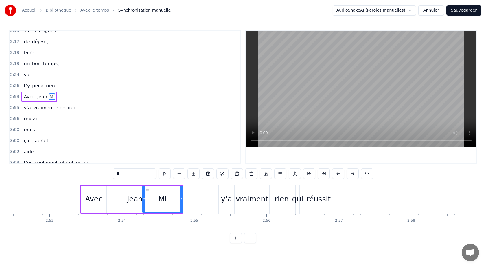
click at [128, 198] on div "Jean" at bounding box center [135, 198] width 16 height 11
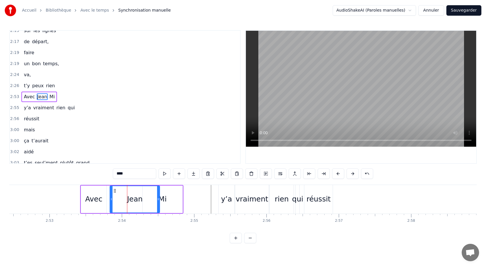
click at [167, 201] on div "Mi" at bounding box center [163, 198] width 40 height 27
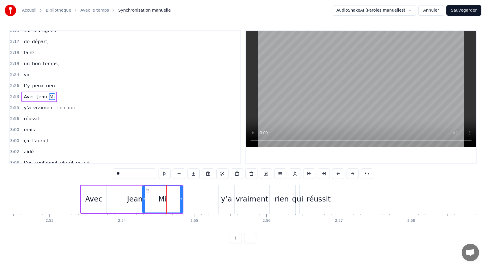
click at [224, 200] on div "y’a" at bounding box center [226, 198] width 11 height 11
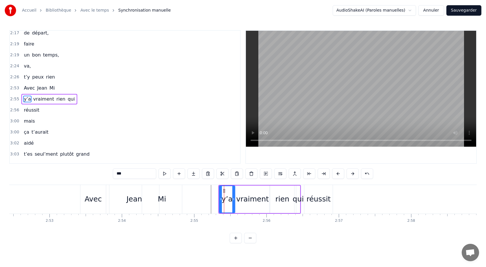
scroll to position [511, 0]
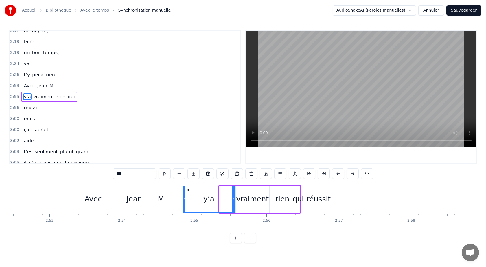
drag, startPoint x: 220, startPoint y: 200, endPoint x: 183, endPoint y: 202, distance: 36.8
click at [183, 202] on div at bounding box center [184, 199] width 2 height 26
drag, startPoint x: 234, startPoint y: 199, endPoint x: 204, endPoint y: 203, distance: 30.3
click at [205, 201] on icon at bounding box center [206, 199] width 2 height 5
click at [252, 200] on div "vraiment" at bounding box center [252, 198] width 33 height 11
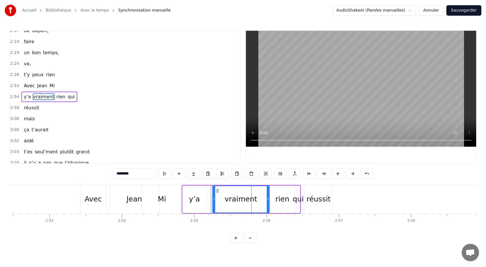
drag, startPoint x: 237, startPoint y: 200, endPoint x: 214, endPoint y: 202, distance: 23.2
click at [214, 201] on div at bounding box center [214, 199] width 2 height 26
drag, startPoint x: 268, startPoint y: 200, endPoint x: 234, endPoint y: 201, distance: 33.9
click at [234, 201] on div at bounding box center [234, 199] width 2 height 26
click at [280, 200] on div "rien" at bounding box center [283, 198] width 14 height 11
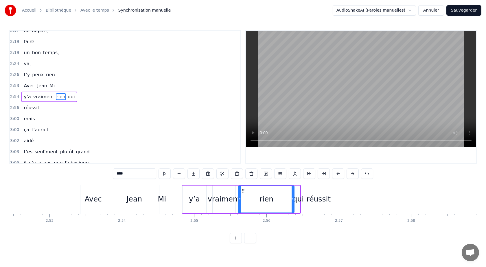
drag, startPoint x: 272, startPoint y: 199, endPoint x: 240, endPoint y: 201, distance: 32.2
click at [240, 201] on icon at bounding box center [240, 199] width 2 height 5
drag, startPoint x: 292, startPoint y: 199, endPoint x: 256, endPoint y: 201, distance: 36.5
click at [255, 201] on div at bounding box center [256, 199] width 2 height 26
click at [298, 199] on div "qui" at bounding box center [298, 198] width 11 height 11
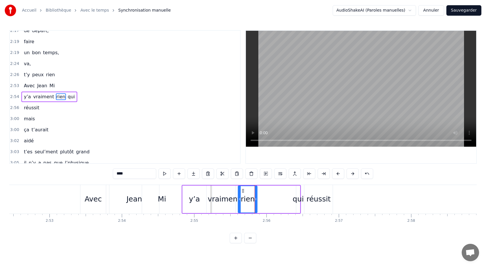
type input "***"
drag, startPoint x: 298, startPoint y: 200, endPoint x: 276, endPoint y: 201, distance: 21.4
click at [276, 201] on div "y’a vraiment rien qui" at bounding box center [241, 199] width 119 height 29
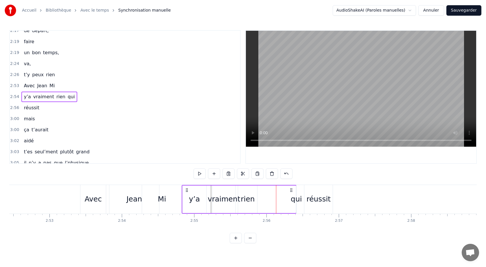
click at [292, 190] on circle at bounding box center [292, 190] width 0 height 0
click at [299, 202] on div "qui" at bounding box center [296, 198] width 11 height 11
drag, startPoint x: 296, startPoint y: 201, endPoint x: 269, endPoint y: 201, distance: 27.2
click at [268, 201] on div "y’a vraiment rien qui" at bounding box center [239, 199] width 115 height 29
click at [295, 201] on div "qui" at bounding box center [296, 198] width 11 height 11
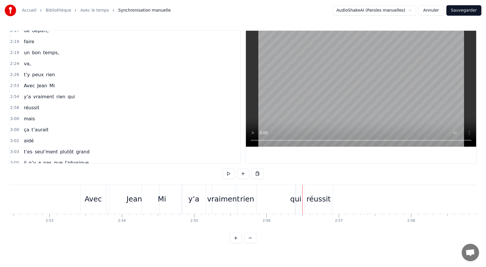
click at [298, 197] on div "qui" at bounding box center [295, 198] width 11 height 11
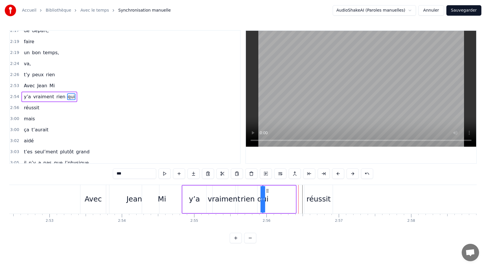
drag, startPoint x: 302, startPoint y: 191, endPoint x: 267, endPoint y: 194, distance: 34.6
click at [263, 194] on div "qui" at bounding box center [263, 199] width 0 height 26
drag, startPoint x: 264, startPoint y: 199, endPoint x: 276, endPoint y: 199, distance: 12.7
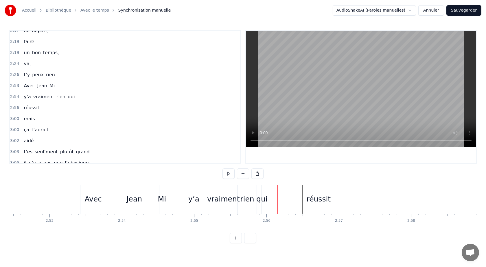
click at [264, 199] on div "qui" at bounding box center [261, 198] width 11 height 11
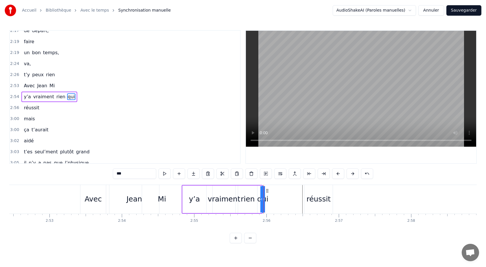
click at [24, 92] on div "y’a vraiment rien qui" at bounding box center [49, 96] width 56 height 10
click at [24, 93] on span "y’a" at bounding box center [27, 96] width 8 height 7
click at [62, 93] on div "y’a vraiment rien qui" at bounding box center [49, 96] width 56 height 10
click at [211, 184] on div "0:05 Avec [PERSON_NAME] 0:10 y’a vraiment rien qui 0:12 réussit 0:13 pour noyer…" at bounding box center [243, 136] width 468 height 213
click at [221, 196] on div "vraiment" at bounding box center [224, 198] width 33 height 11
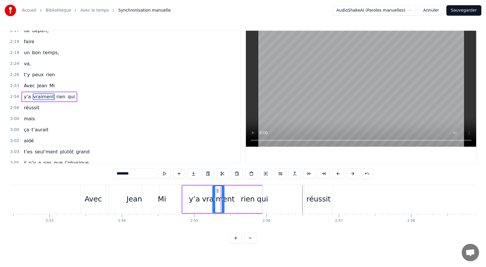
drag, startPoint x: 235, startPoint y: 199, endPoint x: 224, endPoint y: 201, distance: 11.1
click at [224, 199] on div "vraiment" at bounding box center [218, 199] width 11 height 26
click at [202, 198] on div "y’a" at bounding box center [195, 198] width 24 height 27
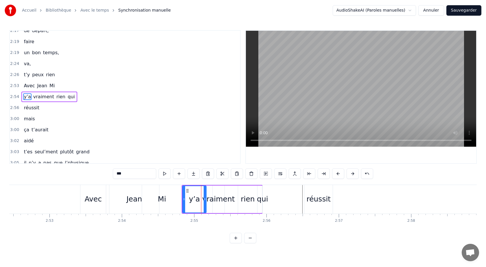
click at [212, 200] on div "vraiment" at bounding box center [218, 198] width 33 height 11
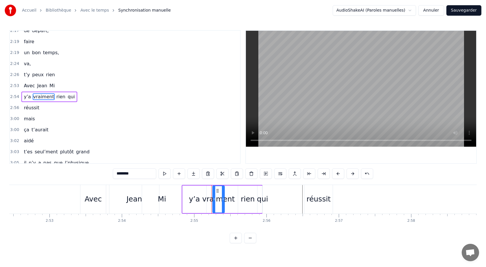
click at [210, 200] on div "vraiment" at bounding box center [218, 198] width 33 height 11
click at [244, 201] on div "rien" at bounding box center [248, 198] width 14 height 11
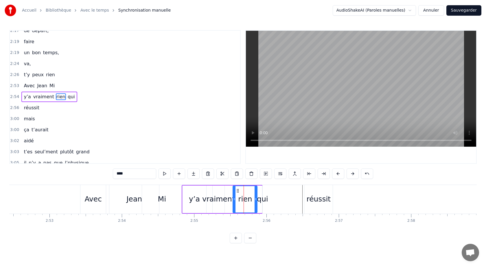
drag, startPoint x: 240, startPoint y: 200, endPoint x: 234, endPoint y: 200, distance: 5.5
click at [235, 200] on icon at bounding box center [234, 199] width 2 height 5
drag, startPoint x: 256, startPoint y: 199, endPoint x: 245, endPoint y: 199, distance: 11.0
click at [245, 199] on icon at bounding box center [245, 199] width 2 height 5
click at [262, 199] on div "qui" at bounding box center [262, 198] width 11 height 11
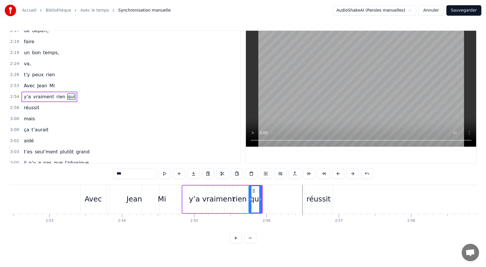
drag, startPoint x: 265, startPoint y: 199, endPoint x: 251, endPoint y: 200, distance: 13.6
click at [251, 200] on icon at bounding box center [250, 199] width 2 height 5
drag, startPoint x: 261, startPoint y: 200, endPoint x: 268, endPoint y: 200, distance: 7.0
click at [268, 200] on icon at bounding box center [267, 199] width 2 height 5
click at [235, 189] on div "rien" at bounding box center [239, 198] width 13 height 27
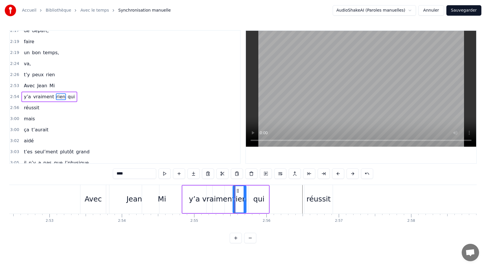
click at [177, 188] on div "Mi" at bounding box center [162, 199] width 40 height 29
type input "**"
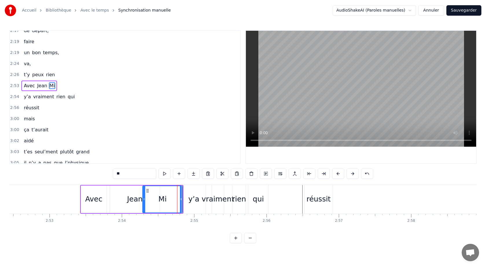
scroll to position [500, 0]
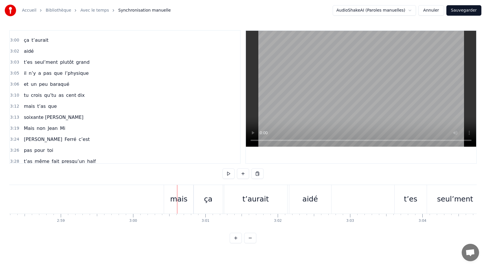
scroll to position [607, 0]
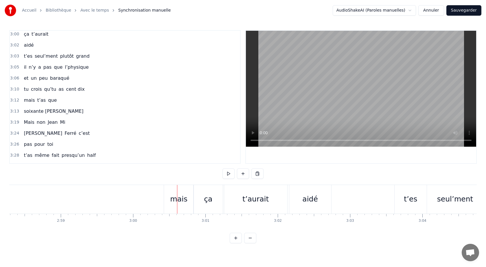
click at [113, 174] on div "0:05 Avec [PERSON_NAME] 0:10 y’a vraiment rien qui 0:12 réussit 0:13 pour noyer…" at bounding box center [243, 136] width 468 height 213
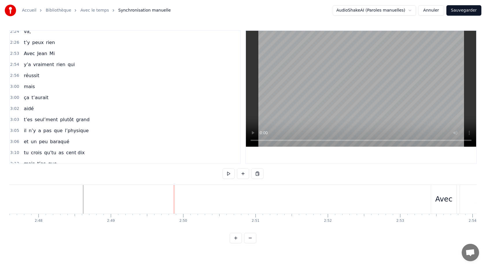
scroll to position [543, 0]
click at [33, 50] on div "Avec [PERSON_NAME]" at bounding box center [39, 54] width 36 height 10
click at [438, 191] on div "Avec" at bounding box center [443, 199] width 25 height 29
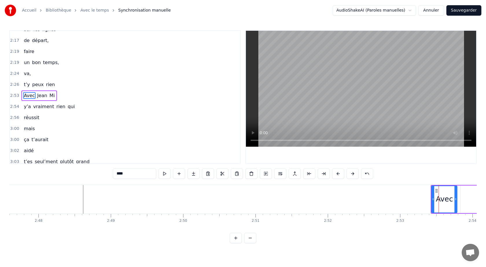
scroll to position [500, 0]
click at [434, 192] on icon at bounding box center [436, 190] width 5 height 5
click at [44, 91] on div "Avec [PERSON_NAME]" at bounding box center [39, 96] width 36 height 10
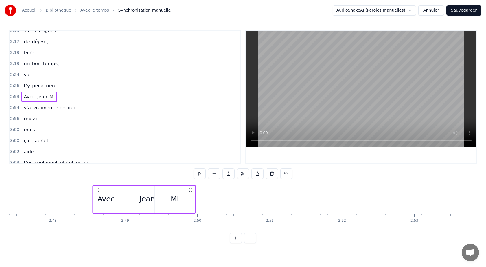
scroll to position [0, 12111]
drag, startPoint x: 436, startPoint y: 190, endPoint x: 113, endPoint y: 201, distance: 323.5
click at [113, 201] on div "Avec [PERSON_NAME]" at bounding box center [158, 199] width 103 height 29
click at [209, 199] on div "Mi" at bounding box center [189, 198] width 41 height 27
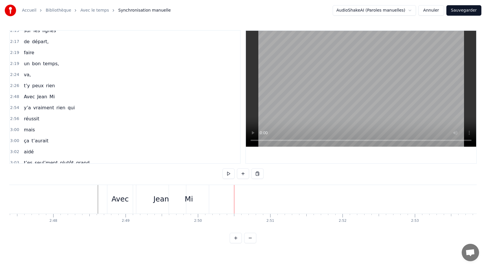
click at [197, 202] on div "Mi" at bounding box center [189, 199] width 40 height 29
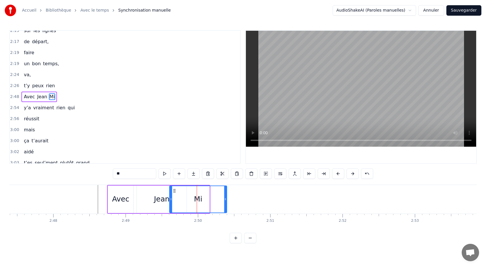
drag, startPoint x: 208, startPoint y: 198, endPoint x: 225, endPoint y: 199, distance: 17.4
click at [225, 199] on icon at bounding box center [225, 199] width 2 height 5
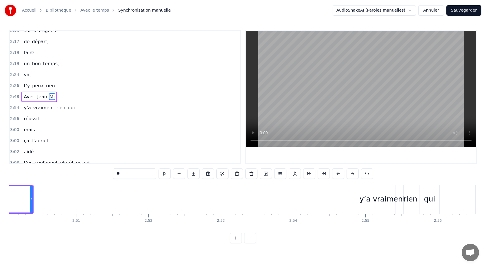
scroll to position [0, 12307]
click at [26, 104] on div "y’a vraiment rien qui" at bounding box center [49, 107] width 56 height 10
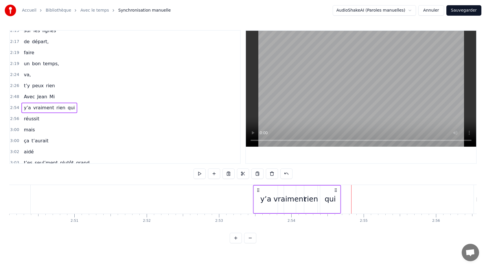
drag, startPoint x: 356, startPoint y: 189, endPoint x: 258, endPoint y: 197, distance: 98.4
click at [258, 197] on div "y’a vraiment rien qui" at bounding box center [297, 199] width 88 height 29
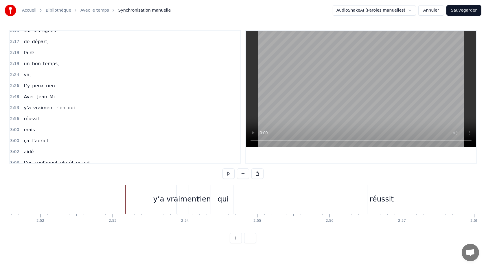
scroll to position [0, 12413]
click at [376, 187] on div "réussit" at bounding box center [382, 199] width 28 height 29
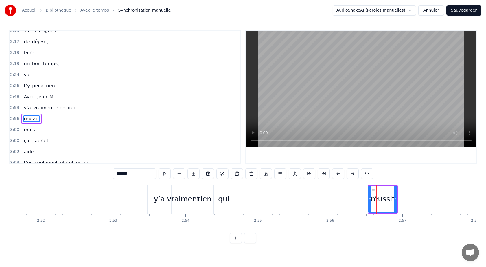
scroll to position [522, 0]
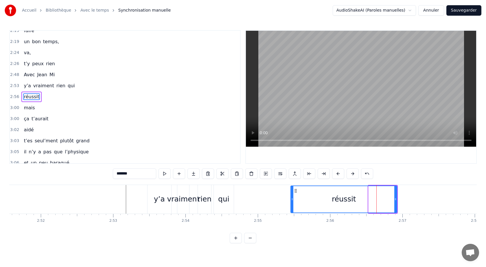
drag, startPoint x: 370, startPoint y: 199, endPoint x: 292, endPoint y: 199, distance: 77.9
click at [292, 199] on icon at bounding box center [292, 199] width 2 height 5
click at [383, 196] on div "réussit" at bounding box center [344, 199] width 106 height 26
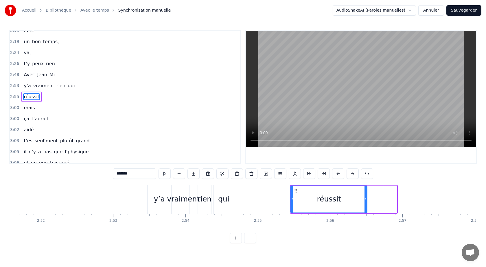
drag, startPoint x: 396, startPoint y: 200, endPoint x: 366, endPoint y: 201, distance: 29.8
click at [366, 201] on icon at bounding box center [366, 199] width 2 height 5
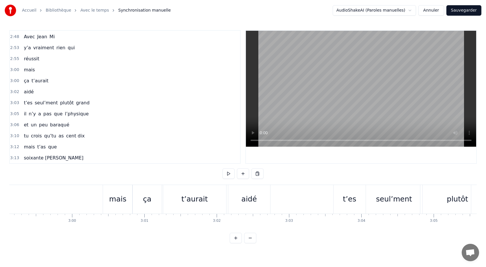
scroll to position [561, 0]
click at [31, 109] on div "il n’y a pas que l’physique" at bounding box center [55, 113] width 69 height 10
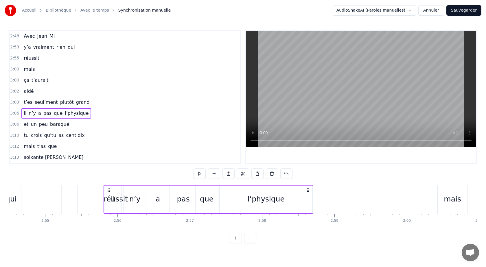
scroll to position [0, 12626]
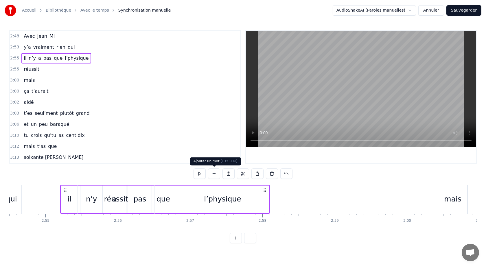
scroll to position [0, 12628]
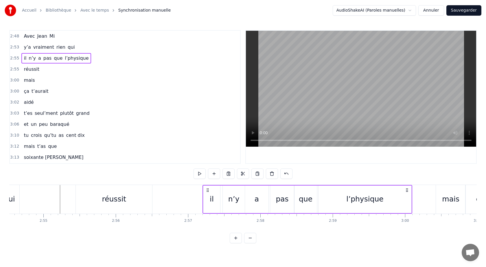
drag, startPoint x: 63, startPoint y: 190, endPoint x: 208, endPoint y: 182, distance: 144.6
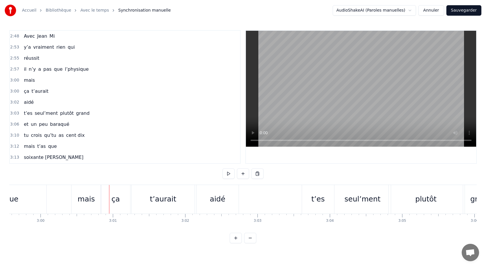
scroll to position [0, 13041]
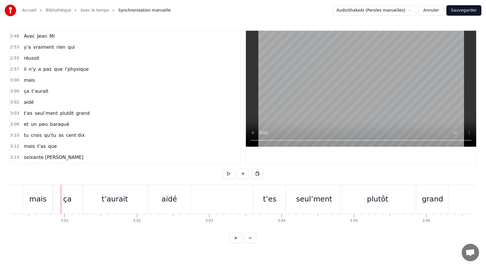
click at [21, 77] on div "mais" at bounding box center [29, 80] width 16 height 10
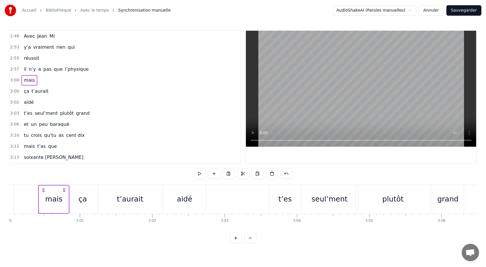
scroll to position [0, 13025]
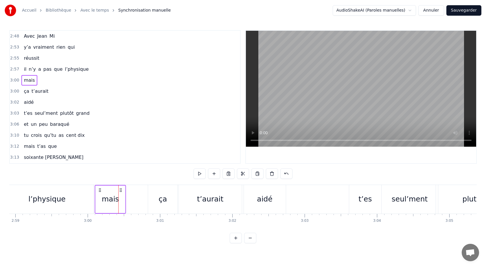
drag, startPoint x: 44, startPoint y: 188, endPoint x: 98, endPoint y: 189, distance: 54.1
click at [98, 189] on icon at bounding box center [100, 190] width 5 height 5
click at [155, 184] on div "0:05 Avec [PERSON_NAME] 0:10 y’a vraiment rien qui 0:12 réussit 0:13 pour noyer…" at bounding box center [243, 136] width 468 height 213
click at [157, 189] on div "ça" at bounding box center [163, 199] width 29 height 29
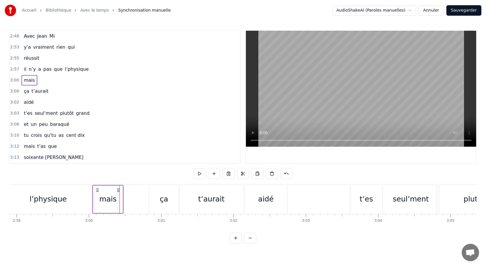
scroll to position [555, 0]
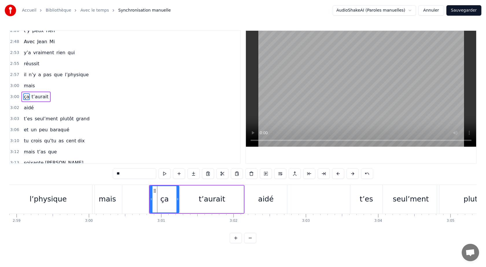
click at [37, 93] on div "ça t’aurait" at bounding box center [35, 96] width 29 height 10
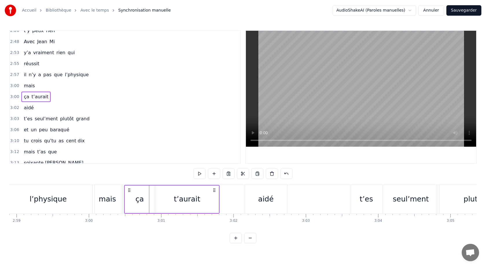
drag, startPoint x: 155, startPoint y: 189, endPoint x: 130, endPoint y: 192, distance: 25.1
click at [130, 192] on div "ça t’aurait" at bounding box center [171, 199] width 95 height 29
click at [84, 187] on div "l’physique" at bounding box center [48, 199] width 93 height 29
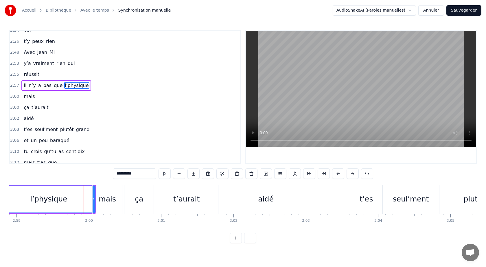
scroll to position [533, 0]
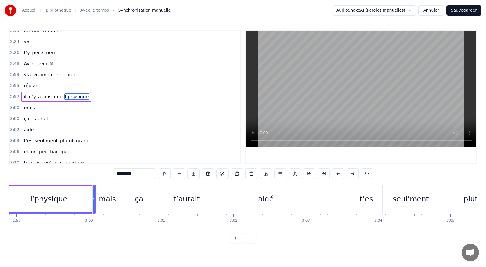
click at [98, 188] on div "mais" at bounding box center [108, 199] width 30 height 29
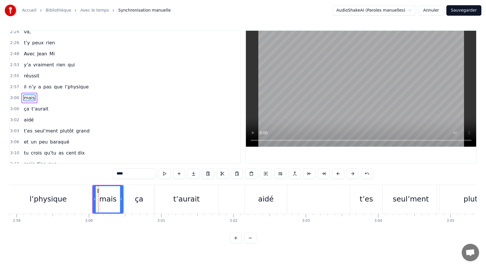
scroll to position [544, 0]
click at [93, 187] on div "mais" at bounding box center [108, 198] width 30 height 27
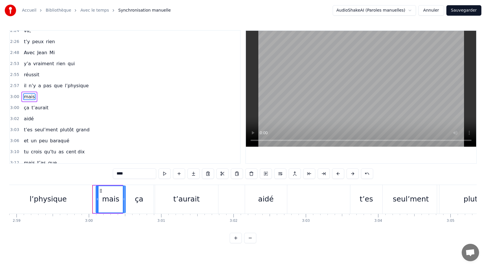
click at [101, 190] on circle at bounding box center [101, 190] width 0 height 0
click at [84, 189] on div "l’physique" at bounding box center [48, 199] width 93 height 29
type input "**********"
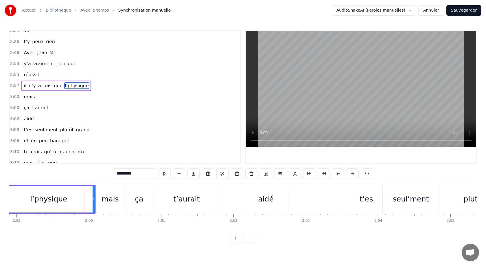
scroll to position [533, 0]
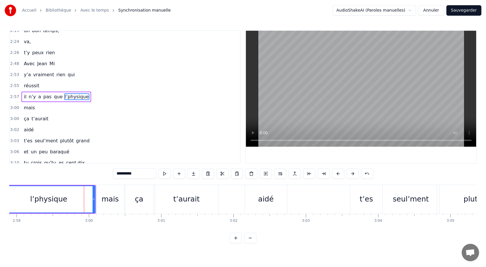
click at [22, 93] on div "il n’y a pas que l’physique" at bounding box center [55, 96] width 69 height 10
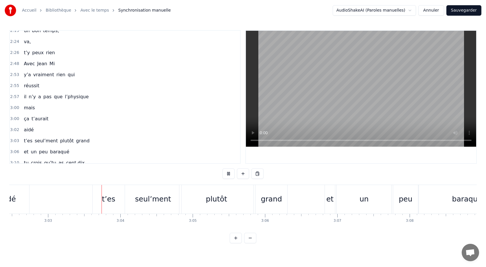
scroll to position [0, 13214]
